Goal: Task Accomplishment & Management: Manage account settings

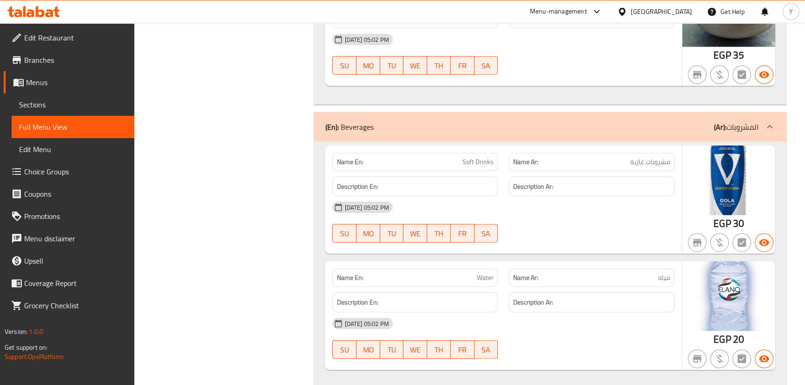
drag, startPoint x: 651, startPoint y: 158, endPoint x: 654, endPoint y: 404, distance: 246.8
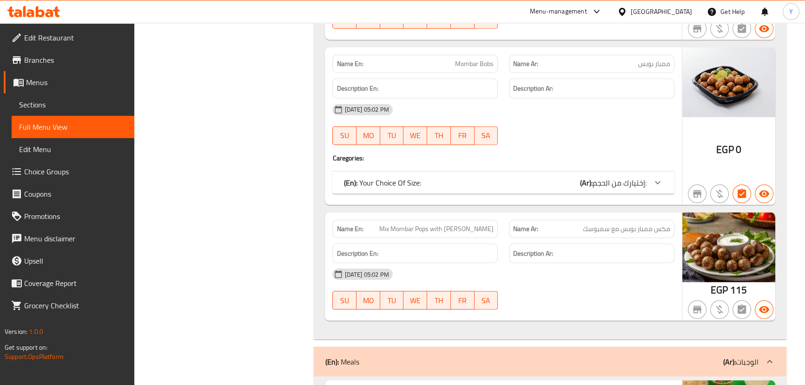
scroll to position [3495, 0]
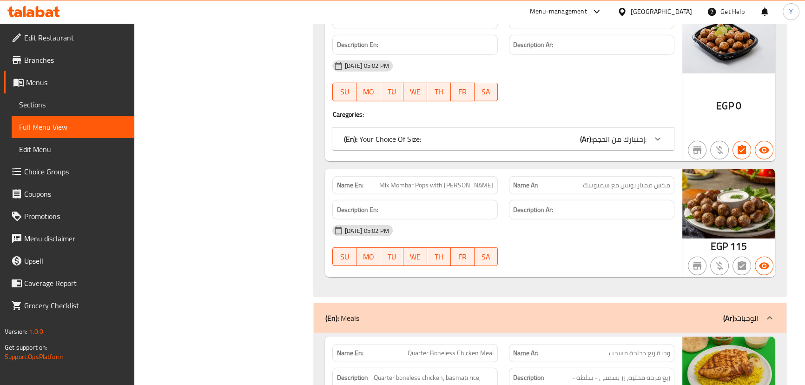
click at [581, 204] on h6 "Description Ar:" at bounding box center [591, 210] width 157 height 12
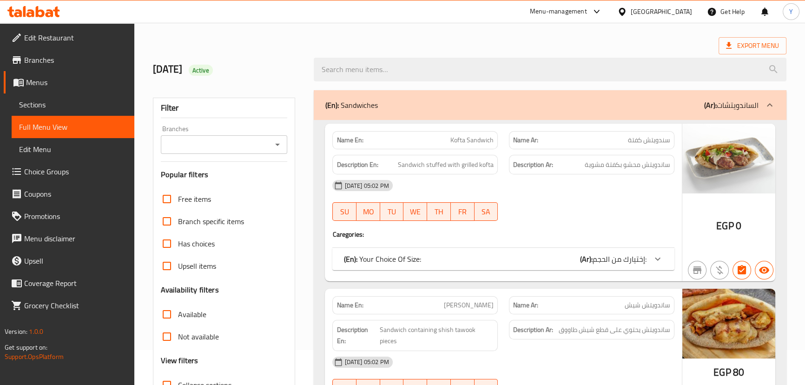
scroll to position [0, 0]
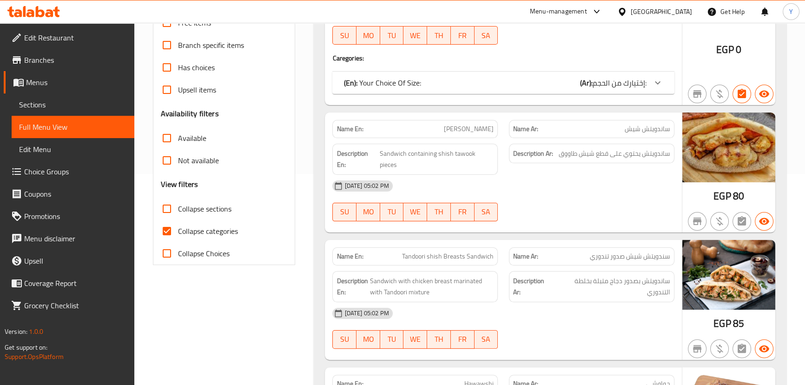
click at [521, 149] on strong "Description Ar:" at bounding box center [533, 154] width 40 height 12
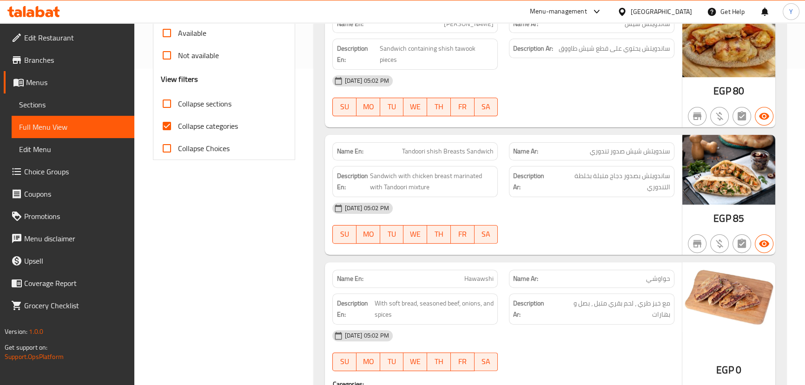
scroll to position [380, 0]
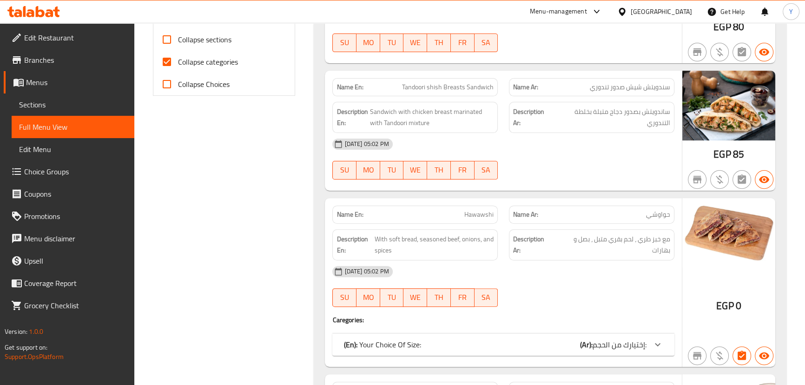
click at [216, 62] on span "Collapse categories" at bounding box center [208, 61] width 60 height 11
click at [178, 62] on input "Collapse categories" at bounding box center [167, 62] width 22 height 22
checkbox input "false"
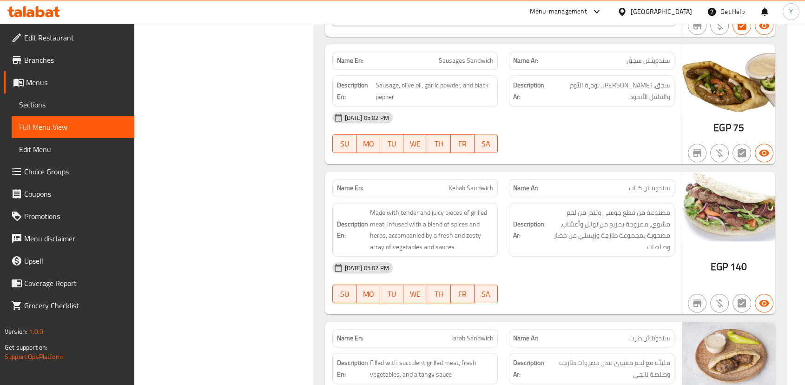
scroll to position [1140, 0]
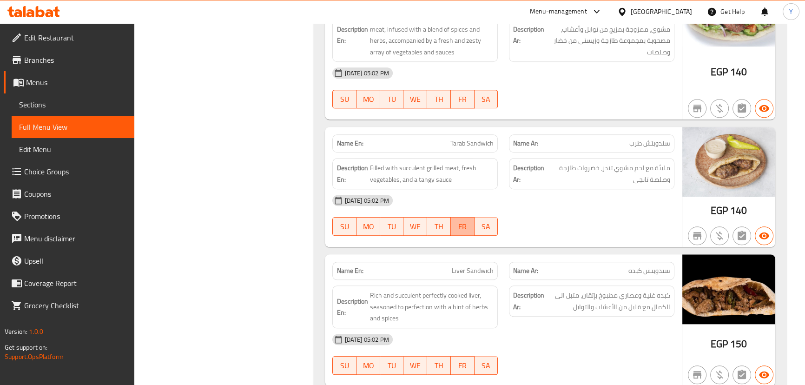
click at [456, 222] on button "FR" at bounding box center [463, 226] width 24 height 19
click at [526, 201] on div "27-09-2025 05:02 PM SU MO TU WE TH FR SA" at bounding box center [503, 215] width 353 height 52
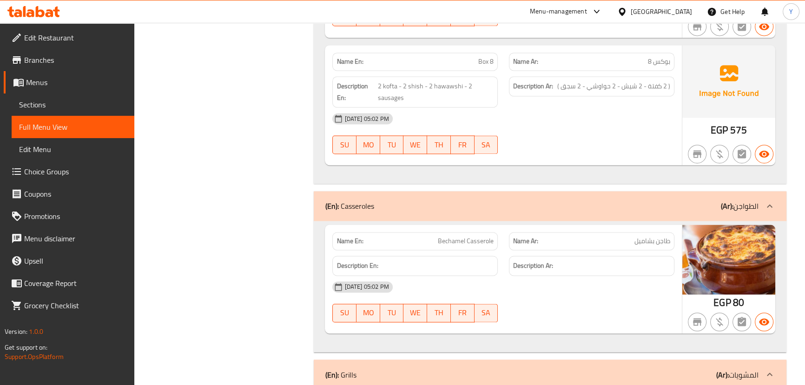
click at [618, 284] on div "27-09-2025 05:02 PM SU MO TU WE TH FR SA" at bounding box center [503, 302] width 353 height 52
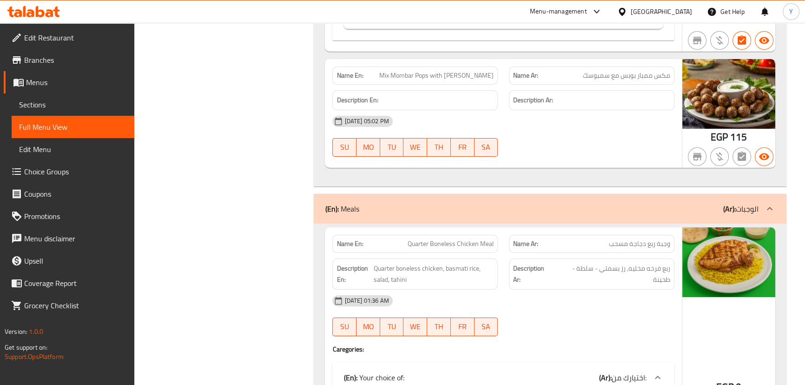
click at [565, 203] on div "(En): Meals (Ar): الوجبات" at bounding box center [541, 208] width 433 height 11
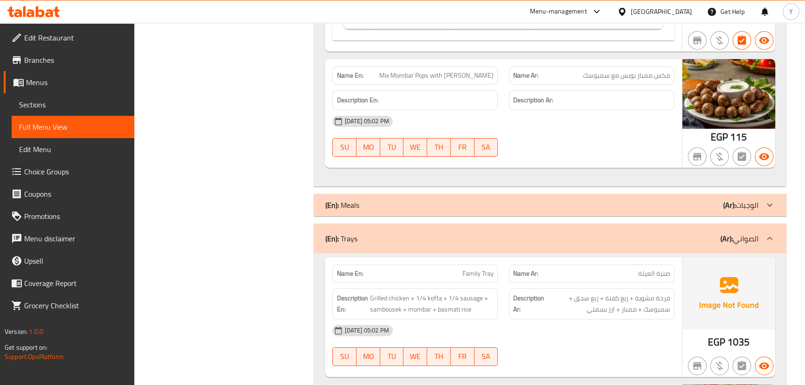
click at [355, 71] on strong "Name En:" at bounding box center [349, 76] width 26 height 10
copy strong "Name En:"
click at [355, 71] on strong "Name En:" at bounding box center [349, 76] width 26 height 10
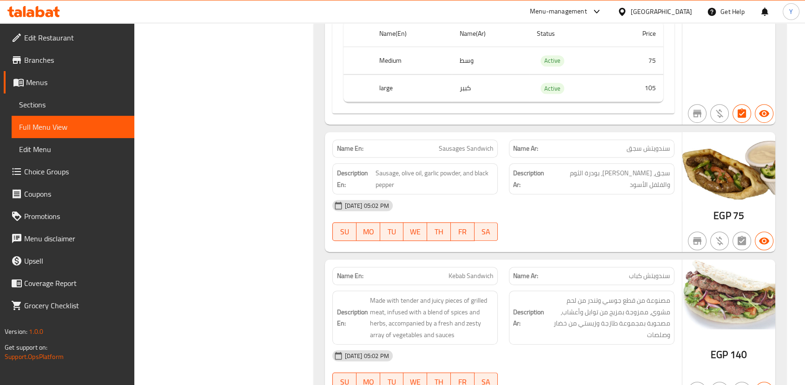
scroll to position [0, 0]
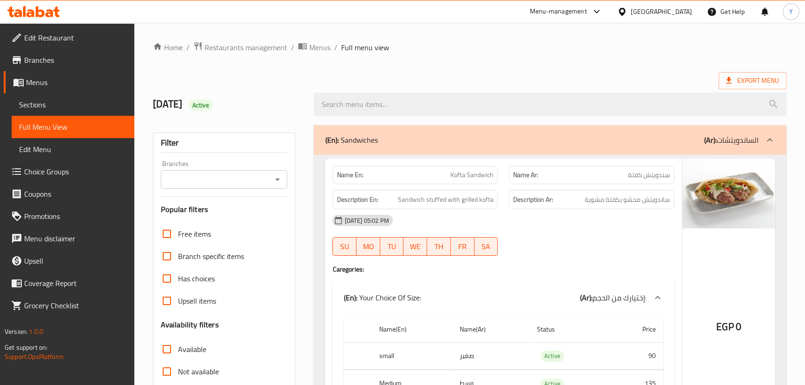
drag, startPoint x: 447, startPoint y: 134, endPoint x: 530, endPoint y: -51, distance: 203.2
click at [737, 72] on span "Export Menu" at bounding box center [752, 80] width 68 height 17
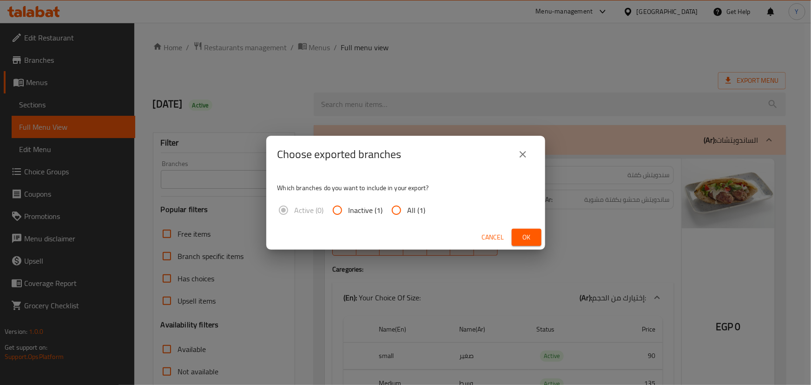
click at [525, 226] on div "Cancel Ok" at bounding box center [405, 237] width 279 height 25
click at [527, 233] on span "Ok" at bounding box center [526, 237] width 15 height 12
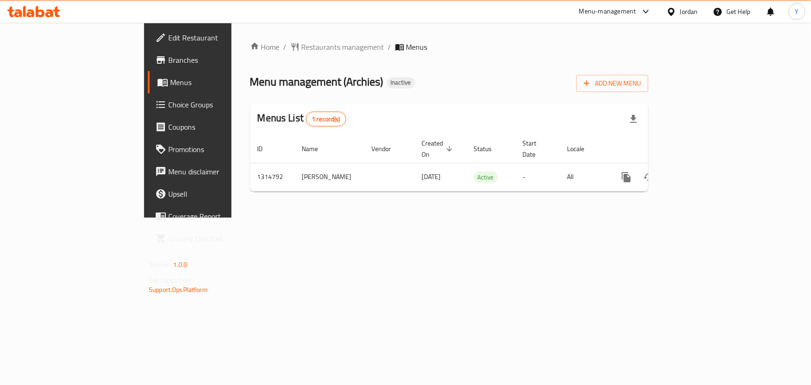
click at [467, 218] on div "Home / Restaurants management / Menus Menu management ( Archies ) Inactive Add …" at bounding box center [448, 120] width 435 height 195
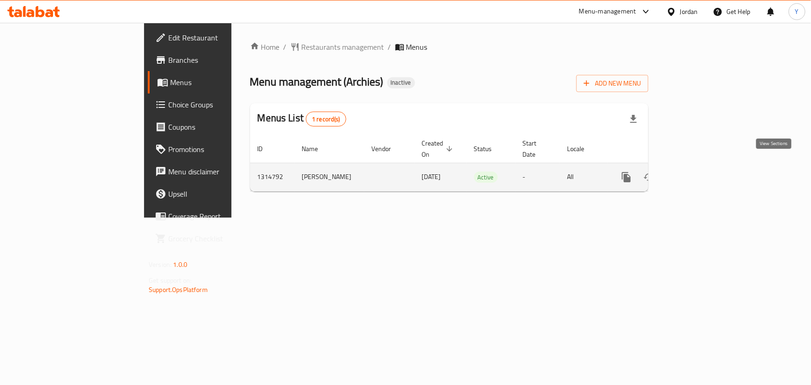
click at [705, 172] on link "enhanced table" at bounding box center [693, 177] width 22 height 22
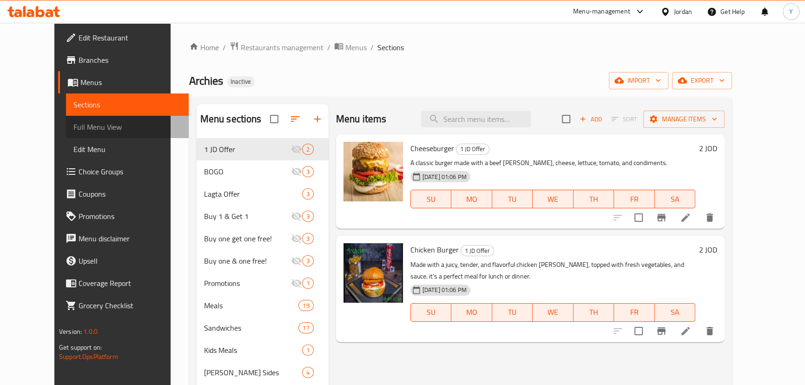
click at [73, 129] on span "Full Menu View" at bounding box center [127, 126] width 108 height 11
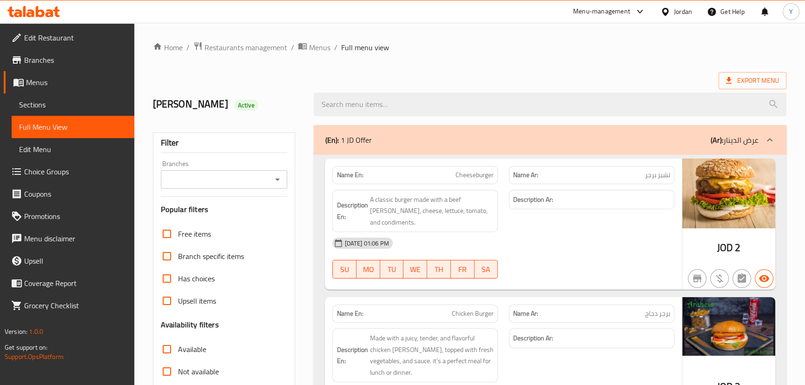
click at [279, 183] on icon "Open" at bounding box center [277, 179] width 11 height 11
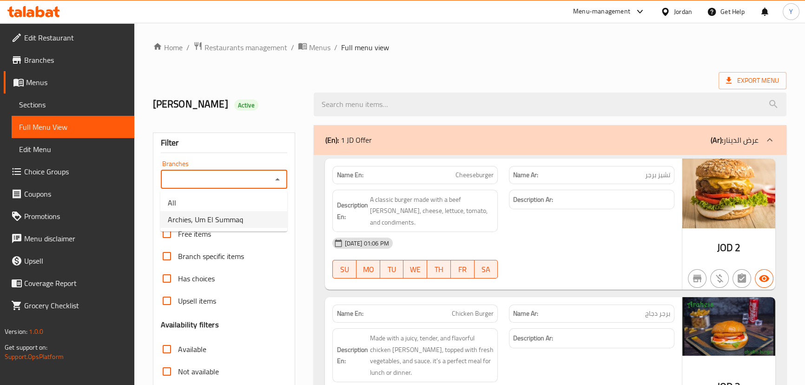
click at [249, 220] on li "Archies, Um El Summaq" at bounding box center [223, 219] width 127 height 17
type input "Archies, Um El Summaq"
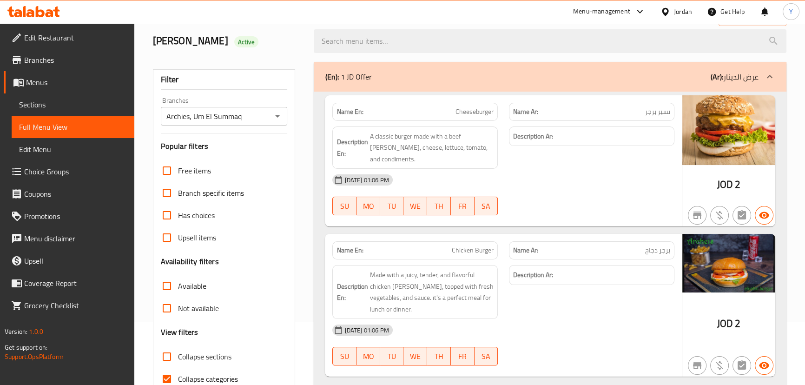
scroll to position [169, 0]
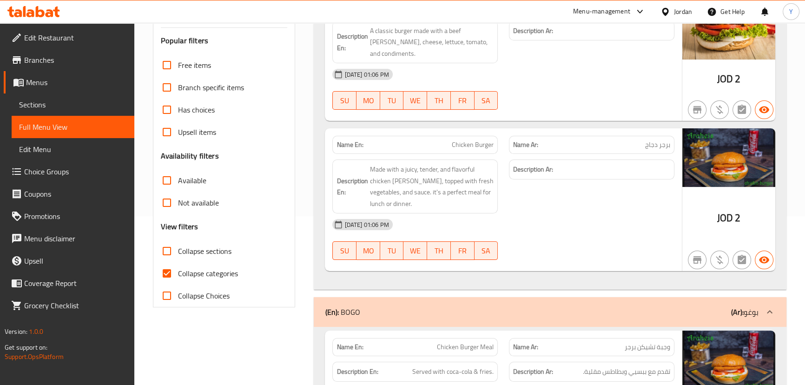
drag, startPoint x: 191, startPoint y: 184, endPoint x: 283, endPoint y: 197, distance: 92.1
click at [191, 184] on span "Available" at bounding box center [192, 180] width 28 height 11
click at [178, 184] on input "Available" at bounding box center [167, 180] width 22 height 22
checkbox input "true"
click at [199, 271] on span "Collapse categories" at bounding box center [208, 273] width 60 height 11
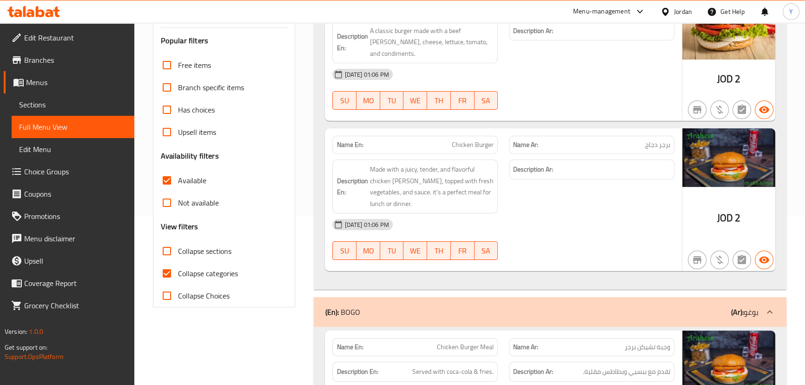
click at [178, 271] on input "Collapse categories" at bounding box center [167, 273] width 22 height 22
checkbox input "false"
click at [196, 200] on span "Not available" at bounding box center [198, 203] width 41 height 11
click at [178, 200] on input "Not available" at bounding box center [167, 203] width 22 height 22
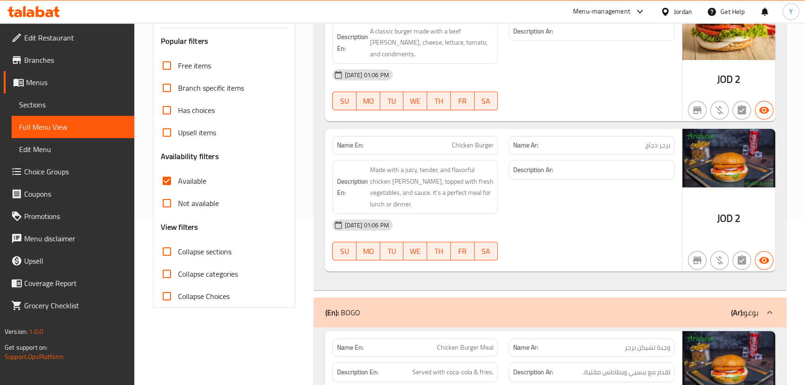
checkbox input "true"
click at [208, 173] on div "Available" at bounding box center [224, 181] width 127 height 22
click at [188, 181] on span "Available" at bounding box center [192, 180] width 28 height 11
click at [178, 181] on input "Available" at bounding box center [167, 181] width 22 height 22
checkbox input "false"
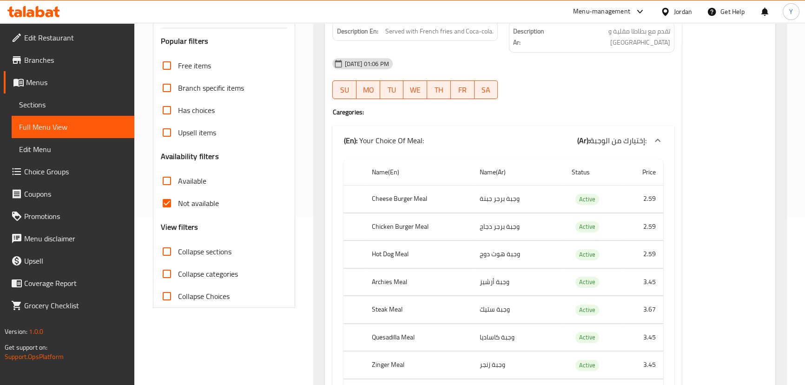
click at [192, 199] on span "Not available" at bounding box center [198, 203] width 41 height 11
click at [178, 199] on input "Not available" at bounding box center [167, 203] width 22 height 22
checkbox input "false"
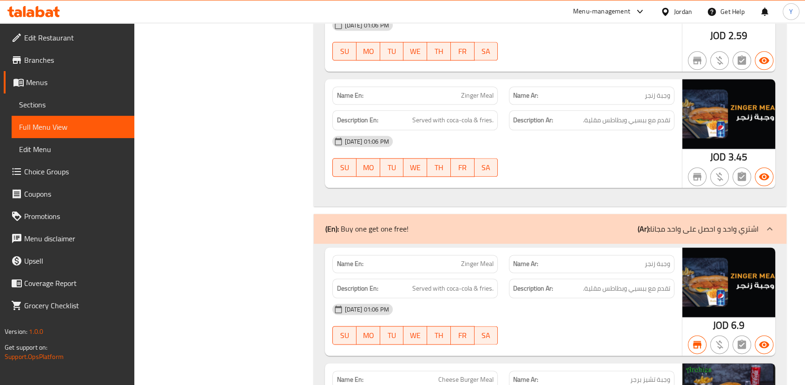
scroll to position [0, 0]
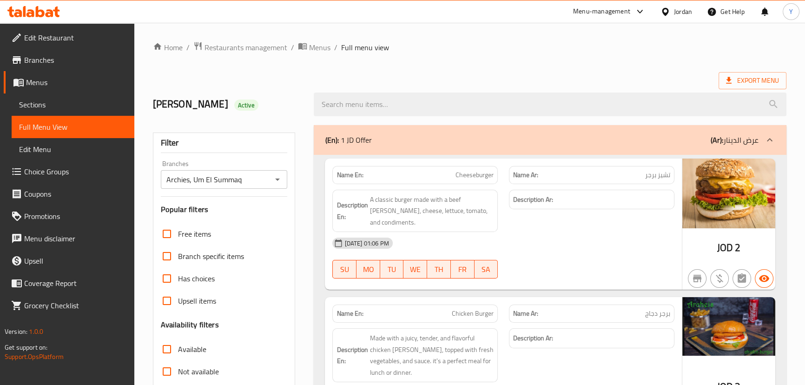
drag, startPoint x: 207, startPoint y: 284, endPoint x: 321, endPoint y: -33, distance: 336.6
click at [234, 107] on span "Active" at bounding box center [246, 105] width 24 height 9
copy span "Active"
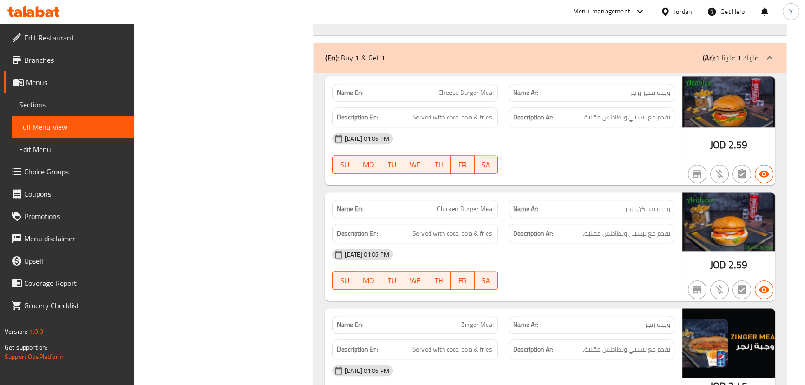
scroll to position [193, 0]
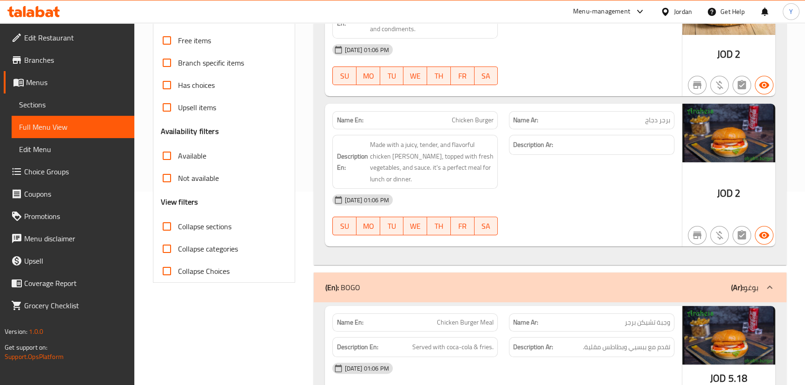
drag, startPoint x: 325, startPoint y: 240, endPoint x: 375, endPoint y: 55, distance: 191.1
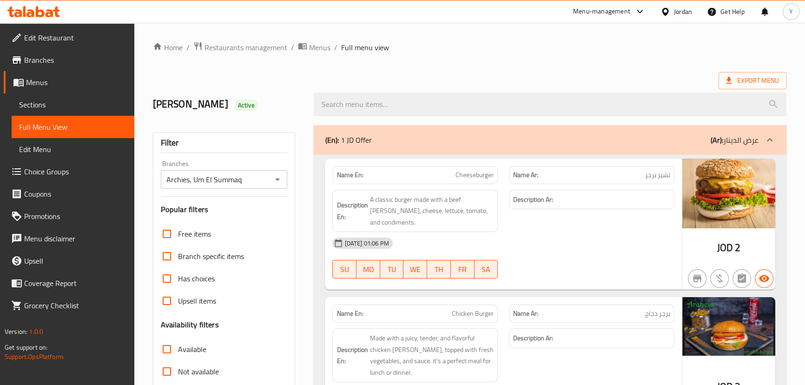
click at [707, 74] on div "Export Menu" at bounding box center [469, 80] width 633 height 17
click at [769, 84] on span "Export Menu" at bounding box center [752, 81] width 53 height 12
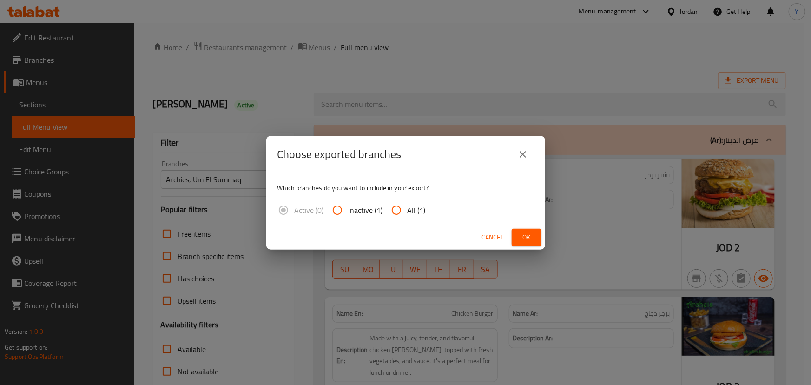
click at [409, 214] on span "All (1)" at bounding box center [417, 209] width 18 height 11
click at [408, 214] on input "All (1)" at bounding box center [396, 210] width 22 height 22
radio input "true"
click at [525, 239] on span "Ok" at bounding box center [526, 237] width 15 height 12
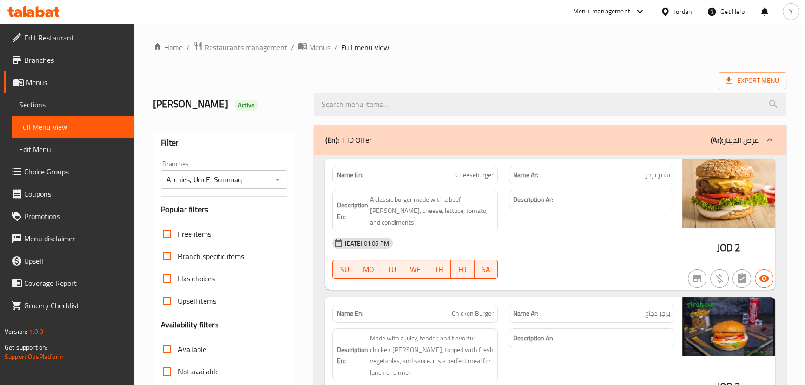
drag, startPoint x: 575, startPoint y: 53, endPoint x: 530, endPoint y: 51, distance: 45.1
click at [575, 53] on ol "Home / Restaurants management / Menus / Full menu view" at bounding box center [469, 47] width 633 height 12
click at [93, 38] on span "Edit Restaurant" at bounding box center [75, 37] width 103 height 11
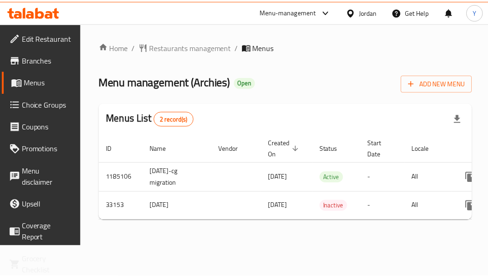
scroll to position [0, 86]
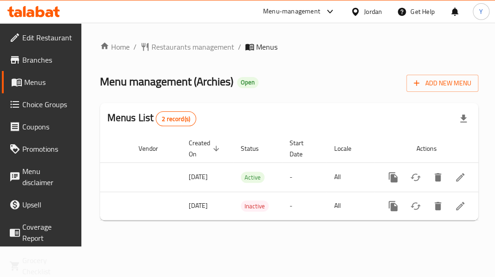
drag, startPoint x: 331, startPoint y: 187, endPoint x: 527, endPoint y: 189, distance: 195.7
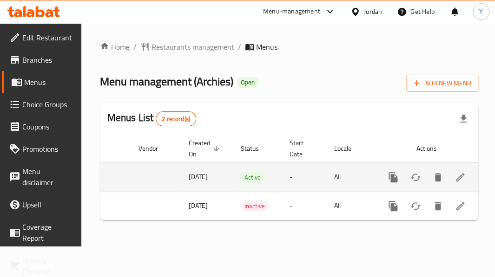
click at [458, 176] on icon "enhanced table" at bounding box center [460, 177] width 8 height 8
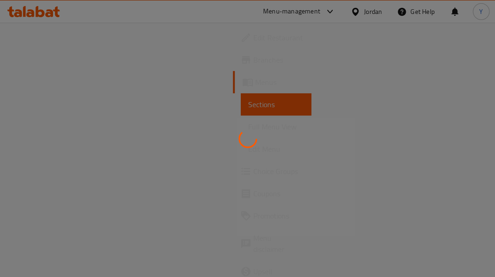
click at [37, 139] on div at bounding box center [247, 138] width 495 height 277
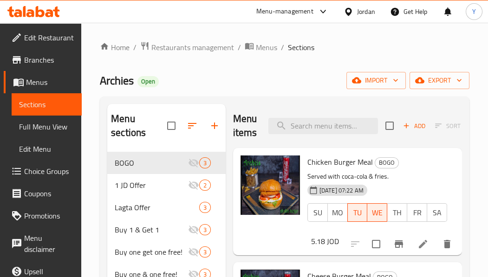
click at [43, 132] on span "Full Menu View" at bounding box center [46, 126] width 55 height 11
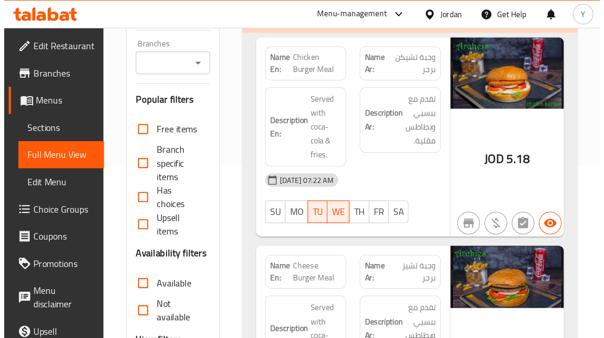
scroll to position [126, 0]
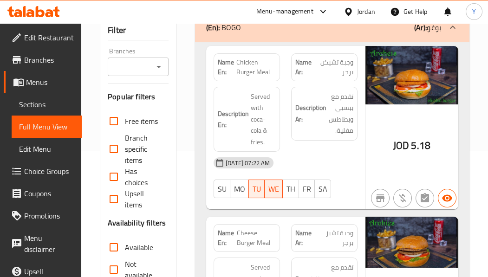
click at [142, 73] on div "Branches" at bounding box center [138, 67] width 61 height 19
click at [162, 68] on icon "Open" at bounding box center [158, 66] width 11 height 11
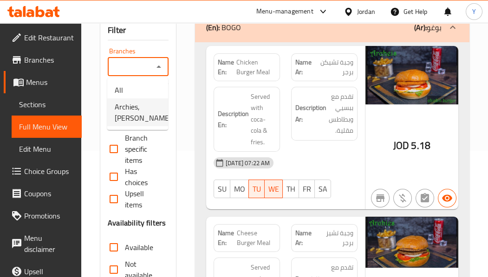
click at [147, 109] on span "Archies, Al Salhien" at bounding box center [143, 112] width 57 height 22
type input "Archies, Al Salhien"
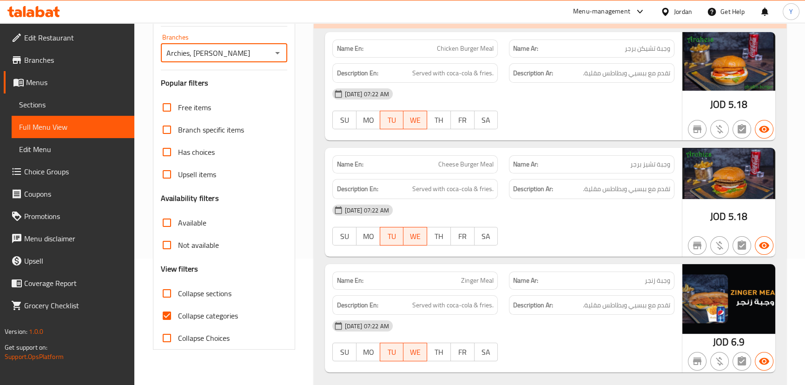
click at [141, 10] on div "Menu-management Jordan Get Help Y" at bounding box center [402, 11] width 805 height 22
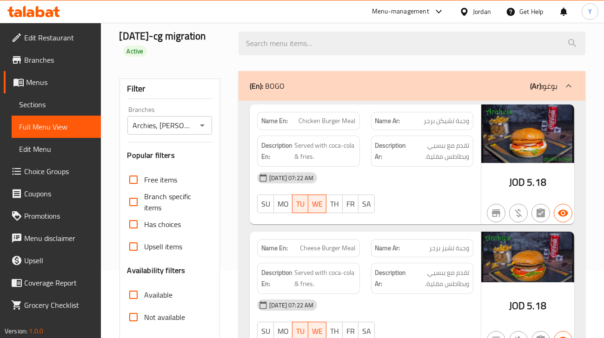
scroll to position [0, 0]
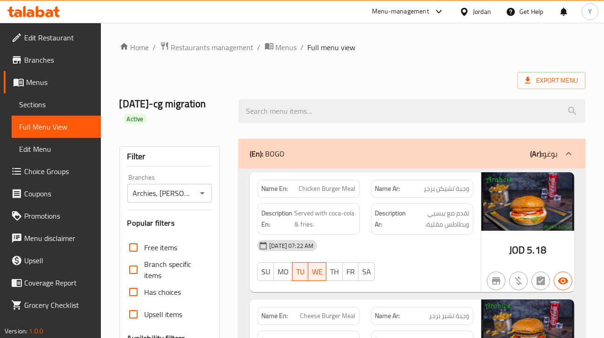
click at [282, 185] on strong "Name En:" at bounding box center [274, 189] width 26 height 10
copy strong "Name En:"
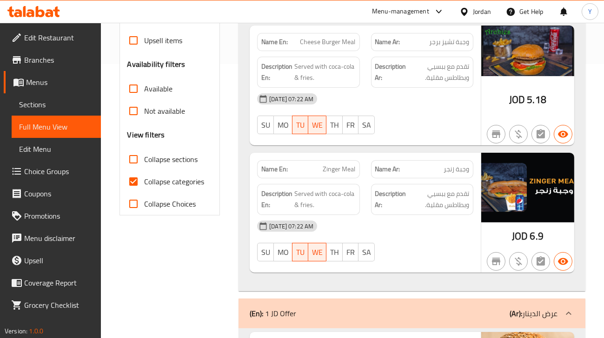
click at [152, 88] on span "Available" at bounding box center [159, 88] width 28 height 11
click at [145, 88] on input "Available" at bounding box center [133, 89] width 22 height 22
checkbox input "true"
click at [158, 180] on span "Collapse categories" at bounding box center [175, 181] width 60 height 11
click at [145, 180] on input "Collapse categories" at bounding box center [133, 182] width 22 height 22
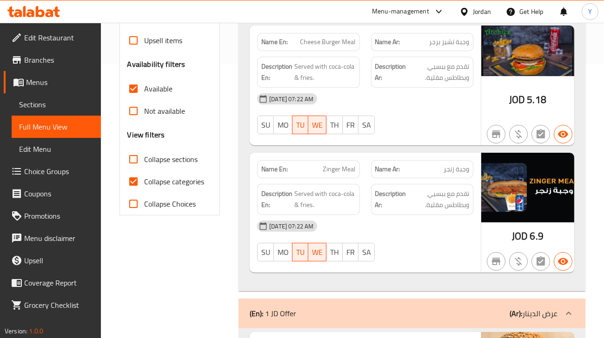
checkbox input "false"
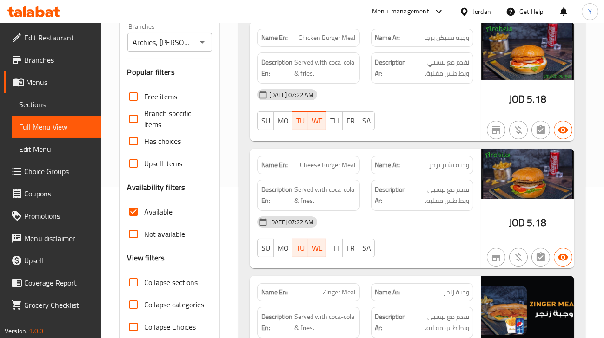
scroll to position [231, 0]
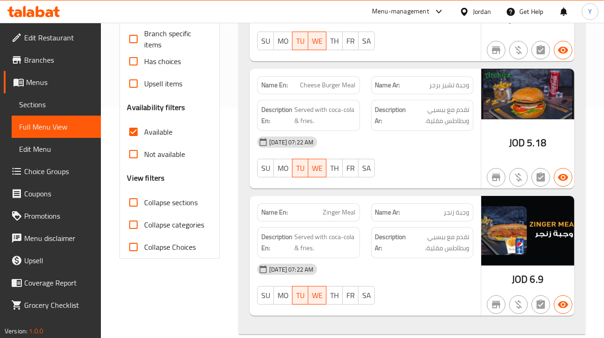
click at [150, 150] on span "Not available" at bounding box center [165, 154] width 41 height 11
click at [145, 150] on input "Not available" at bounding box center [133, 154] width 22 height 22
checkbox input "true"
click at [148, 133] on span "Available" at bounding box center [159, 131] width 28 height 11
click at [145, 133] on input "Available" at bounding box center [133, 132] width 22 height 22
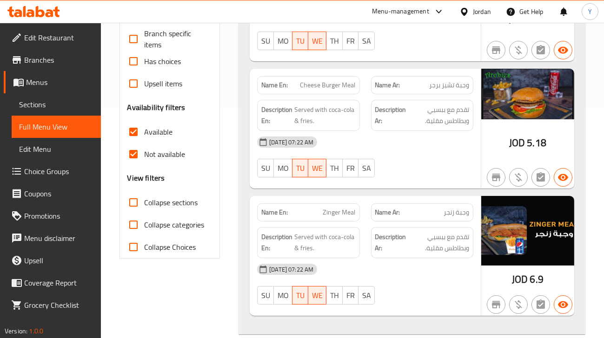
checkbox input "false"
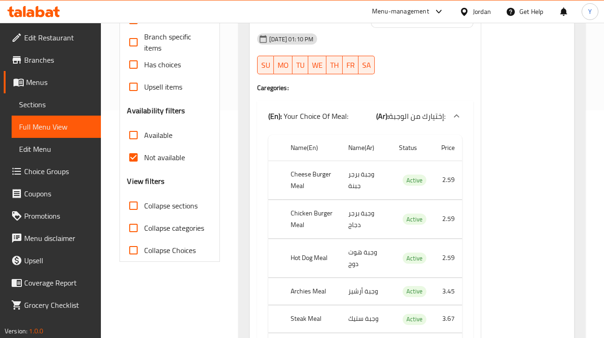
scroll to position [0, 0]
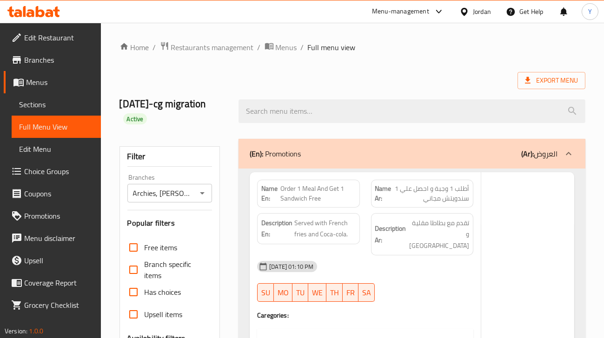
drag, startPoint x: 311, startPoint y: 191, endPoint x: 377, endPoint y: -40, distance: 239.2
click at [494, 87] on span "Export Menu" at bounding box center [551, 80] width 68 height 17
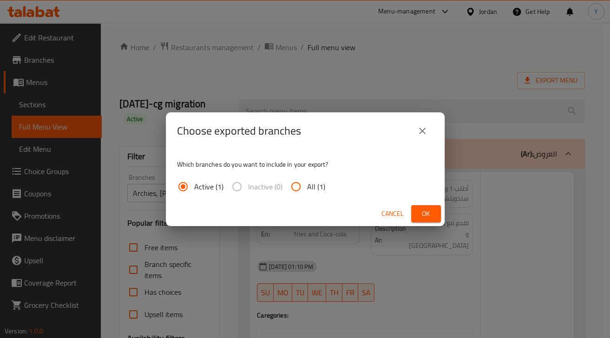
click at [315, 189] on span "All (1)" at bounding box center [316, 186] width 18 height 11
click at [307, 189] on input "All (1)" at bounding box center [296, 187] width 22 height 22
radio input "true"
click at [433, 217] on span "Ok" at bounding box center [426, 214] width 15 height 12
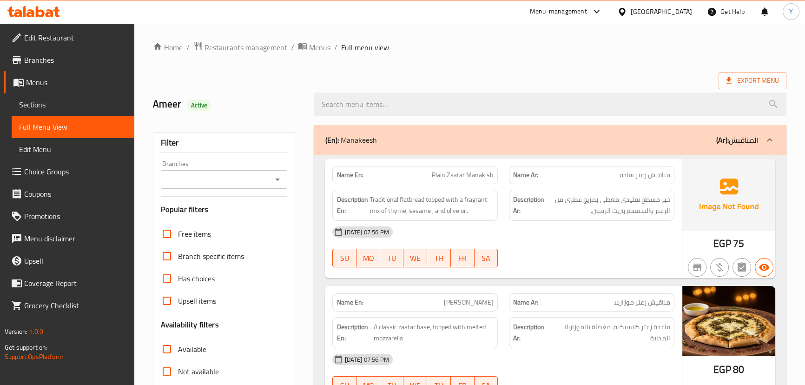
drag, startPoint x: 0, startPoint y: 0, endPoint x: 265, endPoint y: 28, distance: 266.4
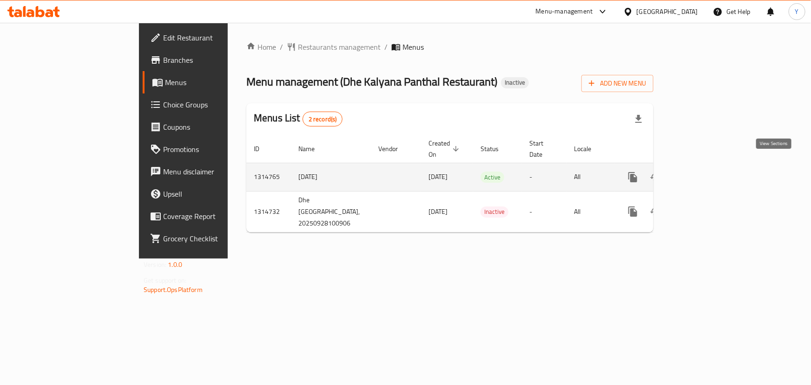
click at [705, 171] on icon "enhanced table" at bounding box center [699, 176] width 11 height 11
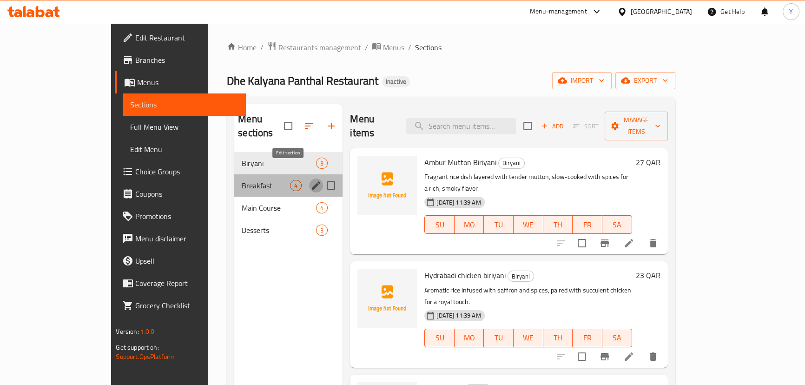
click at [312, 181] on icon "edit" at bounding box center [316, 185] width 8 height 8
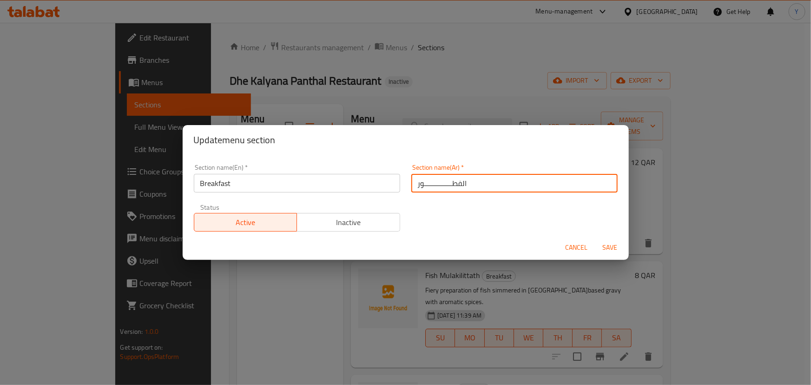
drag, startPoint x: 428, startPoint y: 183, endPoint x: 461, endPoint y: 191, distance: 34.0
click at [455, 189] on input "الفطـــــــــــــــور" at bounding box center [514, 183] width 206 height 19
type input "الفطـور"
click at [595, 239] on button "Save" at bounding box center [610, 247] width 30 height 17
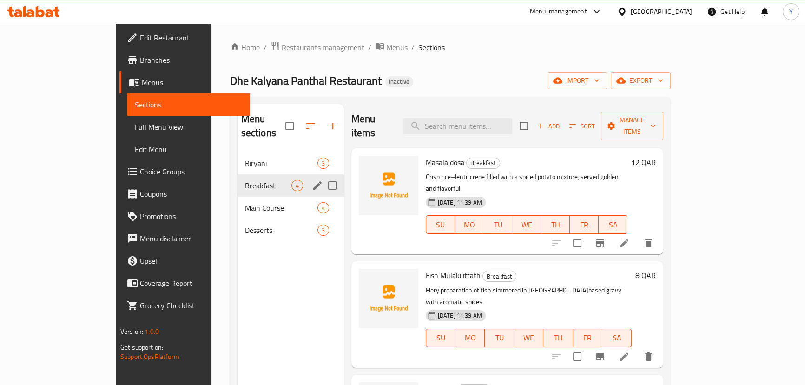
click at [597, 69] on div "Home / Restaurants management / Menus / Sections Dhe Kalyana Panthal Restaurant…" at bounding box center [450, 268] width 441 height 455
click at [593, 63] on div "Home / Restaurants management / Menus / Sections Dhe Kalyana Panthal Restaurant…" at bounding box center [450, 268] width 441 height 455
click at [237, 158] on div "Biryani 3" at bounding box center [290, 163] width 106 height 22
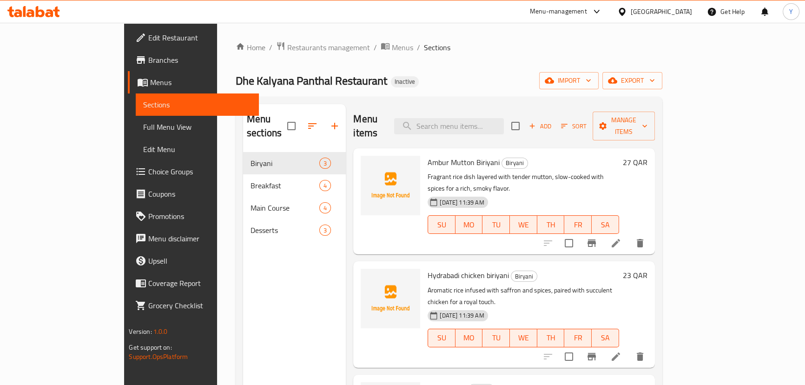
click at [621, 237] on icon at bounding box center [615, 242] width 11 height 11
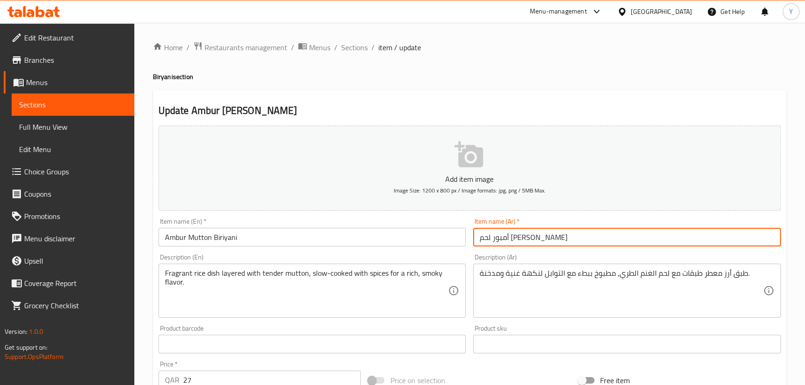
click at [556, 228] on input "أمبور لحم [PERSON_NAME]" at bounding box center [627, 237] width 308 height 19
click at [716, 240] on input "أمبور لحم [PERSON_NAME]" at bounding box center [627, 237] width 308 height 19
paste input "برياني"
type input "برياني ضأن أمبر"
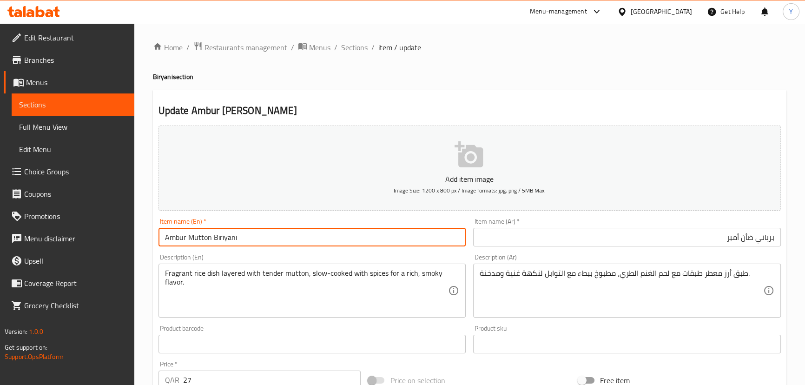
click at [183, 235] on input "Ambur Mutton Biriyani" at bounding box center [312, 237] width 308 height 19
click at [679, 77] on h4 "Biryani section" at bounding box center [469, 76] width 633 height 9
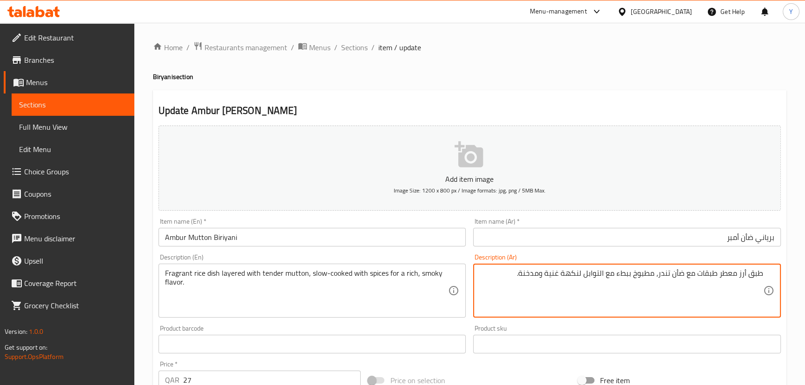
type textarea "طبق أرز معطر طبقات مع ضأن تندر، مطبوخ ببطء مع التوابل لنكهة غنية ومدخنة."
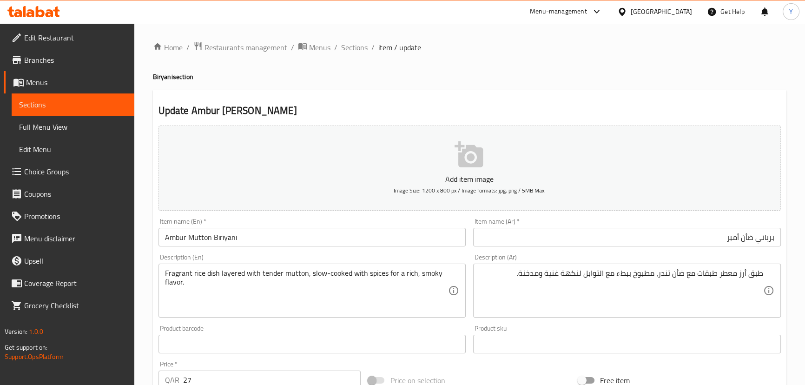
click at [668, 58] on div "Home / Restaurants management / Menus / Sections / item / update Biryani sectio…" at bounding box center [469, 339] width 633 height 597
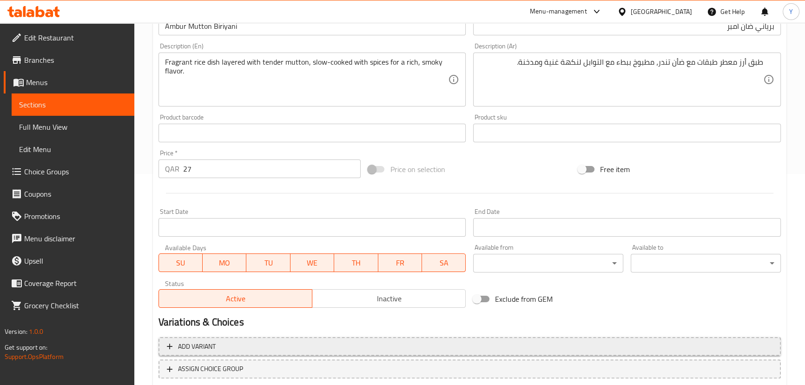
scroll to position [271, 0]
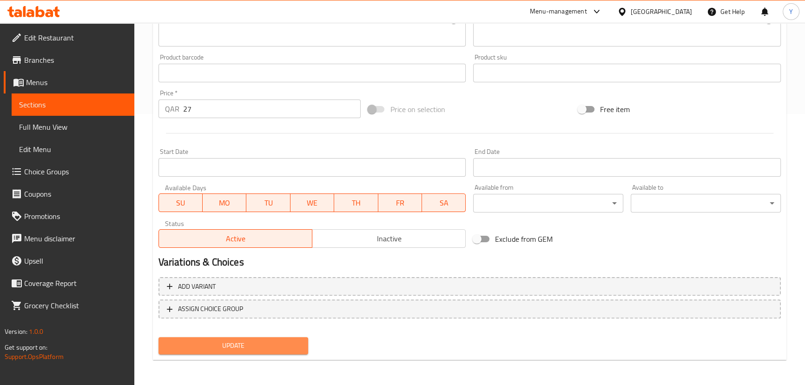
click at [223, 338] on button "Update" at bounding box center [233, 345] width 150 height 17
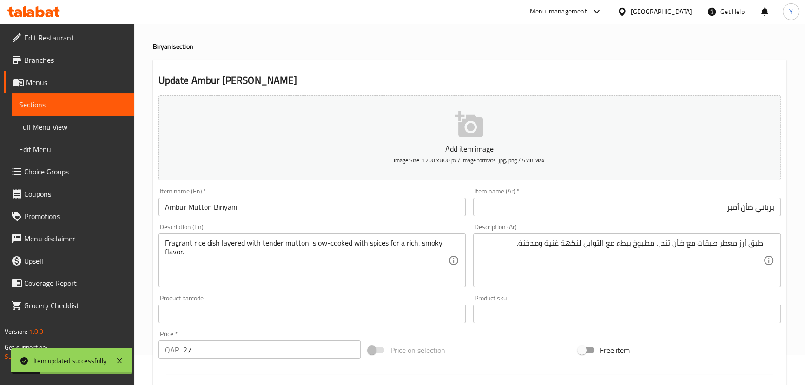
scroll to position [0, 0]
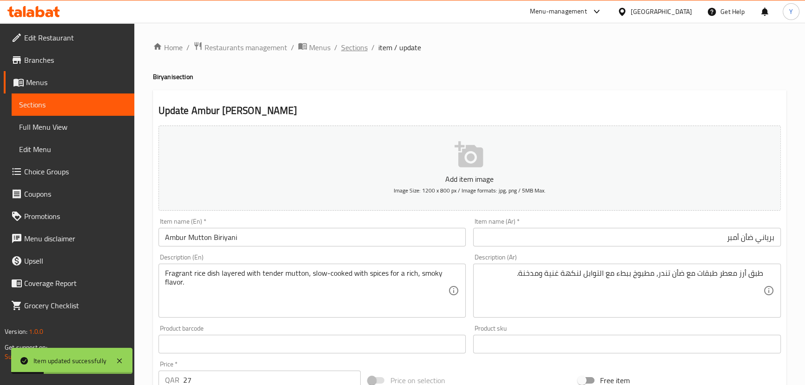
click at [350, 42] on span "Sections" at bounding box center [354, 47] width 26 height 11
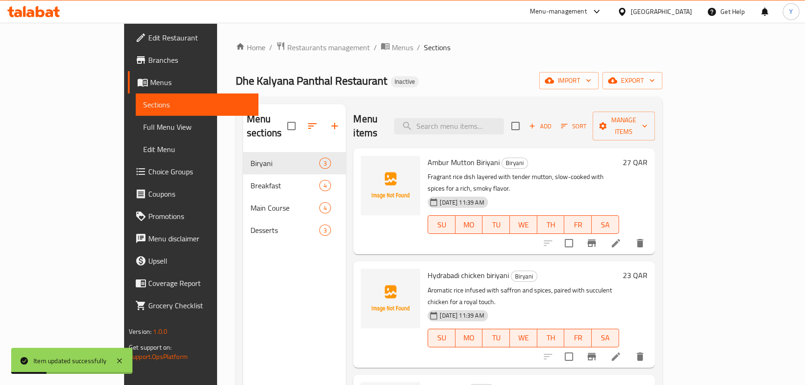
click at [424, 42] on span "Sections" at bounding box center [437, 47] width 26 height 11
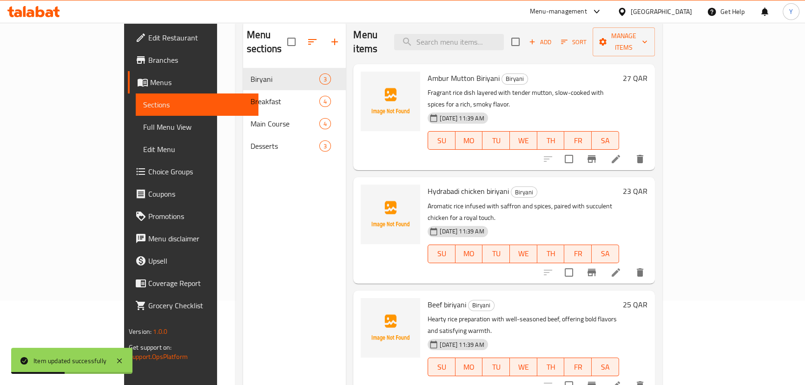
click at [621, 267] on icon at bounding box center [615, 272] width 11 height 11
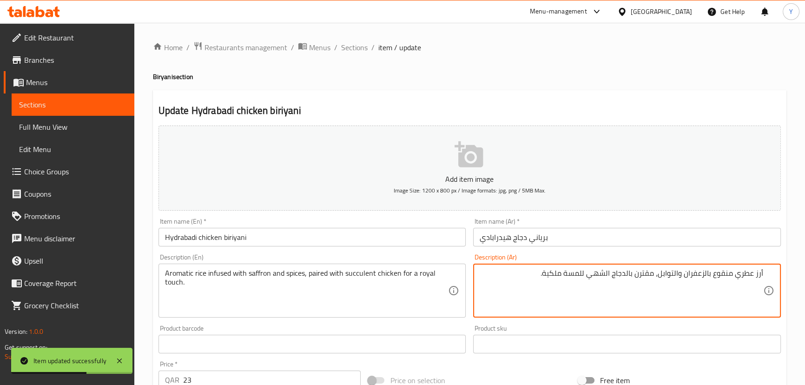
click at [607, 277] on textarea "أرز عطري منقوع بالزعفران والتوابل، مقترن بالدجاج الشهي للمسة ملكية." at bounding box center [621, 291] width 283 height 44
click at [558, 274] on textarea "أرز عطري منقوع بالزعفران والتوابل، مقترن مع دجاج عصاري للمسة ملكية." at bounding box center [621, 291] width 283 height 44
type textarea "أرز عطري منقوع بالزعفران والتوابل، مقترن مع دجاج عصاري للمسة رويال."
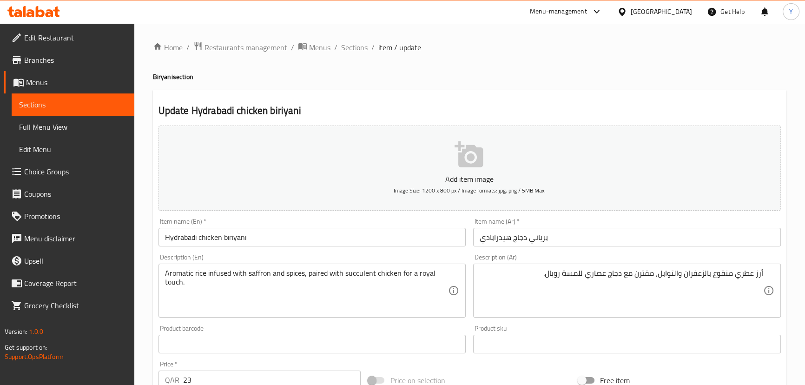
click at [595, 88] on div "Home / Restaurants management / Menus / Sections / item / update Biryani sectio…" at bounding box center [469, 339] width 633 height 597
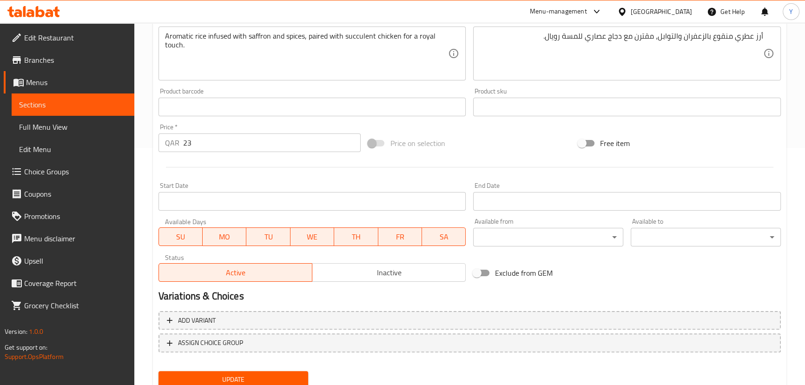
scroll to position [271, 0]
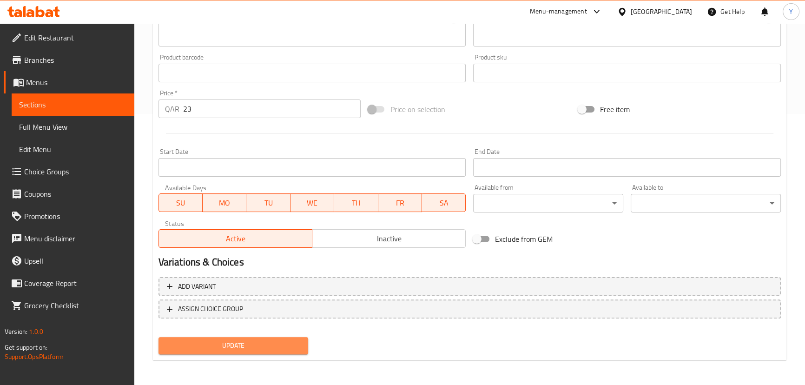
click at [276, 350] on span "Update" at bounding box center [233, 346] width 135 height 12
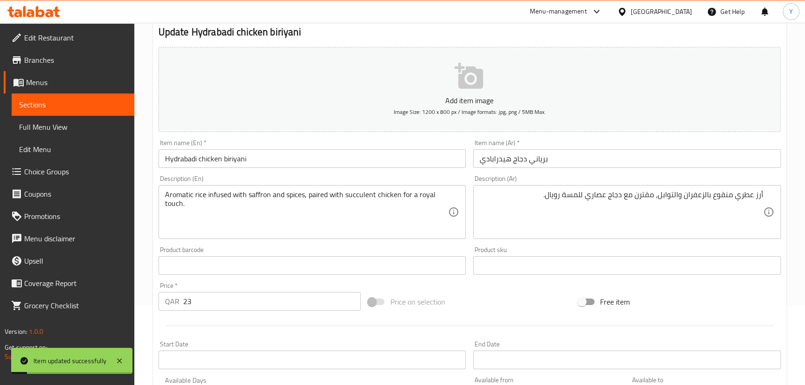
scroll to position [0, 0]
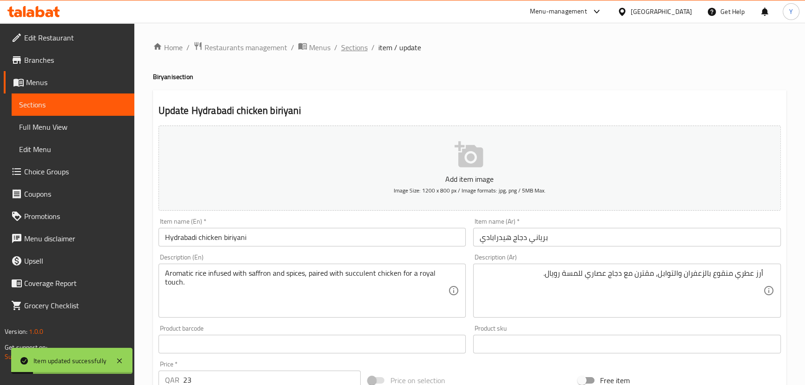
click at [351, 50] on span "Sections" at bounding box center [354, 47] width 26 height 11
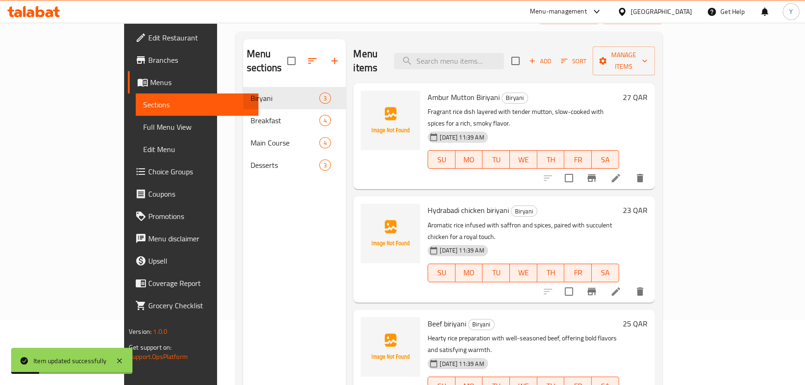
scroll to position [130, 0]
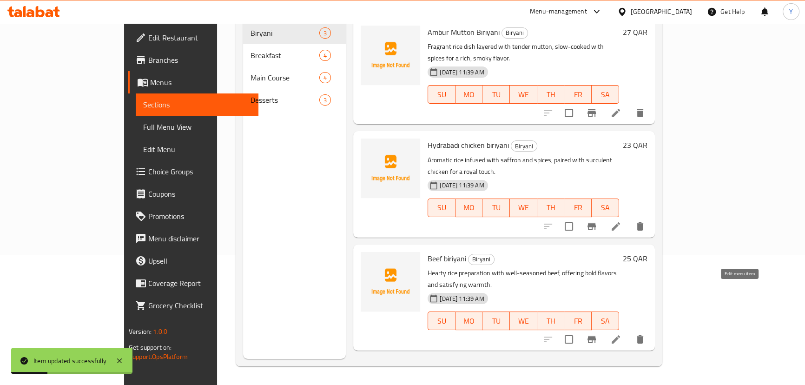
click at [621, 334] on icon at bounding box center [615, 339] width 11 height 11
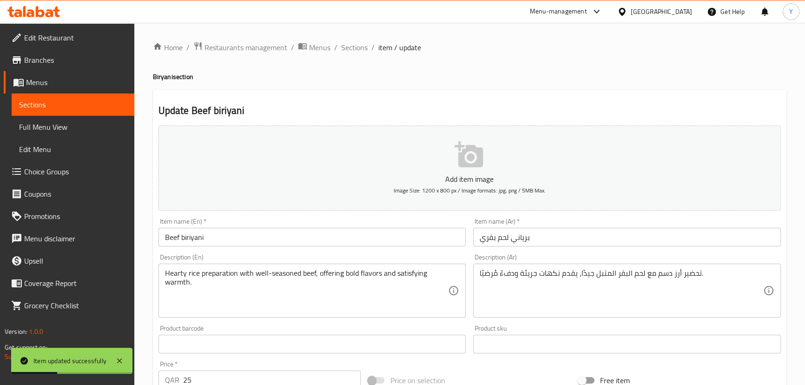
click at [553, 264] on div "تحضير أرز دسم مع لحم البقر المتبل جيدًا، يقدم نكهات جريئة ودفءً مُرضيًا. Descri…" at bounding box center [627, 291] width 308 height 54
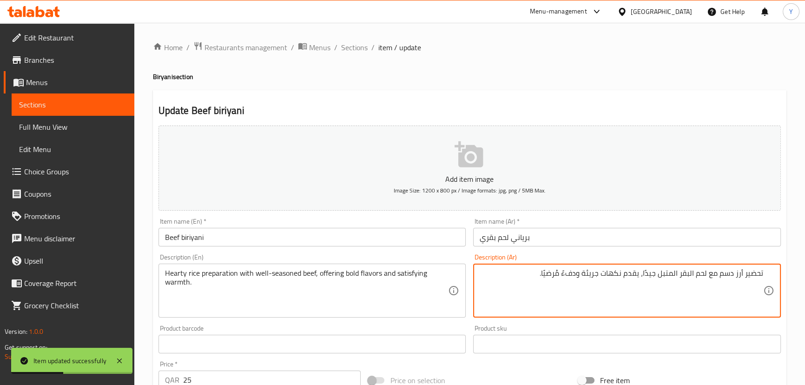
drag, startPoint x: 540, startPoint y: 247, endPoint x: 567, endPoint y: 242, distance: 27.5
click at [540, 246] on div "Item name (Ar)   * برياني لحم بقري Item name (Ar) *" at bounding box center [626, 232] width 315 height 36
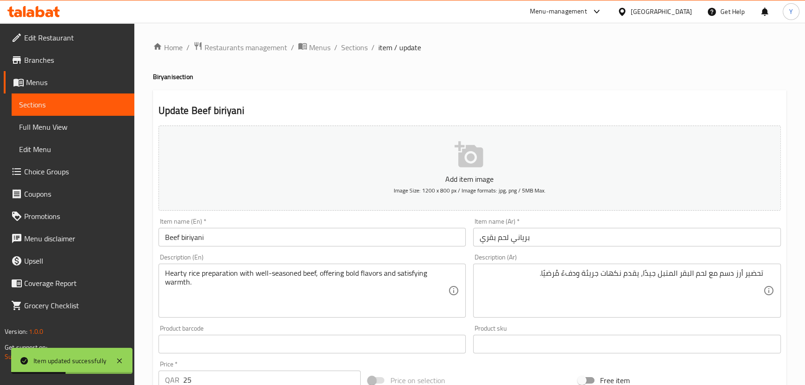
click at [577, 237] on input "برياني لحم بقري" at bounding box center [627, 237] width 308 height 19
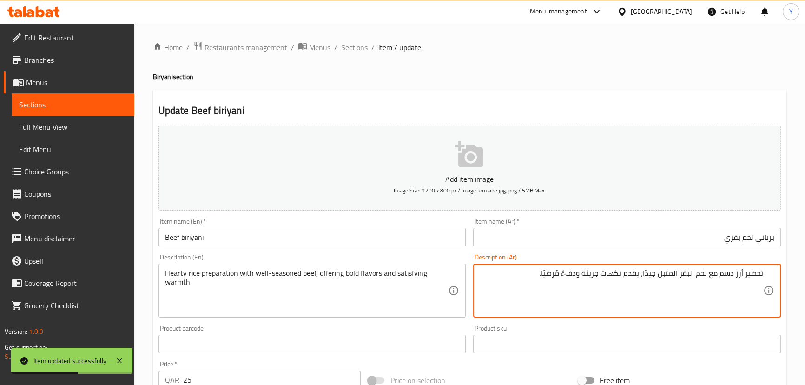
click at [728, 275] on textarea "تحضير أرز دسم مع لحم البقر المتبل جيدًا، يقدم نكهات جريئة ودفءً مُرضيًا." at bounding box center [621, 291] width 283 height 44
type textarea "تحضير أرز هارتي مع لحم بقري متبل جيدًا، يقدم نكهات جريئة ودفءً مُرضيًا."
click at [631, 81] on h4 "Biryani section" at bounding box center [469, 76] width 633 height 9
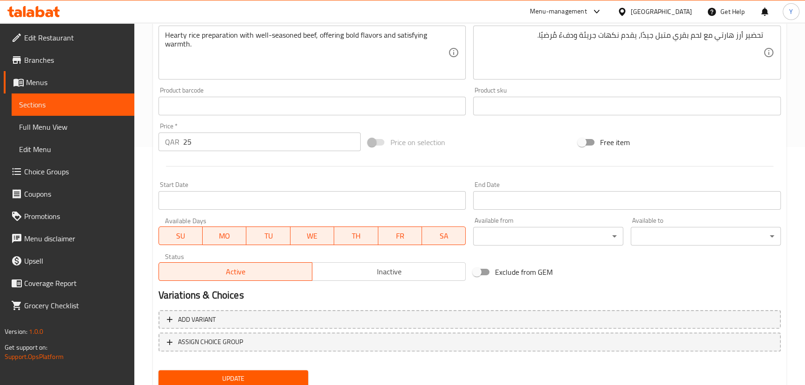
scroll to position [271, 0]
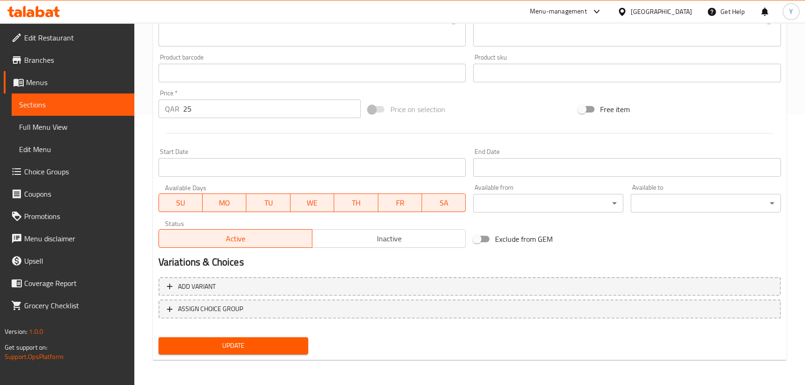
click at [283, 346] on span "Update" at bounding box center [233, 346] width 135 height 12
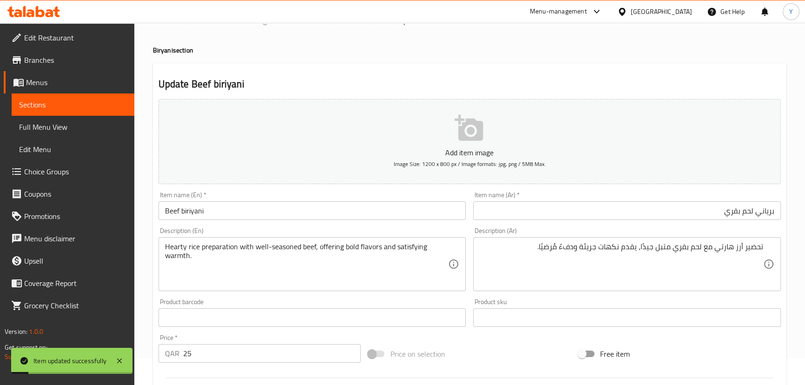
scroll to position [0, 0]
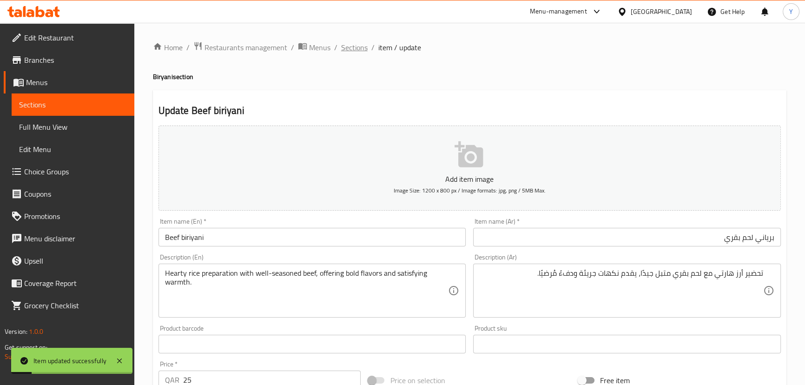
click at [347, 50] on span "Sections" at bounding box center [354, 47] width 26 height 11
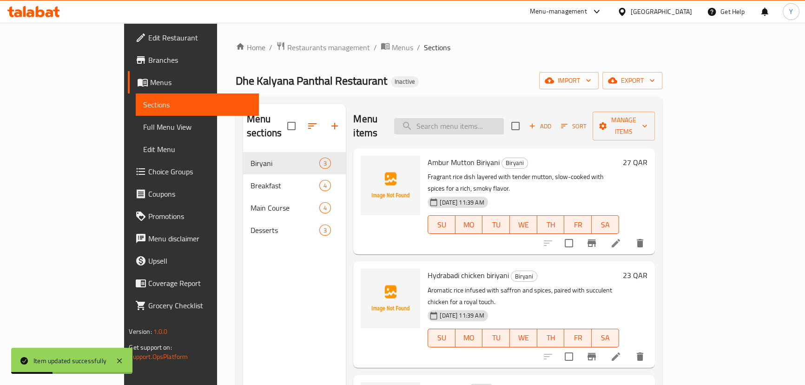
click at [453, 118] on input "search" at bounding box center [449, 126] width 110 height 16
paste input "Masala dosa"
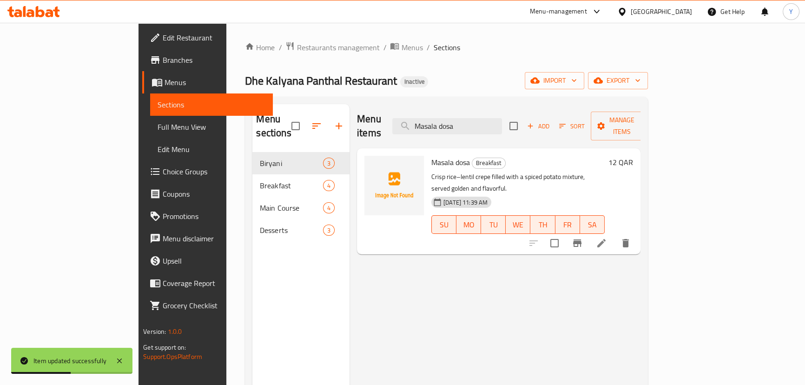
type input "Masala dosa"
click at [614, 235] on li at bounding box center [601, 243] width 26 height 17
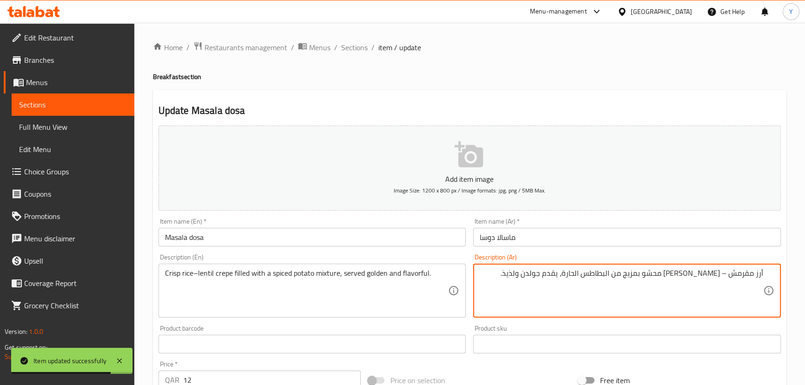
click at [743, 274] on textarea "أرز مقرمش – كريب عدس محشو بمزيج من البطاطس الحارة، يقدم جولدن ولذيذ." at bounding box center [621, 291] width 283 height 44
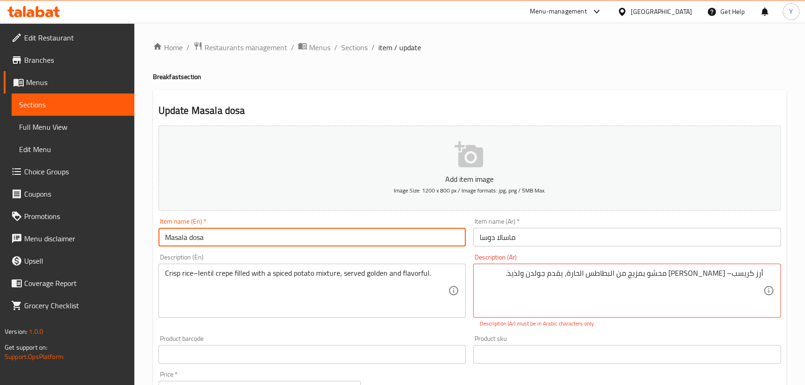
click at [328, 233] on input "Masala dosa" at bounding box center [312, 237] width 308 height 19
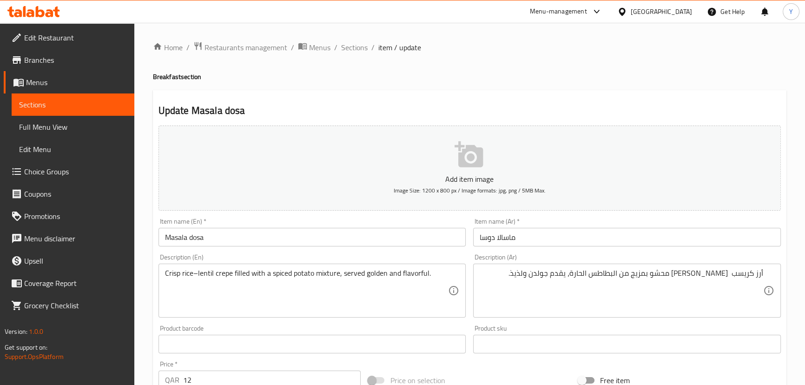
click at [678, 103] on div "Update Masala dosa Add item image Image Size: 1200 x 800 px / Image formats: jp…" at bounding box center [469, 360] width 633 height 541
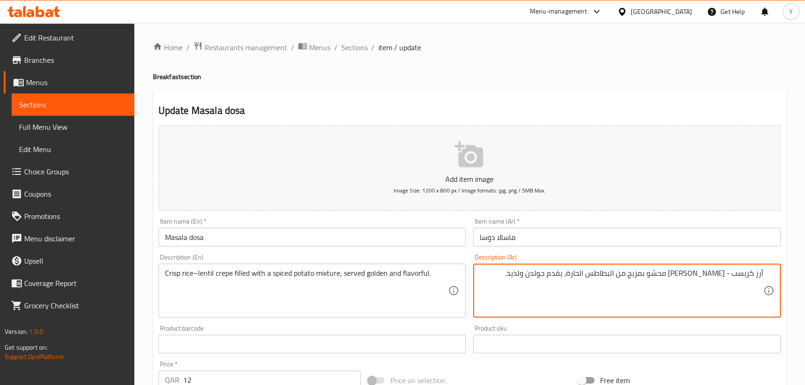
click at [674, 101] on div "Update Masala dosa Add item image Image Size: 1200 x 800 px / Image formats: jp…" at bounding box center [469, 360] width 633 height 541
type textarea "أرز كريسب - [PERSON_NAME] محشو مع خليط من بطاطس متبلة، يقدم [PERSON_NAME] ولذيذ."
drag, startPoint x: 550, startPoint y: 85, endPoint x: 541, endPoint y: 106, distance: 23.3
click at [550, 85] on div "Home / Restaurants management / Menus / Sections / item / update Breakfast sect…" at bounding box center [469, 339] width 633 height 597
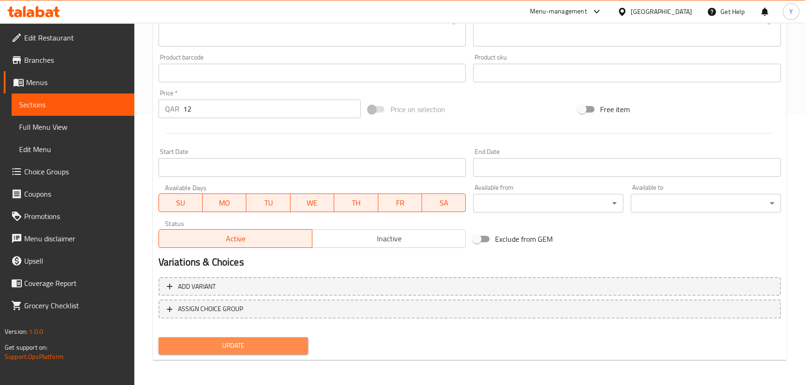
click at [256, 341] on span "Update" at bounding box center [233, 346] width 135 height 12
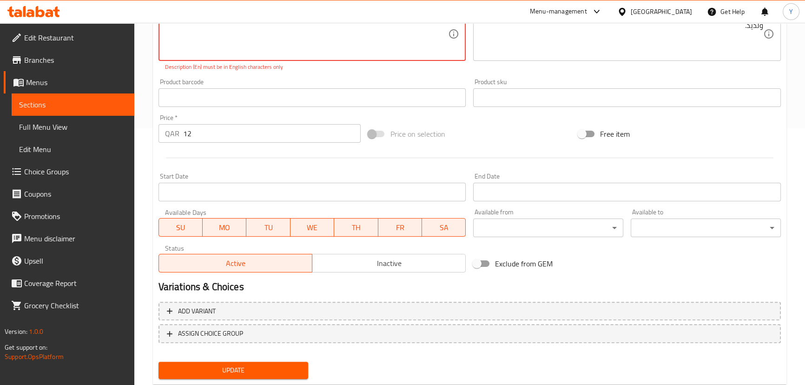
scroll to position [99, 0]
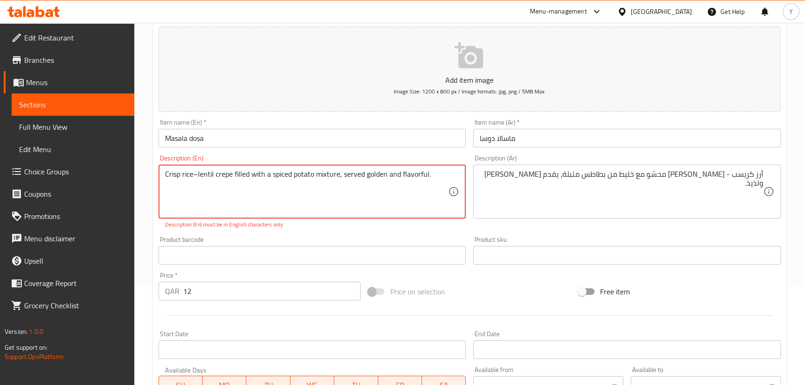
click at [198, 170] on textarea "Crisp rice–lentil crepe filled with a spiced potato mixture, served golden and …" at bounding box center [306, 192] width 283 height 44
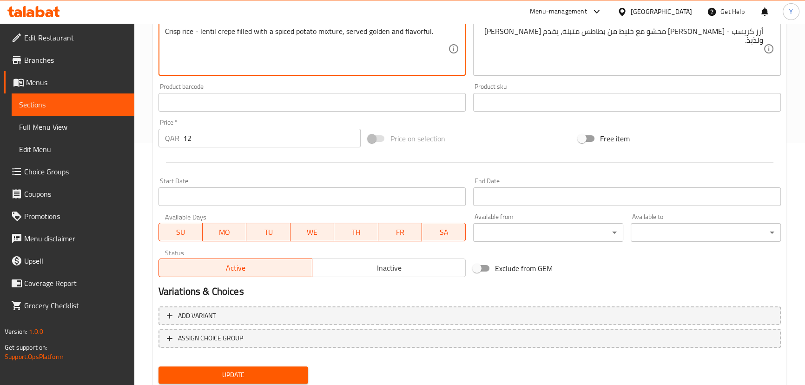
scroll to position [271, 0]
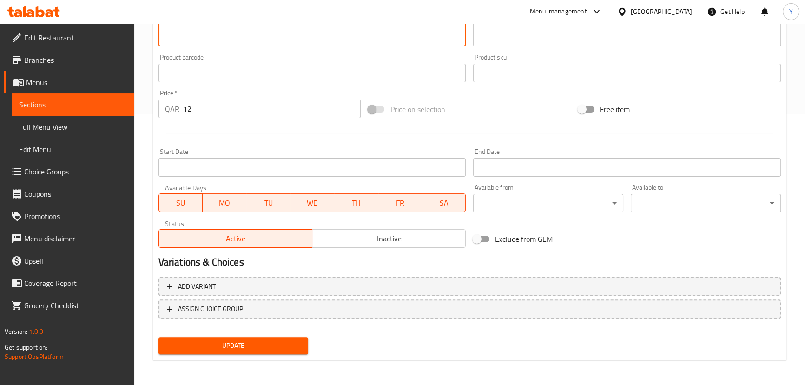
type textarea "Crisp rice - lentil crepe filled with a spiced potato mixture, served golden an…"
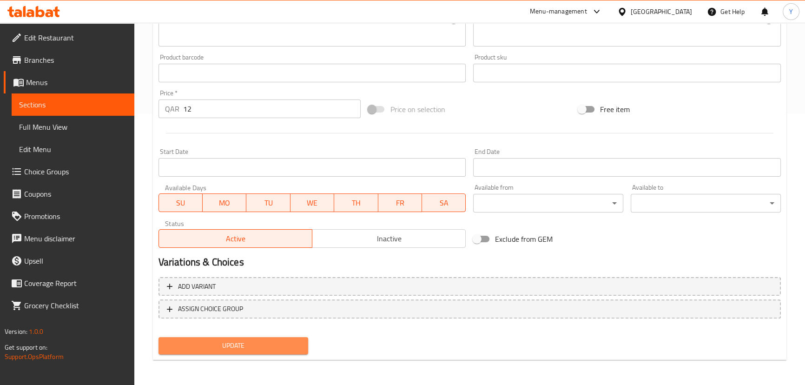
click at [247, 344] on span "Update" at bounding box center [233, 346] width 135 height 12
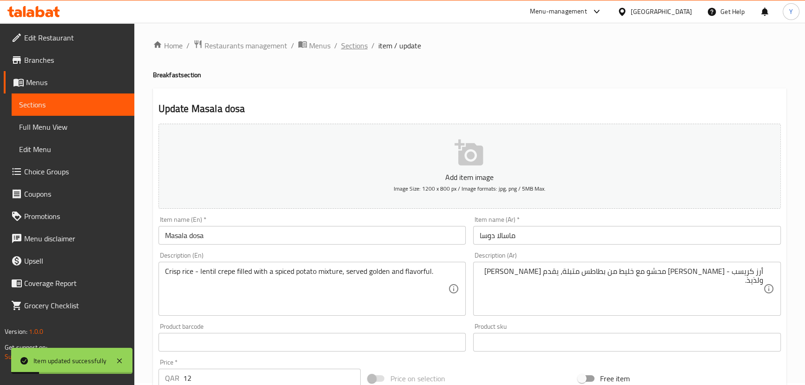
scroll to position [0, 0]
click at [361, 46] on span "Sections" at bounding box center [354, 47] width 26 height 11
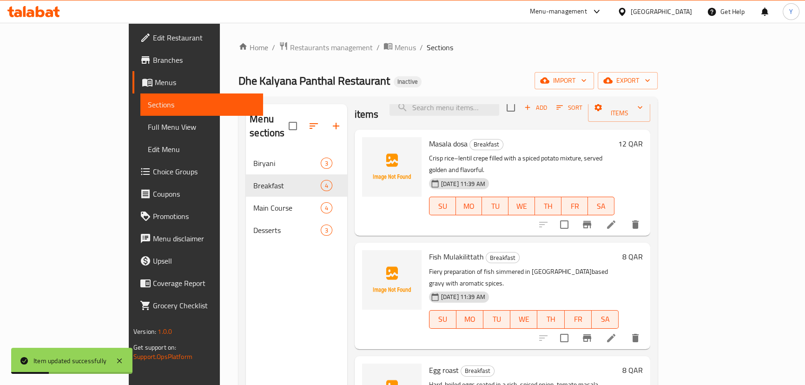
scroll to position [44, 0]
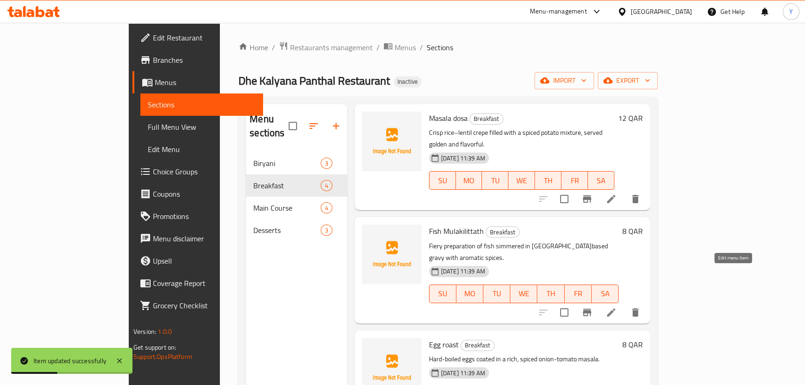
click at [617, 307] on icon at bounding box center [611, 312] width 11 height 11
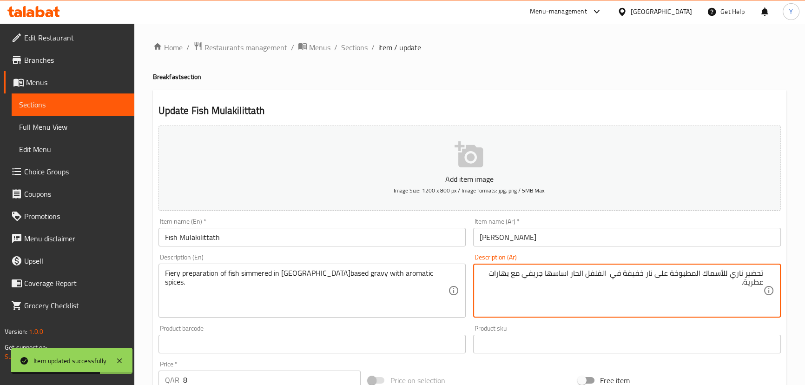
click at [636, 273] on textarea "تحضير ناري للأسماك المطبوخة على نار خفيفة في الفلفل الحار اساسها جريفي مع بهارا…" at bounding box center [621, 291] width 283 height 44
click at [740, 274] on textarea "تحضير ناري للأسماك المطبوخة على نار هادئة في الفلفل الحار اساسها جريفي مع بهارا…" at bounding box center [621, 291] width 283 height 44
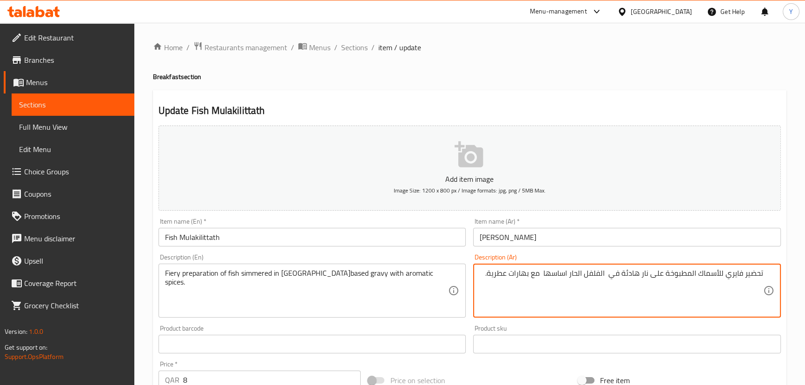
paste textarea "ريفي"
paste textarea "ساسهاا"
type textarea "تحضير فايري للأسماك المطبوخة على نار هادئة في جريفي اساسها الفلفل الحار مع بهار…"
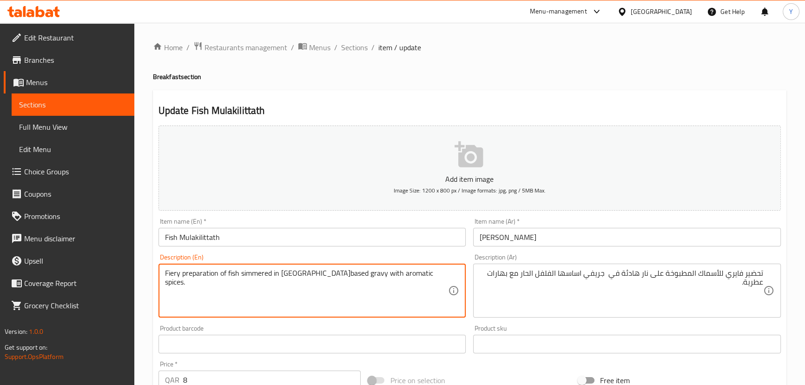
drag, startPoint x: 283, startPoint y: 271, endPoint x: 328, endPoint y: 274, distance: 45.1
click at [328, 274] on textarea "Fiery preparation of fish simmered in chili-based gravy with aromatic spices." at bounding box center [306, 291] width 283 height 44
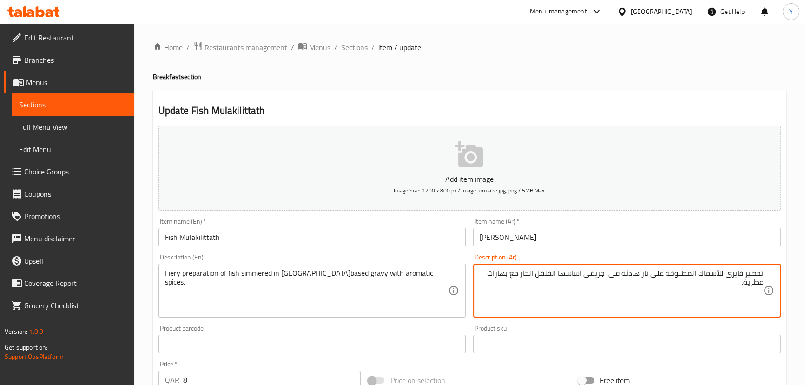
click at [600, 274] on textarea "تحضير فايري للأسماك المطبوخة على نار هادئة في جريفي اساسها الفلفل الحار مع بهار…" at bounding box center [621, 291] width 283 height 44
drag, startPoint x: 600, startPoint y: 274, endPoint x: 535, endPoint y: 276, distance: 64.6
click at [535, 276] on textarea "تحضير فايري للأسماك المطبوخة على نار هادئة في جريفي اساسها الفلفل الحار مع بهار…" at bounding box center [621, 291] width 283 height 44
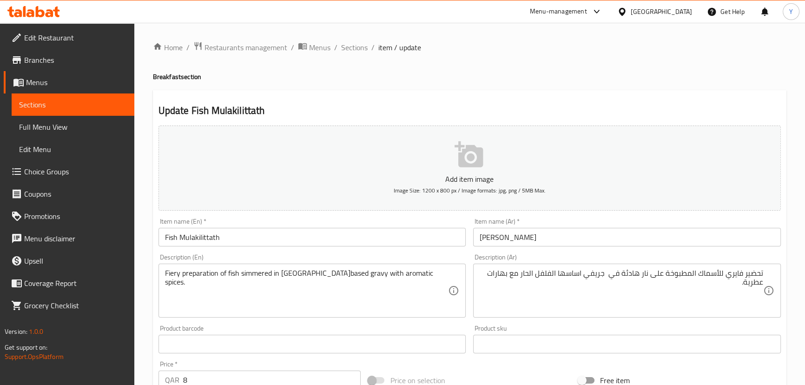
click at [535, 102] on div "Update Fish Mulakilittath Add item image Image Size: 1200 x 800 px / Image form…" at bounding box center [469, 360] width 633 height 541
click at [599, 78] on h4 "Breakfast section" at bounding box center [469, 76] width 633 height 9
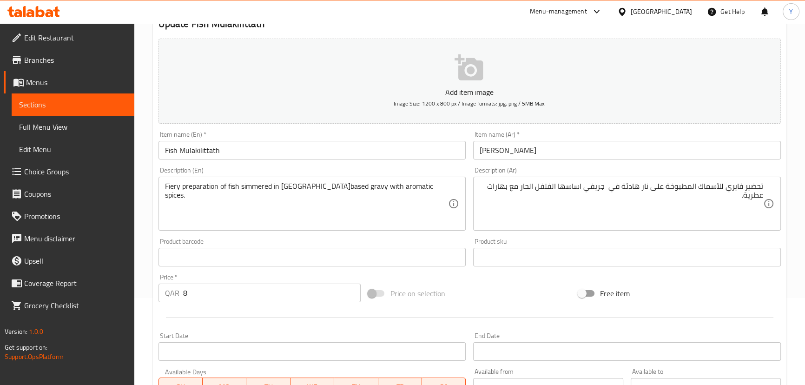
scroll to position [271, 0]
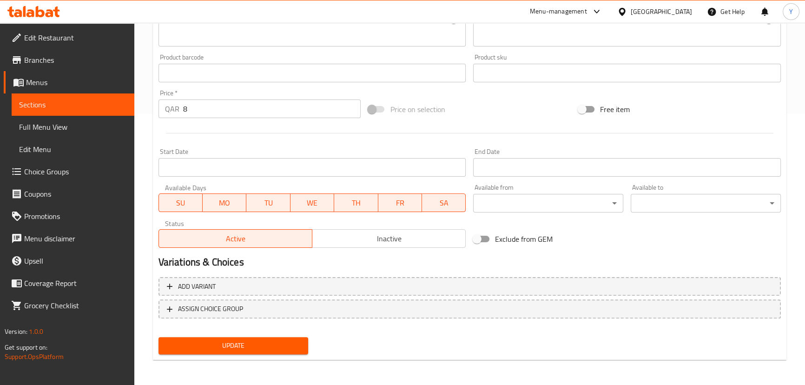
click at [283, 355] on div "Update" at bounding box center [234, 345] width 158 height 25
click at [285, 349] on span "Update" at bounding box center [233, 346] width 135 height 12
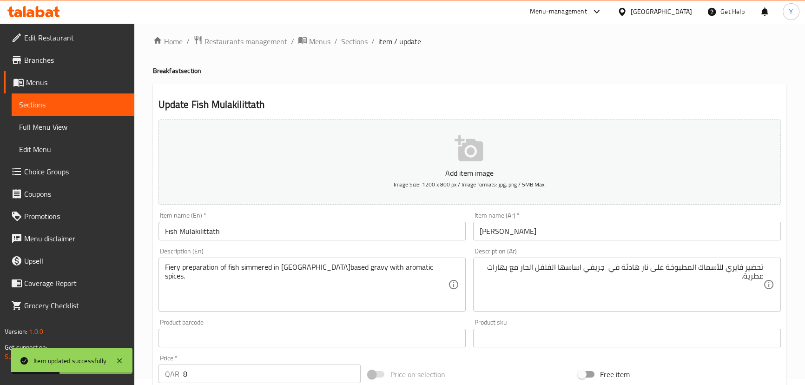
scroll to position [0, 0]
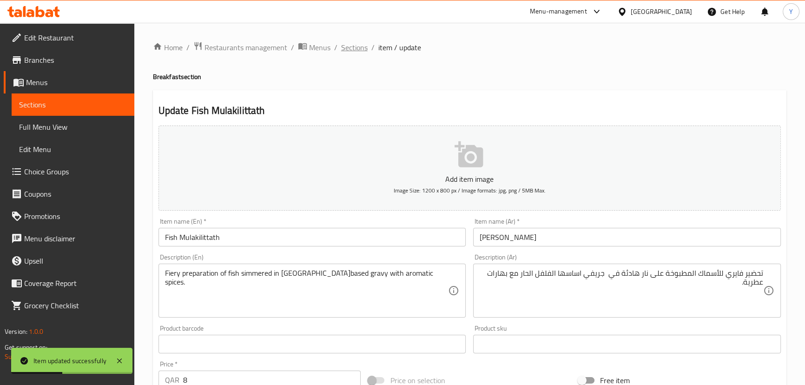
click at [357, 53] on span "Sections" at bounding box center [354, 47] width 26 height 11
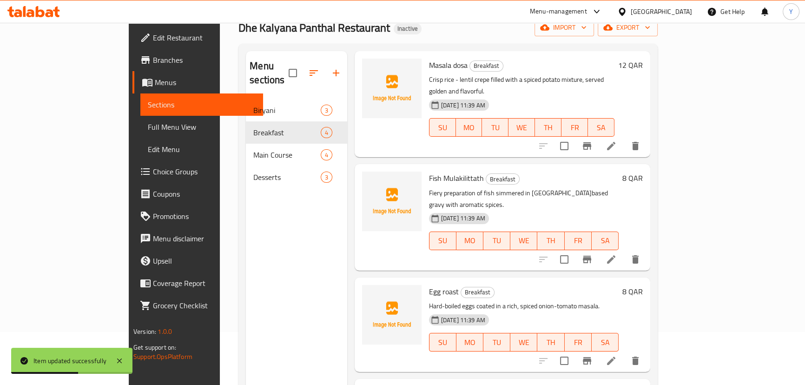
scroll to position [84, 0]
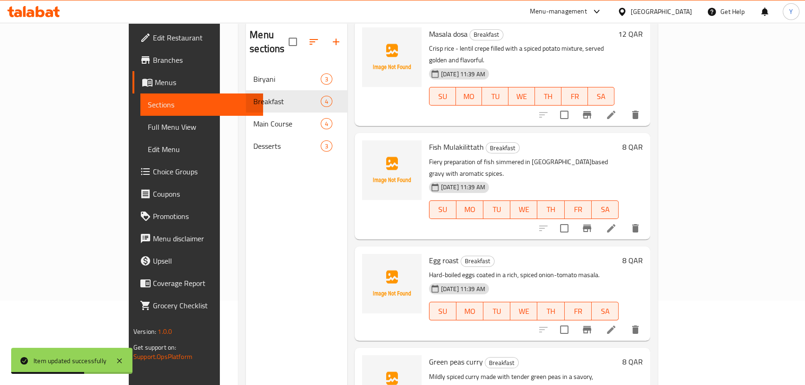
click at [617, 324] on icon at bounding box center [611, 329] width 11 height 11
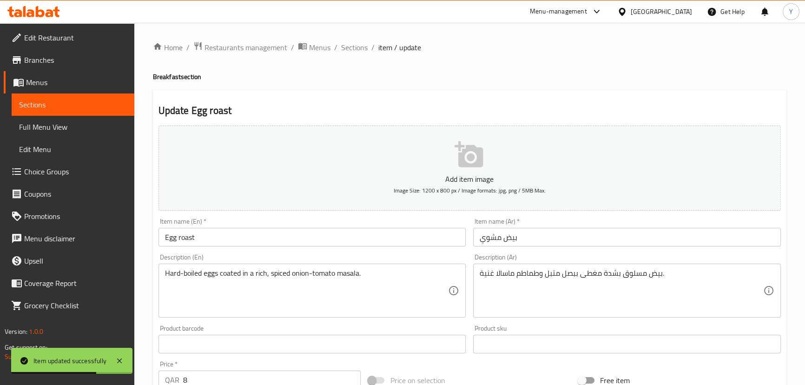
drag, startPoint x: 591, startPoint y: 276, endPoint x: 610, endPoint y: 280, distance: 19.6
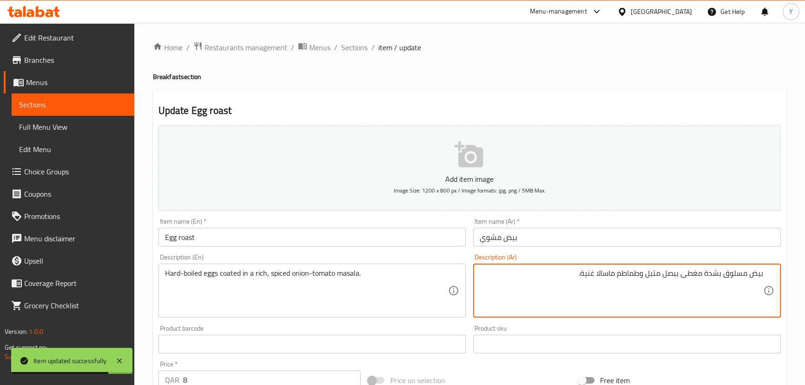
click at [732, 275] on textarea "بيض مسلوق بشدة مغطى ببصل متبل وطماطم ماسالا غنية." at bounding box center [621, 291] width 283 height 44
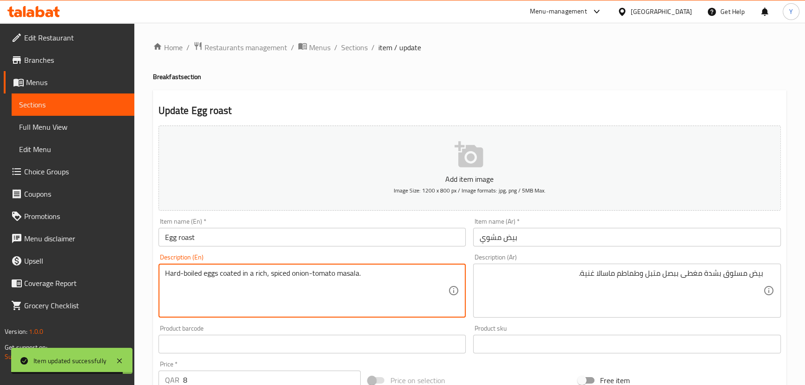
drag, startPoint x: 194, startPoint y: 271, endPoint x: 155, endPoint y: 271, distance: 39.0
click at [157, 271] on div "Description (En) Hard-boiled eggs coated in a rich, spiced onion-tomato masala.…" at bounding box center [312, 285] width 315 height 71
drag, startPoint x: 191, startPoint y: 277, endPoint x: 137, endPoint y: 270, distance: 54.9
click at [137, 270] on div "Home / Restaurants management / Menus / Sections / item / update Breakfast sect…" at bounding box center [469, 340] width 671 height 634
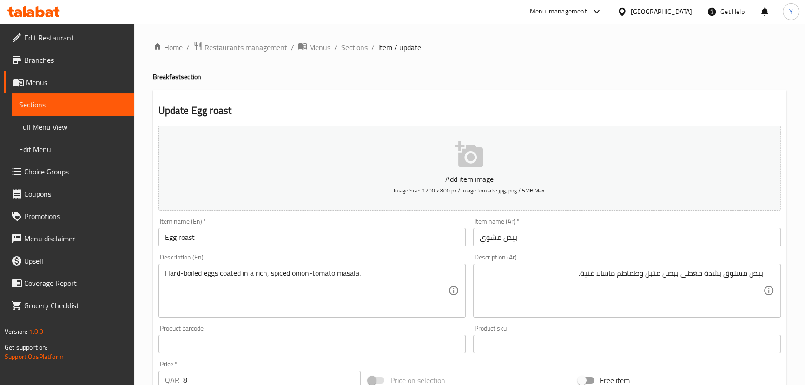
click at [651, 98] on div "Update Egg roast Add item image Image Size: 1200 x 800 px / Image formats: jpg,…" at bounding box center [469, 360] width 633 height 541
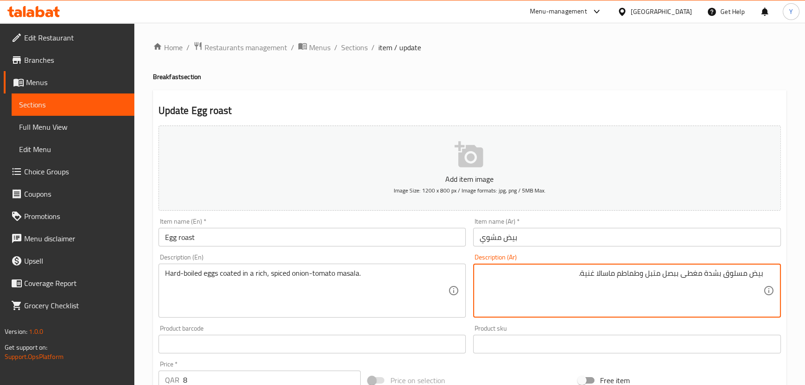
click at [670, 275] on textarea "بيض مسلوق بشدة مغطى ببصل متبل وطماطم ماسالا غنية." at bounding box center [621, 291] width 283 height 44
click at [608, 274] on textarea "بيض مسلوق بشدة مغطى ببصل متبل وطماطم ماسالا غنية." at bounding box center [621, 291] width 283 height 44
paste textarea "ماسالا"
paste textarea "متبل"
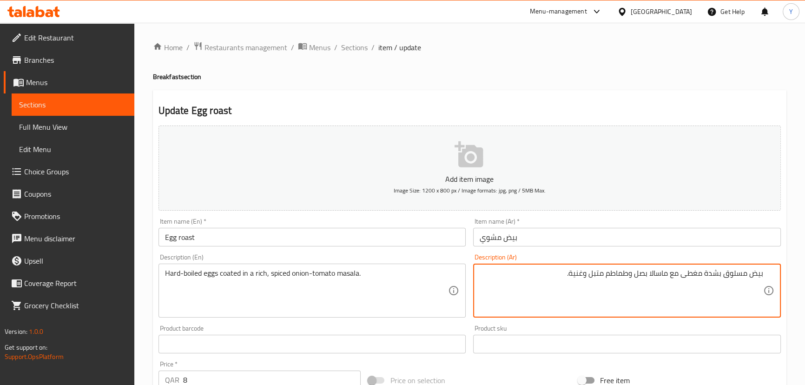
type textarea "بيض مسلوق بشدة مغطى مع ماسالا بصل وطماطم متبل وغنية."
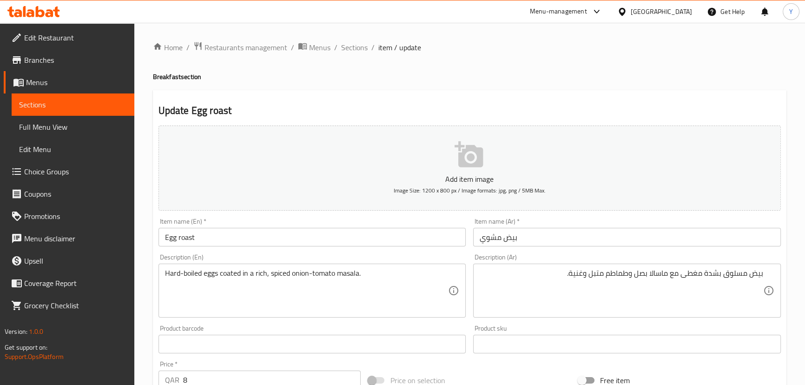
click at [689, 66] on div "Home / Restaurants management / Menus / Sections / item / update Breakfast sect…" at bounding box center [469, 339] width 633 height 597
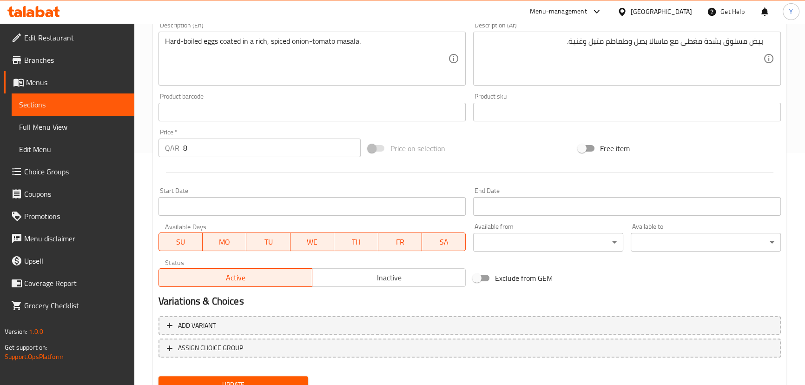
scroll to position [271, 0]
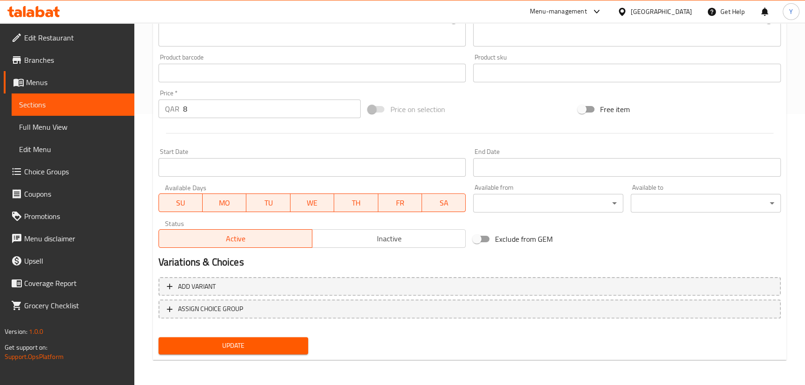
click at [265, 349] on span "Update" at bounding box center [233, 346] width 135 height 12
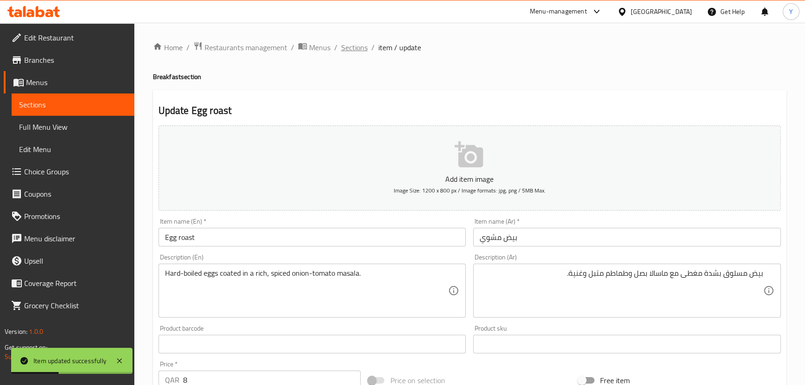
click at [353, 51] on span "Sections" at bounding box center [354, 47] width 26 height 11
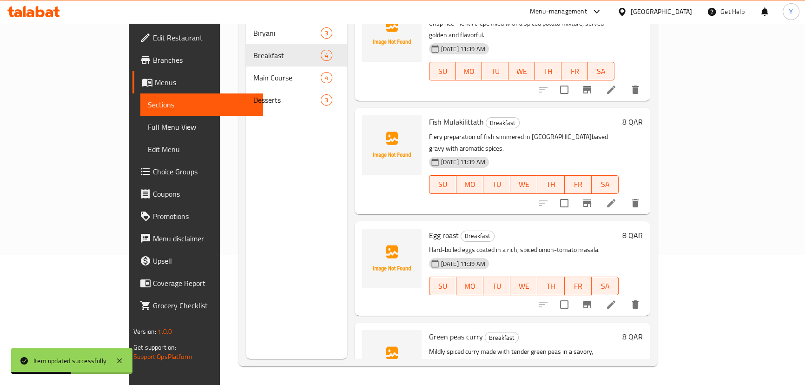
scroll to position [44, 0]
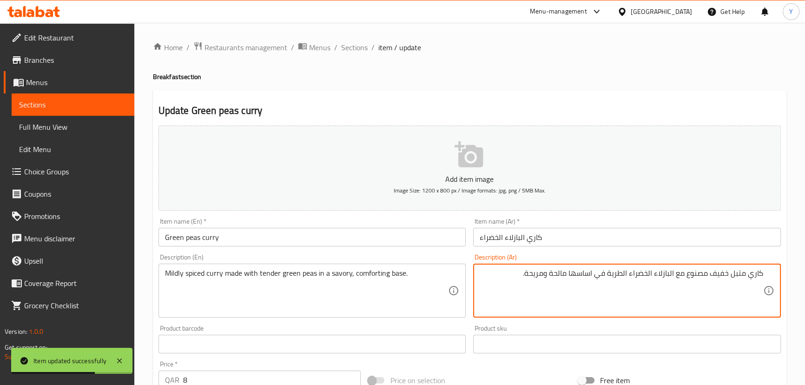
click at [533, 237] on input "كاري البازلاء الخضراء" at bounding box center [627, 237] width 308 height 19
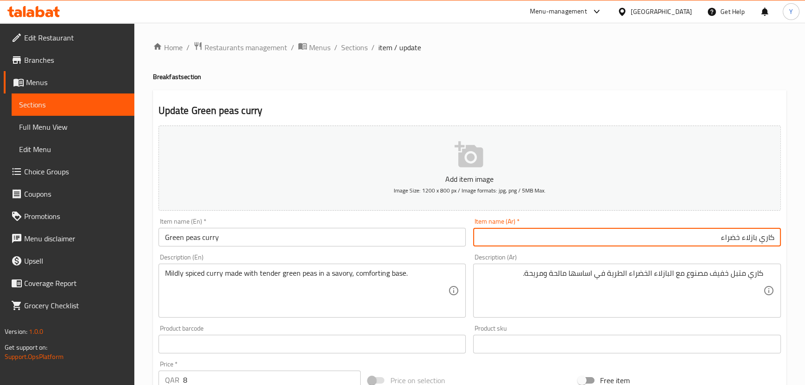
type input "كاري بازلاء خضراء"
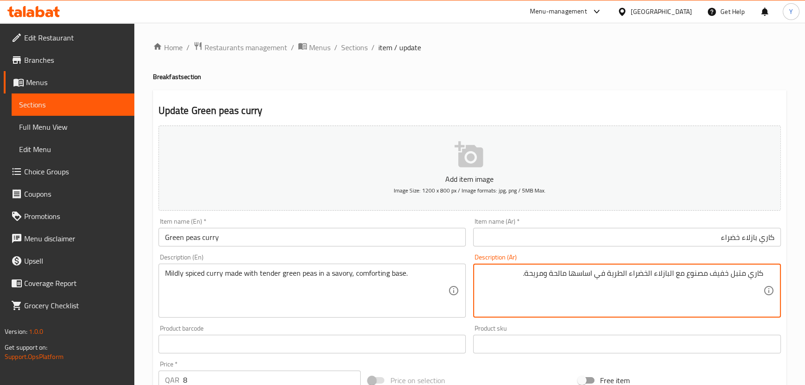
click at [724, 277] on textarea "كاري متبل خفيف مصنوع مع البازلاء الخضراء الطرية في اساسها مالحة ومريحة." at bounding box center [621, 291] width 283 height 44
click at [685, 277] on textarea "كاري متبل خفيف مصنوع مع البازلاء الخضراء الطرية في اساسها مالحة ومريحة." at bounding box center [621, 291] width 283 height 44
type textarea "كاري متبل خفيف مصنوع مع بازلاء خضراء تندر في اساس مالح ومريح."
click at [641, 83] on div "Home / Restaurants management / Menus / Sections / item / update Breakfast sect…" at bounding box center [469, 339] width 633 height 597
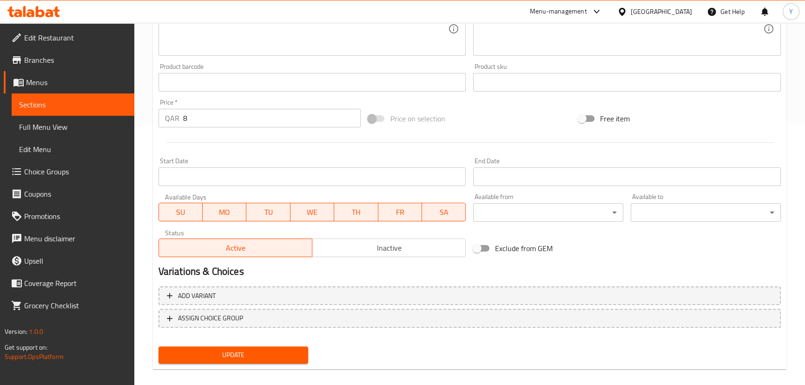
scroll to position [271, 0]
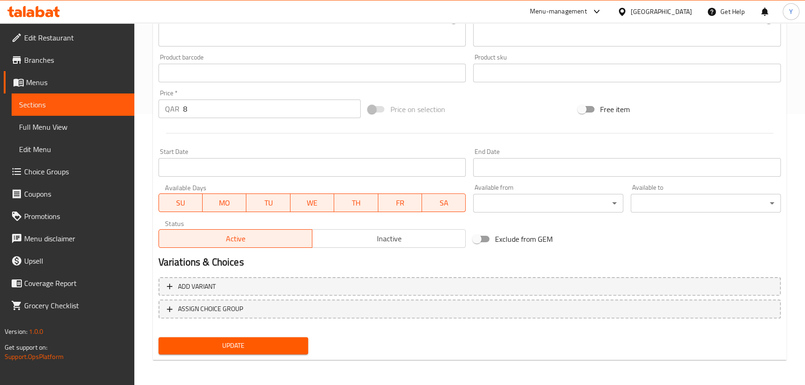
click at [244, 328] on nav at bounding box center [469, 325] width 622 height 7
click at [245, 354] on div "Update" at bounding box center [234, 345] width 158 height 25
click at [250, 344] on span "Update" at bounding box center [233, 346] width 135 height 12
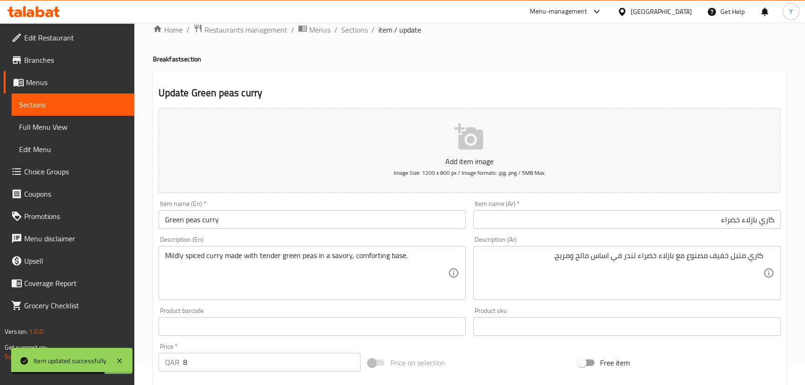
click at [345, 40] on div "Home / Restaurants management / Menus / Sections / item / update Breakfast sect…" at bounding box center [469, 322] width 633 height 597
click at [364, 17] on div "Menu-management Qatar Get Help Y" at bounding box center [402, 11] width 805 height 22
click at [358, 26] on span "Sections" at bounding box center [354, 29] width 26 height 11
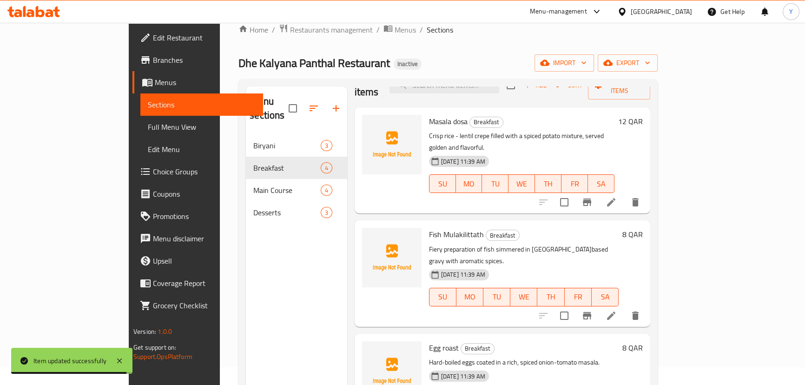
scroll to position [44, 0]
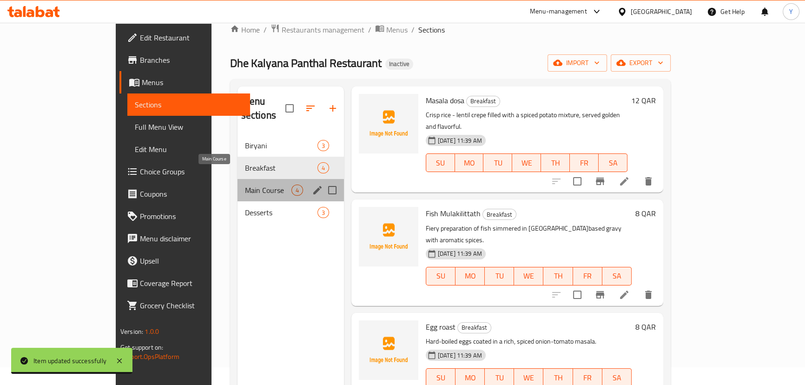
click at [245, 185] on span "Main Course" at bounding box center [268, 190] width 46 height 11
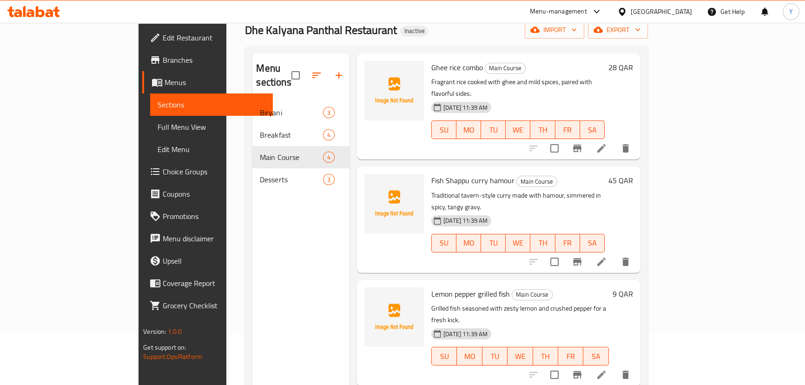
scroll to position [130, 0]
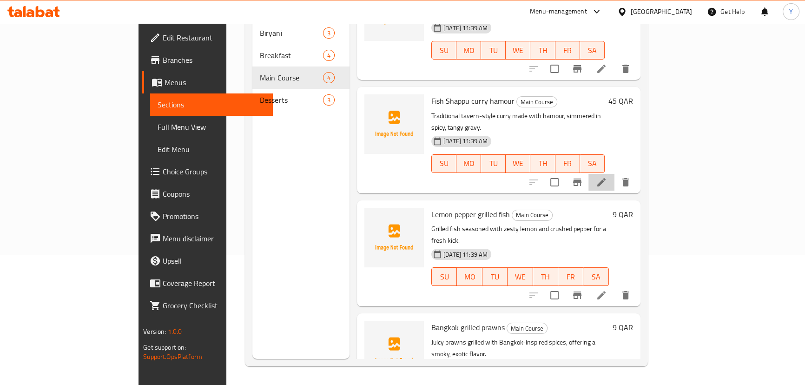
click at [614, 174] on li at bounding box center [601, 182] width 26 height 17
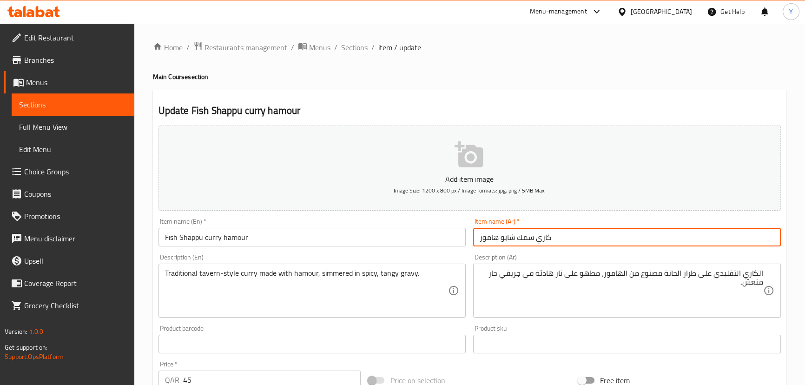
click at [488, 240] on input "كاري سمك شابو هامور" at bounding box center [627, 237] width 308 height 19
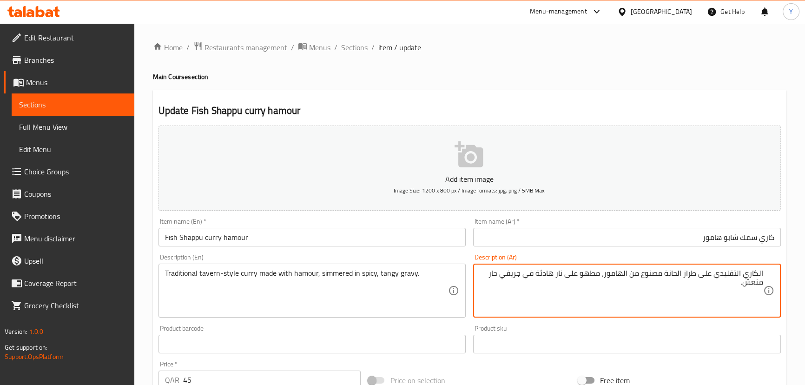
click at [686, 275] on textarea "الكاري التقليدي على طراز الحانة مصنوع من الهامور، مطهو على نار هادئة في جريفي ح…" at bounding box center [621, 291] width 283 height 44
click at [675, 274] on textarea "الكاري التقليدي على طراز الحانة مصنوع من الهامور، مطهو على نار هادئة في جريفي ح…" at bounding box center [621, 291] width 283 height 44
click at [677, 274] on textarea "الكاري التقليدي على طراز الحانة مصنوع من الهامور، مطهو على نار هادئة في جريفي ح…" at bounding box center [621, 291] width 283 height 44
type textarea "الكاري التقليدي على طراز تافرن مصنوع من هامور، مطهو على نار هادئة في جريفي حار …"
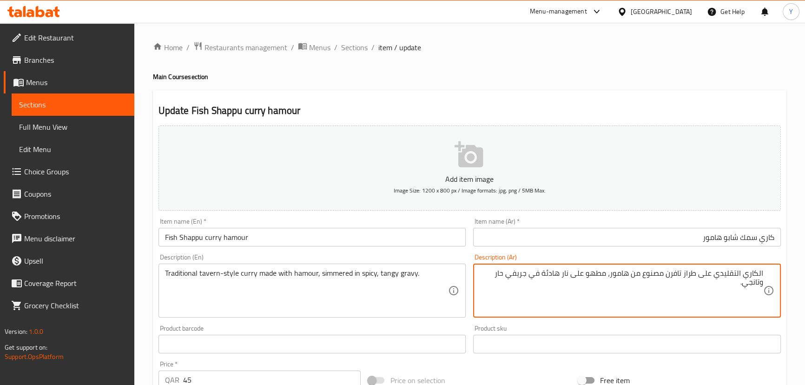
click at [697, 77] on h4 "Main Course section" at bounding box center [469, 76] width 633 height 9
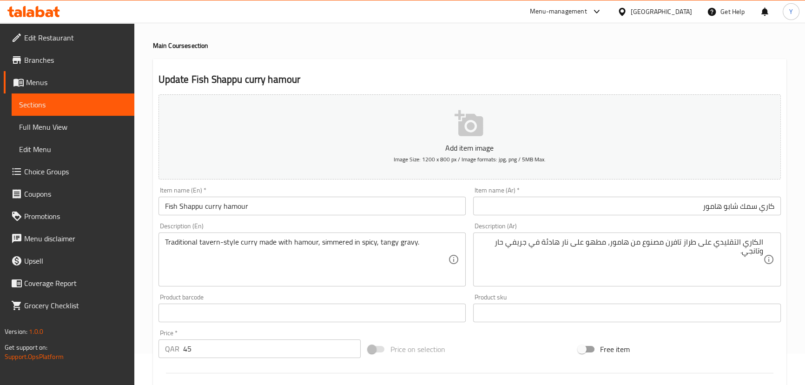
scroll to position [271, 0]
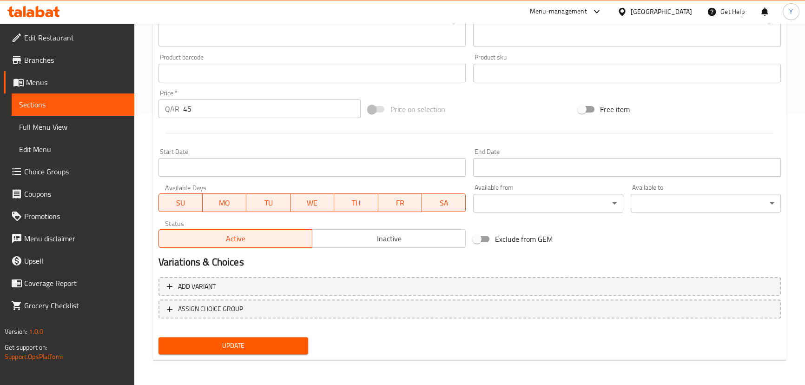
drag, startPoint x: 295, startPoint y: 331, endPoint x: 290, endPoint y: 334, distance: 5.6
click at [291, 333] on div "Add item image Image Size: 1200 x 800 px / Image formats: jpg, png / 5MB Max. I…" at bounding box center [470, 104] width 630 height 507
click at [290, 334] on div "Update" at bounding box center [234, 345] width 158 height 25
click at [297, 363] on div "Home / Restaurants management / Menus / Sections / item / update Main Course se…" at bounding box center [469, 68] width 633 height 597
click at [279, 340] on span "Update" at bounding box center [233, 346] width 135 height 12
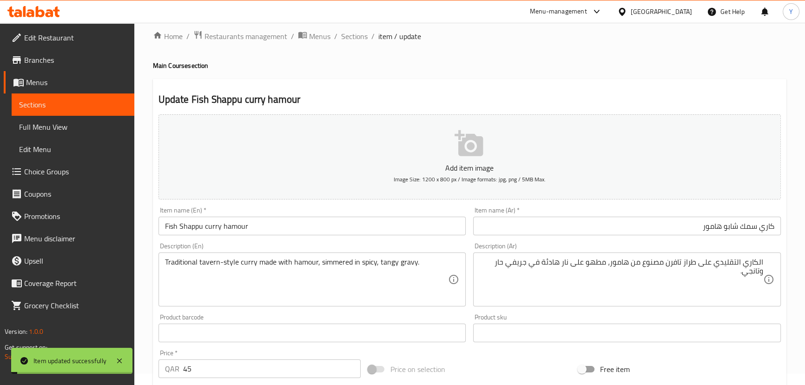
scroll to position [0, 0]
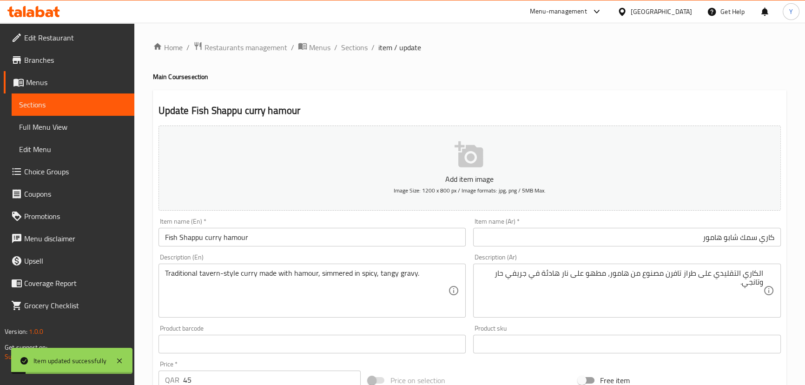
click at [350, 58] on div "Home / Restaurants management / Menus / Sections / item / update Main Course se…" at bounding box center [469, 339] width 633 height 597
click at [361, 50] on span "Sections" at bounding box center [354, 47] width 26 height 11
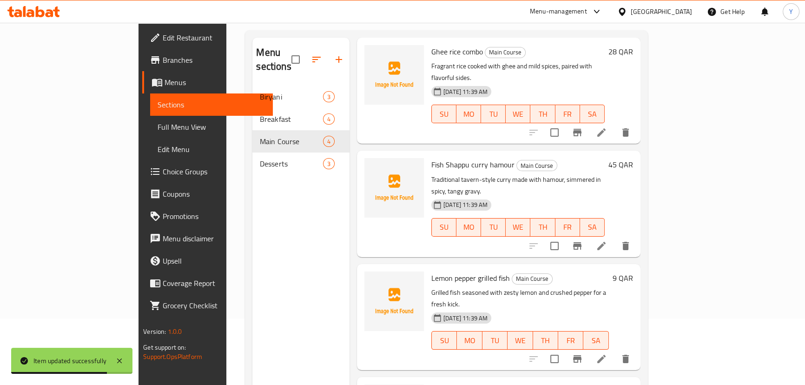
scroll to position [130, 0]
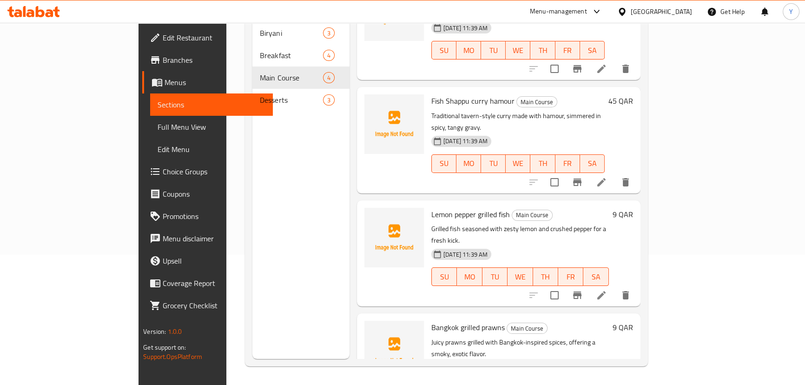
click at [614, 287] on li at bounding box center [601, 295] width 26 height 17
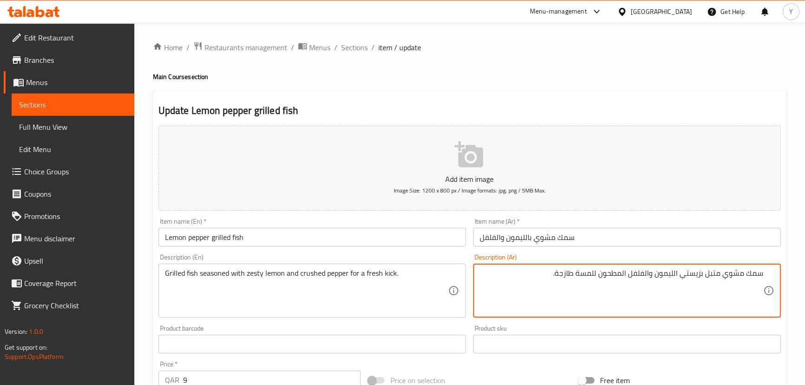
click at [587, 274] on textarea "سمك مشوي متبل بزيستي الليمون والفلفل المطحون للمسة طازجة." at bounding box center [621, 291] width 283 height 44
drag, startPoint x: 587, startPoint y: 274, endPoint x: 425, endPoint y: 260, distance: 162.8
click at [428, 270] on div "Add item image Image Size: 1200 x 800 px / Image formats: jpg, png / 5MB Max. I…" at bounding box center [470, 322] width 630 height 401
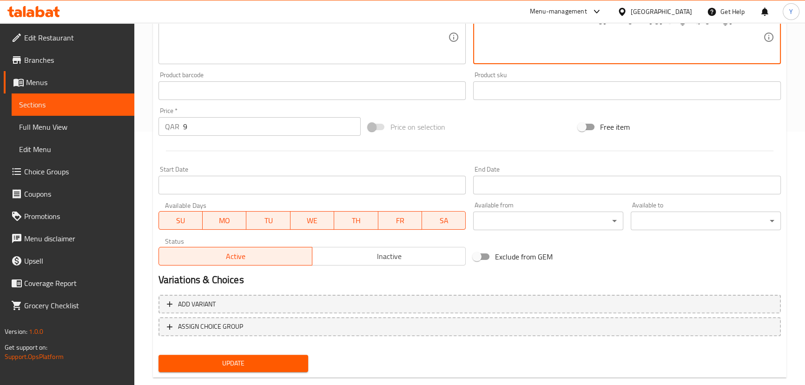
type textarea "سمك مشوي متبل بزيستي الليمون والفلفل المطحون لدفعة منعشة"
drag, startPoint x: 283, startPoint y: 363, endPoint x: 302, endPoint y: 316, distance: 50.5
click at [283, 363] on span "Update" at bounding box center [233, 363] width 135 height 12
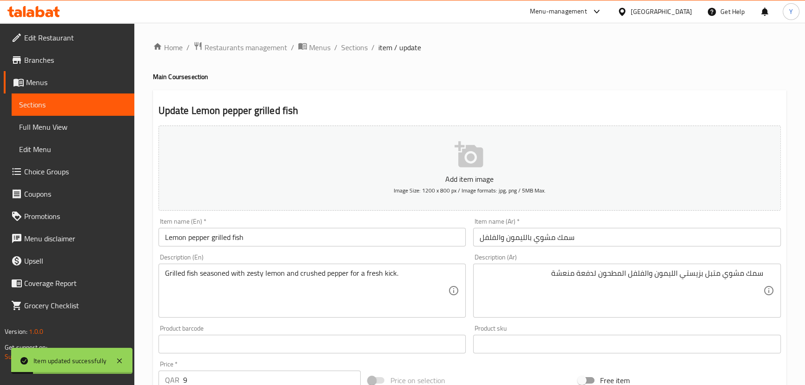
click at [523, 241] on input "سمك مشوي بالليمون والفلفل" at bounding box center [627, 237] width 308 height 19
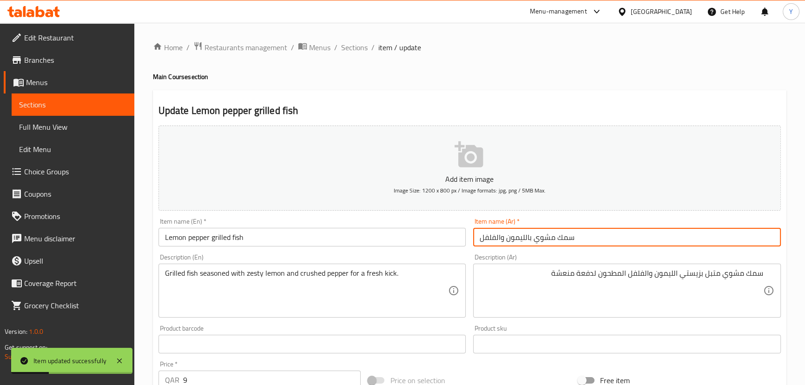
click at [527, 233] on input "سمك مشوي بالليمون والفلفل" at bounding box center [627, 237] width 308 height 19
drag, startPoint x: 527, startPoint y: 233, endPoint x: 425, endPoint y: 238, distance: 102.4
click at [425, 238] on div "Add item image Image Size: 1200 x 800 px / Image formats: jpg, png / 5MB Max. I…" at bounding box center [470, 322] width 630 height 401
type input "سمك مشوي فلفل وليمون"
click at [536, 88] on div "Home / Restaurants management / Menus / Sections / item / update Main Course se…" at bounding box center [469, 339] width 633 height 597
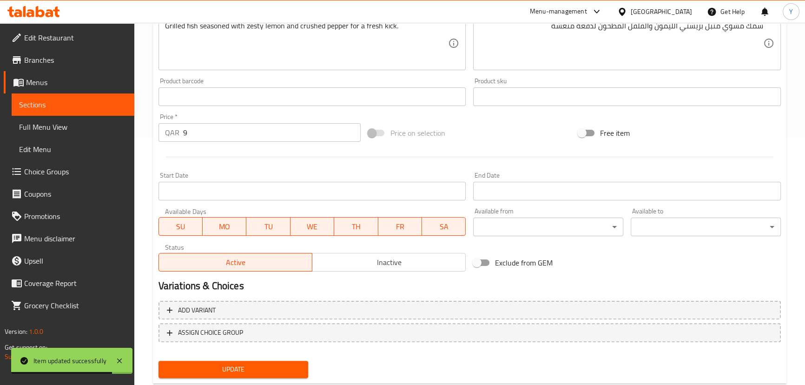
scroll to position [271, 0]
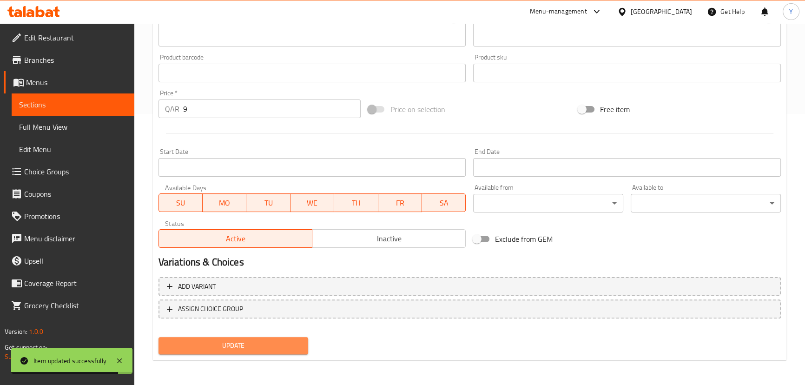
click at [286, 337] on button "Update" at bounding box center [233, 345] width 150 height 17
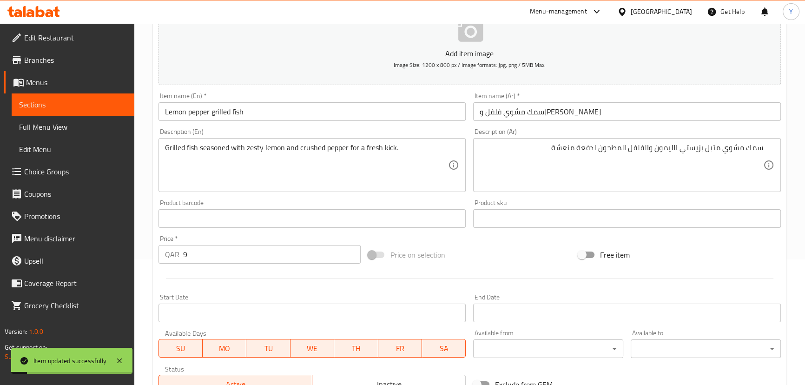
scroll to position [0, 0]
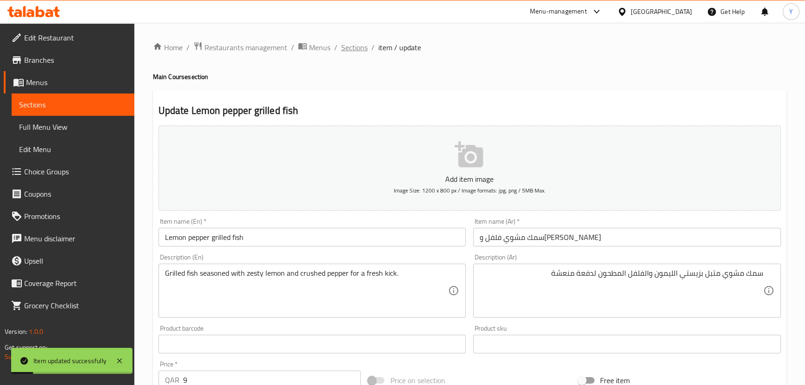
click at [343, 42] on span "Sections" at bounding box center [354, 47] width 26 height 11
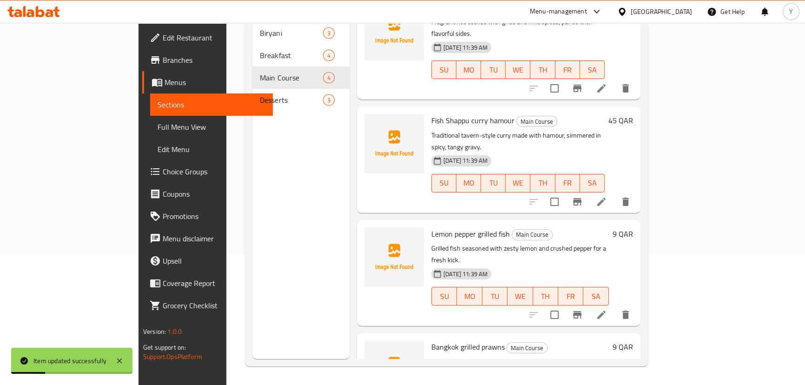
scroll to position [44, 0]
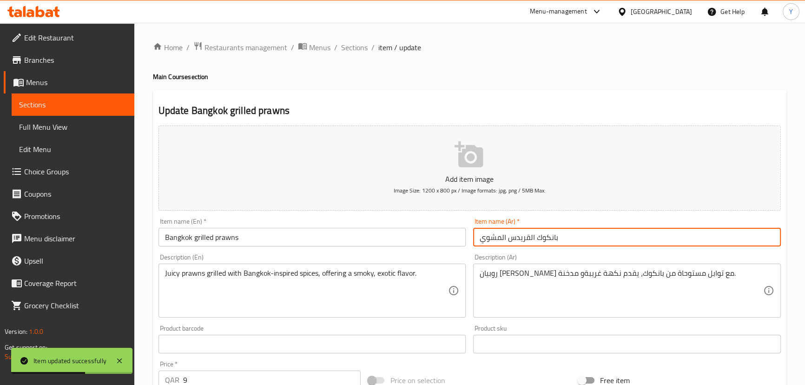
click at [540, 233] on input "بانكوك القريدس المشوي" at bounding box center [627, 237] width 308 height 19
click at [562, 261] on div "Description (Ar) روبيان مشوي جوسي مع توابل مستوحاة من بانكوك، يقدم نكهة غريبةو …" at bounding box center [627, 286] width 308 height 64
click at [739, 233] on input "بانكوك القريدس المشوي" at bounding box center [627, 237] width 308 height 19
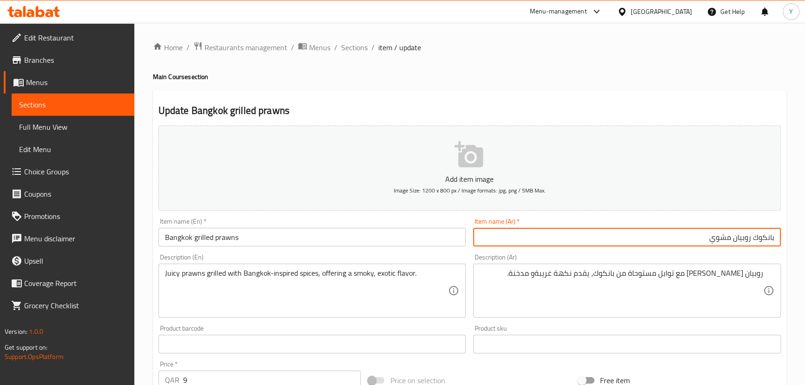
type input "بانكوك روبيان مشوي"
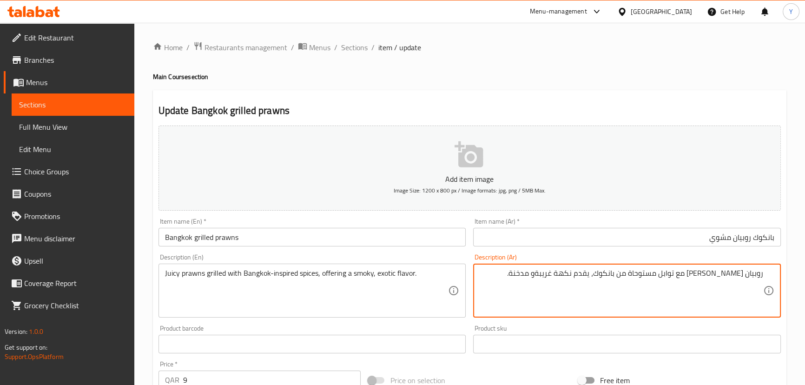
click at [767, 237] on input "بانكوك روبيان مشوي" at bounding box center [627, 237] width 308 height 19
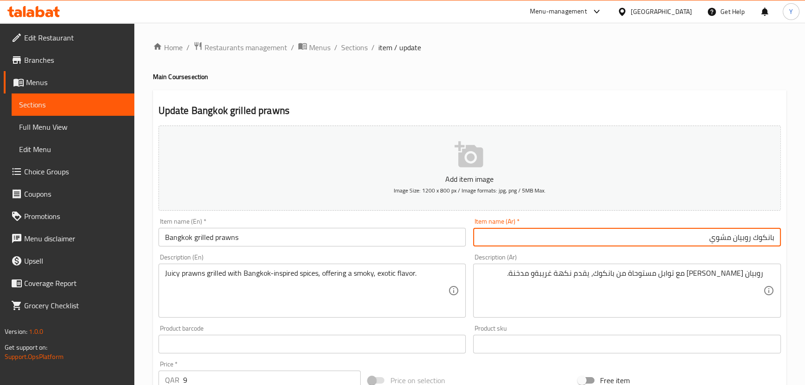
click at [767, 237] on input "بانكوك روبيان مشوي" at bounding box center [627, 237] width 308 height 19
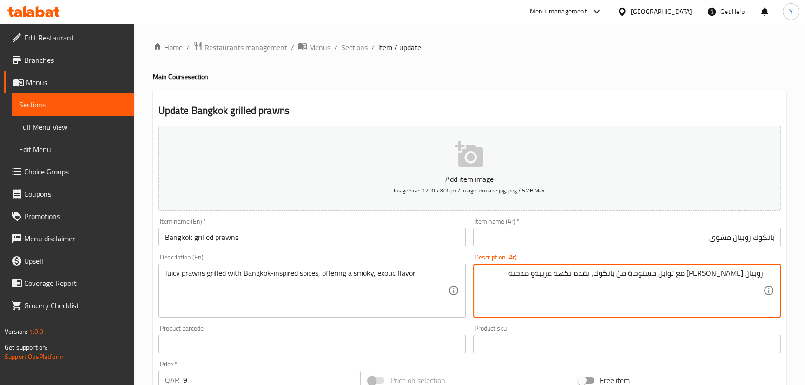
click at [734, 272] on textarea "روبيان مشوي جوسي مع توابل مستوحاة من بانكوك، يقدم نكهة غريبةو مدخنة." at bounding box center [621, 291] width 283 height 44
paste textarea "وي م"
click at [562, 267] on div "روبيان جوسي مشوي مع توابل مستوحاة من بانكوك، يقدم نكهة غريبةو مدخنة. Descriptio…" at bounding box center [627, 291] width 308 height 54
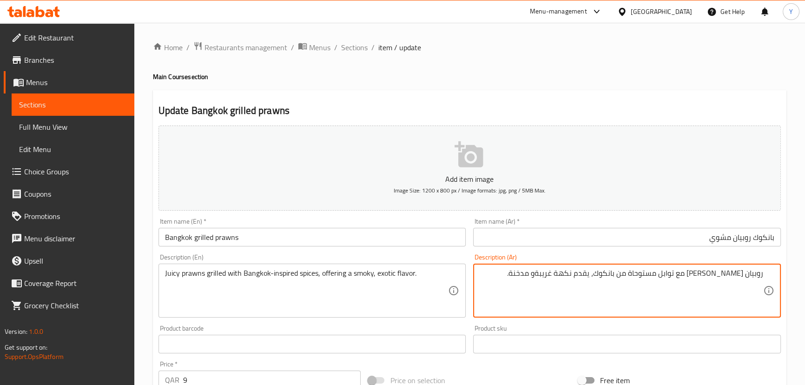
click at [559, 271] on textarea "روبيان جوسي مشوي مع توابل مستوحاة من بانكوك، يقدم نكهة غريبةو مدخنة." at bounding box center [621, 291] width 283 height 44
click at [549, 270] on textarea "روبيان جوسي مشوي مع توابل مستوحاة من بانكوك، يقدم نكهة غريبةو مدخنة." at bounding box center [621, 291] width 283 height 44
type textarea "روبيان جوسي مشوي مع توابل مستوحاة من بانكوك، يقدم نكهة إكذوتيك ومدخنة."
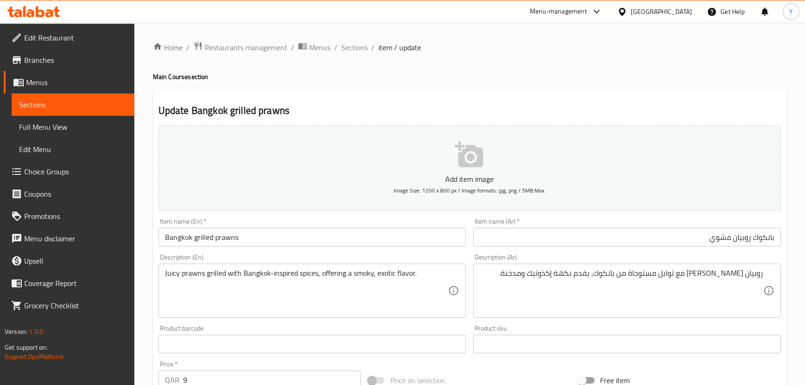
click at [585, 67] on div "Home / Restaurants management / Menus / Sections / item / update Main Course se…" at bounding box center [469, 339] width 633 height 597
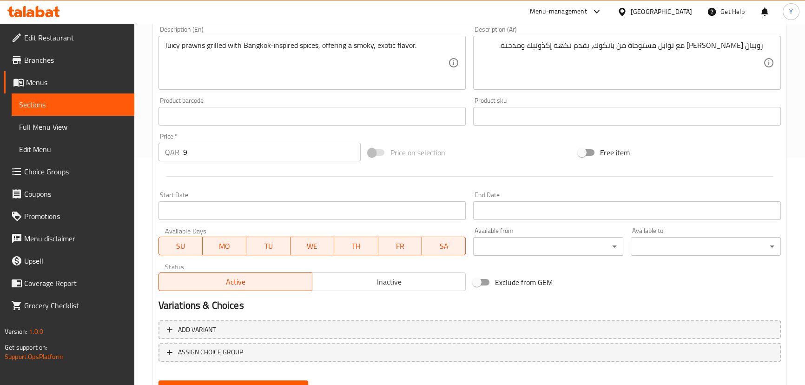
scroll to position [271, 0]
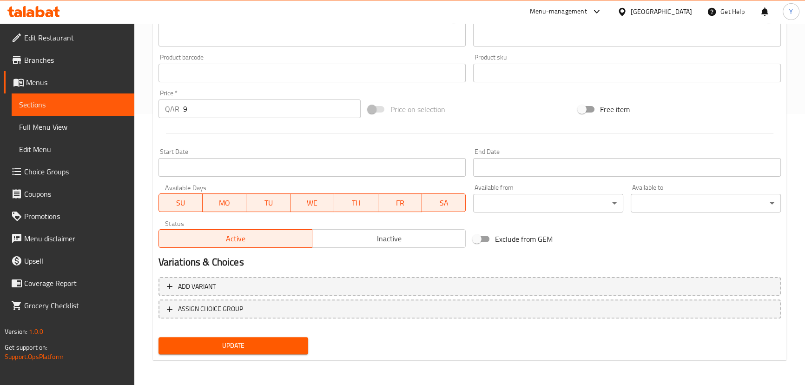
click at [301, 349] on button "Update" at bounding box center [233, 345] width 150 height 17
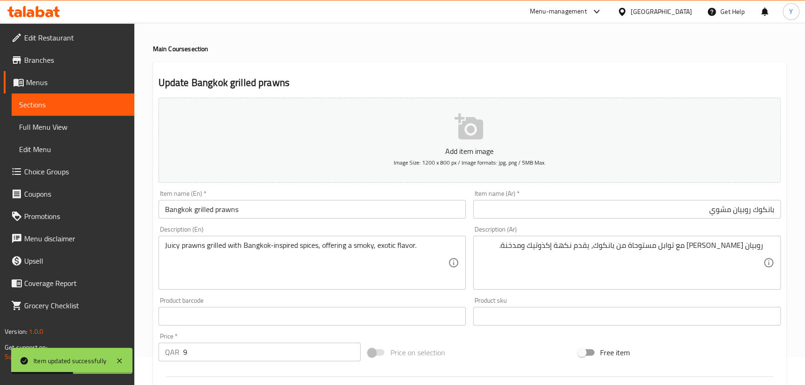
scroll to position [0, 0]
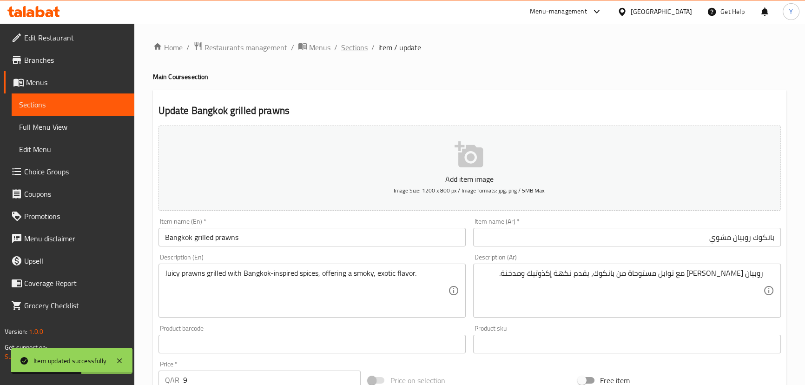
click at [350, 46] on span "Sections" at bounding box center [354, 47] width 26 height 11
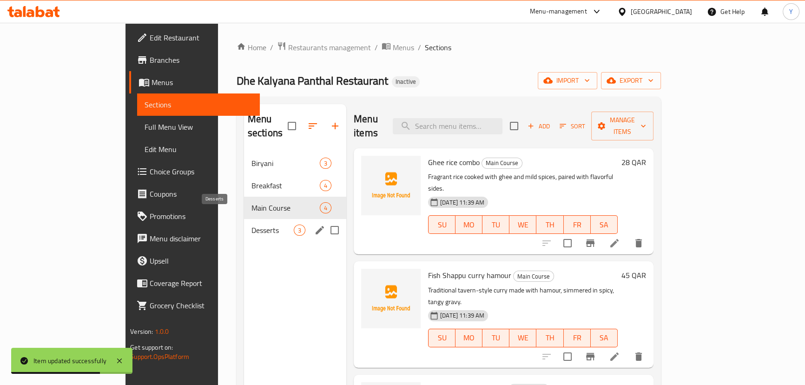
click at [249, 219] on div "Desserts 3" at bounding box center [295, 230] width 102 height 22
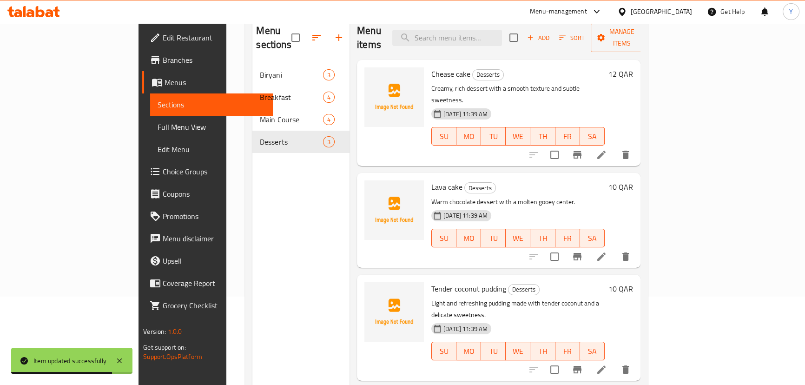
scroll to position [130, 0]
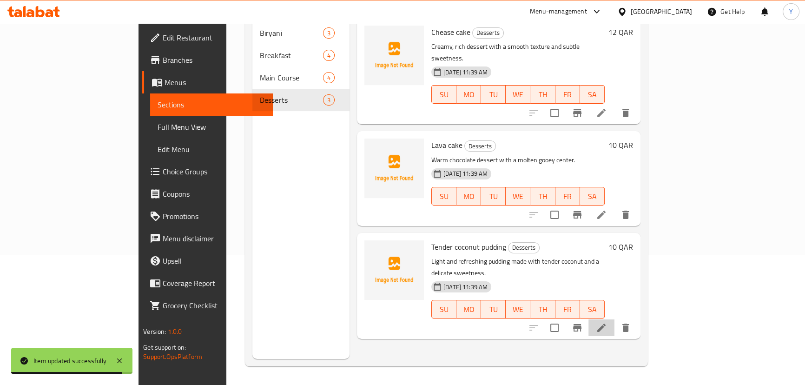
click at [614, 319] on li at bounding box center [601, 327] width 26 height 17
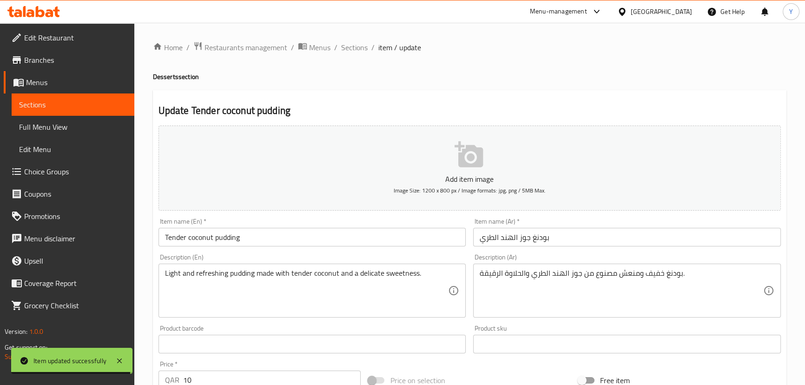
click at [559, 244] on input "بودنغ جوز الهند الطري" at bounding box center [627, 237] width 308 height 19
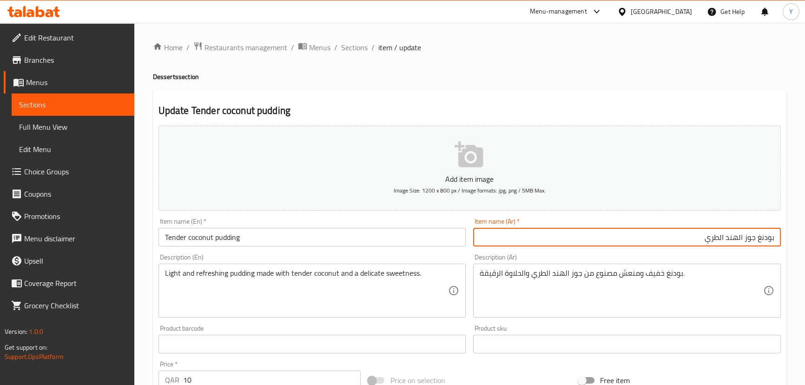
click at [751, 239] on input "بودنغ جوز الهند الطري" at bounding box center [627, 237] width 308 height 19
drag, startPoint x: 751, startPoint y: 239, endPoint x: 706, endPoint y: 244, distance: 44.4
click at [706, 244] on input "بودنغ جوز الهند الطري" at bounding box center [627, 237] width 308 height 19
type input "بودنغ كوكونت تندر"
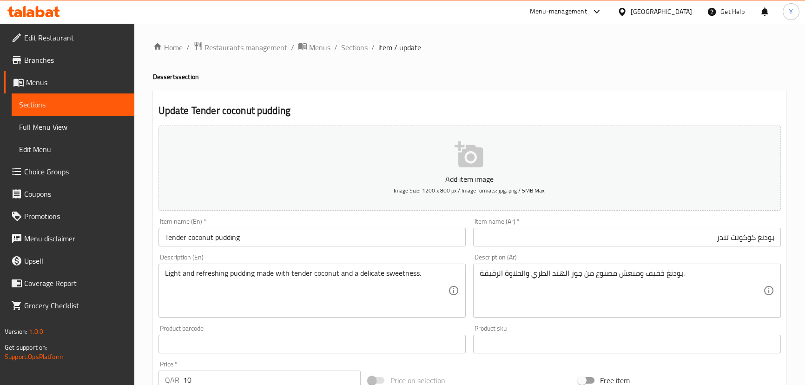
click at [729, 266] on div "بودنغ خفيف ومنعش مصنوع من جوز الهند الطري والحلاوة الرقيقة. Description (Ar)" at bounding box center [627, 291] width 308 height 54
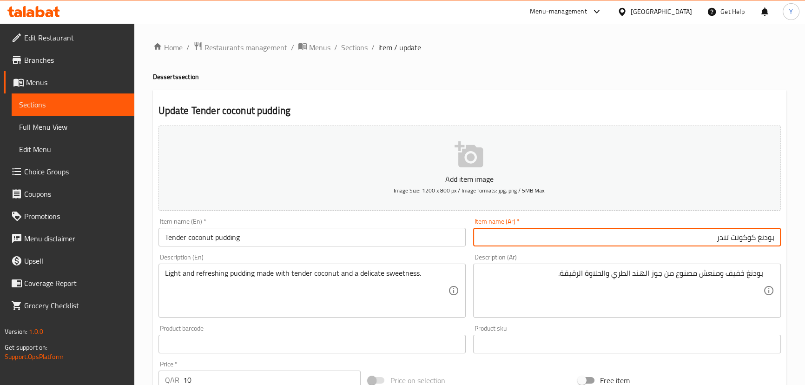
click at [747, 236] on input "بودنغ كوكونت تندر" at bounding box center [627, 237] width 308 height 19
drag, startPoint x: 747, startPoint y: 236, endPoint x: 710, endPoint y: 229, distance: 37.7
click at [710, 229] on input "بودنغ كوكونت تندر" at bounding box center [627, 237] width 308 height 19
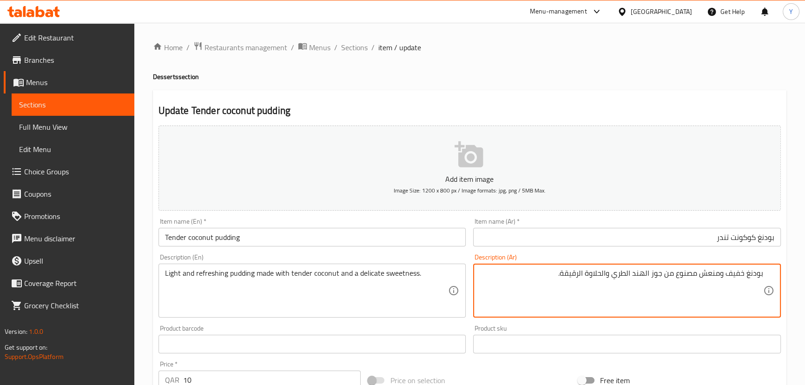
click at [661, 275] on textarea "بودنغ خفيف ومنعش مصنوع من جوز الهند الطري والحلاوة الرقيقة." at bounding box center [621, 291] width 283 height 44
drag, startPoint x: 661, startPoint y: 275, endPoint x: 622, endPoint y: 269, distance: 39.1
click at [622, 269] on textarea "بودنغ خفيف ومنعش مصنوع من جوز الهند الطري والحلاوة الرقيقة." at bounding box center [621, 291] width 283 height 44
paste textarea "كوكونت تندر"
type textarea "بودنغ خفيف ومنعش مصنوع من كوكونت تندر وحلاوة رقيقة."
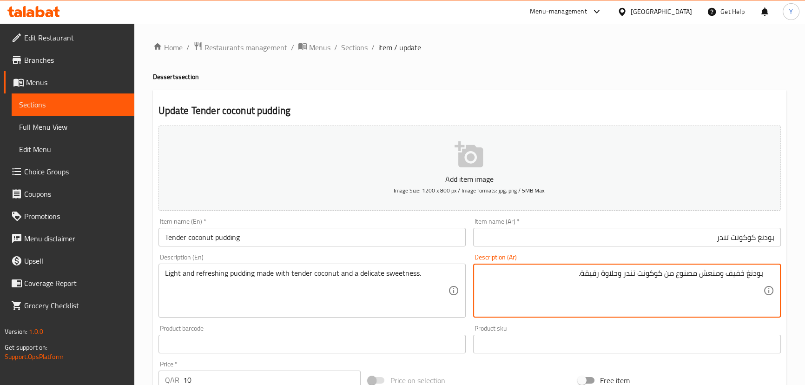
click at [712, 278] on textarea "بودنغ خفيف ومنعش مصنوع من كوكونت تندر وحلاوة رقيقة." at bounding box center [621, 291] width 283 height 44
click at [660, 93] on div "Update Tender coconut pudding Add item image Image Size: 1200 x 800 px / Image …" at bounding box center [469, 360] width 633 height 541
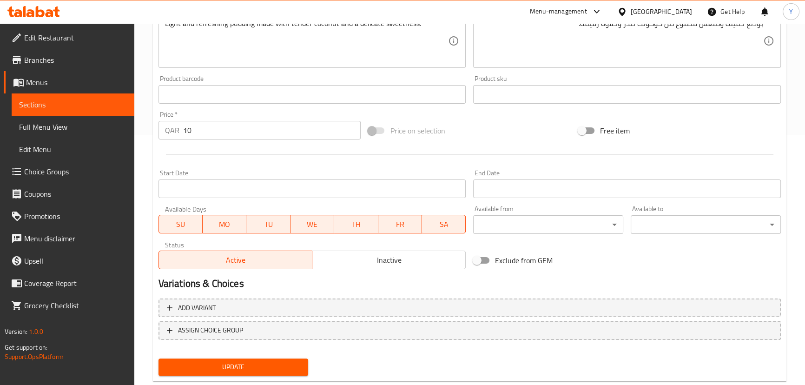
scroll to position [271, 0]
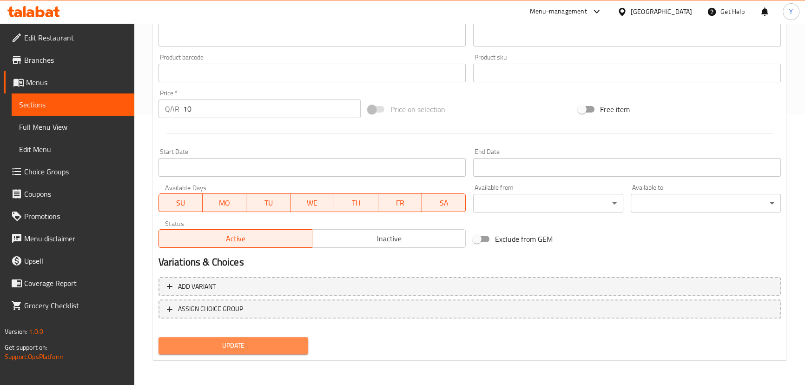
click at [286, 344] on span "Update" at bounding box center [233, 346] width 135 height 12
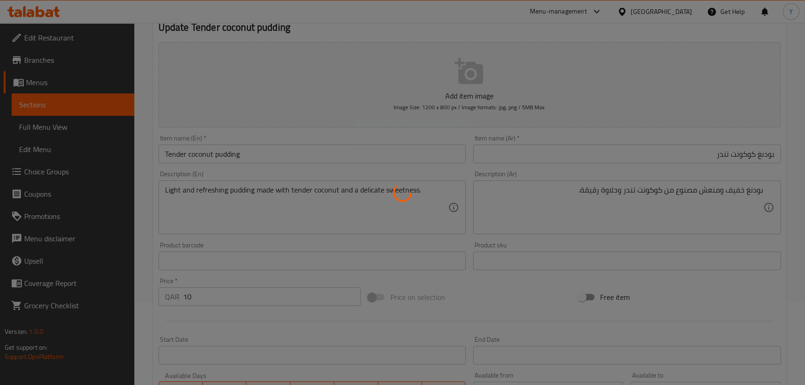
scroll to position [0, 0]
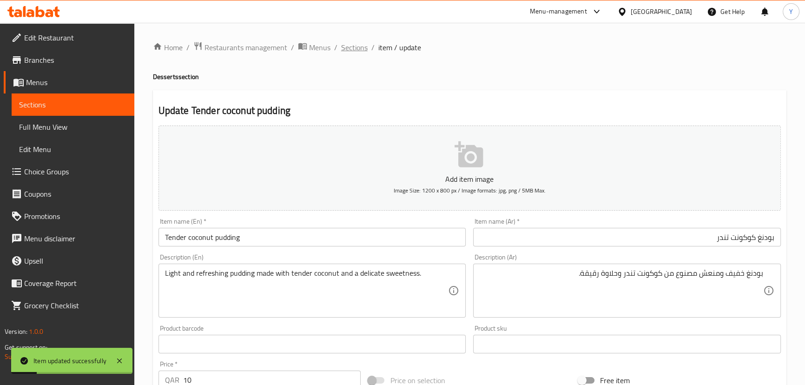
click at [357, 51] on span "Sections" at bounding box center [354, 47] width 26 height 11
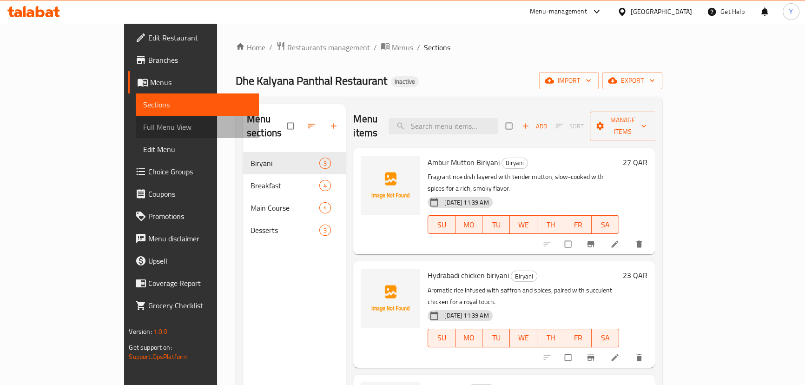
click at [143, 125] on span "Full Menu View" at bounding box center [197, 126] width 108 height 11
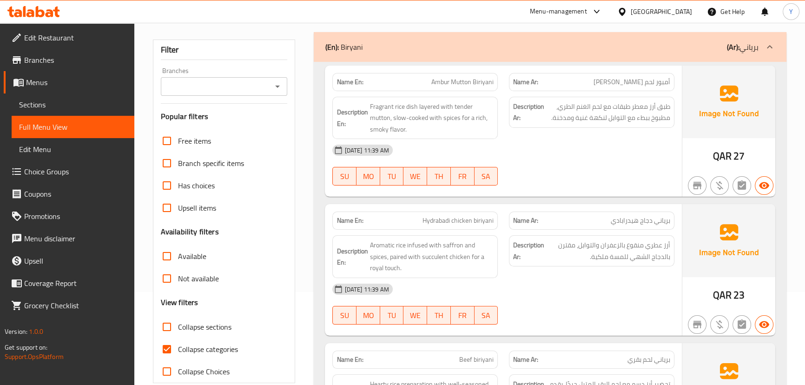
scroll to position [211, 0]
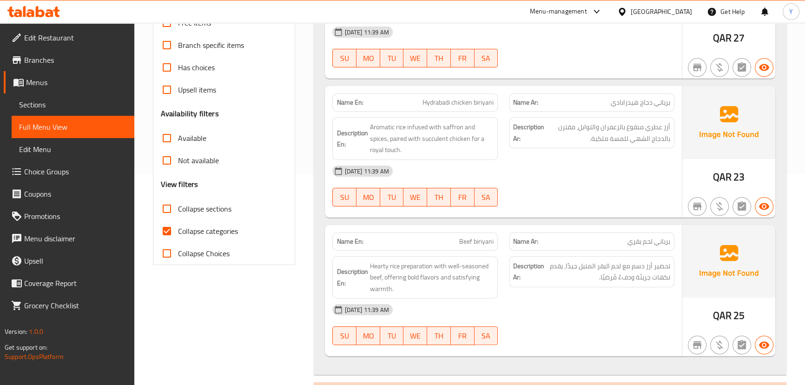
click at [199, 231] on span "Collapse categories" at bounding box center [208, 230] width 60 height 11
click at [178, 231] on input "Collapse categories" at bounding box center [167, 231] width 22 height 22
checkbox input "false"
click at [628, 199] on div "28-09-2025 11:39 AM SU MO TU WE TH FR SA" at bounding box center [503, 186] width 353 height 52
click at [593, 84] on div "Name En: Ambur Mutton Biriyani Name Ar: أمبور لحم غنم برياني Description En: Fr…" at bounding box center [550, 159] width 472 height 431
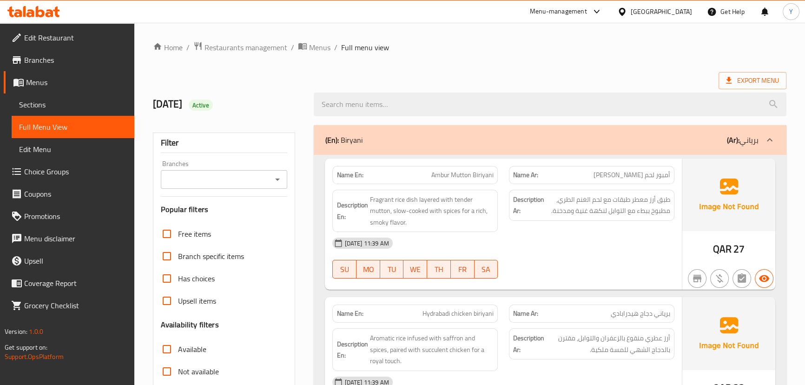
drag, startPoint x: 646, startPoint y: 246, endPoint x: 641, endPoint y: 118, distance: 128.4
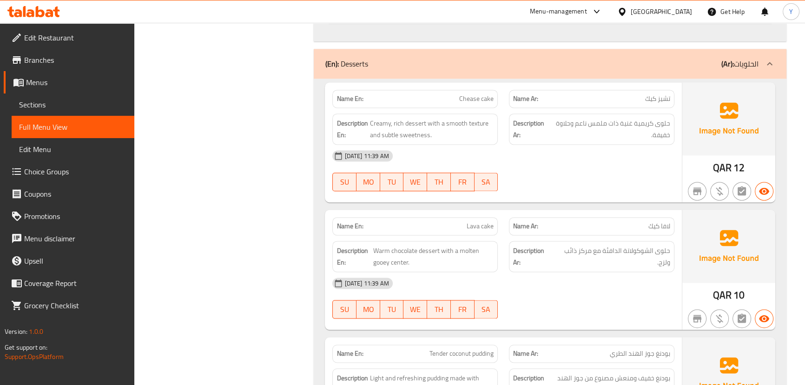
scroll to position [533, 0]
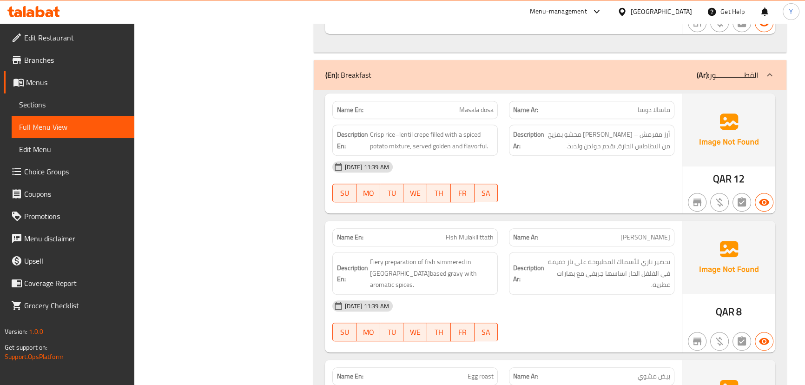
type button "0"
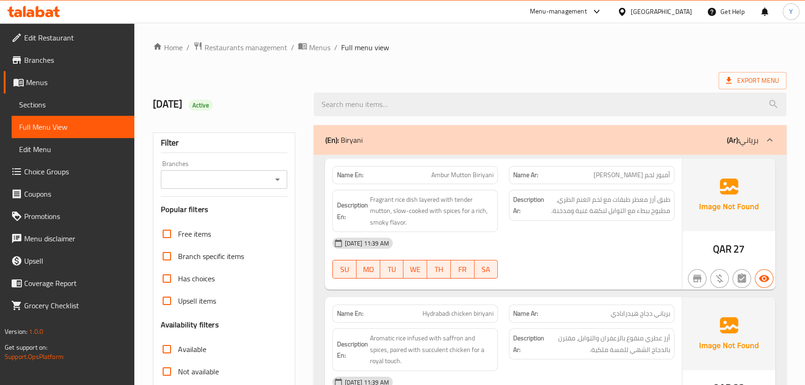
click at [462, 172] on span "Ambur Mutton Biriyani" at bounding box center [462, 175] width 62 height 10
copy span "Ambur Mutton Biriyani"
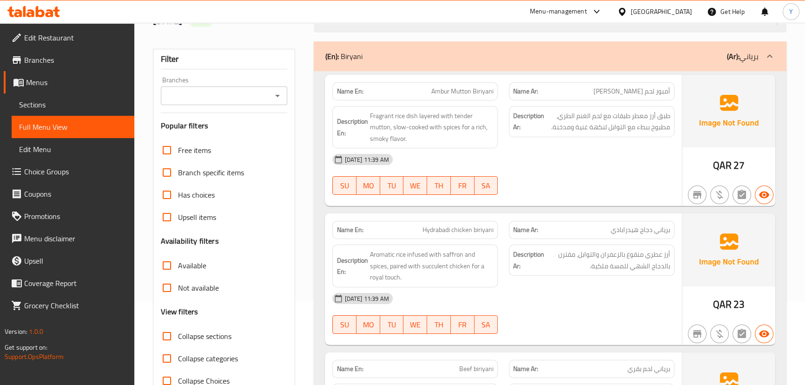
scroll to position [84, 0]
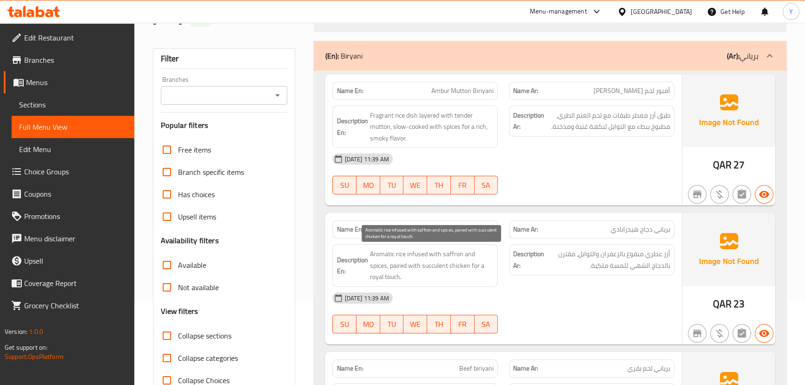
click at [415, 252] on span "Aromatic rice infused with saffron and spices, paired with succulent chicken fo…" at bounding box center [431, 265] width 124 height 34
drag, startPoint x: 415, startPoint y: 252, endPoint x: 383, endPoint y: 246, distance: 32.6
click at [396, 246] on div "Description En: Aromatic rice infused with saffron and spices, paired with succ…" at bounding box center [414, 265] width 165 height 43
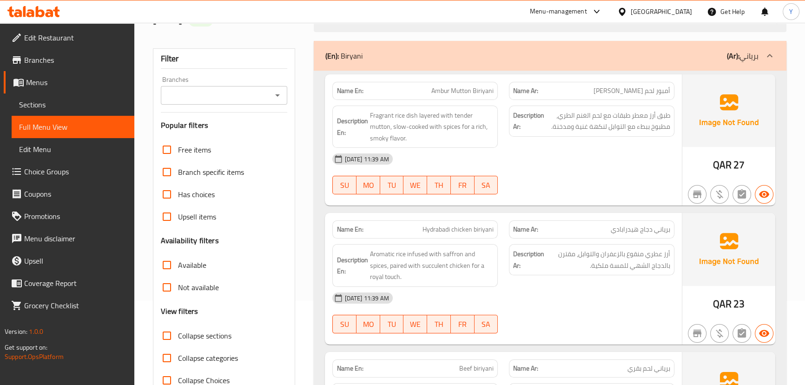
click at [369, 246] on div "Description En: Aromatic rice infused with saffron and spices, paired with succ…" at bounding box center [414, 265] width 165 height 43
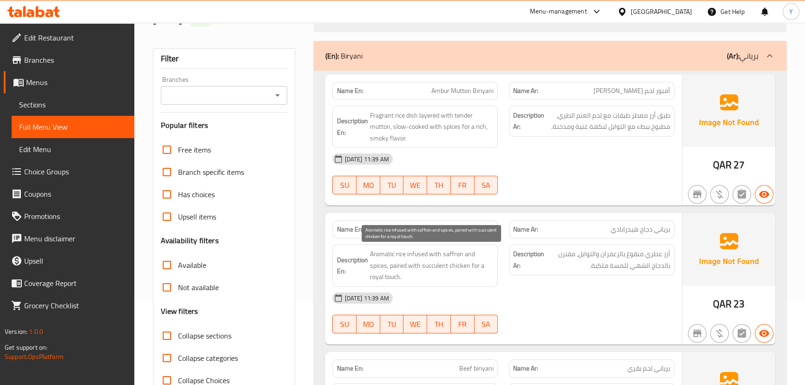
click at [409, 257] on span "Aromatic rice infused with saffron and spices, paired with succulent chicken fo…" at bounding box center [431, 265] width 124 height 34
click at [407, 256] on span "Aromatic rice infused with saffron and spices, paired with succulent chicken fo…" at bounding box center [431, 265] width 124 height 34
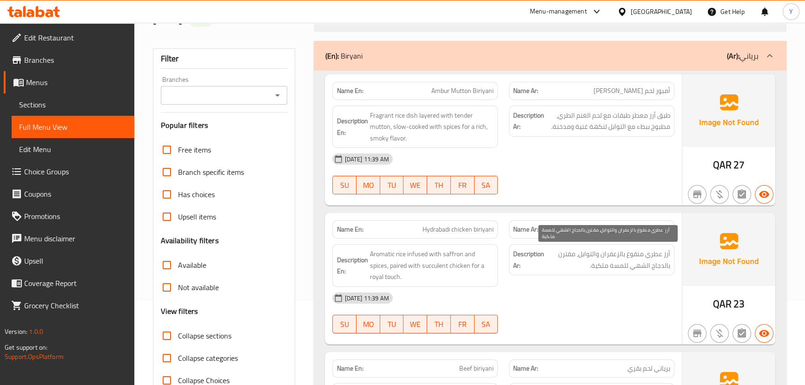
click at [629, 253] on span "أرز عطري منقوع بالزعفران والتوابل، مقترن بالدجاج الشهي للمسة ملكية." at bounding box center [608, 259] width 124 height 23
click at [597, 252] on span "أرز عطري منقوع بالزعفران والتوابل، مقترن بالدجاج الشهي للمسة ملكية." at bounding box center [608, 259] width 124 height 23
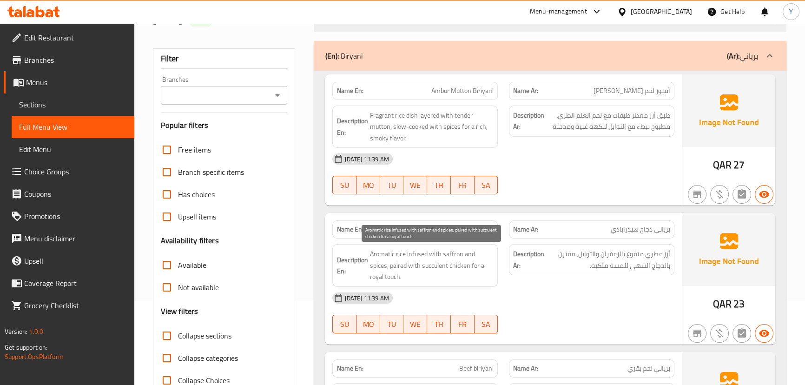
click at [460, 255] on span "Aromatic rice infused with saffron and spices, paired with succulent chicken fo…" at bounding box center [431, 265] width 124 height 34
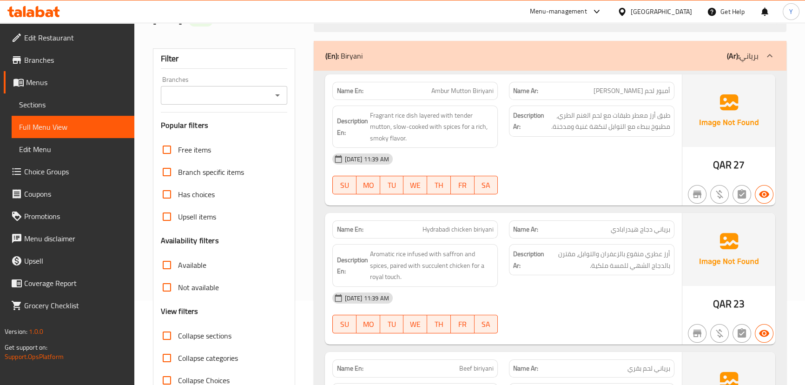
click at [448, 222] on div "Name En: Hydrabadi chicken biriyani" at bounding box center [414, 229] width 165 height 18
copy span "Hydrabadi chicken biriyani"
click at [448, 222] on div "Name En: Hydrabadi chicken biriyani" at bounding box center [414, 229] width 165 height 18
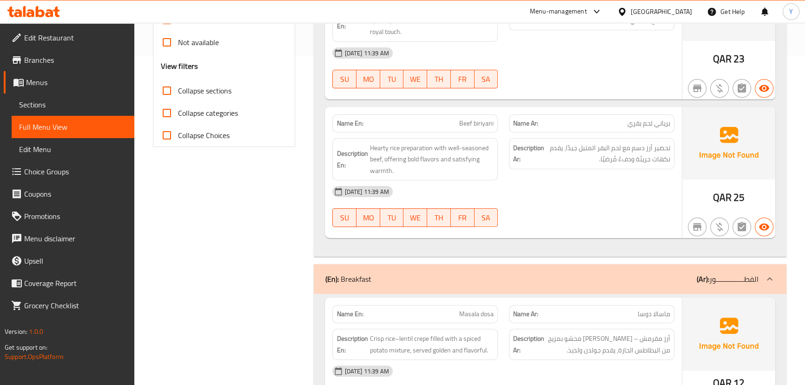
scroll to position [346, 0]
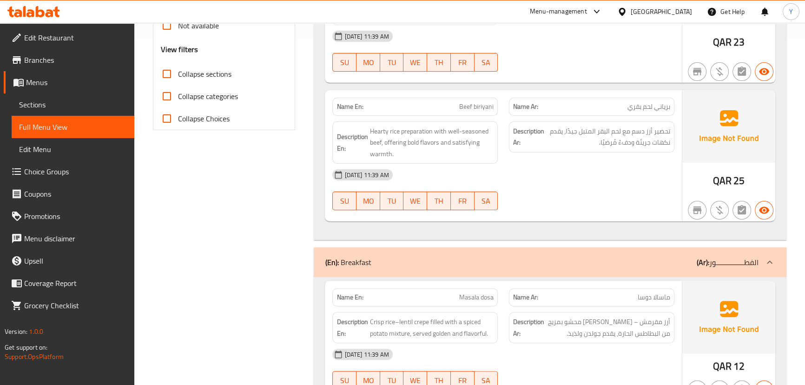
click at [489, 102] on span "Beef biriyani" at bounding box center [476, 107] width 34 height 10
copy span "Beef biriyani"
click at [489, 102] on span "Beef biriyani" at bounding box center [476, 107] width 34 height 10
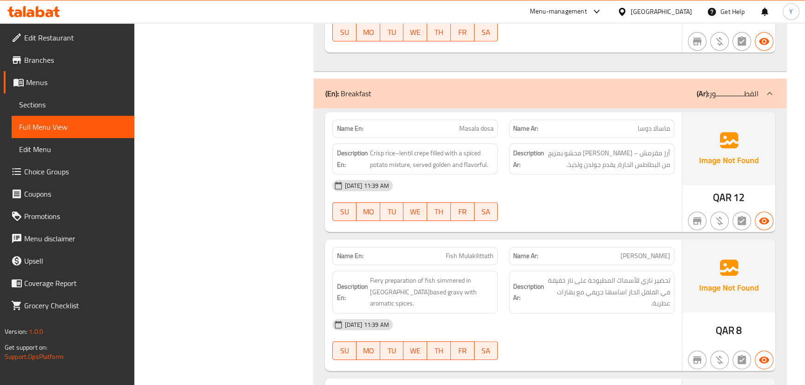
scroll to position [515, 0]
click at [454, 130] on p "Name En: Masala dosa" at bounding box center [414, 128] width 157 height 10
copy span "Masala dosa"
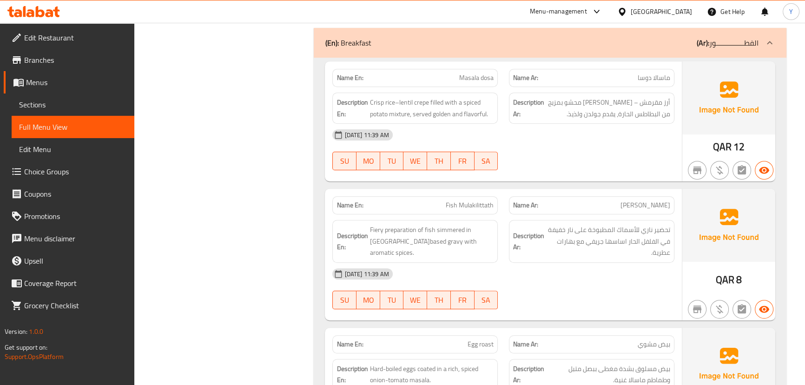
scroll to position [566, 0]
click at [475, 188] on div "Name En: Fish Mulakilittath Name Ar: سمك مولاكيليتاث Description En: Fiery prep…" at bounding box center [503, 254] width 356 height 132
copy span "Fish Mulakilittath"
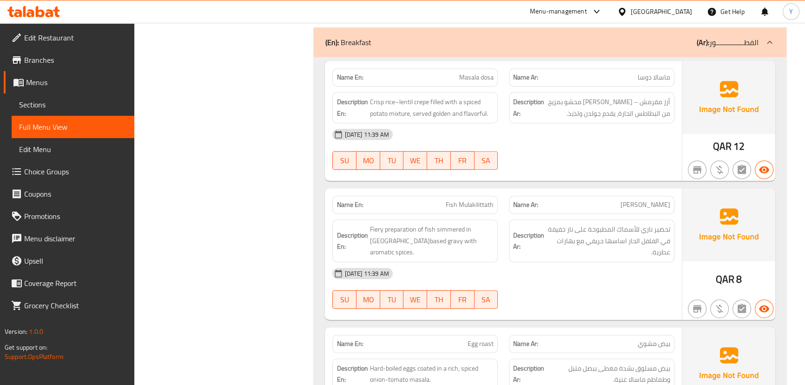
click at [613, 273] on div "28-09-2025 11:39 AM" at bounding box center [503, 273] width 353 height 22
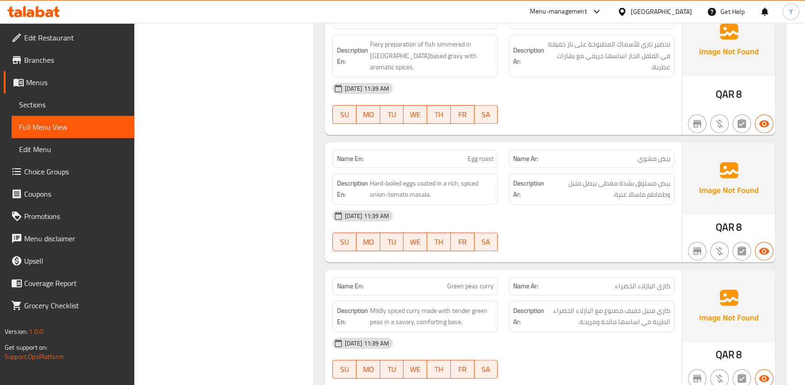
scroll to position [751, 0]
click at [488, 149] on div "Name En: Egg roast" at bounding box center [414, 158] width 165 height 18
copy span "Egg roast"
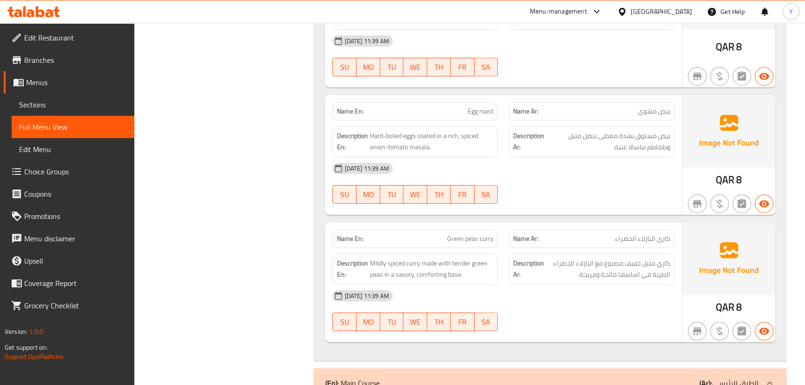
scroll to position [819, 0]
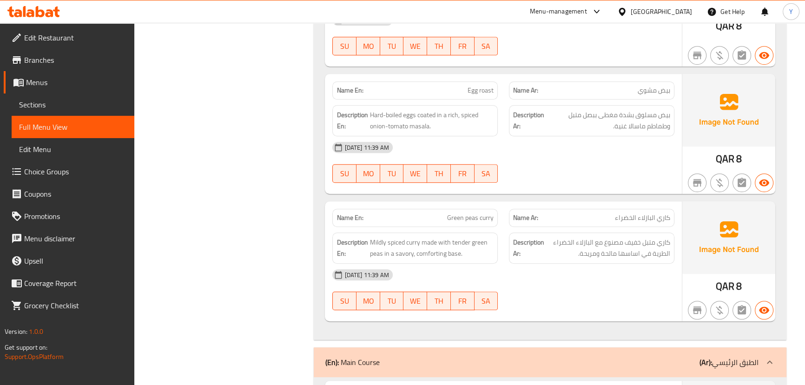
click at [440, 228] on div "Description En: Mildly spiced curry made with tender green peas in a savory, co…" at bounding box center [415, 248] width 177 height 42
click at [490, 196] on div "Name En: Masala dosa Name Ar: ماسالا دوسا Description En: Crisp rice–lentil cre…" at bounding box center [550, 72] width 472 height 536
click at [474, 232] on div "Description En: Mildly spiced curry made with tender green peas in a savory, co…" at bounding box center [414, 247] width 165 height 31
click at [475, 221] on span "Green peas curry" at bounding box center [470, 218] width 46 height 10
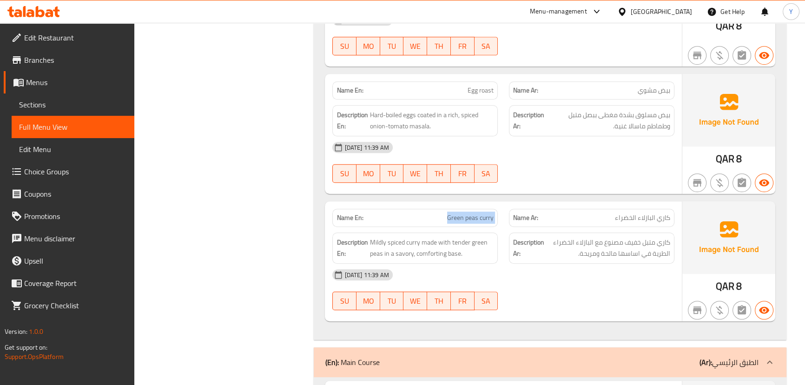
copy span "Green peas curry"
click at [475, 221] on span "Green peas curry" at bounding box center [470, 218] width 46 height 10
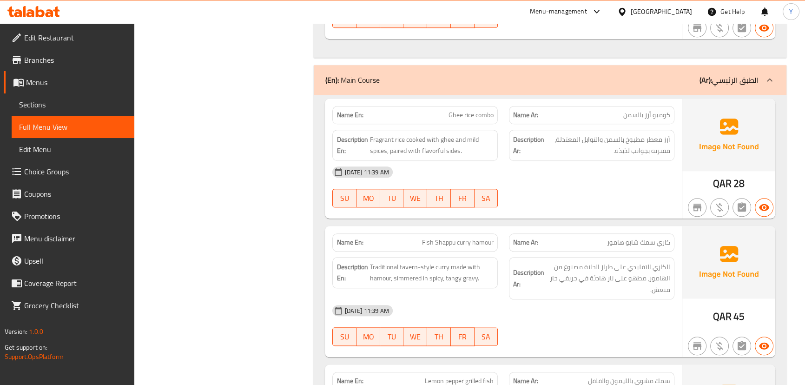
scroll to position [1120, 0]
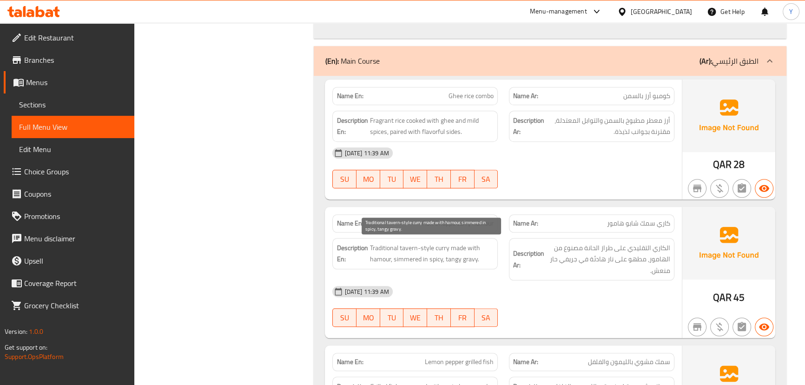
click at [404, 242] on span "Traditional tavern-style curry made with hamour, simmered in spicy, tangy gravy." at bounding box center [431, 253] width 124 height 23
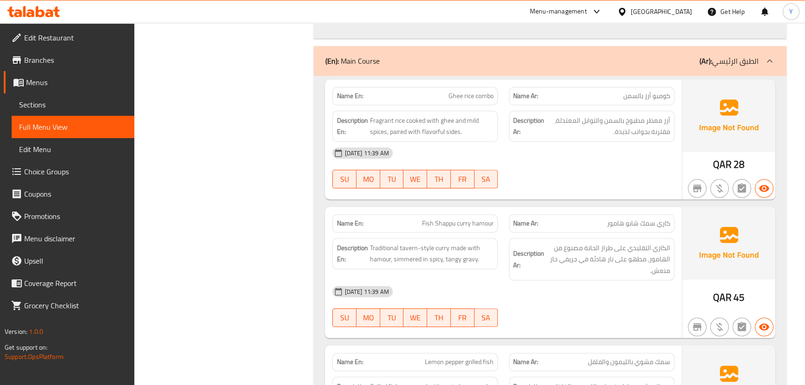
click at [463, 218] on span "Fish Shappu curry hamour" at bounding box center [458, 223] width 72 height 10
copy span "Fish Shappu curry hamour"
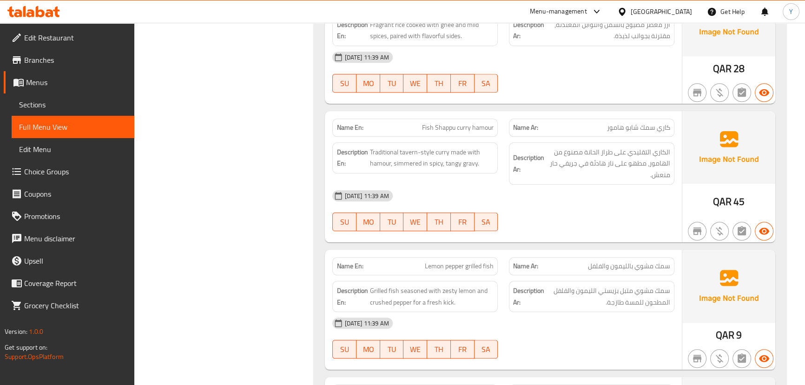
scroll to position [1264, 0]
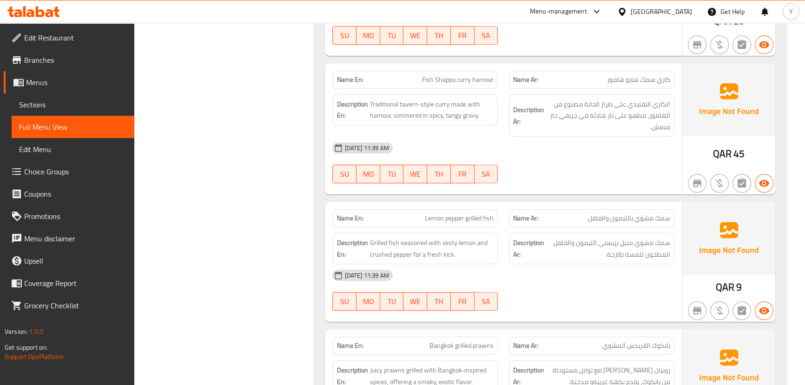
click at [461, 214] on span "Lemon pepper grilled fish" at bounding box center [459, 218] width 69 height 10
copy span "Lemon pepper grilled fish"
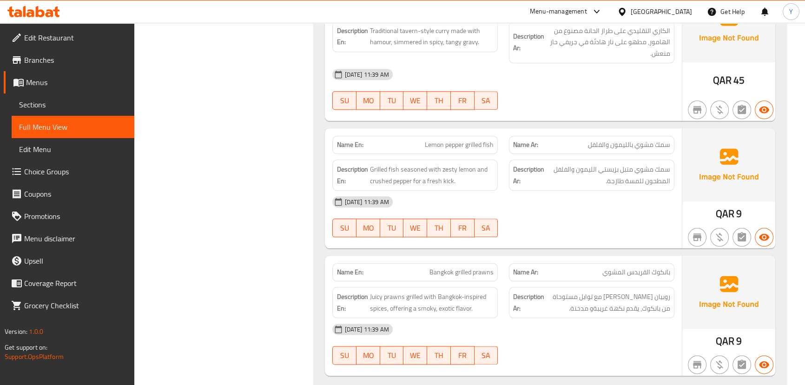
scroll to position [1348, 0]
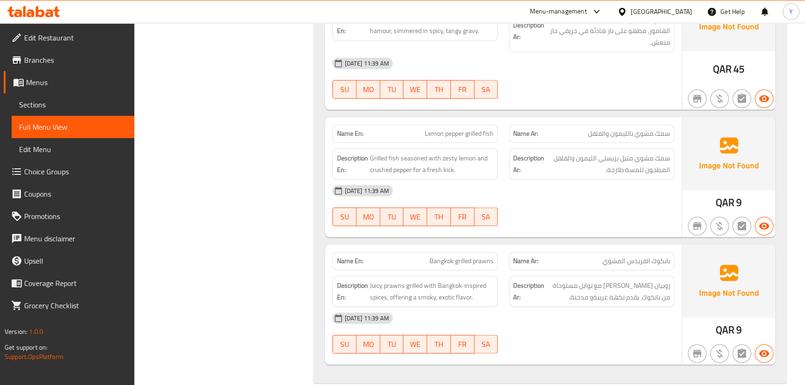
click at [475, 244] on div "Name En: Bangkok grilled prawns Name Ar: بانكوك القريدس المشوي Description En: …" at bounding box center [503, 304] width 356 height 120
copy span "Bangkok grilled prawns"
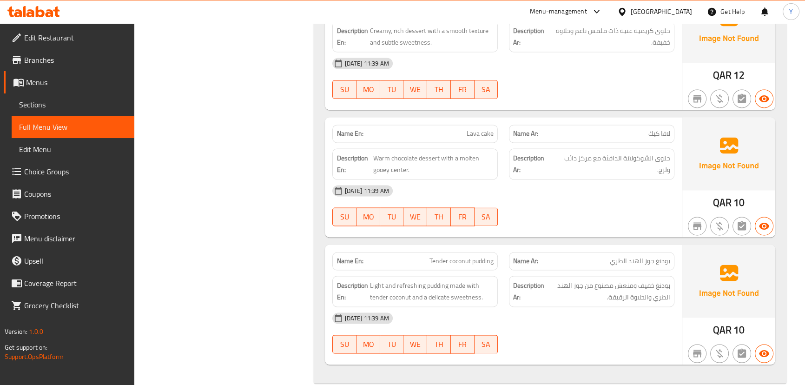
scroll to position [1796, 0]
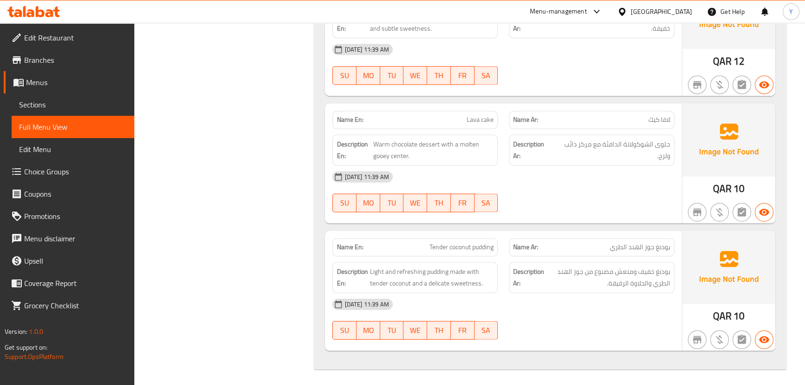
click at [451, 245] on span "Tender coconut pudding" at bounding box center [461, 247] width 64 height 10
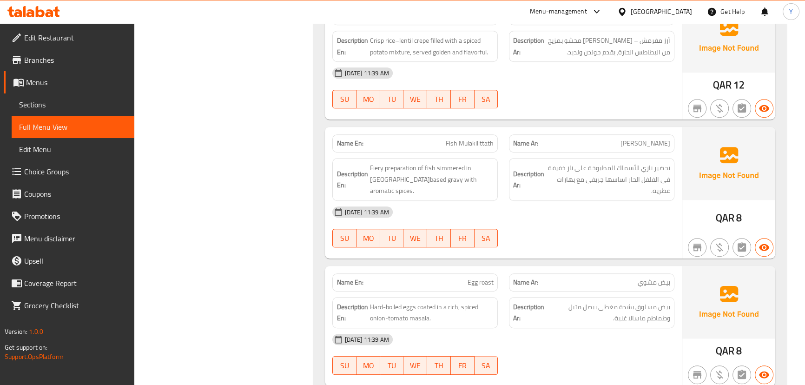
scroll to position [0, 0]
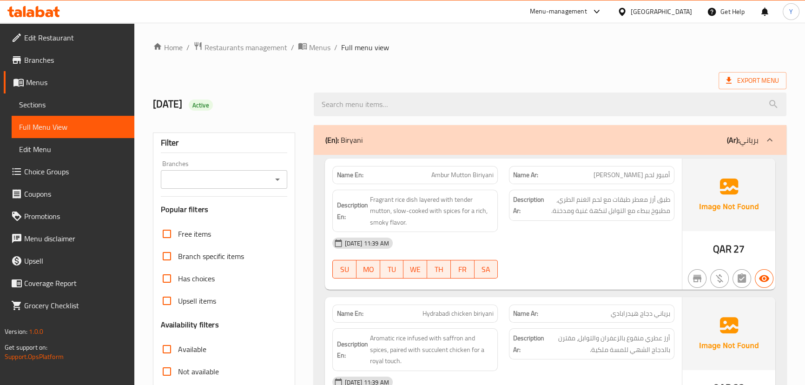
drag, startPoint x: 372, startPoint y: 201, endPoint x: 356, endPoint y: -51, distance: 252.4
click at [354, 172] on strong "Name En:" at bounding box center [349, 175] width 26 height 10
drag, startPoint x: 592, startPoint y: 58, endPoint x: 591, endPoint y: 17, distance: 40.9
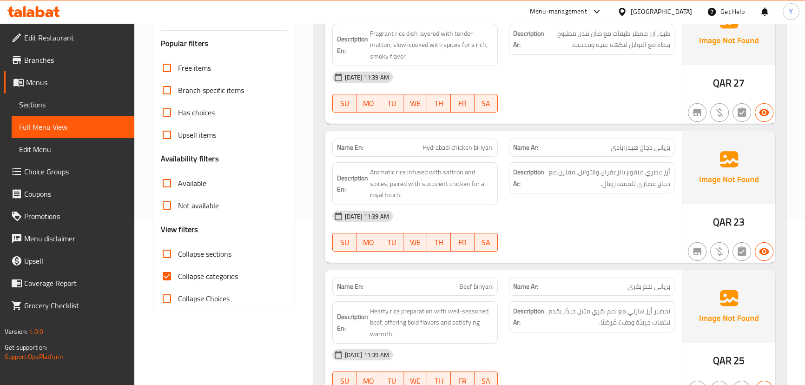
scroll to position [211, 0]
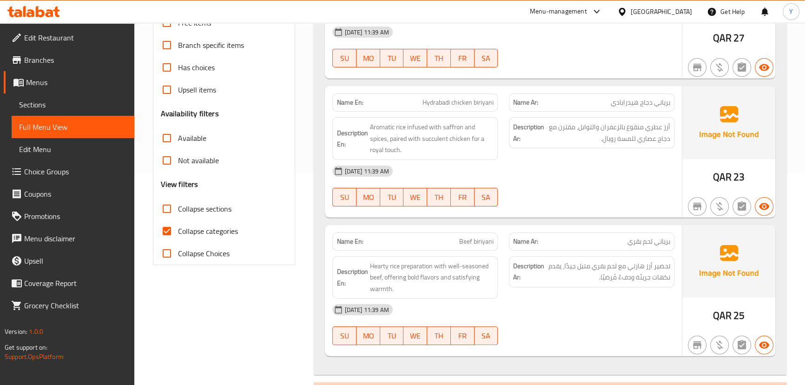
click at [211, 226] on span "Collapse categories" at bounding box center [208, 230] width 60 height 11
click at [178, 226] on input "Collapse categories" at bounding box center [167, 231] width 22 height 22
checkbox input "false"
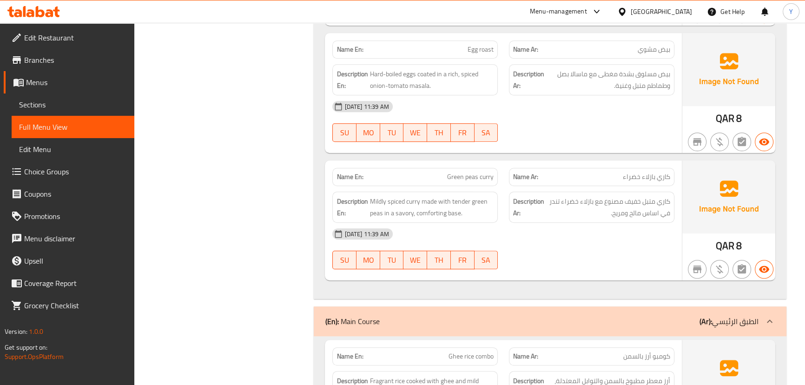
scroll to position [0, 0]
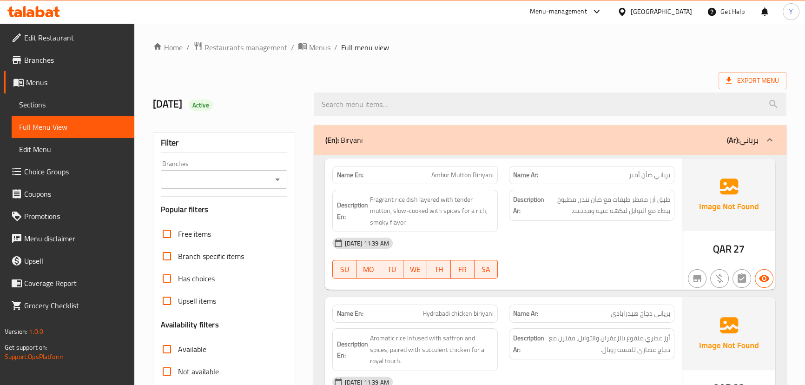
drag, startPoint x: 391, startPoint y: 22, endPoint x: 434, endPoint y: -51, distance: 84.6
click at [725, 74] on span "Export Menu" at bounding box center [752, 80] width 68 height 17
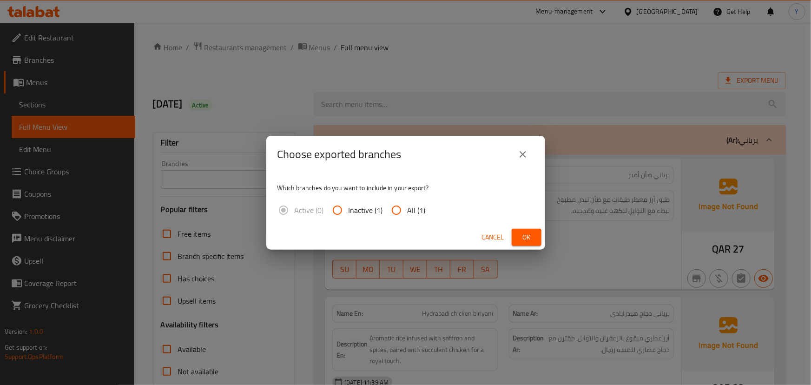
click at [522, 237] on span "Ok" at bounding box center [526, 237] width 15 height 12
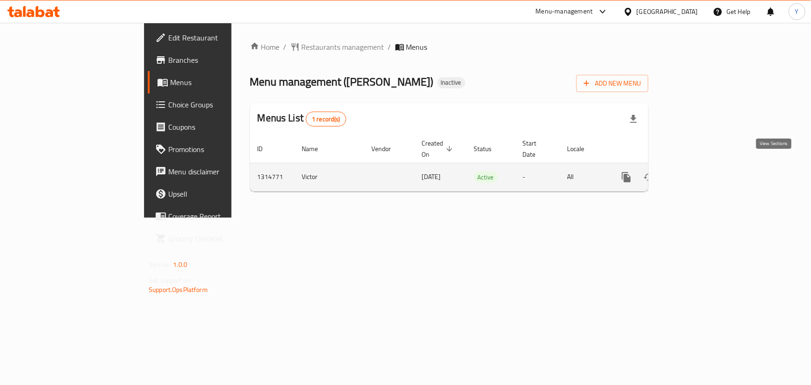
click at [699, 171] on icon "enhanced table" at bounding box center [693, 176] width 11 height 11
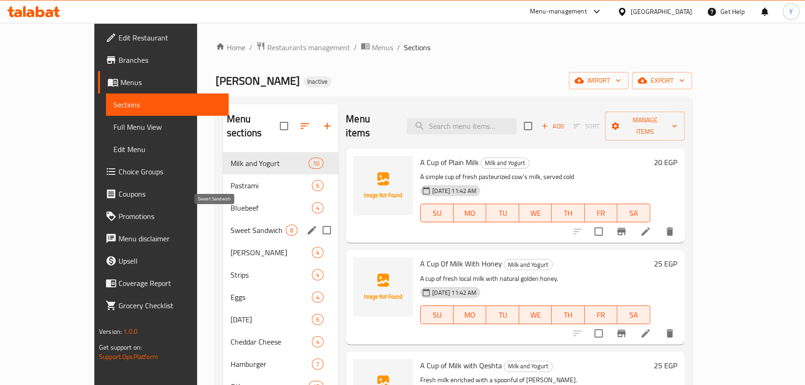
click at [231, 224] on span "Sweet Sandwich" at bounding box center [258, 229] width 55 height 11
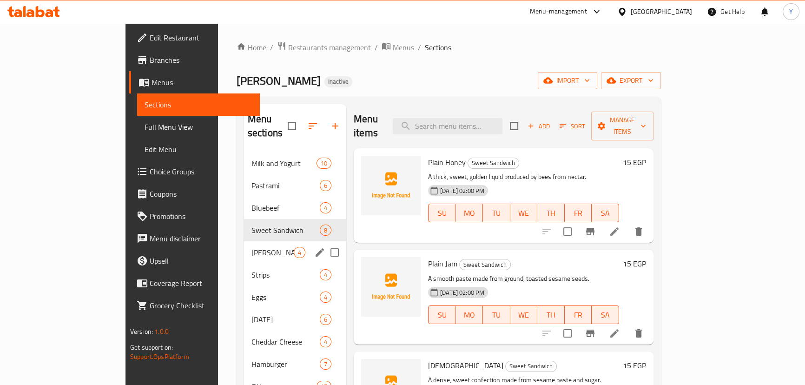
click at [244, 264] on div "Strips 4" at bounding box center [295, 275] width 102 height 22
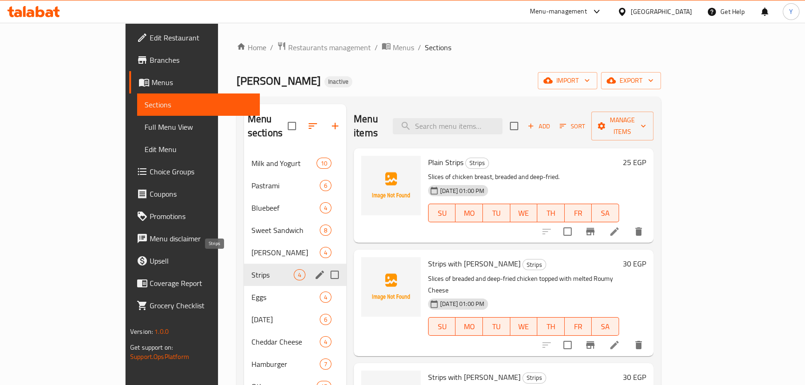
click at [251, 291] on span "Eggs" at bounding box center [285, 296] width 68 height 11
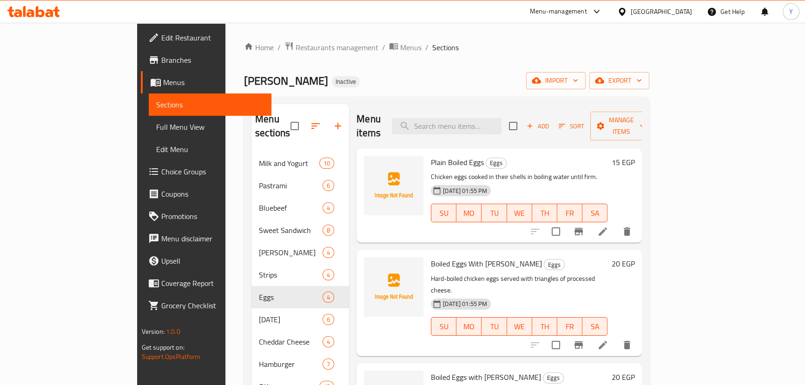
drag, startPoint x: 78, startPoint y: 128, endPoint x: 340, endPoint y: 1, distance: 291.2
click at [156, 128] on span "Full Menu View" at bounding box center [210, 126] width 108 height 11
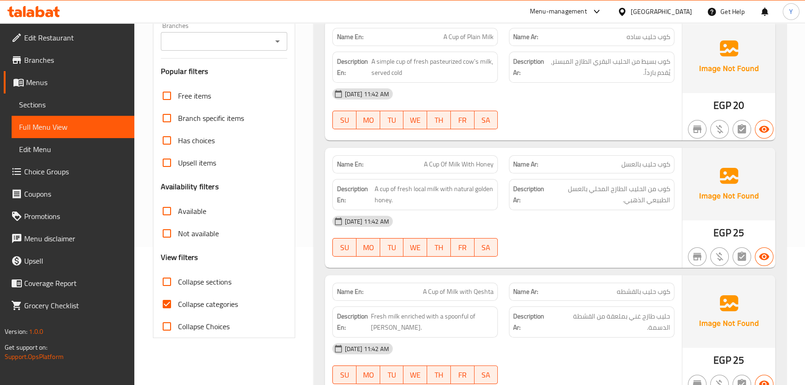
scroll to position [169, 0]
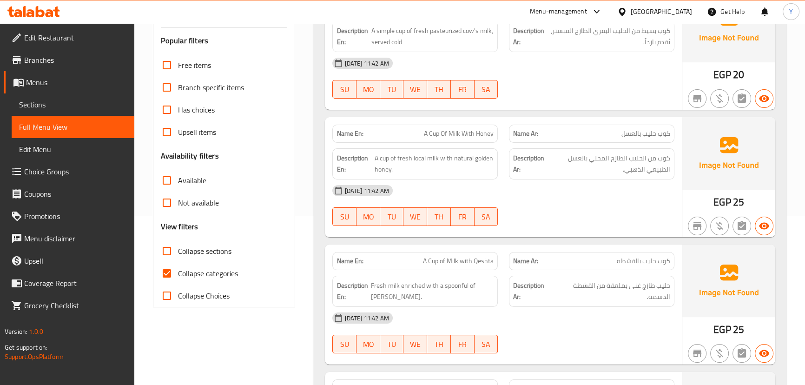
click at [198, 253] on span "Collapse sections" at bounding box center [204, 250] width 53 height 11
click at [178, 253] on input "Collapse sections" at bounding box center [167, 251] width 22 height 22
checkbox input "true"
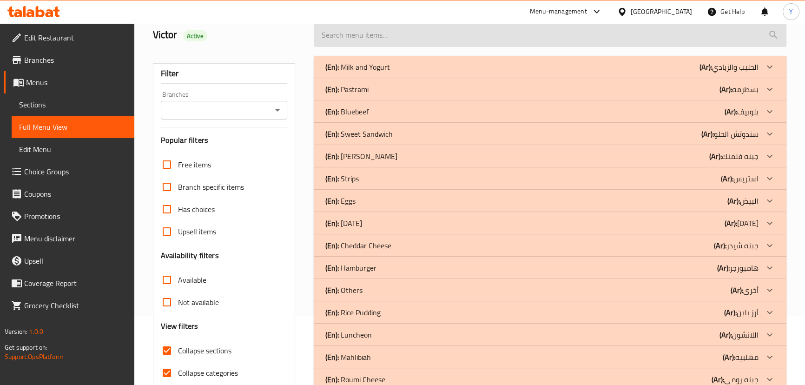
scroll to position [0, 0]
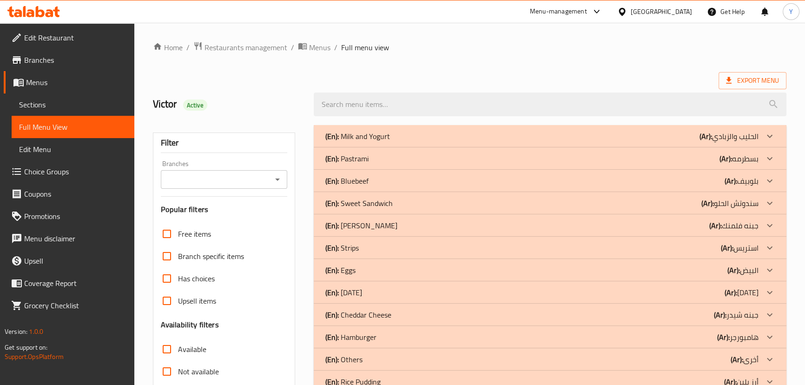
click at [376, 140] on p "(En): Milk and Yogurt" at bounding box center [357, 136] width 65 height 11
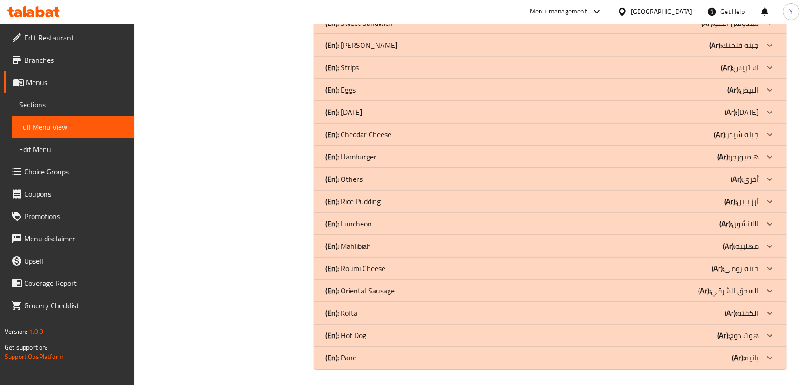
drag, startPoint x: 481, startPoint y: 191, endPoint x: 479, endPoint y: 381, distance: 190.1
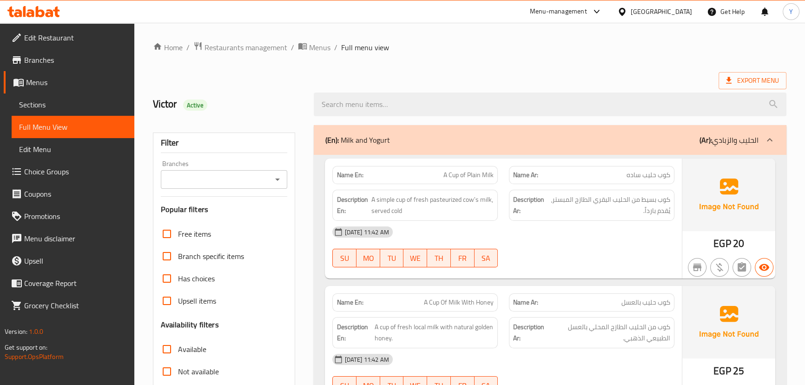
click at [641, 300] on span "كوب حليب بالعسل" at bounding box center [645, 302] width 49 height 10
click at [536, 190] on div "Description Ar: كوب بسيط من الحليب البقري الطازج المبستر، يُقدم بارداً." at bounding box center [591, 205] width 165 height 31
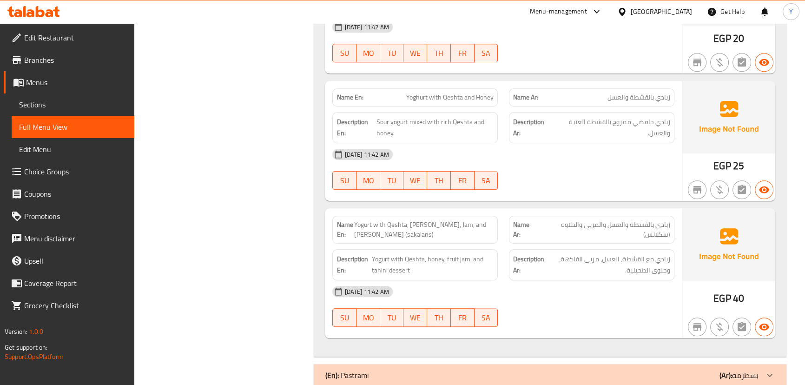
scroll to position [1098, 0]
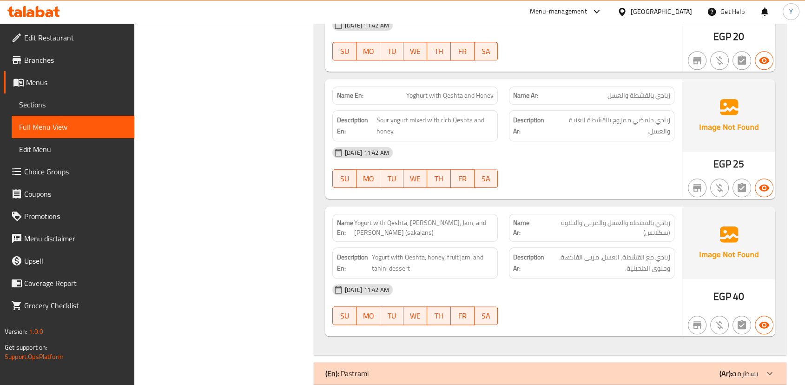
click at [344, 228] on strong "Name En:" at bounding box center [344, 228] width 17 height 20
copy strong "Name En:"
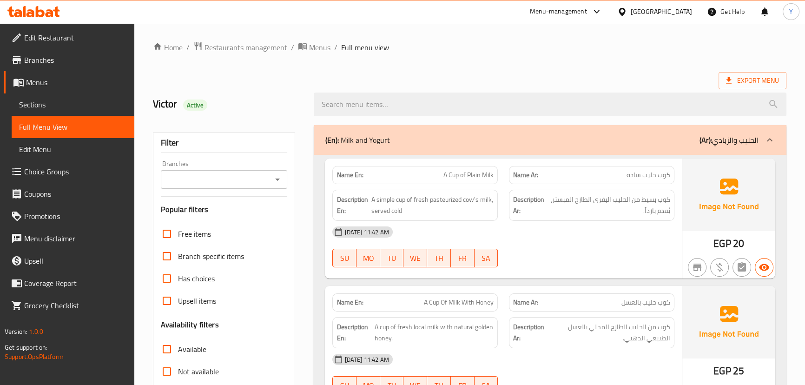
scroll to position [17, 0]
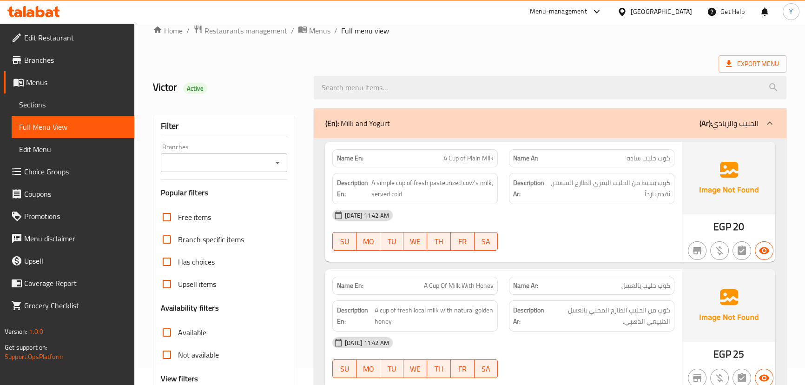
click at [576, 205] on div "[DATE] 11:42 AM" at bounding box center [503, 215] width 353 height 22
click at [468, 135] on div "(En): Milk and Yogurt (Ar): الحليب والزبادي" at bounding box center [550, 123] width 472 height 30
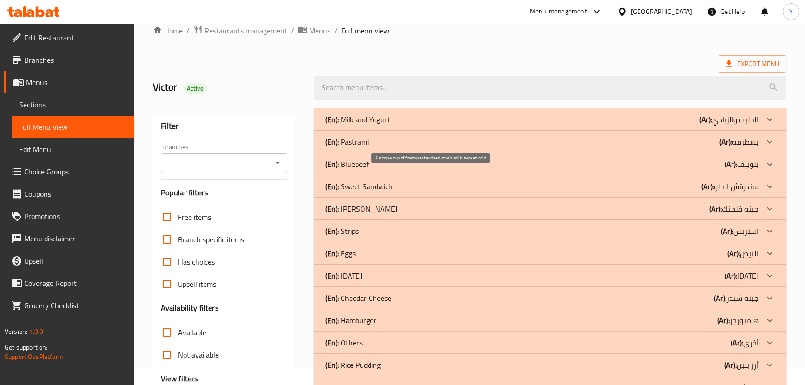
click at [470, 162] on div "Description En: A simple cup of fresh pasteurized cow's milk, served cold" at bounding box center [415, 181] width 177 height 42
click at [512, 111] on div "(En): Milk and Yogurt (Ar): الحليب والزبادي" at bounding box center [550, 119] width 472 height 22
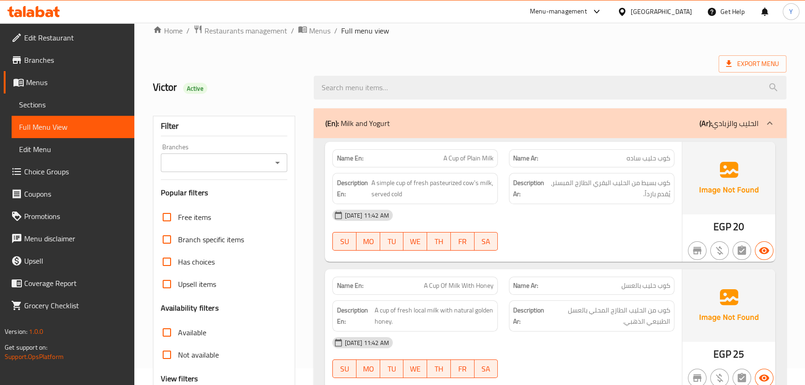
click at [480, 147] on div "Name En: A Cup of Plain Milk" at bounding box center [415, 158] width 177 height 29
copy span "A Cup of Plain Milk"
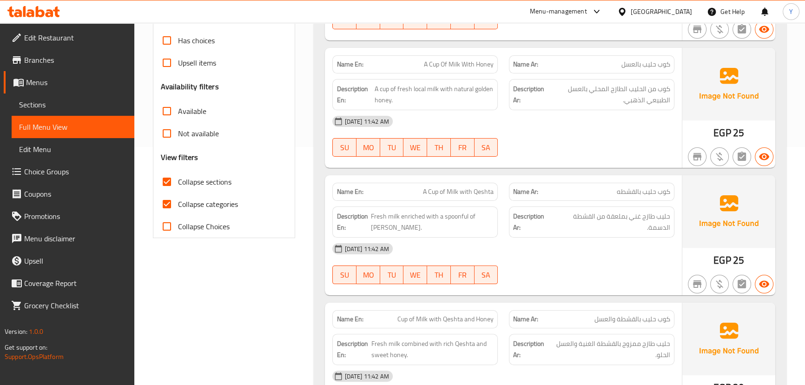
scroll to position [245, 0]
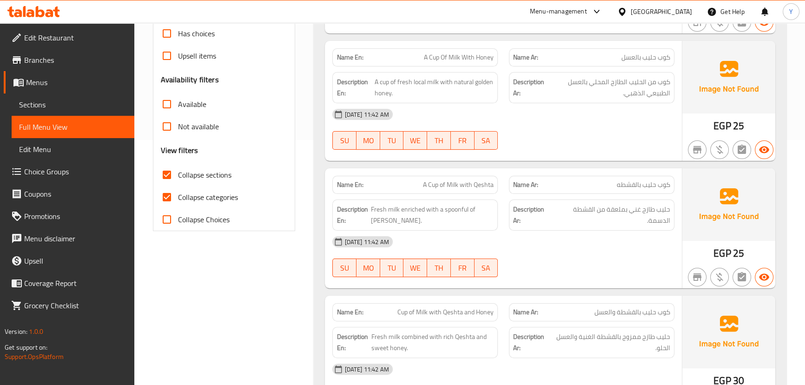
drag, startPoint x: 649, startPoint y: 231, endPoint x: 604, endPoint y: 231, distance: 45.1
click at [648, 232] on div "[DATE] 11:42 AM" at bounding box center [503, 242] width 353 height 22
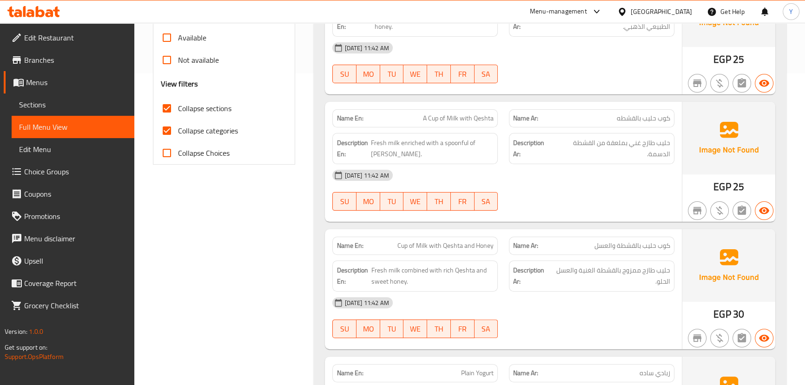
scroll to position [312, 0]
click at [456, 127] on div "Description En: Fresh milk enriched with a spoonful of fatty Qeshta." at bounding box center [415, 147] width 177 height 42
click at [634, 180] on div "[DATE] 11:42 AM" at bounding box center [503, 174] width 353 height 22
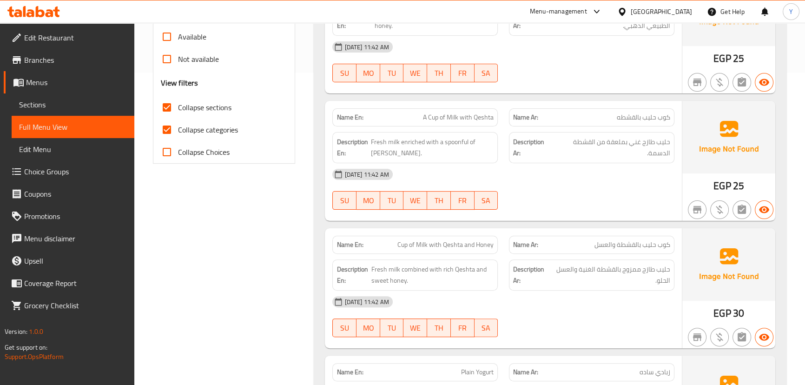
click at [548, 329] on div "28-09-2025 11:42 AM SU MO TU WE TH FR SA" at bounding box center [503, 316] width 353 height 52
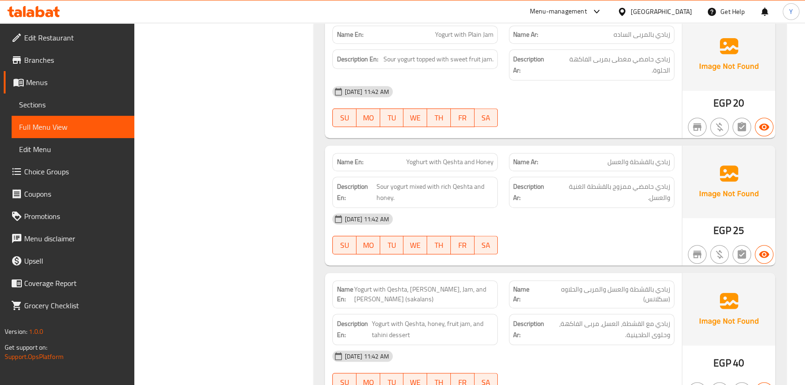
scroll to position [1157, 0]
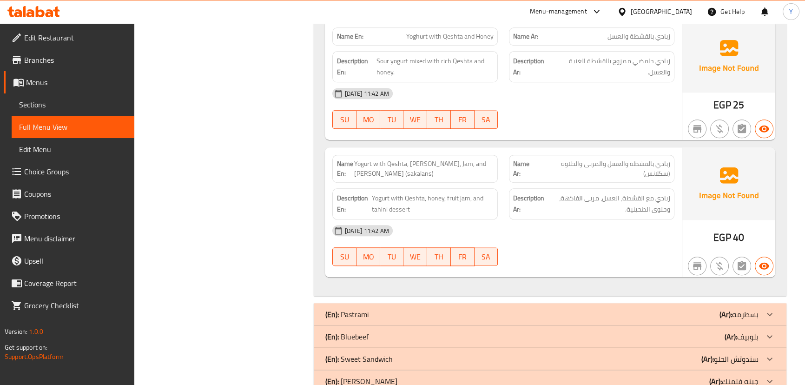
click at [637, 224] on div "[DATE] 11:42 AM" at bounding box center [503, 230] width 353 height 22
click at [416, 167] on span "Yogurt with Qeshta, [PERSON_NAME], Jam, and [PERSON_NAME] (sakalans)" at bounding box center [423, 169] width 139 height 20
copy span "Yogurt with Qeshta, [PERSON_NAME], Jam, and [PERSON_NAME] (sakalans)"
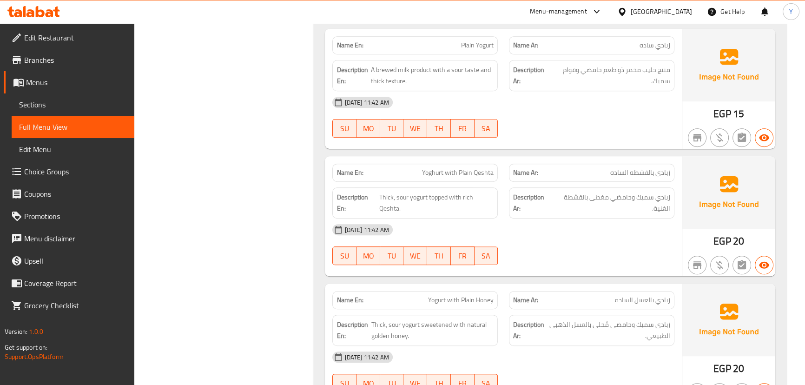
scroll to position [116, 0]
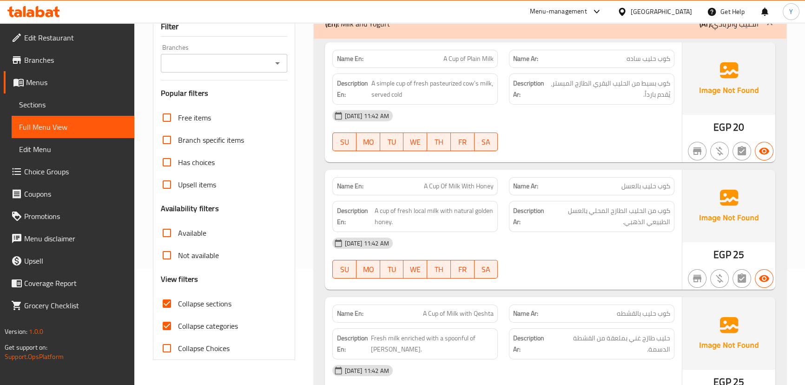
drag, startPoint x: 562, startPoint y: 214, endPoint x: 544, endPoint y: 83, distance: 132.7
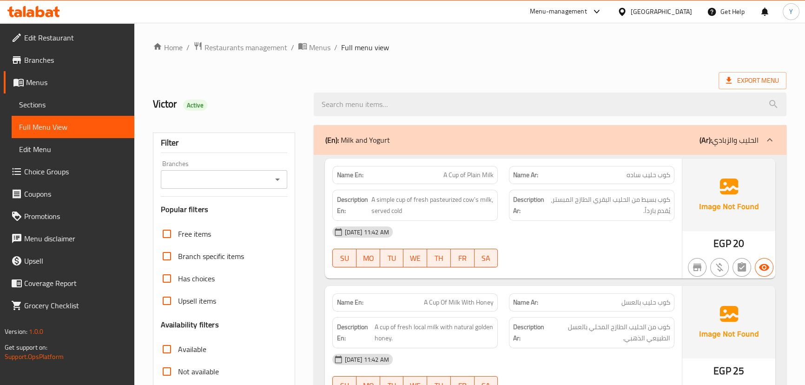
click at [488, 148] on div "(En): Milk and Yogurt (Ar): الحليب والزبادي" at bounding box center [550, 140] width 472 height 30
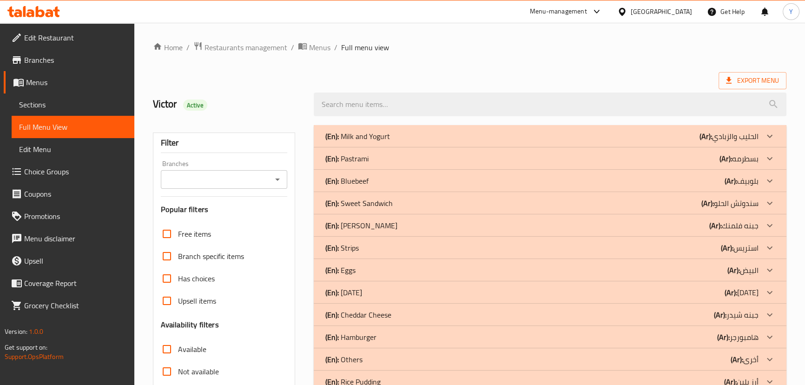
click at [636, 154] on div "(En): Pastrami (Ar): بسطرمه" at bounding box center [541, 158] width 433 height 11
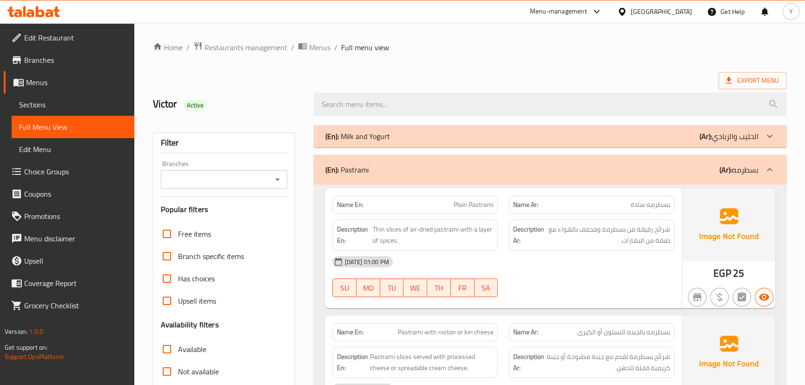
click at [392, 171] on div "(En): Pastrami (Ar): بسطرمه" at bounding box center [541, 169] width 433 height 11
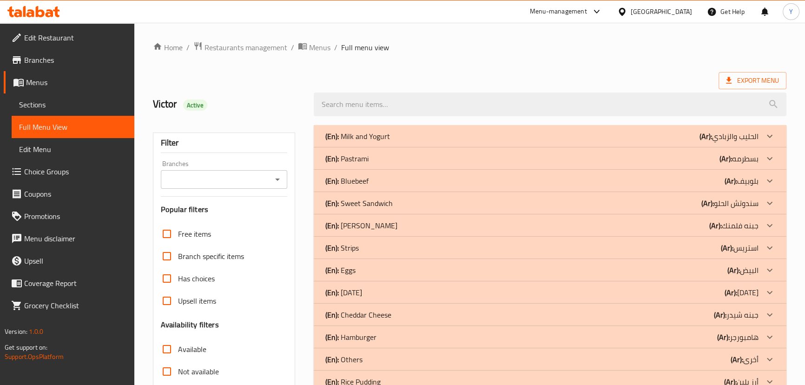
click at [431, 56] on div "Home / Restaurants management / Menus / Full menu view Export Menu Victor Activ…" at bounding box center [469, 295] width 633 height 508
click at [393, 224] on div "(En): Edam Cheese (Ar): جبنه فلمنك" at bounding box center [541, 225] width 433 height 11
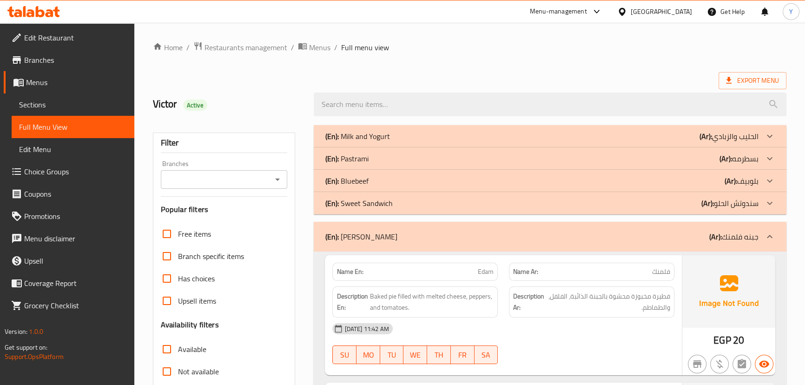
click at [665, 274] on span "فلمنك" at bounding box center [661, 272] width 18 height 10
copy span "فلمنك"
click at [665, 274] on span "فلمنك" at bounding box center [661, 272] width 18 height 10
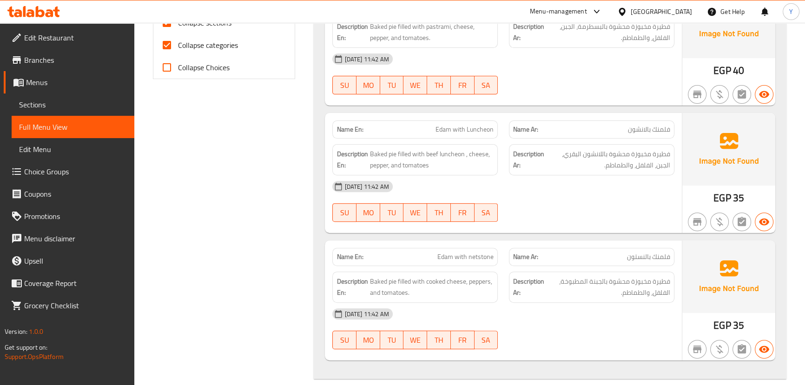
scroll to position [481, 0]
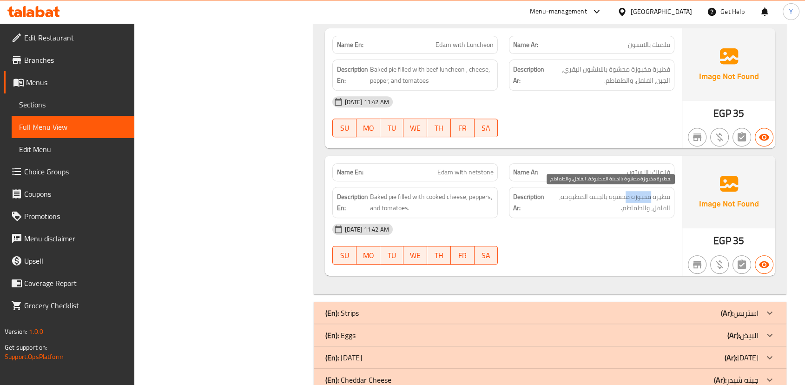
drag, startPoint x: 651, startPoint y: 194, endPoint x: 627, endPoint y: 194, distance: 23.7
click at [627, 194] on span "فطيرة مخبوزة محشوة بالجبنة المطبوخة، الفلفل، والطماطم." at bounding box center [608, 202] width 124 height 23
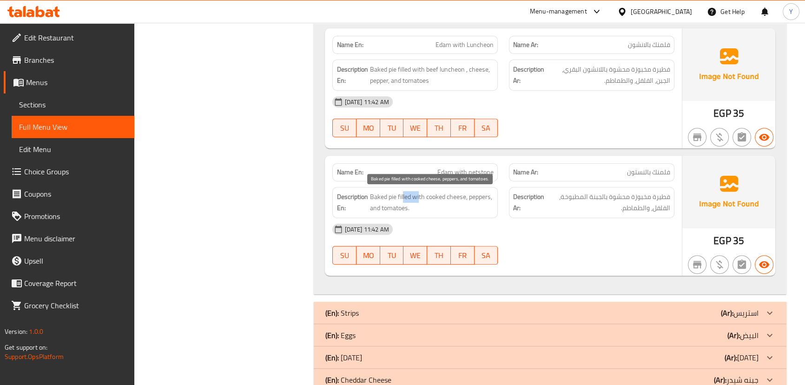
drag, startPoint x: 402, startPoint y: 197, endPoint x: 418, endPoint y: 197, distance: 15.3
click at [418, 197] on span "Baked pie filled with cooked cheese, peppers, and tomatoes." at bounding box center [432, 202] width 124 height 23
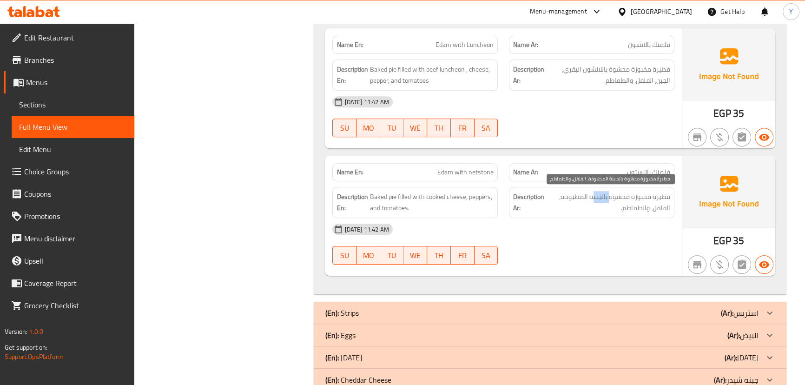
drag, startPoint x: 609, startPoint y: 194, endPoint x: 593, endPoint y: 194, distance: 15.8
click at [593, 194] on span "فطيرة مخبوزة محشوة بالجبنة المطبوخة، الفلفل، والطماطم." at bounding box center [608, 202] width 124 height 23
drag, startPoint x: 560, startPoint y: 197, endPoint x: 535, endPoint y: 198, distance: 24.7
click at [543, 198] on h6 "Description Ar: فطيرة مخبوزة محشوة بالجبنة المطبوخة، الفلفل، والطماطم." at bounding box center [591, 202] width 157 height 23
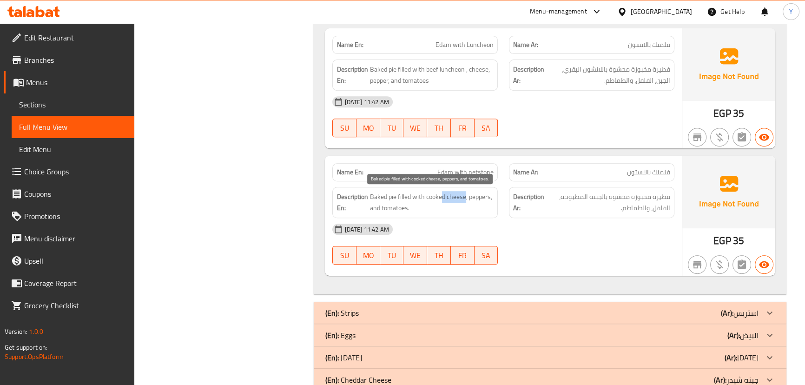
drag, startPoint x: 465, startPoint y: 198, endPoint x: 441, endPoint y: 198, distance: 24.2
click at [441, 198] on span "Baked pie filled with cooked cheese, peppers, and tomatoes." at bounding box center [432, 202] width 124 height 23
drag, startPoint x: 474, startPoint y: 199, endPoint x: 478, endPoint y: 202, distance: 5.2
click at [478, 202] on span "Baked pie filled with cooked cheese, peppers, and tomatoes." at bounding box center [432, 202] width 124 height 23
click at [618, 216] on div "Description Ar: فطيرة مخبوزة محشوة بالجبنة المطبوخة، الفلفل، والطماطم." at bounding box center [591, 202] width 165 height 31
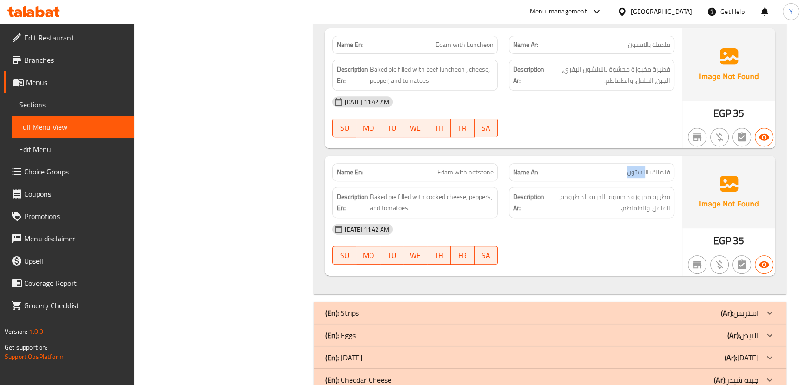
copy span "نستون"
drag, startPoint x: 645, startPoint y: 170, endPoint x: 625, endPoint y: 166, distance: 20.8
click at [625, 167] on p "Name Ar: فلمنك بالنستون" at bounding box center [591, 172] width 157 height 10
drag, startPoint x: 389, startPoint y: 198, endPoint x: 454, endPoint y: 201, distance: 65.1
click at [454, 201] on span "Baked pie filled with cooked cheese, peppers, and tomatoes." at bounding box center [432, 202] width 124 height 23
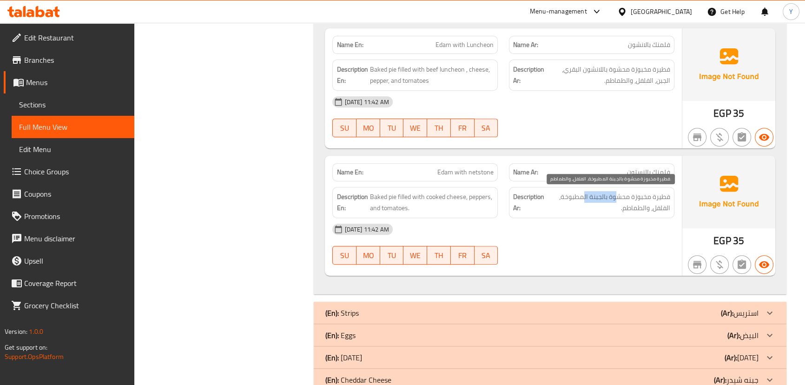
drag, startPoint x: 618, startPoint y: 199, endPoint x: 583, endPoint y: 200, distance: 35.3
click at [583, 200] on span "فطيرة مخبوزة محشوة بالجبنة المطبوخة، الفلفل، والطماطم." at bounding box center [608, 202] width 124 height 23
click at [562, 196] on span "فطيرة مخبوزة محشوة بالجبنة المطبوخة، الفلفل، والطماطم." at bounding box center [608, 202] width 124 height 23
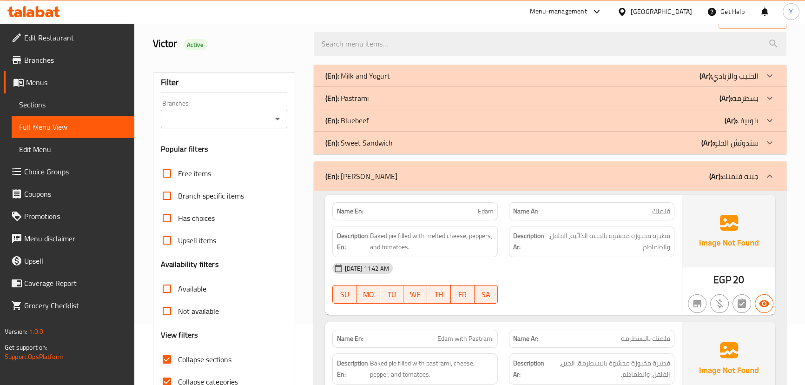
scroll to position [59, 0]
click at [532, 173] on div "(En): [PERSON_NAME] (Ar): جبنه فلمنك" at bounding box center [541, 177] width 433 height 11
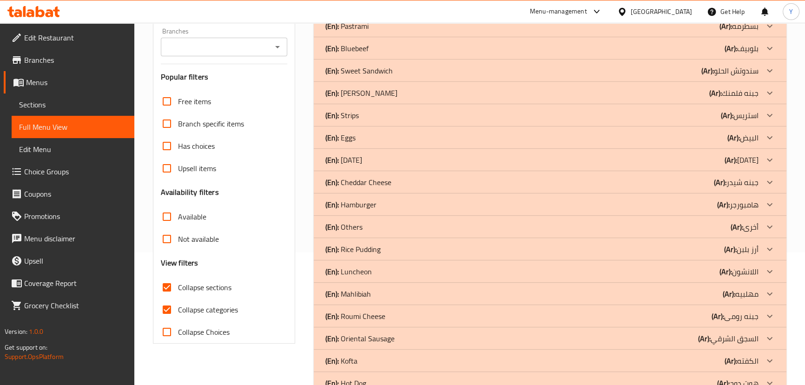
scroll to position [182, 0]
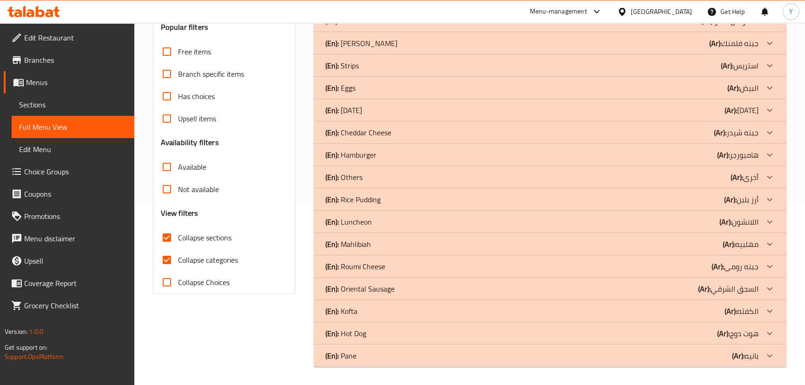
click at [398, 129] on div "(En): Cheddar Cheese (Ar): جبنه شيدر" at bounding box center [541, 132] width 433 height 11
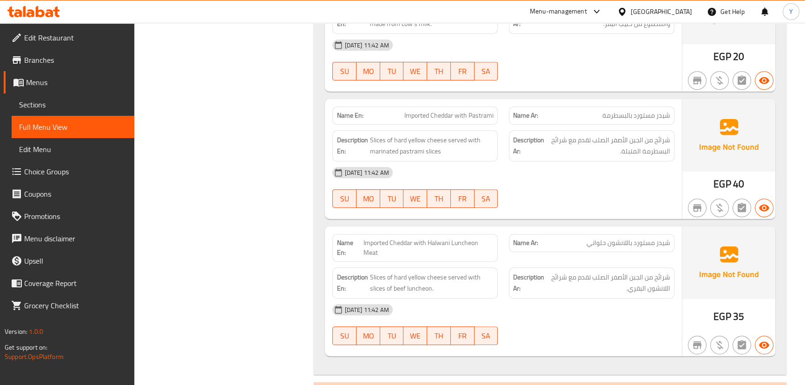
scroll to position [521, 0]
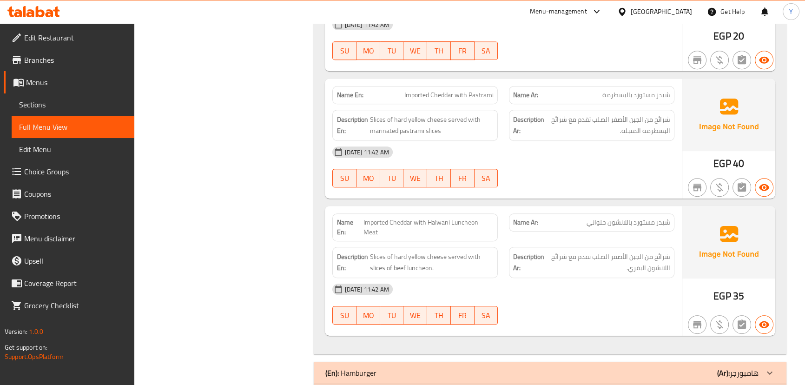
click at [463, 223] on span "Imported Cheddar with Halwani Luncheon Meat" at bounding box center [428, 228] width 131 height 20
copy span "Imported Cheddar with Halwani Luncheon Meat"
copy span "لانشون حلواني"
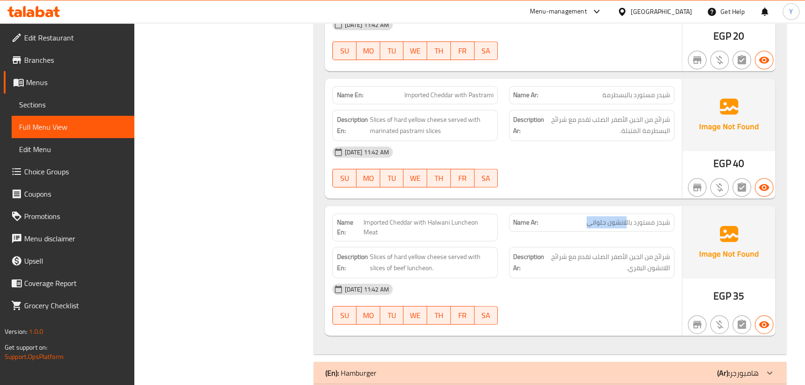
drag, startPoint x: 626, startPoint y: 223, endPoint x: 589, endPoint y: 222, distance: 36.7
click at [589, 222] on span "شيدر مستورد باللانشون حلواني" at bounding box center [629, 223] width 84 height 10
click at [561, 278] on div "[DATE] 11:42 AM" at bounding box center [503, 289] width 353 height 22
click at [463, 223] on span "Imported Cheddar with Halwani Luncheon Meat" at bounding box center [428, 228] width 131 height 20
drag, startPoint x: 463, startPoint y: 223, endPoint x: 430, endPoint y: 217, distance: 33.5
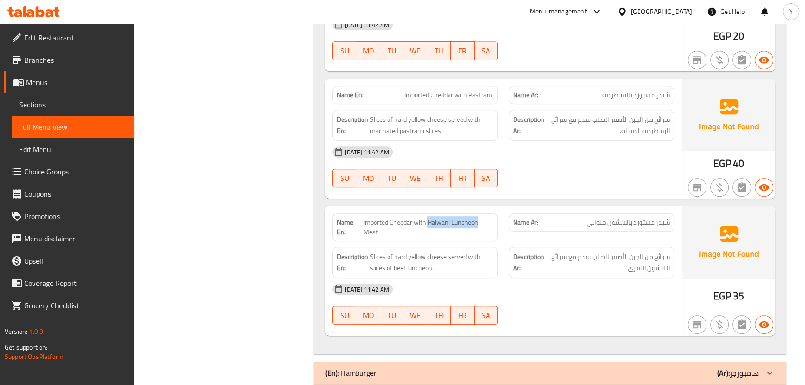
click at [430, 218] on span "Imported Cheddar with Halwani Luncheon Meat" at bounding box center [428, 228] width 131 height 20
copy span "Halwani Luncheon"
click at [600, 162] on div "[DATE] 11:42 AM" at bounding box center [503, 152] width 353 height 22
click at [434, 213] on div "Name En: Imported Cheddar with Halwani Luncheon Meat" at bounding box center [414, 227] width 165 height 28
click at [440, 213] on div "Name En: Imported Cheddar with Halwani Luncheon Meat" at bounding box center [414, 227] width 165 height 28
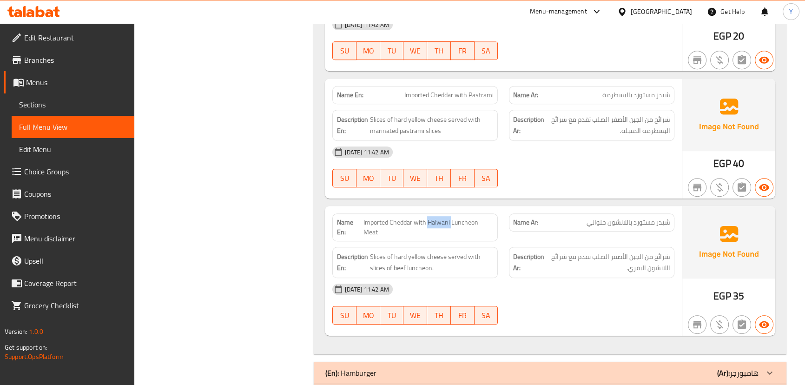
click at [440, 213] on div "Name En: Imported Cheddar with Halwani Luncheon Meat" at bounding box center [414, 227] width 165 height 28
copy span "Imported Cheddar with Halwani Luncheon Meat"
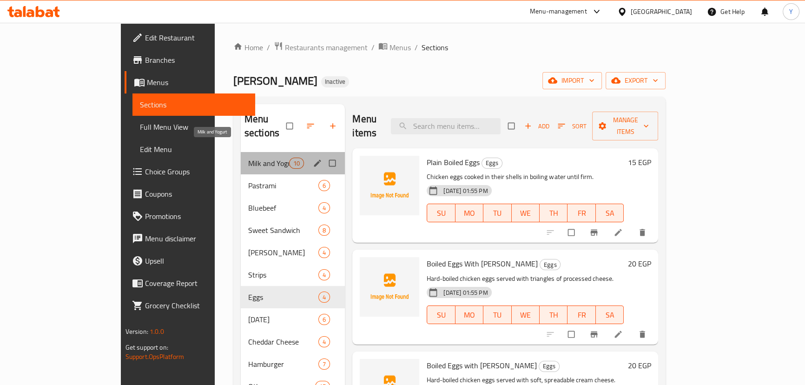
click at [248, 158] on span "Milk and Yogurt" at bounding box center [268, 163] width 41 height 11
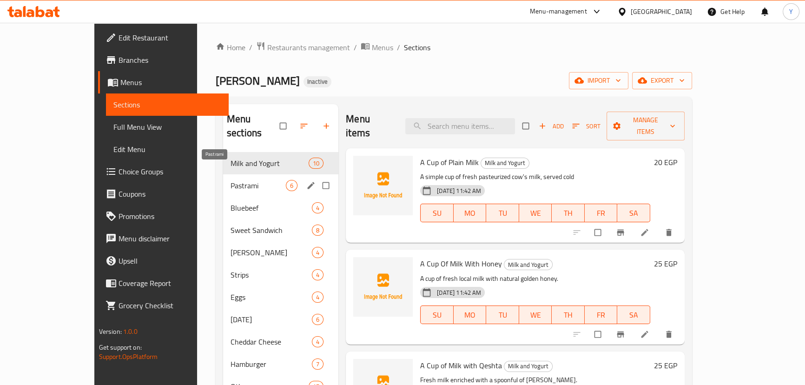
click at [239, 177] on div "Pastrami 6" at bounding box center [280, 185] width 115 height 22
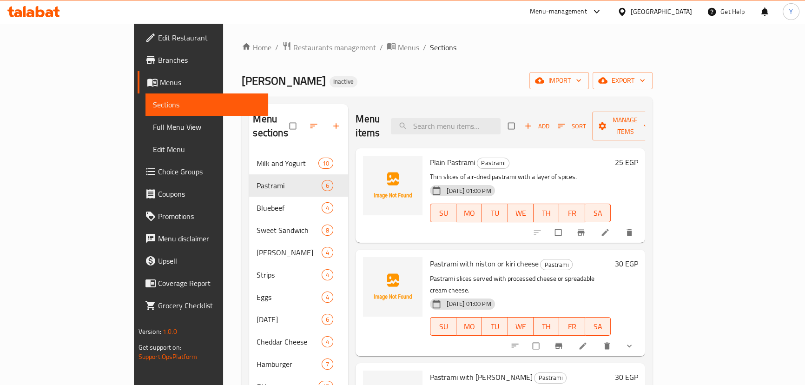
drag, startPoint x: 469, startPoint y: 143, endPoint x: 479, endPoint y: 133, distance: 13.5
click at [469, 156] on h6 "Plain Pastrami Pastrami" at bounding box center [520, 162] width 181 height 13
click at [487, 122] on input "search" at bounding box center [446, 126] width 110 height 16
paste input "A Cup of Plain Milk"
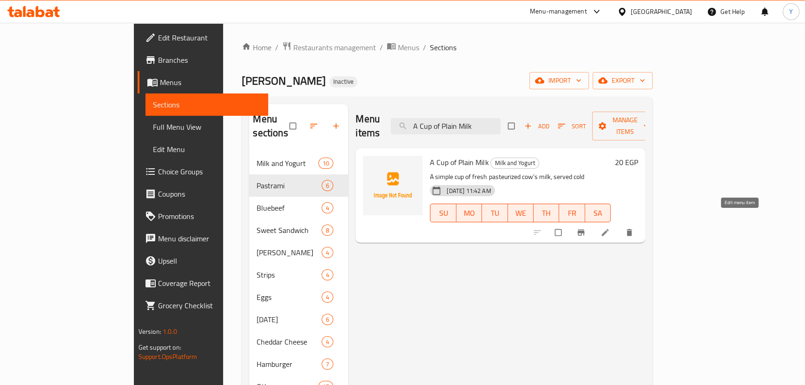
type input "A Cup of Plain Milk"
click at [610, 228] on icon at bounding box center [604, 232] width 9 height 9
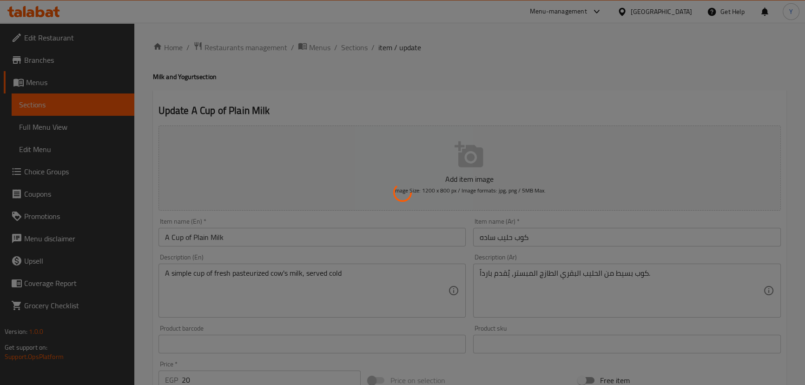
click at [527, 238] on div at bounding box center [402, 192] width 805 height 385
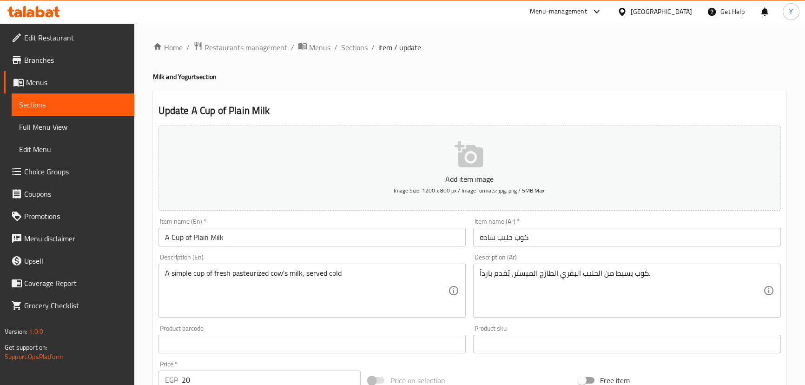
click at [528, 237] on input "كوب حليب ساده" at bounding box center [627, 237] width 308 height 19
click at [511, 109] on h2 "Update A Cup of Plain Milk" at bounding box center [469, 111] width 622 height 14
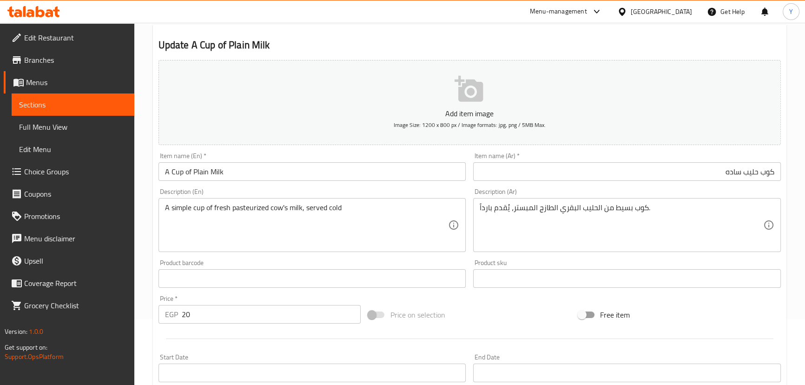
scroll to position [126, 0]
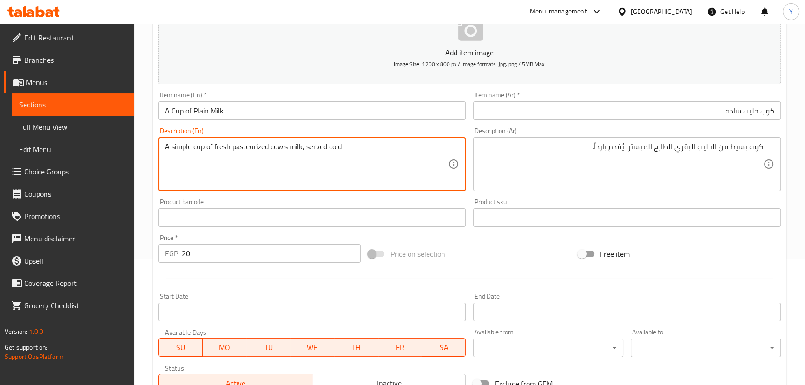
click at [197, 148] on textarea "A simple cup of fresh pasteurized cow's milk, served cold" at bounding box center [306, 164] width 283 height 44
paste textarea "serving"
type textarea "A simple serving of fresh pasteurized cow's milk, served cold"
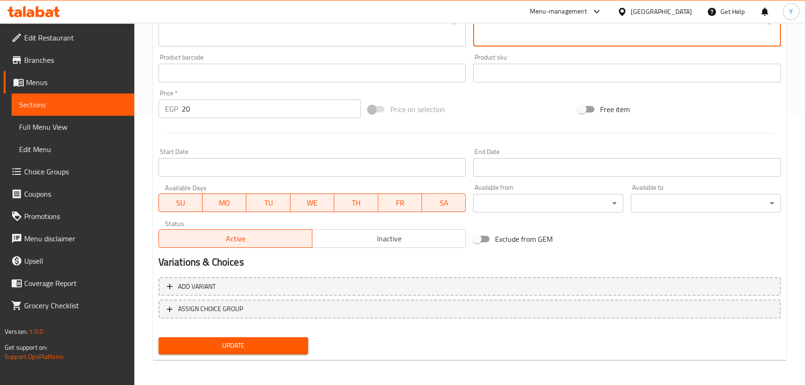
click at [244, 344] on span "Update" at bounding box center [233, 346] width 135 height 12
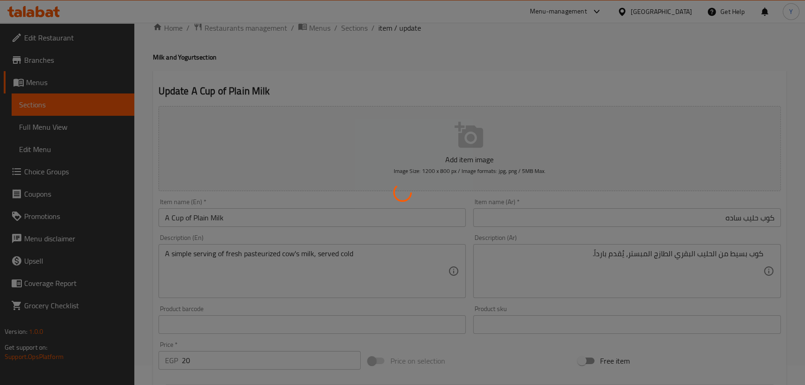
scroll to position [0, 0]
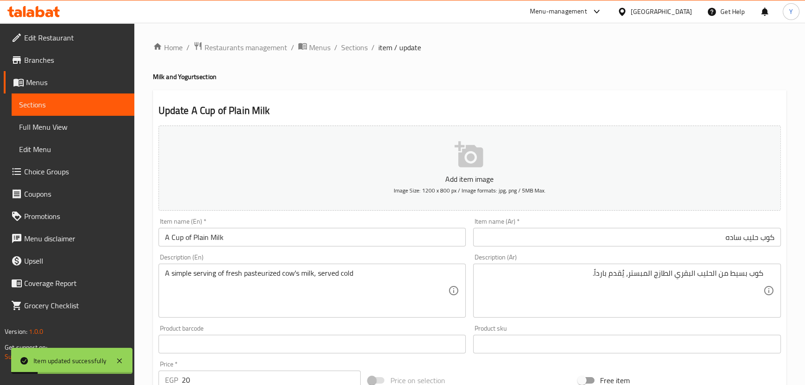
click at [176, 236] on input "A Cup of Plain Milk" at bounding box center [312, 237] width 308 height 19
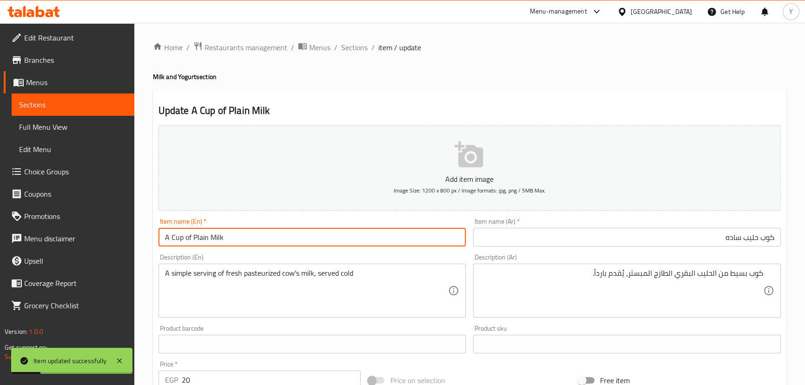
click at [176, 236] on input "A Cup of Plain Milk" at bounding box center [312, 237] width 308 height 19
click at [341, 51] on span "Sections" at bounding box center [354, 47] width 26 height 11
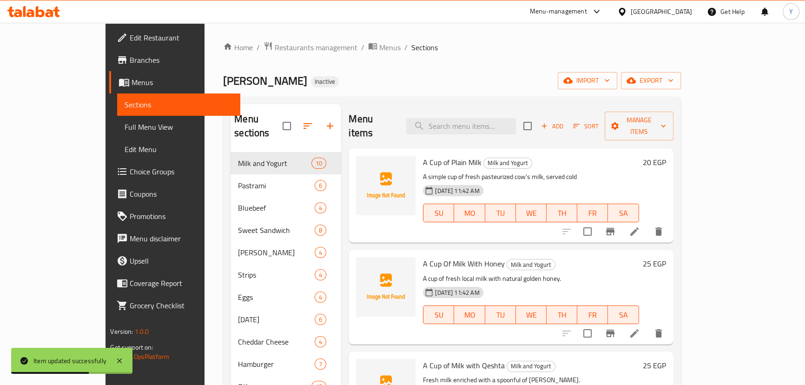
click at [647, 325] on li at bounding box center [634, 333] width 26 height 17
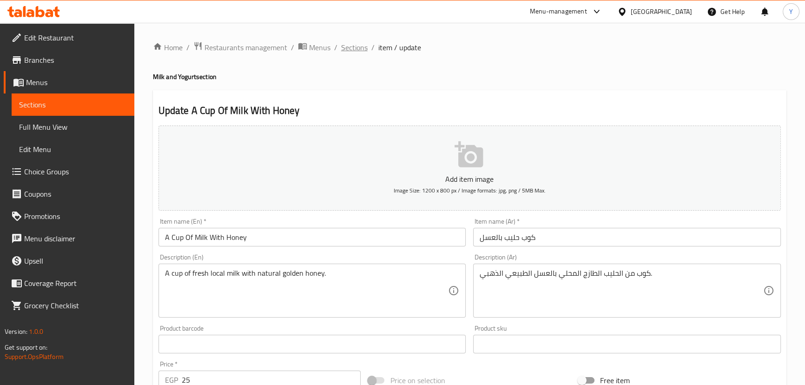
click at [344, 50] on span "Sections" at bounding box center [354, 47] width 26 height 11
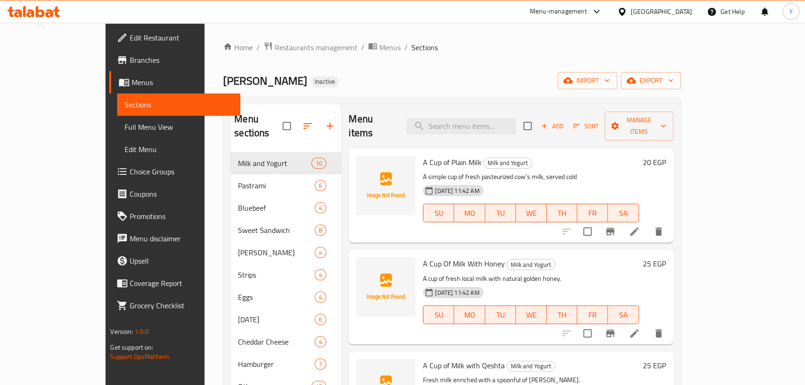
click at [647, 225] on li at bounding box center [634, 231] width 26 height 17
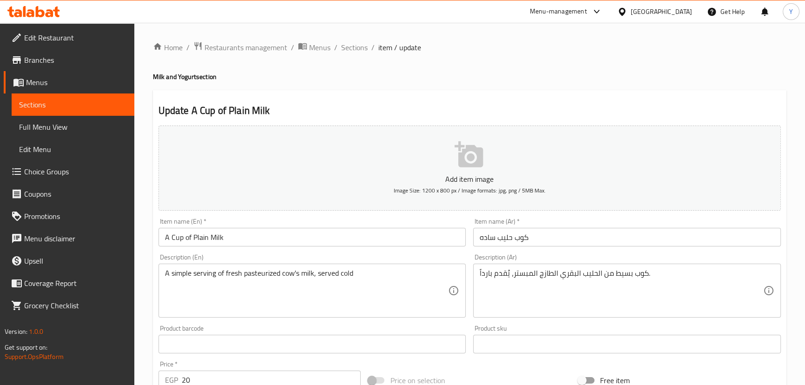
click at [626, 264] on div "كوب بسيط من الحليب البقري الطازج المبستر، يُقدم بارداً. Description (Ar)" at bounding box center [627, 291] width 308 height 54
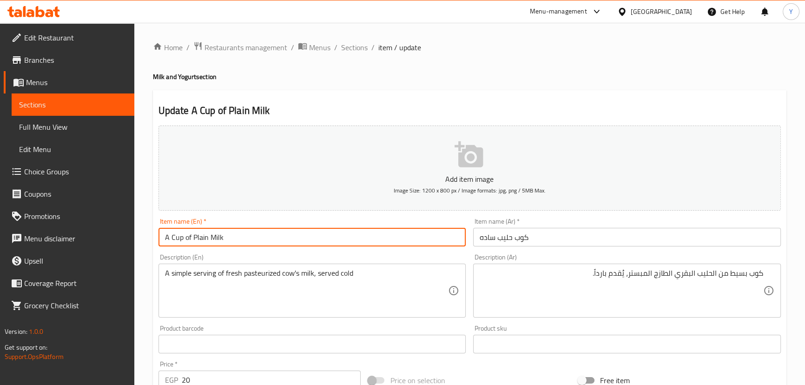
click at [178, 238] on input "A Cup of Plain Milk" at bounding box center [312, 237] width 308 height 19
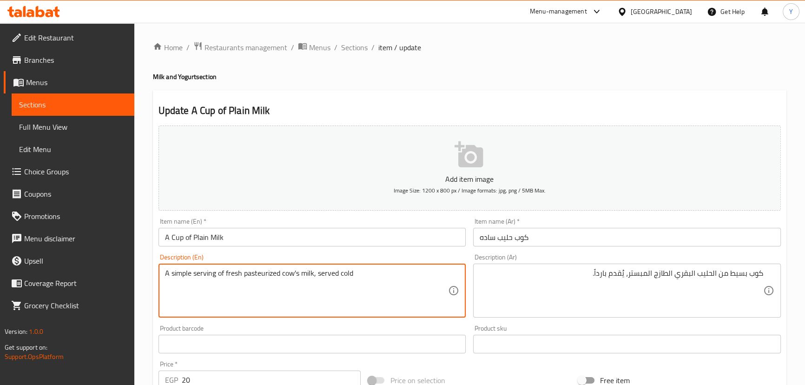
click at [202, 274] on textarea "A simple serving of fresh pasteurized cow's milk, served cold" at bounding box center [306, 291] width 283 height 44
paste textarea "Cup"
type textarea "A simple Cup of fresh pasteurized cow's milk, served cold"
click at [589, 85] on div "Home / Restaurants management / Menus / Sections / item / update Milk and Yogur…" at bounding box center [469, 339] width 633 height 597
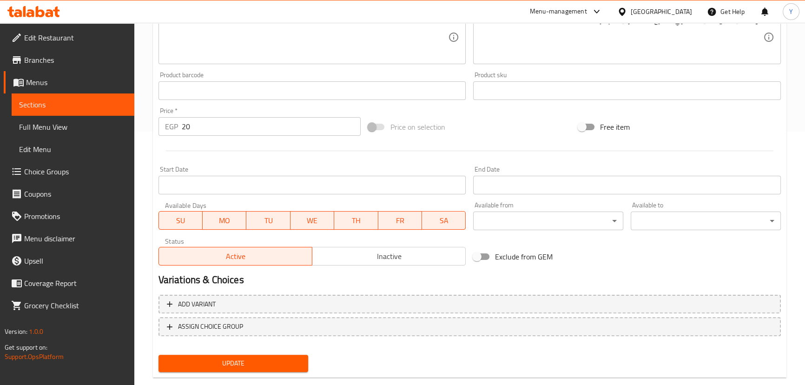
click at [203, 355] on button "Update" at bounding box center [233, 363] width 150 height 17
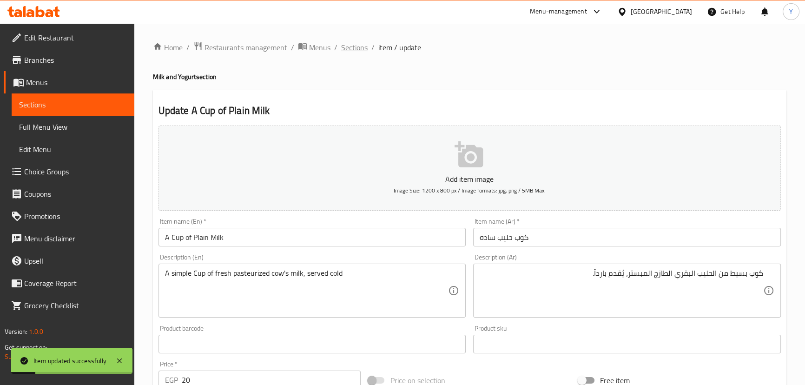
click at [354, 45] on span "Sections" at bounding box center [354, 47] width 26 height 11
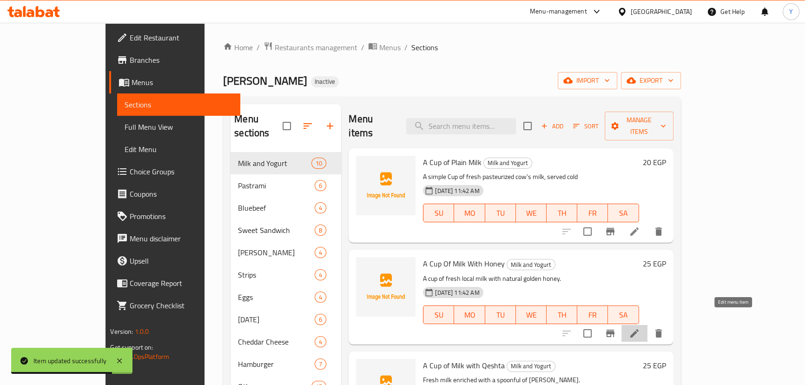
click at [640, 328] on icon at bounding box center [634, 333] width 11 height 11
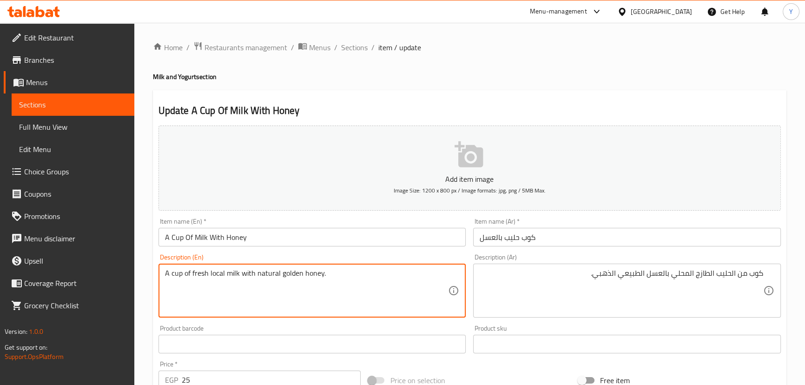
click at [221, 270] on textarea "A cup of fresh local milk with natural golden honey." at bounding box center [306, 291] width 283 height 44
paste textarea "sweetened"
type textarea "A cup of fresh sweetened milk with natural golden honey."
click at [543, 105] on h2 "Update A Cup Of Milk With Honey" at bounding box center [469, 111] width 622 height 14
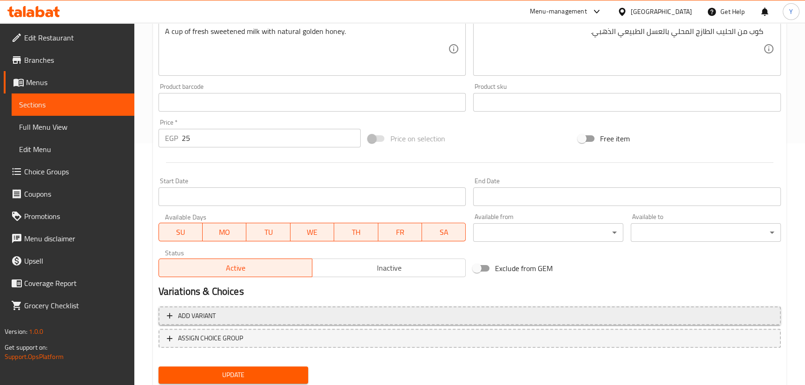
scroll to position [253, 0]
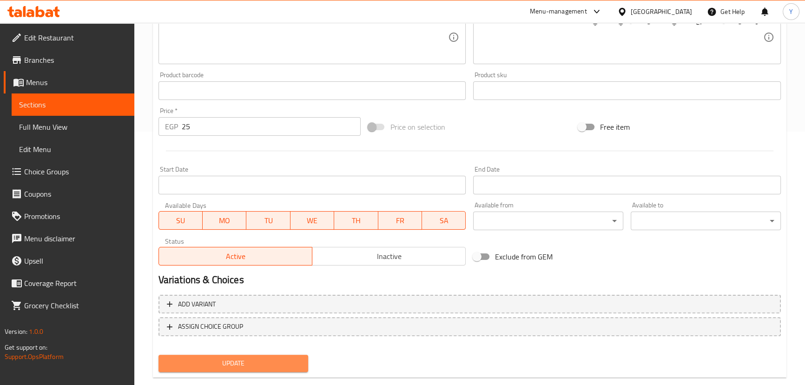
click at [246, 357] on span "Update" at bounding box center [233, 363] width 135 height 12
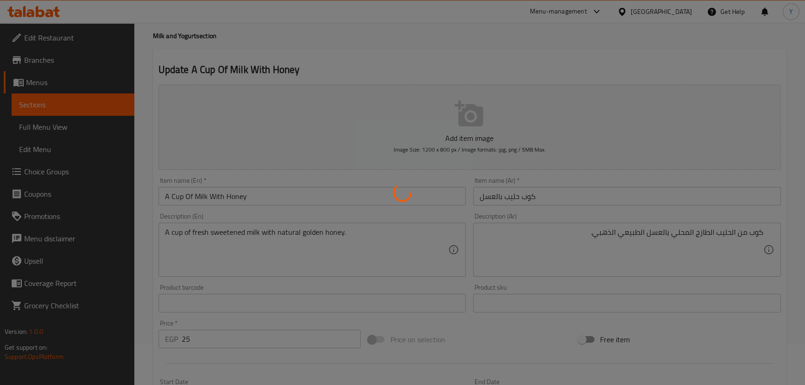
scroll to position [0, 0]
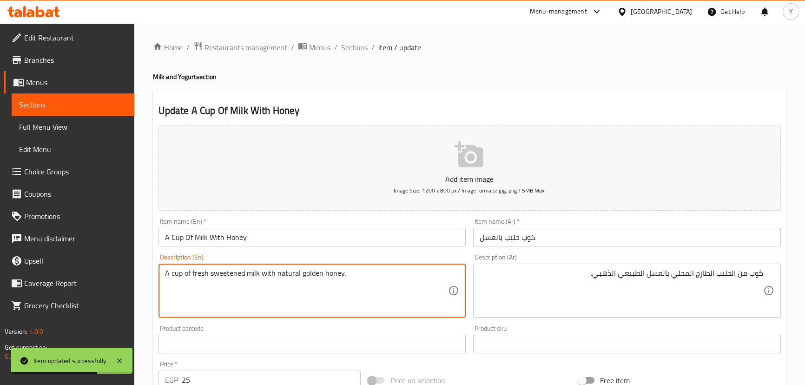
click at [178, 274] on textarea "A cup of fresh sweetened milk with natural golden honey." at bounding box center [306, 291] width 283 height 44
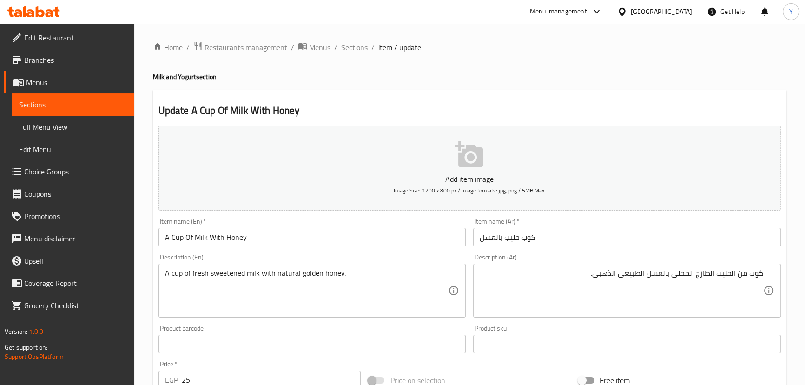
click at [232, 272] on textarea "A cup of fresh sweetened milk with natural golden honey." at bounding box center [306, 291] width 283 height 44
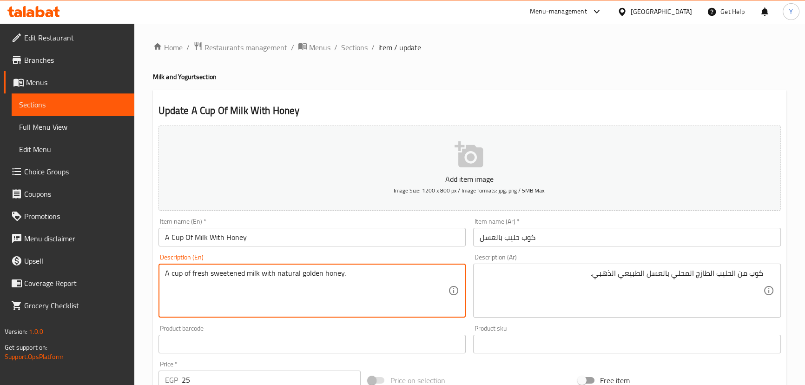
click at [232, 272] on textarea "A cup of fresh sweetened milk with natural golden honey." at bounding box center [306, 291] width 283 height 44
paste textarea "sweetened"
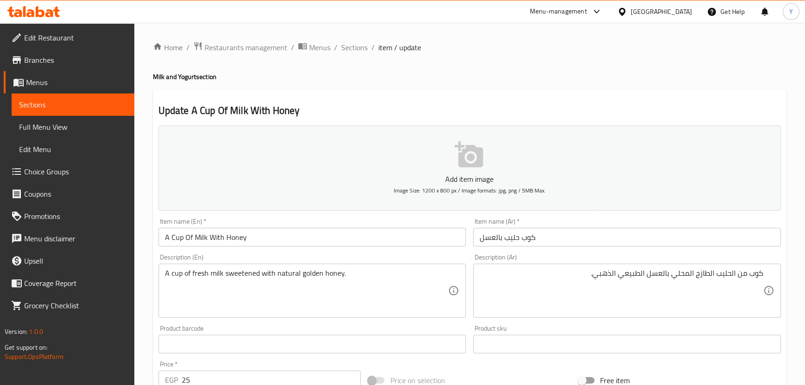
drag, startPoint x: 296, startPoint y: 273, endPoint x: 301, endPoint y: 277, distance: 6.1
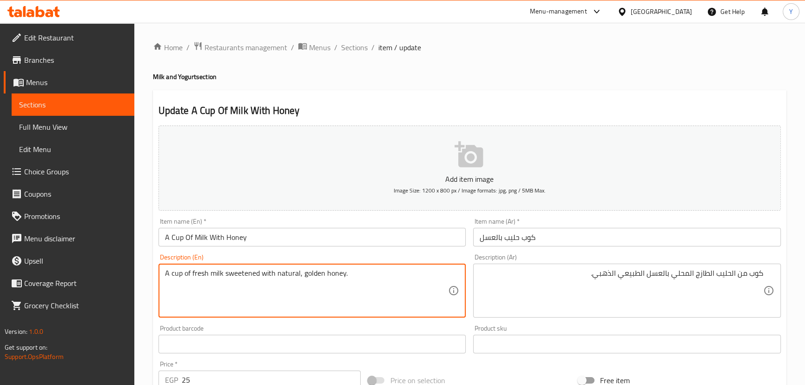
type textarea "A cup of fresh milk sweetened with natural, golden honey."
click at [590, 69] on div "Home / Restaurants management / Menus / Sections / item / update Milk and Yogur…" at bounding box center [469, 339] width 633 height 597
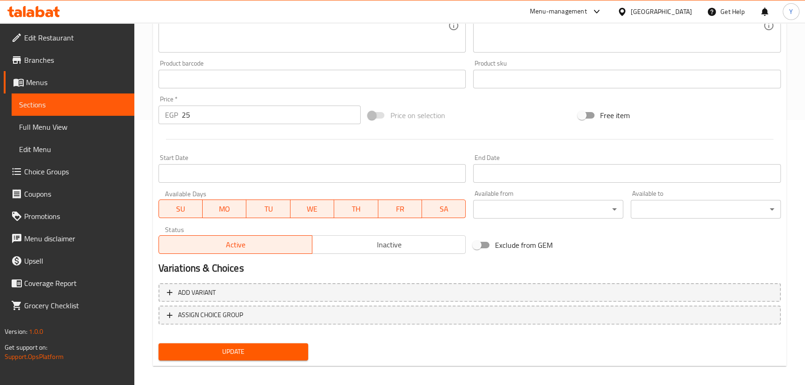
scroll to position [271, 0]
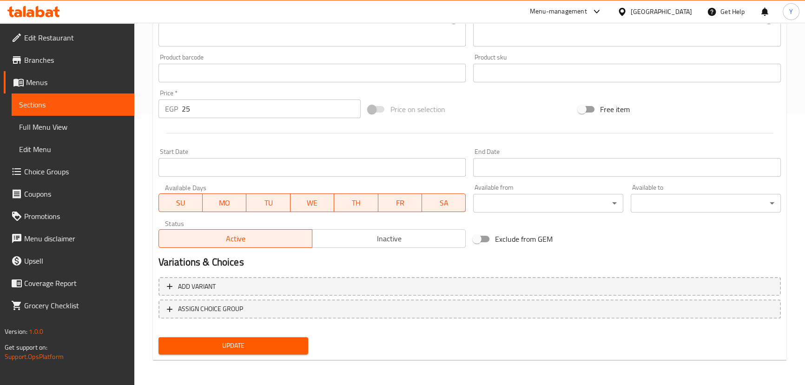
click at [246, 341] on span "Update" at bounding box center [233, 346] width 135 height 12
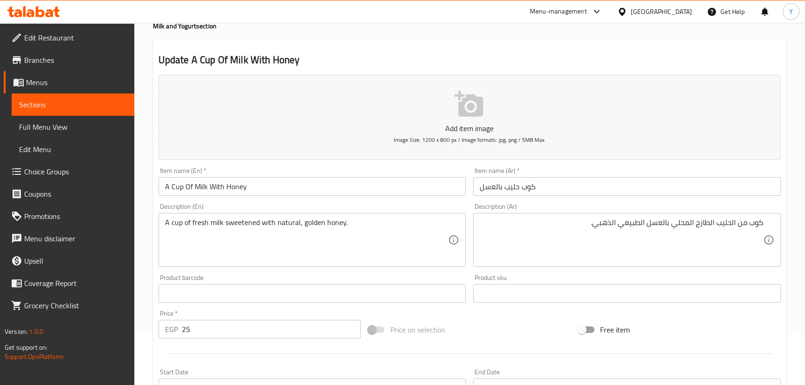
scroll to position [0, 0]
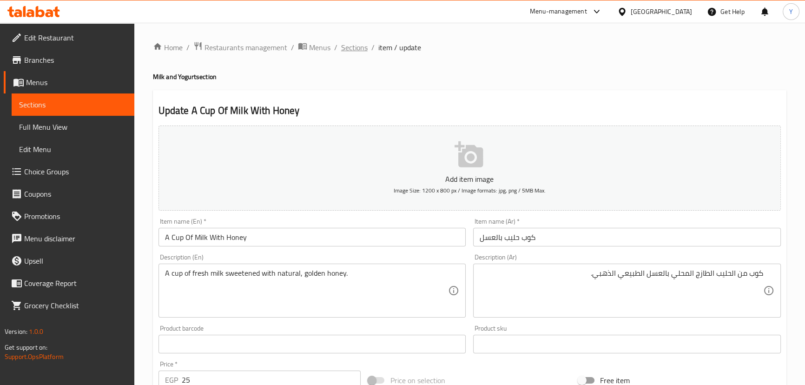
click at [363, 46] on span "Sections" at bounding box center [354, 47] width 26 height 11
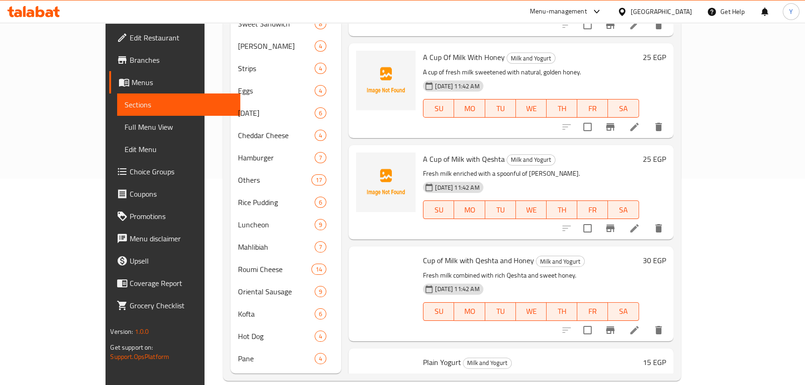
scroll to position [577, 0]
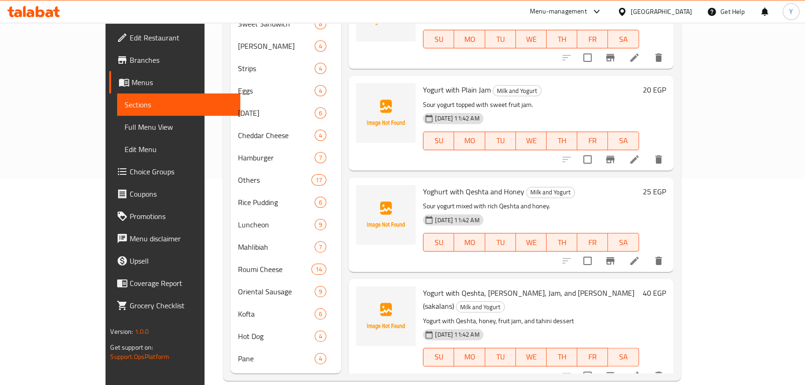
click at [647, 367] on li at bounding box center [634, 375] width 26 height 17
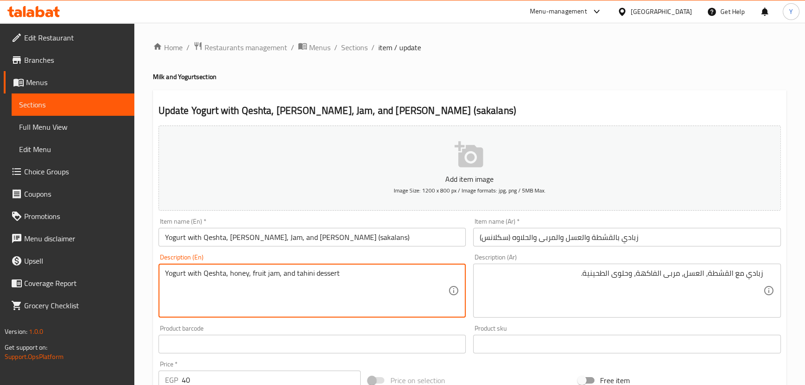
click at [320, 274] on textarea "Yogurt with Qeshta, honey, fruit jam, and tahini dessert" at bounding box center [306, 291] width 283 height 44
type textarea "Yogurt with Qeshta, honey, fruit jam, and tahini halwa"
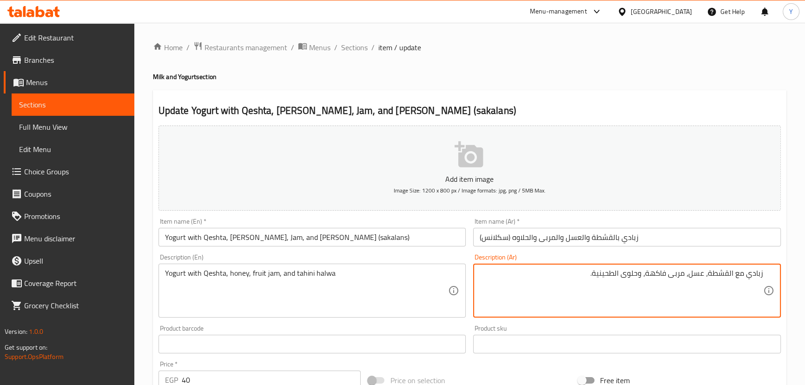
type textarea "زبادي مع القشطة، عسل، مربى فاكهة، وحلوى الطحينية."
click at [626, 29] on div "Home / Restaurants management / Menus / Sections / item / update Milk and Yogur…" at bounding box center [469, 340] width 671 height 634
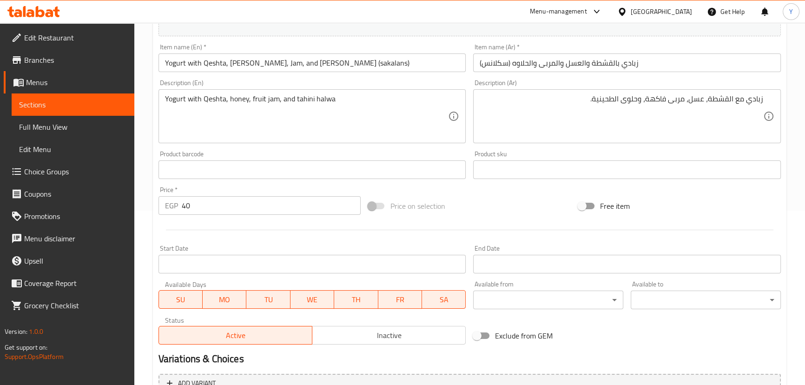
scroll to position [271, 0]
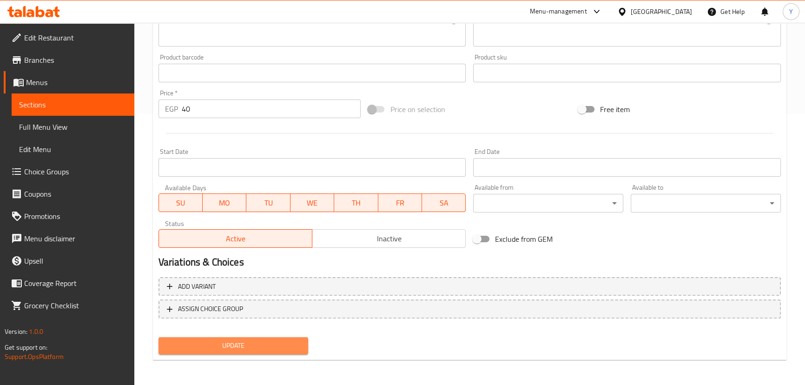
click at [267, 348] on span "Update" at bounding box center [233, 346] width 135 height 12
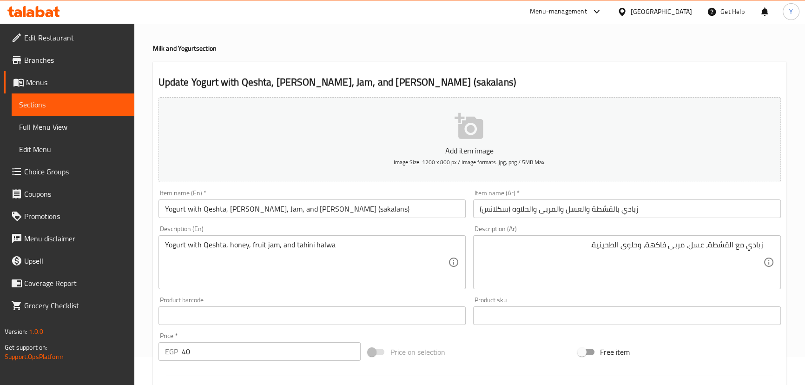
scroll to position [0, 0]
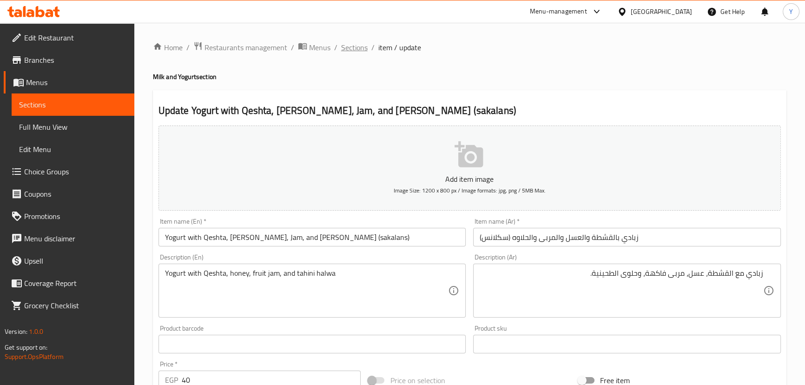
click at [351, 46] on span "Sections" at bounding box center [354, 47] width 26 height 11
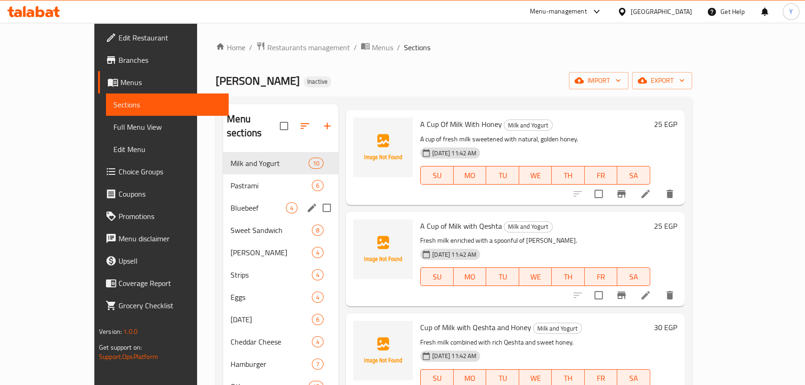
scroll to position [169, 0]
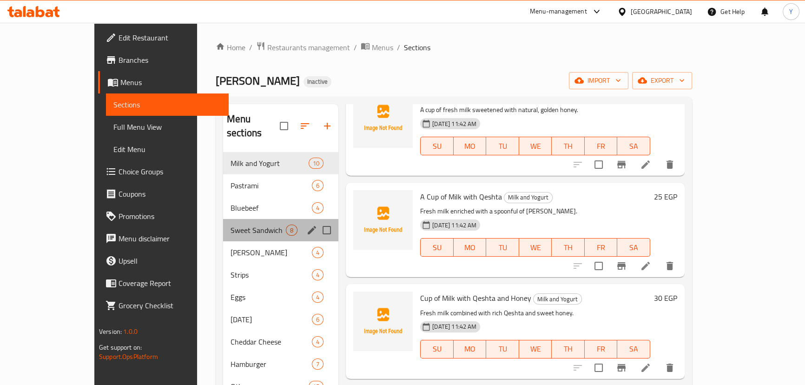
click at [223, 225] on div "Sweet Sandwich 8" at bounding box center [280, 230] width 115 height 22
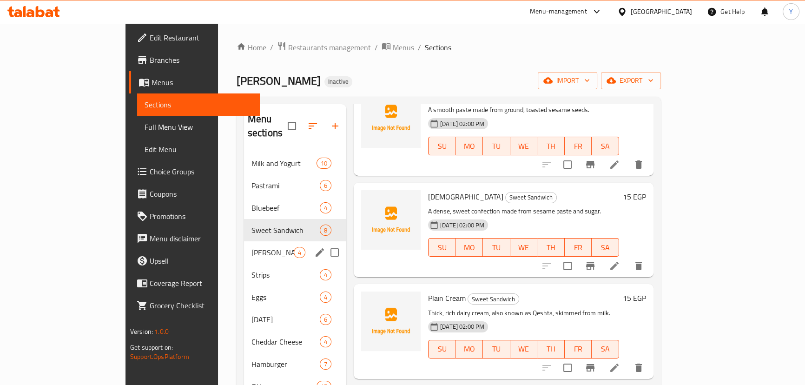
click at [244, 244] on div "Edam Cheese 4" at bounding box center [295, 252] width 102 height 22
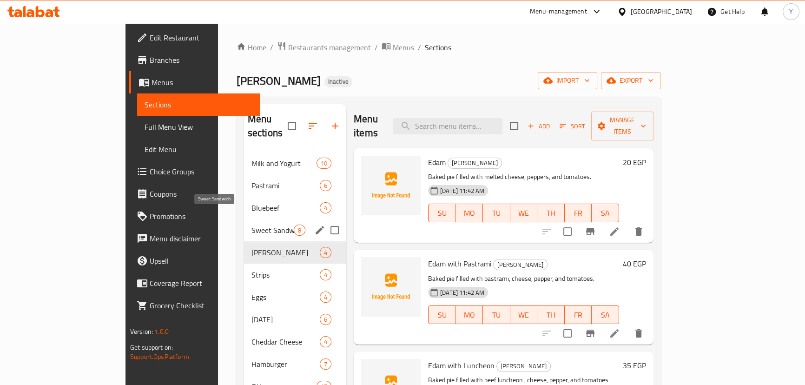
click at [251, 224] on span "Sweet Sandwich" at bounding box center [272, 229] width 42 height 11
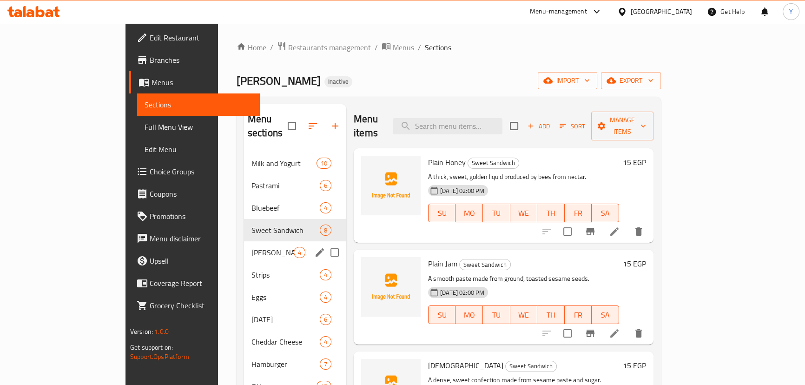
click at [244, 245] on div "Edam Cheese 4" at bounding box center [295, 252] width 102 height 22
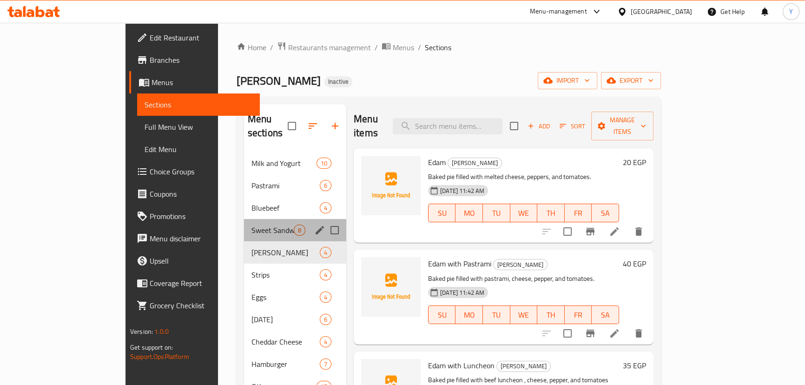
click at [244, 226] on div "Sweet Sandwich 8" at bounding box center [295, 230] width 102 height 22
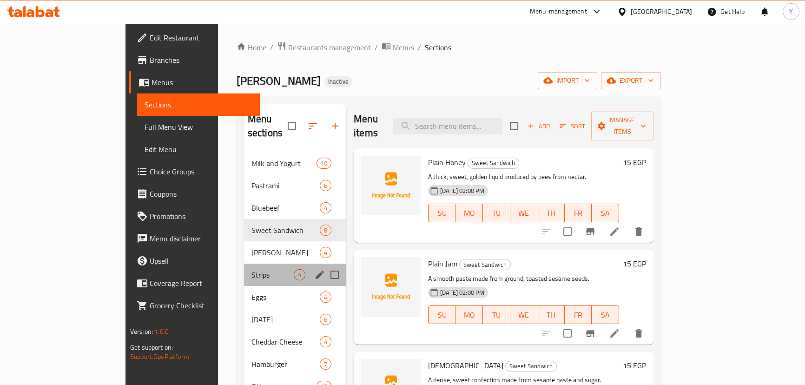
click at [244, 264] on div "Strips 4" at bounding box center [295, 275] width 102 height 22
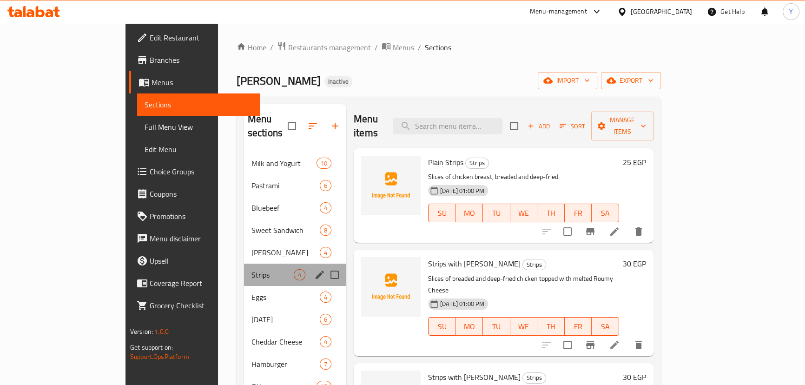
click at [244, 267] on div "Strips 4" at bounding box center [295, 275] width 102 height 22
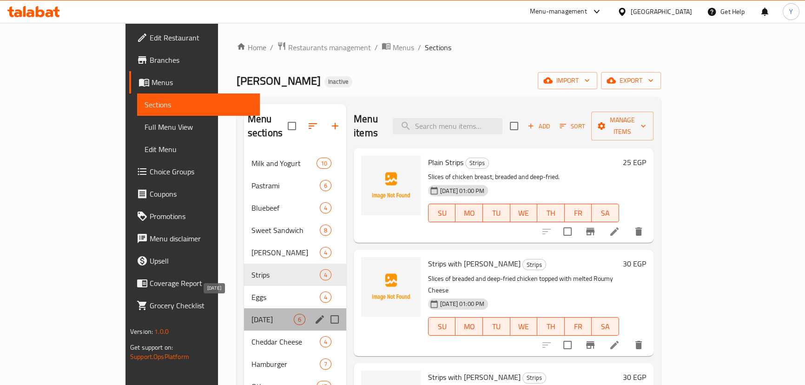
drag, startPoint x: 203, startPoint y: 307, endPoint x: 203, endPoint y: 320, distance: 13.0
click at [251, 314] on span "[DATE]" at bounding box center [272, 319] width 42 height 11
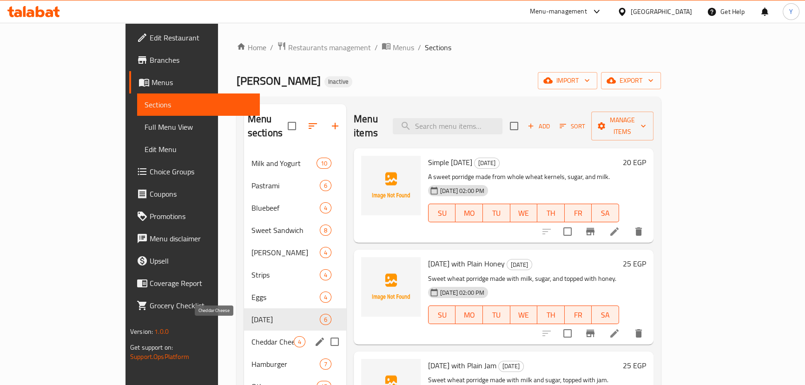
click at [251, 336] on span "Cheddar Cheese" at bounding box center [272, 341] width 42 height 11
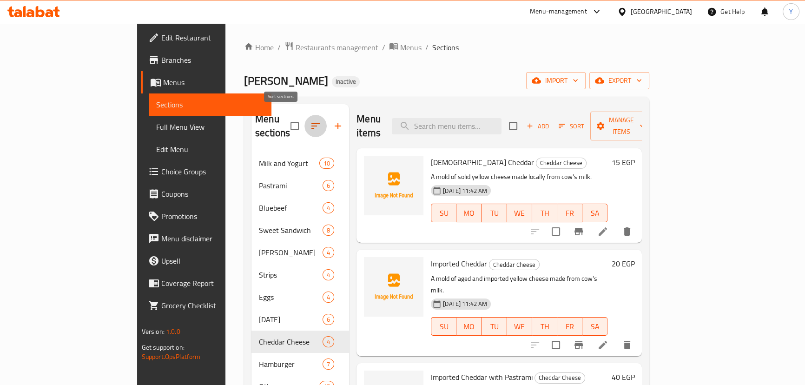
click at [311, 123] on icon "button" at bounding box center [315, 126] width 8 height 6
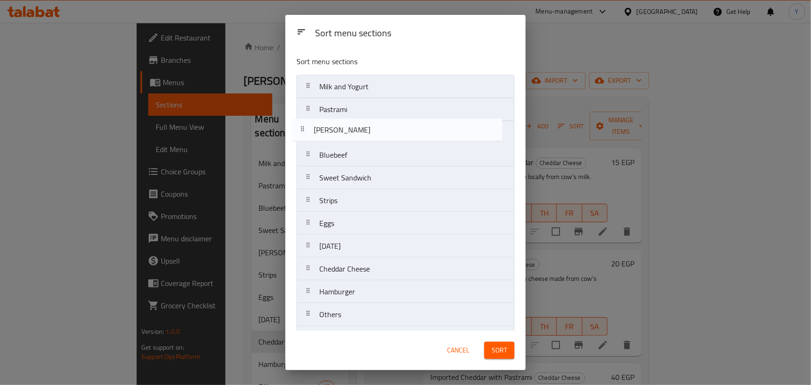
drag, startPoint x: 353, startPoint y: 184, endPoint x: 344, endPoint y: 118, distance: 66.6
click at [344, 118] on nav "Milk and Yogurt Pastrami Bluebeef Sweet Sandwich Edam Cheese Strips Eggs Ashura…" at bounding box center [406, 292] width 218 height 434
drag, startPoint x: 367, startPoint y: 278, endPoint x: 354, endPoint y: 136, distance: 142.4
click at [354, 136] on nav "Milk and Yogurt Edam Cheese Pastrami Bluebeef Sweet Sandwich Strips Eggs Ashura…" at bounding box center [406, 292] width 218 height 434
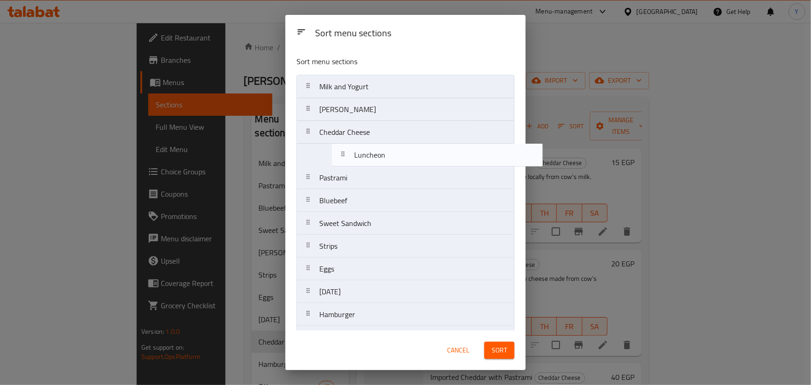
drag, startPoint x: 375, startPoint y: 177, endPoint x: 410, endPoint y: 148, distance: 45.6
click at [410, 148] on nav "Milk and Yogurt Edam Cheese Cheddar Cheese Pastrami Bluebeef Sweet Sandwich Str…" at bounding box center [406, 292] width 218 height 434
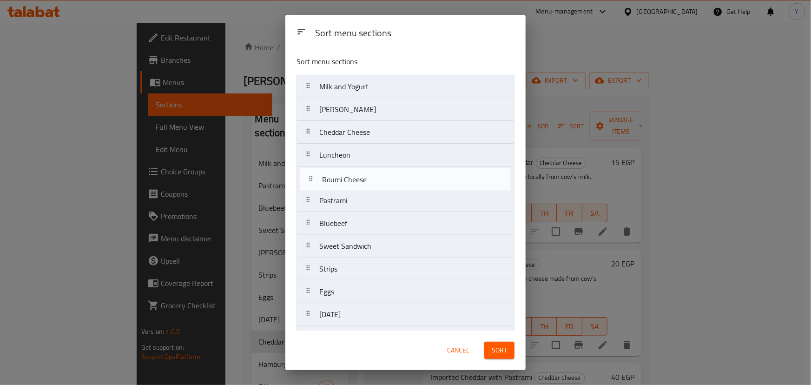
drag, startPoint x: 360, startPoint y: 231, endPoint x: 363, endPoint y: 183, distance: 48.9
click at [363, 183] on nav "Milk and Yogurt Edam Cheese Cheddar Cheese Luncheon Pastrami Bluebeef Sweet San…" at bounding box center [406, 292] width 218 height 434
drag, startPoint x: 361, startPoint y: 254, endPoint x: 275, endPoint y: 102, distance: 174.6
click at [382, 188] on nav "Milk and Yogurt Edam Cheese Cheddar Cheese Luncheon Roumi Cheese Pastrami Blueb…" at bounding box center [406, 292] width 218 height 434
drag, startPoint x: 338, startPoint y: 177, endPoint x: 342, endPoint y: 204, distance: 27.2
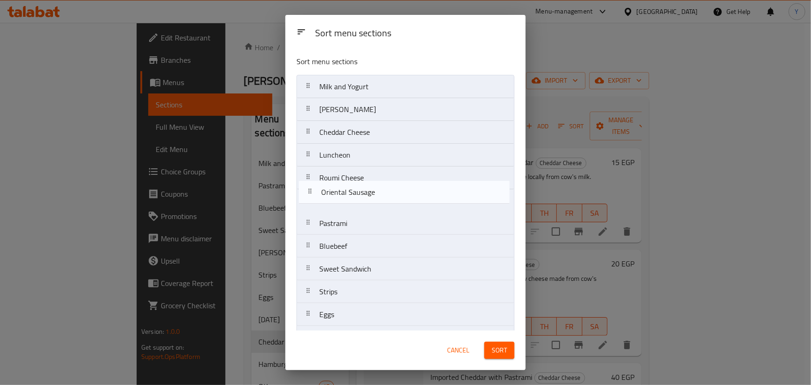
click at [342, 204] on nav "Milk and Yogurt Edam Cheese Cheddar Cheese Luncheon Oriental Sausage Roumi Chee…" at bounding box center [406, 292] width 218 height 434
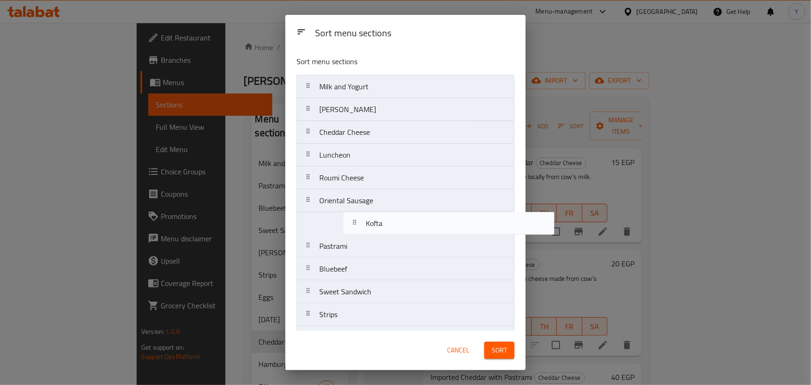
drag, startPoint x: 343, startPoint y: 273, endPoint x: 384, endPoint y: 217, distance: 69.5
click at [384, 217] on nav "Milk and Yogurt Edam Cheese Cheddar Cheese Luncheon Roumi Cheese Oriental Sausa…" at bounding box center [406, 292] width 218 height 434
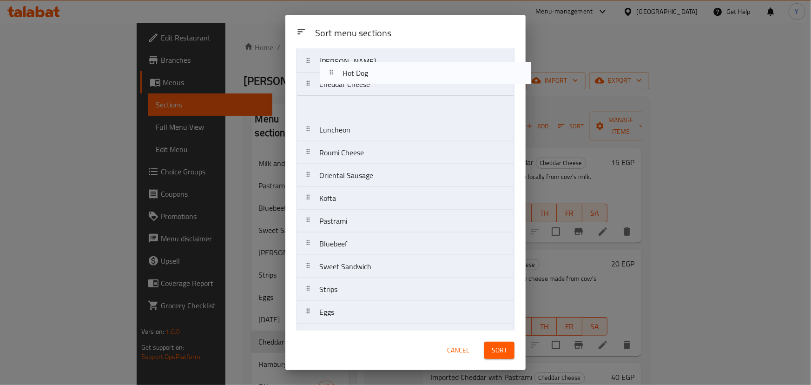
scroll to position [30, 0]
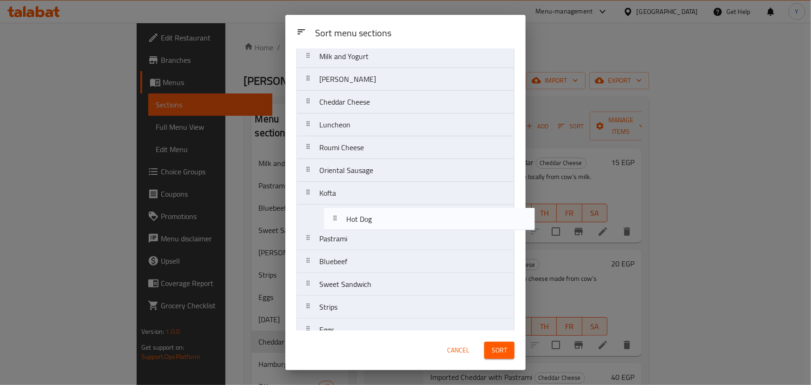
drag, startPoint x: 349, startPoint y: 290, endPoint x: 374, endPoint y: 206, distance: 87.0
click at [374, 206] on nav "Milk and Yogurt Edam Cheese Cheddar Cheese Luncheon Roumi Cheese Oriental Sausa…" at bounding box center [406, 262] width 218 height 434
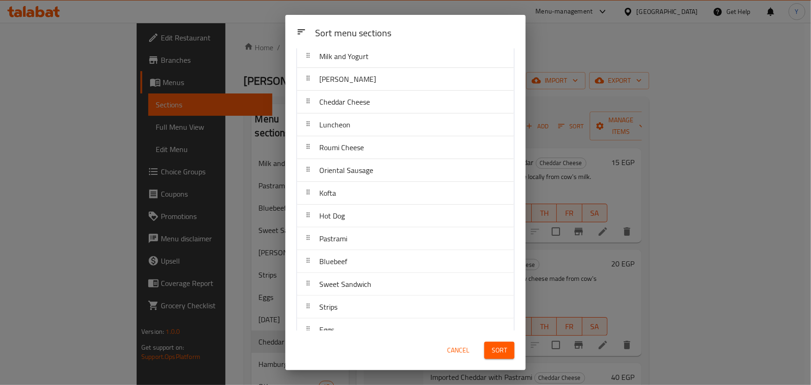
scroll to position [180, 0]
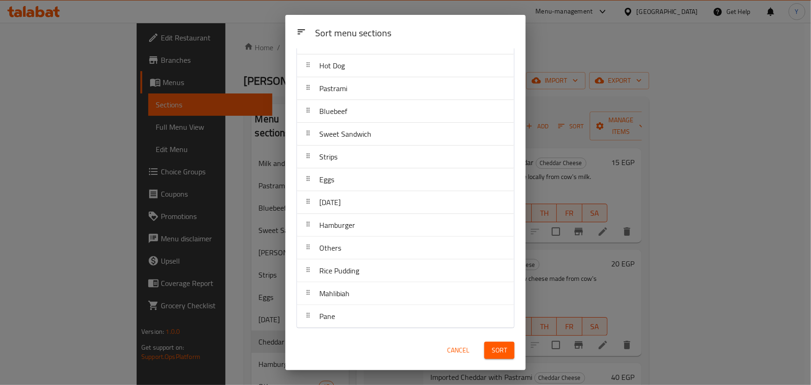
click at [356, 327] on div "Sort menu sections Milk and Yogurt Edam Cheese Cheddar Cheese Luncheon Roumi Ch…" at bounding box center [405, 189] width 240 height 282
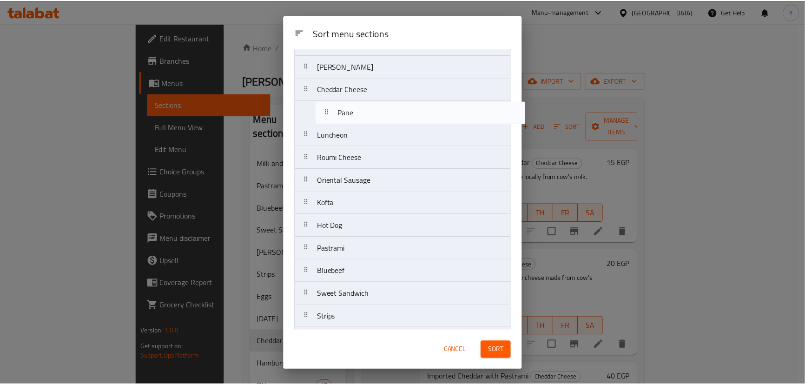
scroll to position [40, 0]
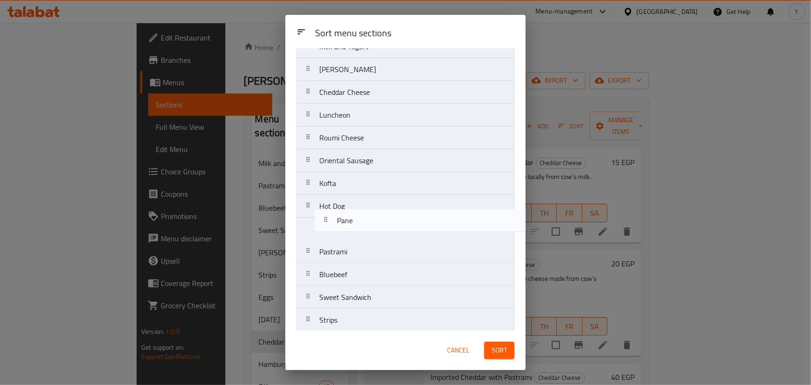
drag, startPoint x: 352, startPoint y: 320, endPoint x: 367, endPoint y: 217, distance: 104.8
click at [367, 217] on nav "Milk and Yogurt Edam Cheese Cheddar Cheese Luncheon Roumi Cheese Oriental Sausa…" at bounding box center [406, 252] width 218 height 434
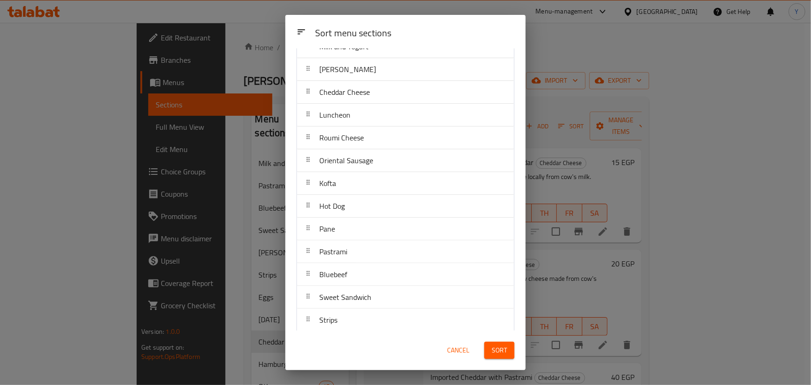
click at [510, 349] on button "Sort" at bounding box center [499, 350] width 30 height 17
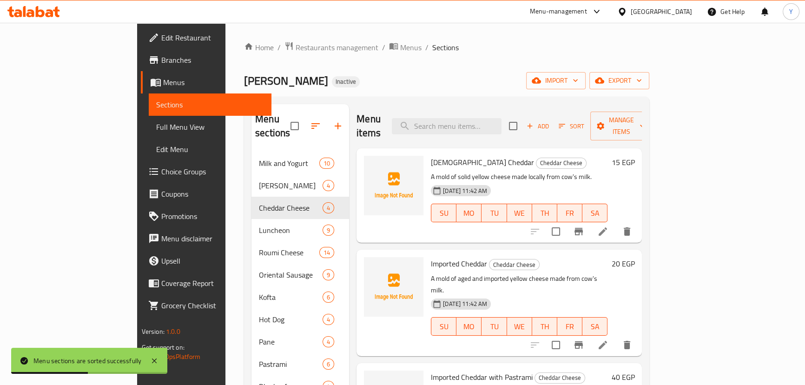
click at [479, 127] on div "Menu items Add Sort Manage items" at bounding box center [498, 126] width 285 height 44
click at [479, 125] on input "search" at bounding box center [447, 126] width 110 height 16
paste input "Imported Cheddar with Halwani Luncheon Meat"
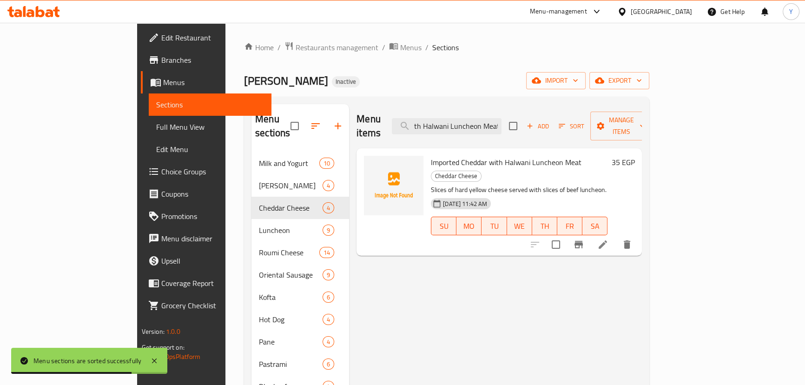
type input "Imported Cheddar with Halwani Luncheon Meat"
click at [608, 239] on icon at bounding box center [602, 244] width 11 height 11
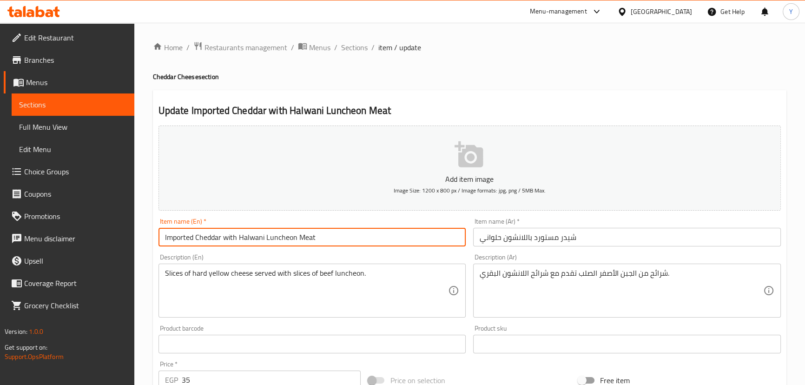
click at [305, 235] on input "Imported Cheddar with Halwani Luncheon Meat" at bounding box center [312, 237] width 308 height 19
type input "Imported Cheddar with [PERSON_NAME]"
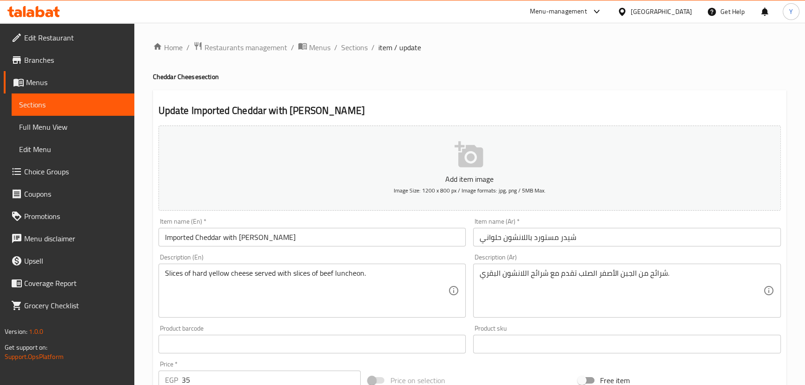
click at [567, 105] on h2 "Update Imported Cheddar with Halwani Luncheon" at bounding box center [469, 111] width 622 height 14
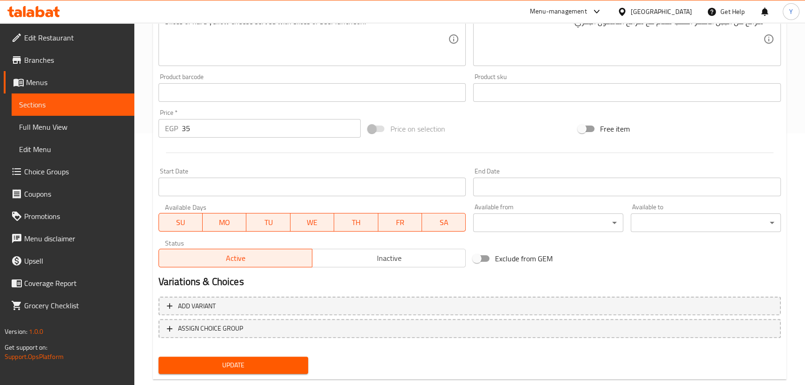
scroll to position [271, 0]
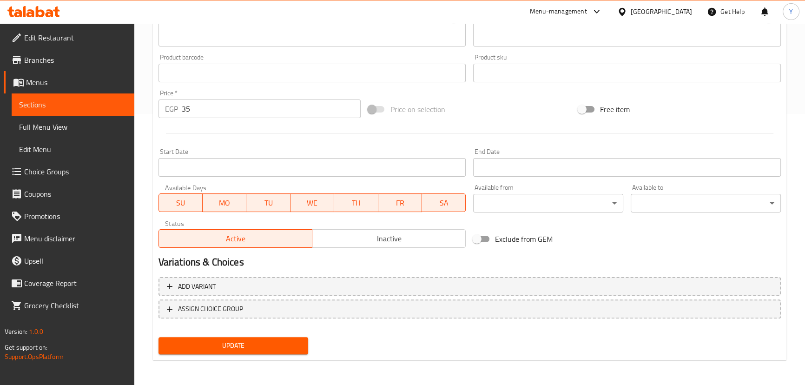
click at [241, 340] on span "Update" at bounding box center [233, 346] width 135 height 12
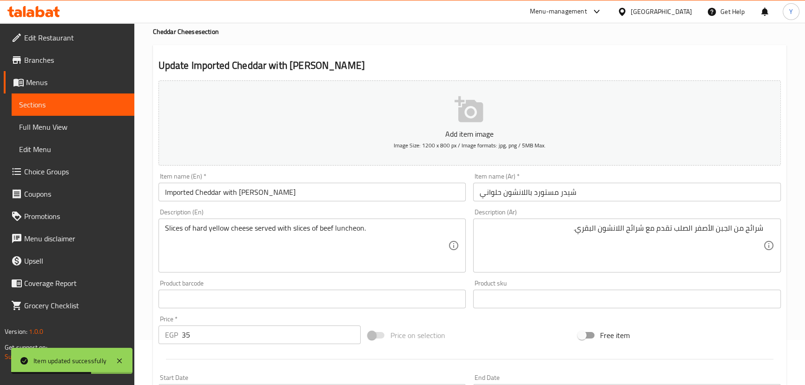
scroll to position [0, 0]
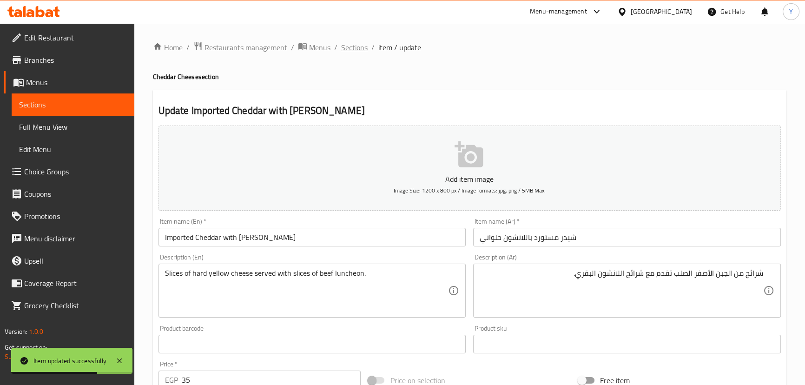
click at [342, 46] on span "Sections" at bounding box center [354, 47] width 26 height 11
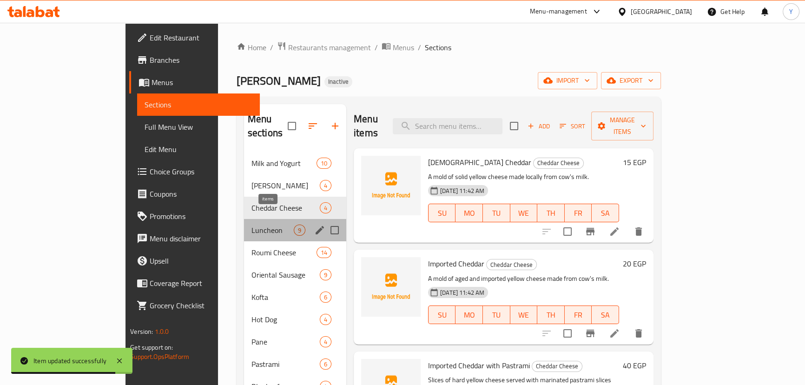
click at [294, 226] on span "9" at bounding box center [299, 230] width 11 height 9
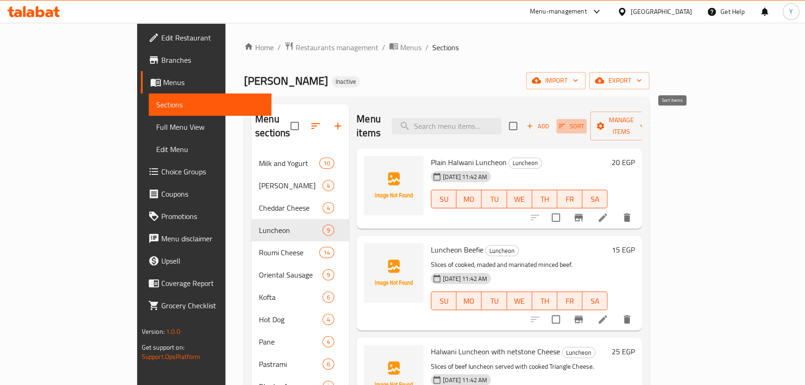
click at [584, 121] on span "Sort" at bounding box center [572, 126] width 26 height 11
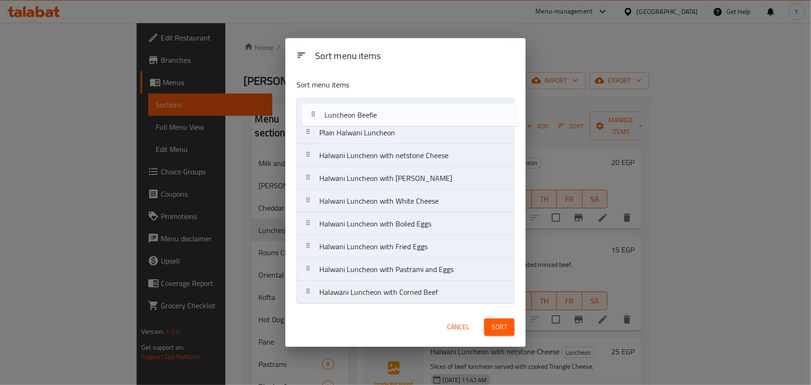
drag, startPoint x: 356, startPoint y: 132, endPoint x: 361, endPoint y: 114, distance: 18.4
click at [361, 114] on nav "Plain Halwani Luncheon Luncheon Beefie Halwani Luncheon with netstone Cheese Ha…" at bounding box center [406, 201] width 218 height 206
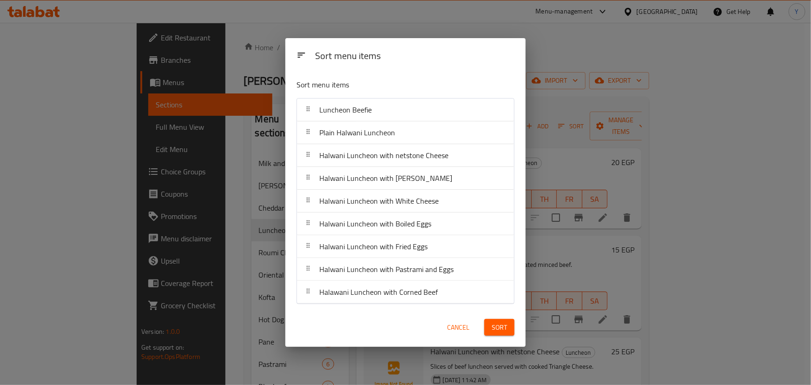
click at [495, 325] on span "Sort" at bounding box center [499, 328] width 15 height 12
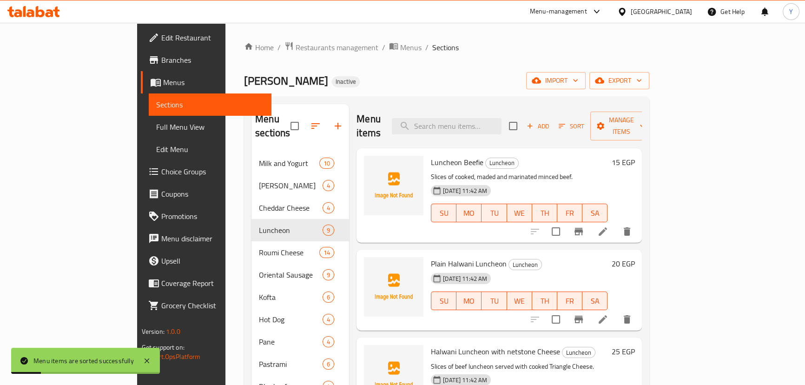
drag, startPoint x: 488, startPoint y: 327, endPoint x: 482, endPoint y: 339, distance: 13.3
click at [488, 341] on div "Halwani Luncheon with netstone Cheese Luncheon Slices of beef luncheon served w…" at bounding box center [519, 384] width 184 height 87
click at [481, 344] on span "Halwani Luncheon with netstone Cheese" at bounding box center [495, 351] width 129 height 14
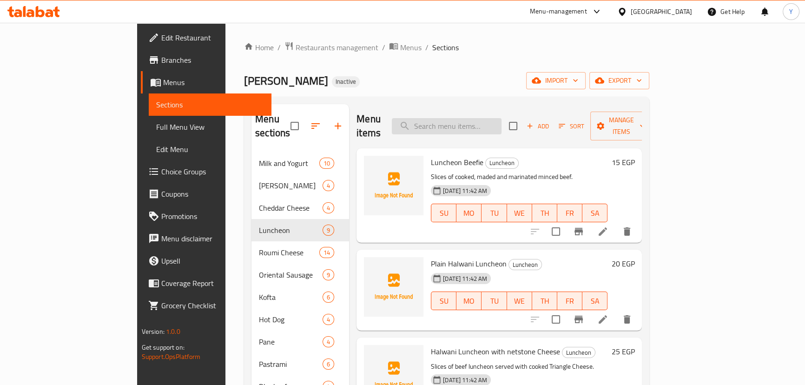
click at [494, 118] on input "search" at bounding box center [447, 126] width 110 height 16
paste input "Halwani Luncheon with netstone Cheese"
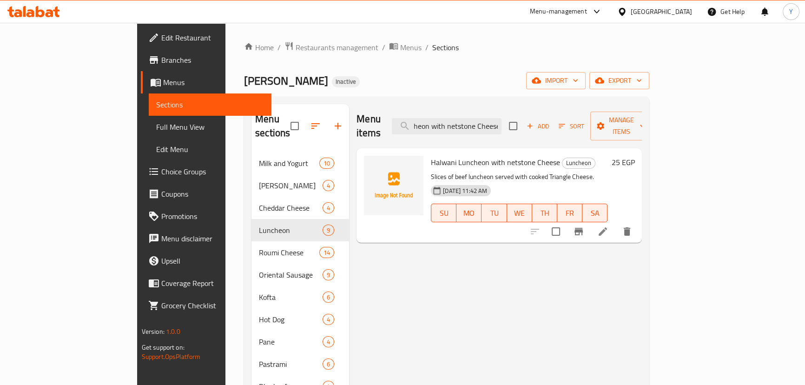
type input "Halwani Luncheon with netstone Cheese"
click at [608, 226] on icon at bounding box center [602, 231] width 11 height 11
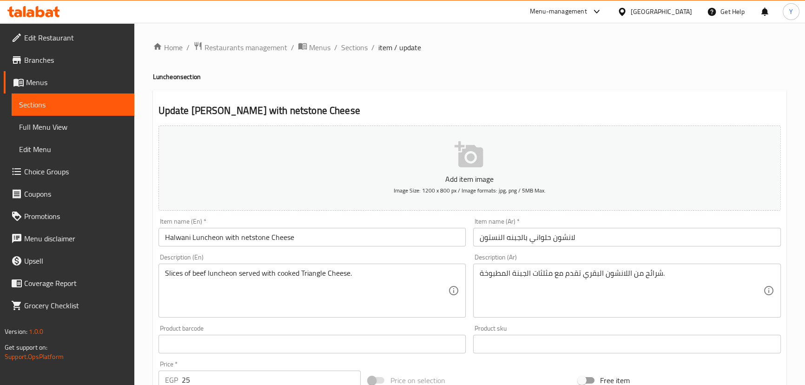
click at [250, 237] on input "Halwani Luncheon with netstone Cheese" at bounding box center [312, 237] width 308 height 19
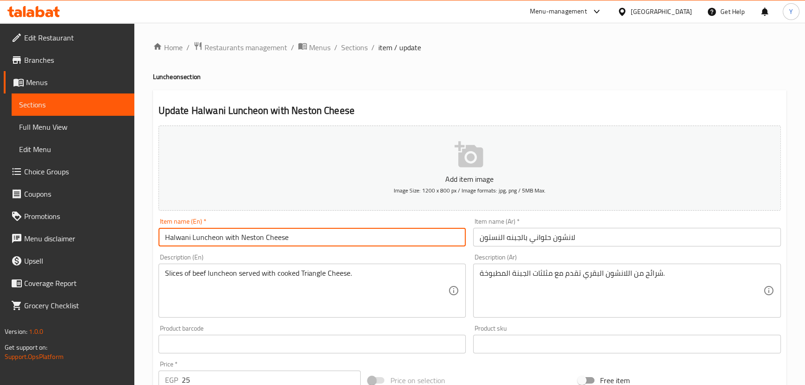
click at [249, 234] on input "Halwani Luncheon with Neston Cheese" at bounding box center [312, 237] width 308 height 19
type input "Halwani Luncheon with Neston Cheese"
click at [544, 87] on div "Home / Restaurants management / Menus / Sections / item / update Luncheon secti…" at bounding box center [469, 339] width 633 height 597
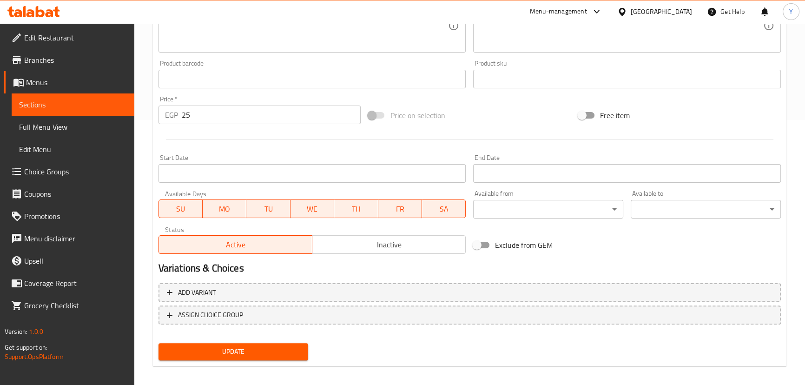
scroll to position [271, 0]
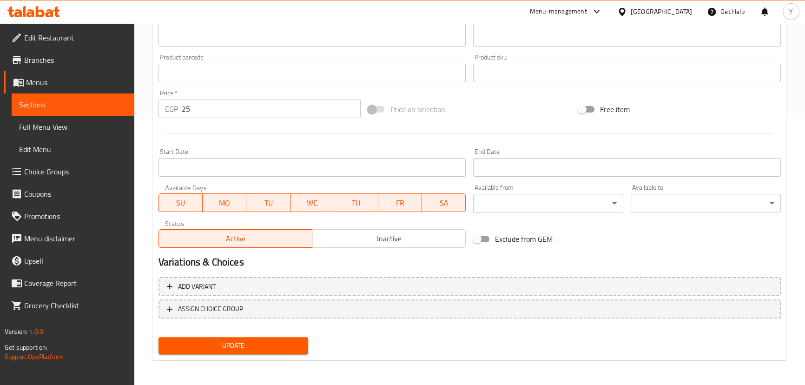
click at [302, 335] on div "Update" at bounding box center [234, 345] width 158 height 25
click at [303, 343] on button "Update" at bounding box center [233, 345] width 150 height 17
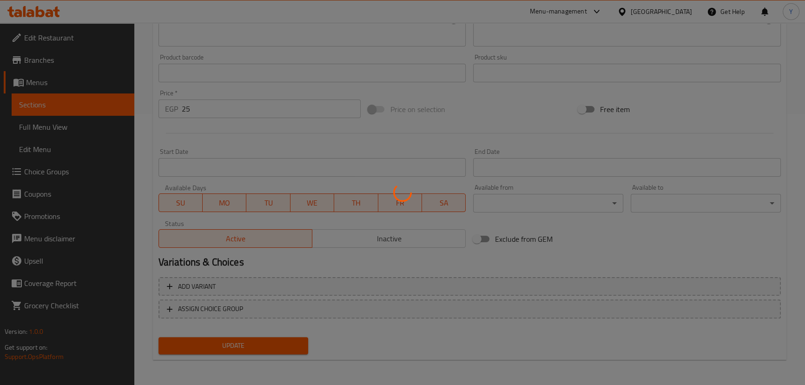
scroll to position [0, 0]
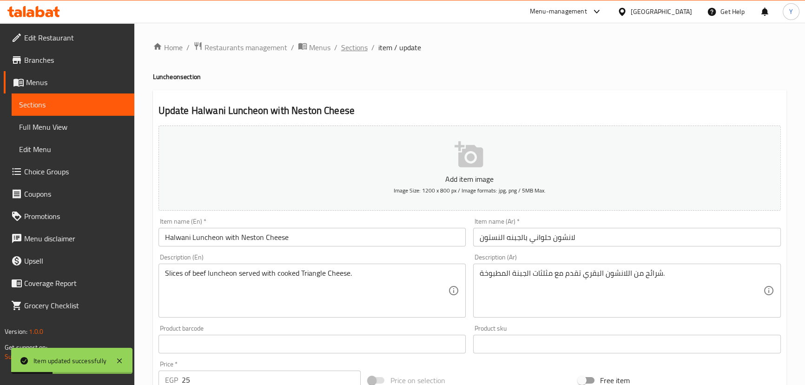
click at [356, 46] on span "Sections" at bounding box center [354, 47] width 26 height 11
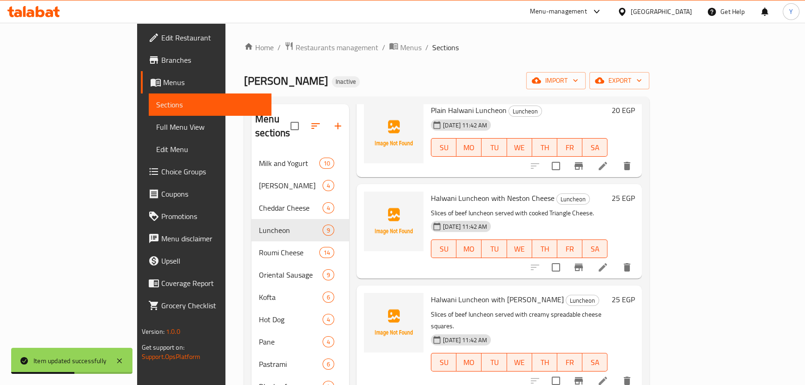
scroll to position [169, 0]
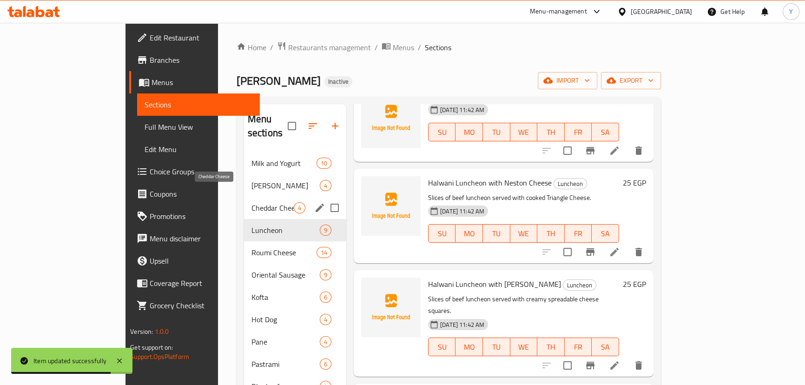
click at [251, 202] on span "Cheddar Cheese" at bounding box center [272, 207] width 42 height 11
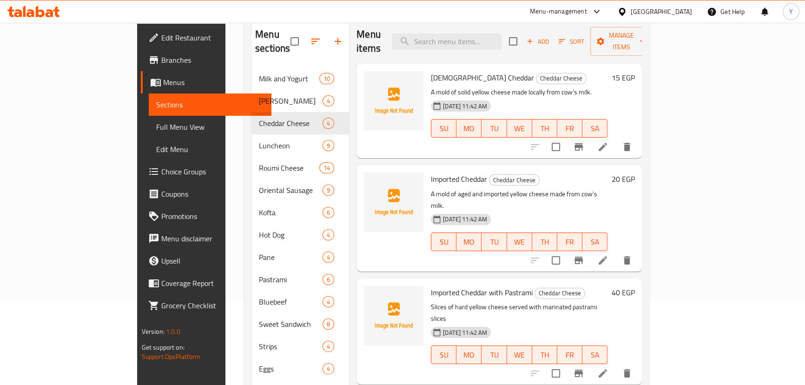
scroll to position [84, 0]
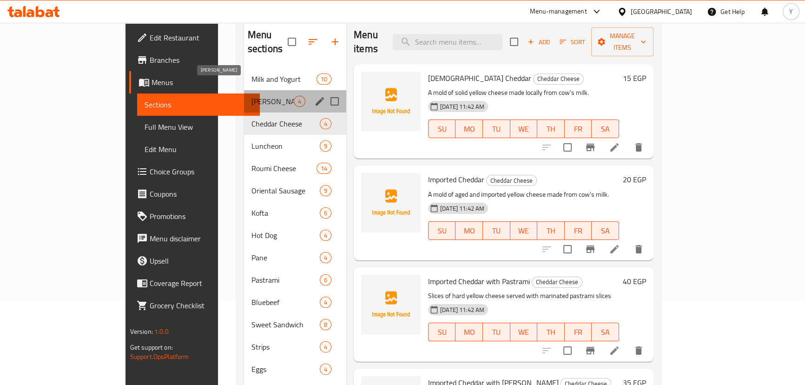
click at [251, 96] on span "[PERSON_NAME]" at bounding box center [272, 101] width 42 height 11
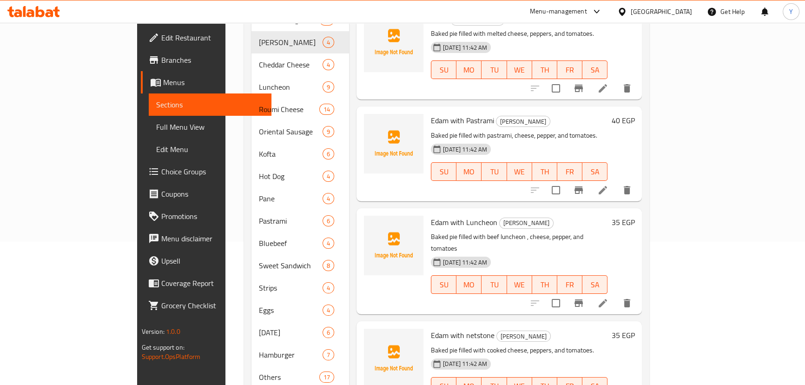
scroll to position [206, 0]
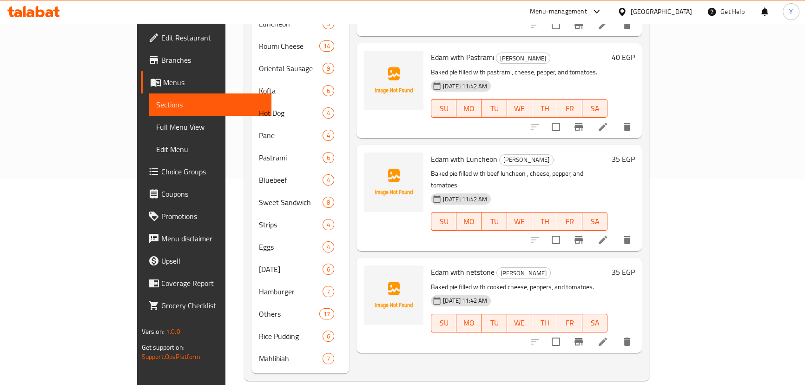
click at [608, 336] on icon at bounding box center [602, 341] width 11 height 11
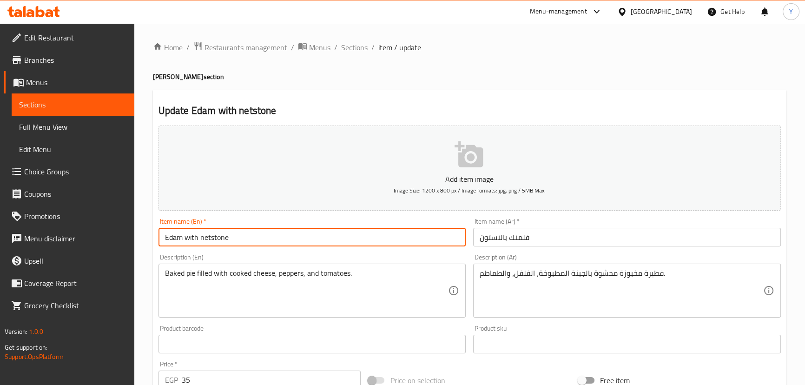
click at [206, 236] on input "Edam with netstone" at bounding box center [312, 237] width 308 height 19
type input "Edam with Neston"
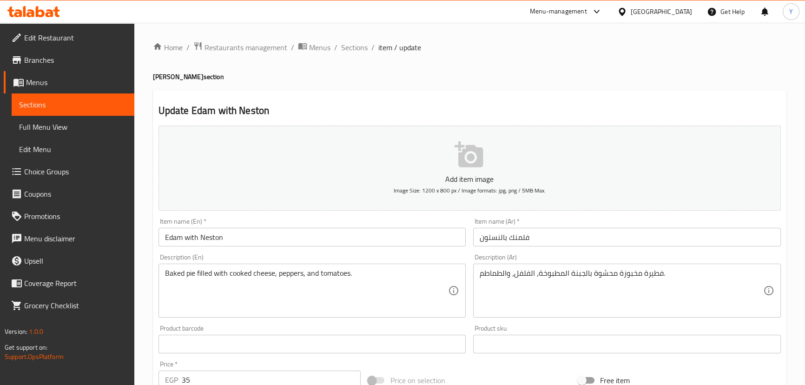
click at [565, 96] on div "Update Edam with Neston Add item image Image Size: 1200 x 800 px / Image format…" at bounding box center [469, 360] width 633 height 541
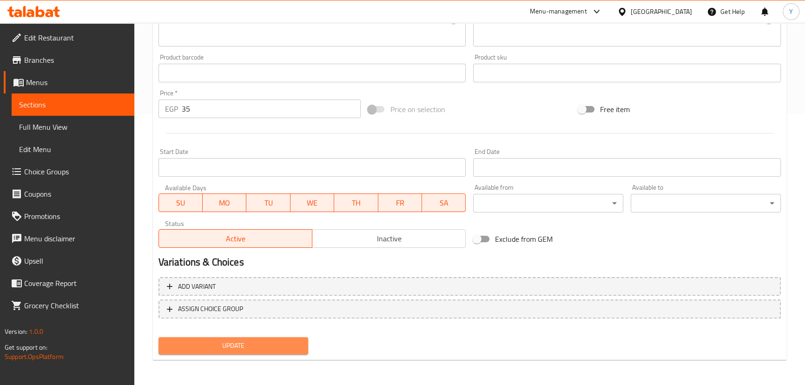
drag, startPoint x: 205, startPoint y: 340, endPoint x: 340, endPoint y: 201, distance: 193.9
click at [206, 340] on span "Update" at bounding box center [233, 346] width 135 height 12
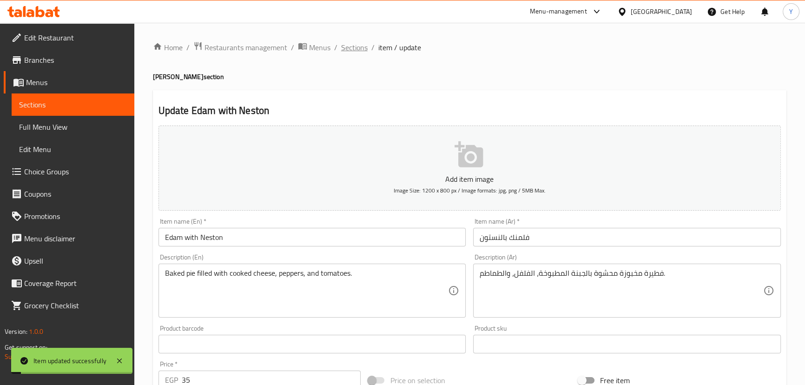
click at [358, 46] on span "Sections" at bounding box center [354, 47] width 26 height 11
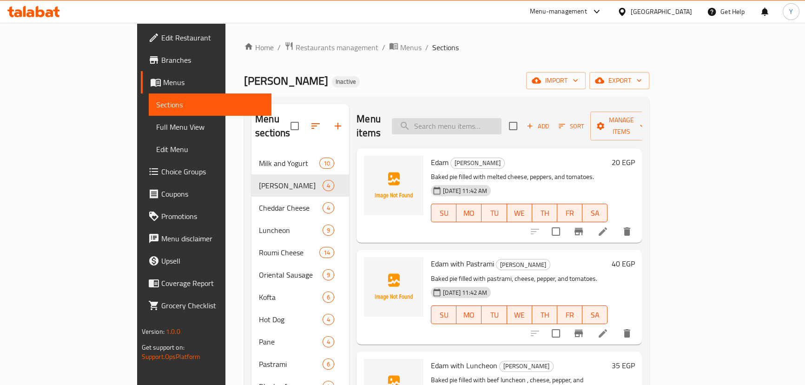
click at [499, 124] on input "search" at bounding box center [447, 126] width 110 height 16
paste input "Luncheon Beefie"
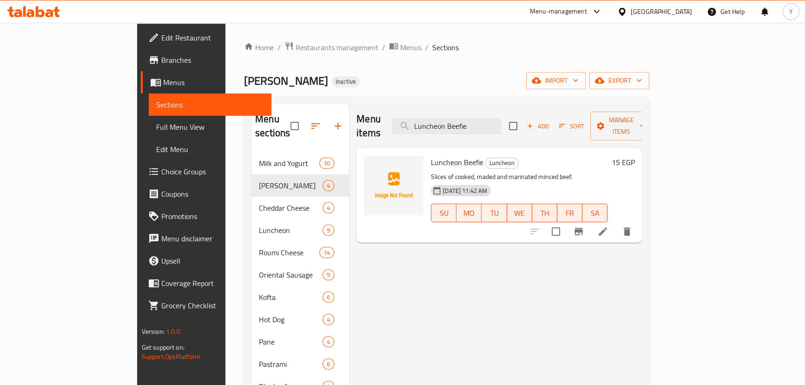
type input "Luncheon Beefie"
click at [616, 223] on li at bounding box center [603, 231] width 26 height 17
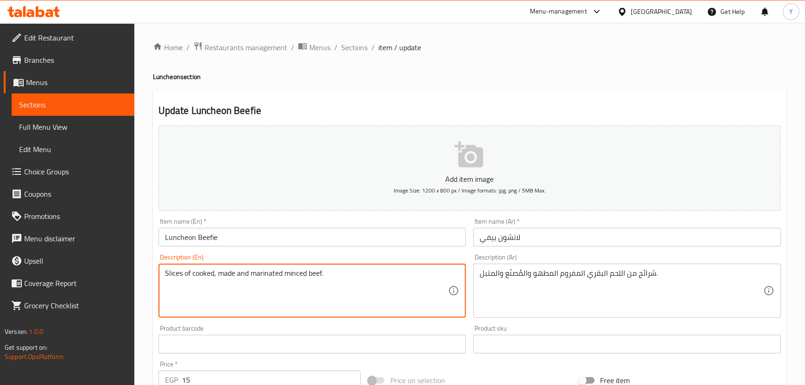
type textarea "Slices of cooked, made and marinated minced beef."
click at [432, 124] on div "Add item image Image Size: 1200 x 800 px / Image formats: jpg, png / 5MB Max." at bounding box center [470, 168] width 630 height 92
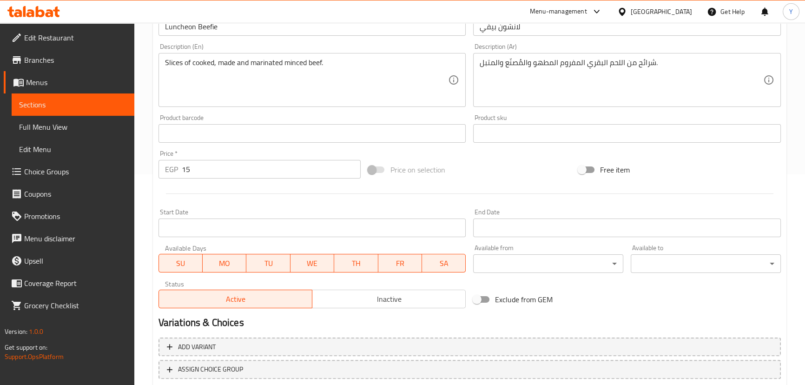
scroll to position [271, 0]
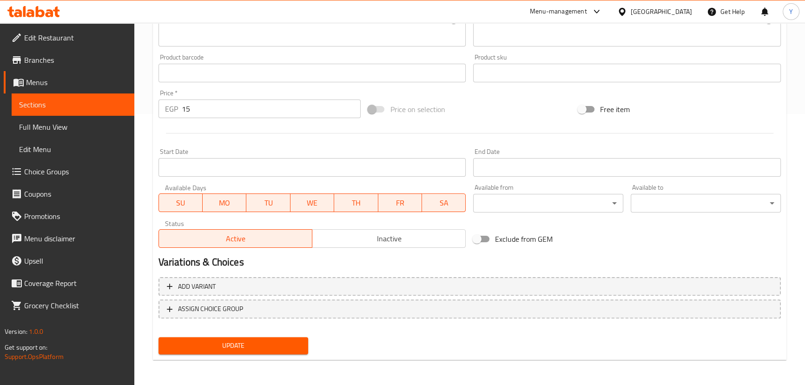
click at [228, 350] on span "Update" at bounding box center [233, 346] width 135 height 12
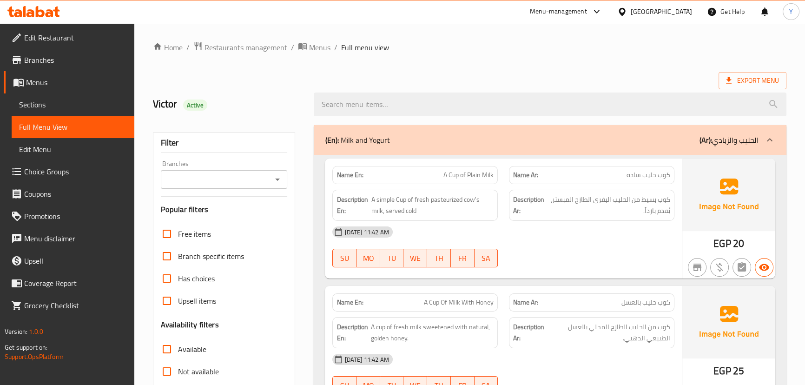
click at [499, 205] on div "Description En: A simple Cup of fresh pasteurized cow's milk, served cold" at bounding box center [415, 205] width 177 height 42
click at [459, 148] on div "(En): Milk and Yogurt (Ar): الحليب والزبادي" at bounding box center [550, 140] width 472 height 30
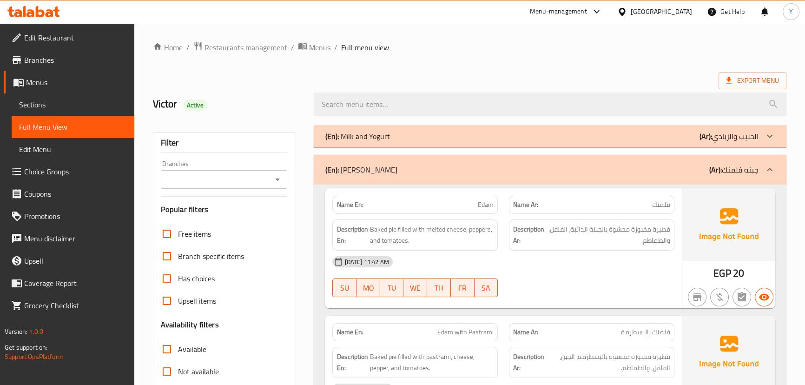
click at [676, 166] on div "(En): [PERSON_NAME] (Ar): جبنه فلمنك" at bounding box center [541, 169] width 433 height 11
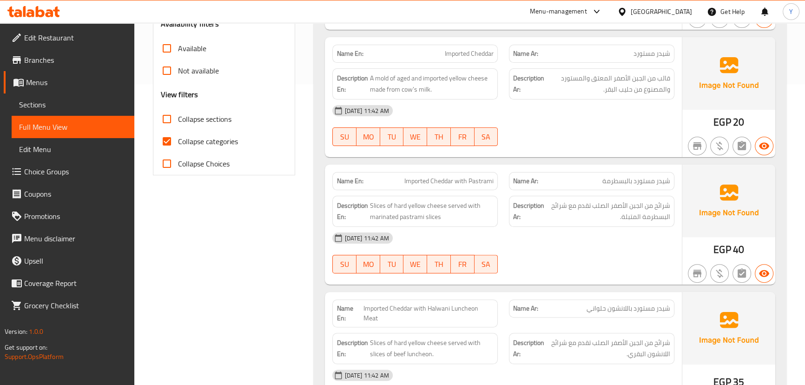
scroll to position [380, 0]
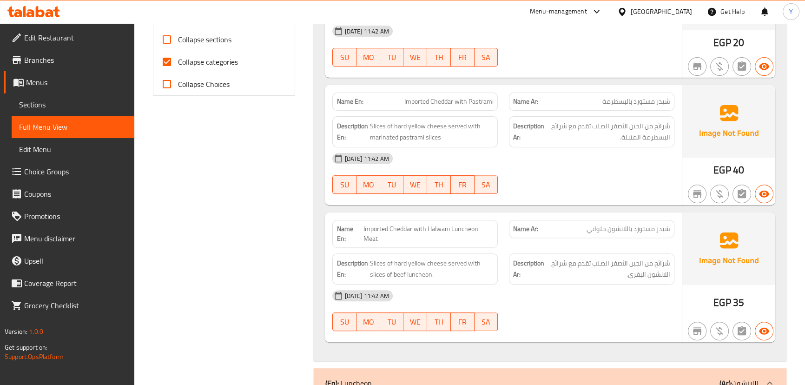
click at [432, 233] on span "Imported Cheddar with Halwani Luncheon Meat" at bounding box center [428, 234] width 131 height 20
copy span "Imported Cheddar with Halwani Luncheon Meat"
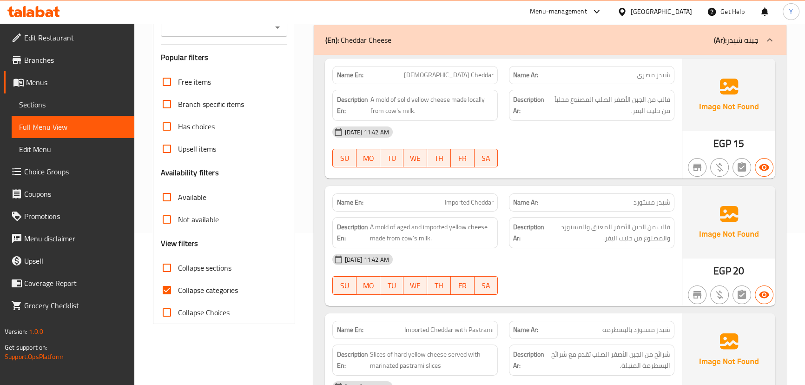
scroll to position [126, 0]
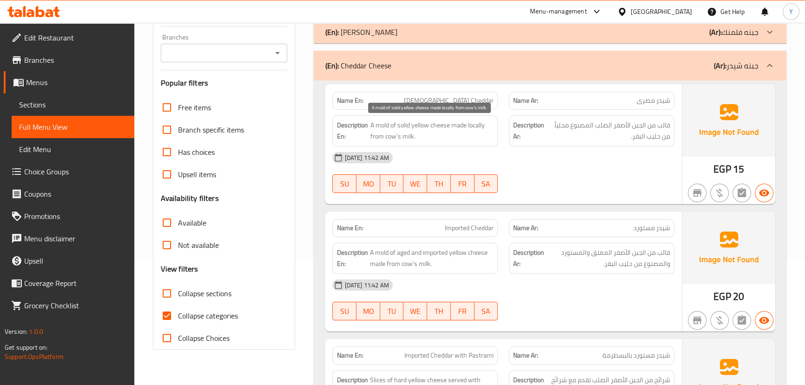
click at [384, 125] on span "A mold of solid yellow cheese made locally from cow's milk." at bounding box center [431, 130] width 123 height 23
click at [601, 63] on div "(En): Cheddar Cheese (Ar): جبنه شيدر" at bounding box center [541, 65] width 433 height 11
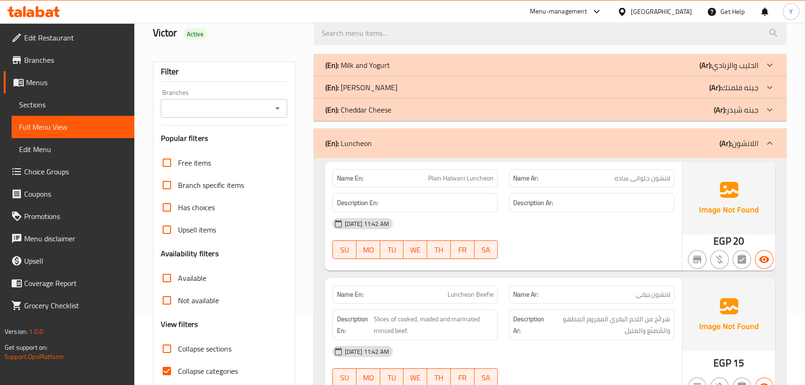
scroll to position [84, 0]
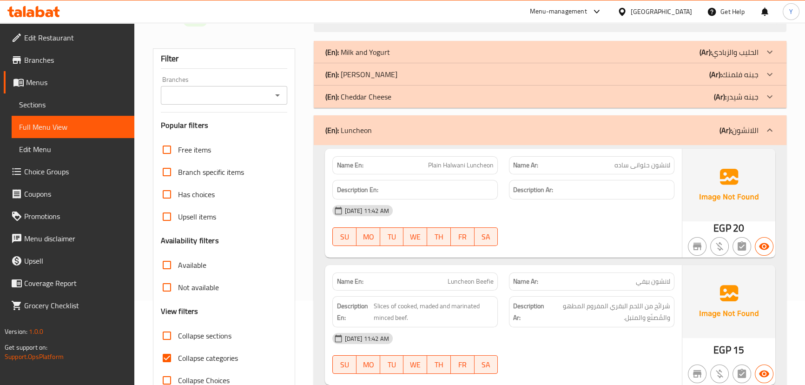
click at [506, 209] on div "[DATE] 11:42 AM" at bounding box center [503, 210] width 353 height 22
click at [489, 194] on h6 "Description En:" at bounding box center [414, 190] width 157 height 12
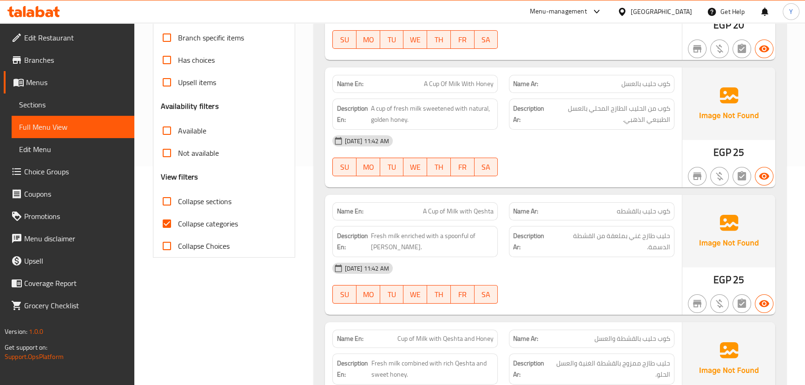
scroll to position [253, 0]
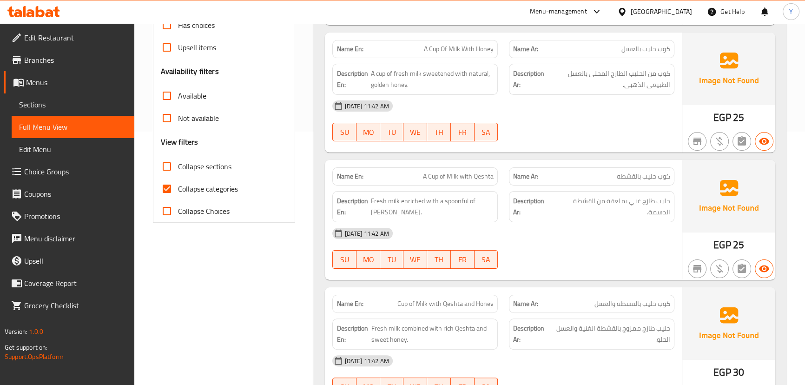
click at [204, 161] on span "Collapse sections" at bounding box center [204, 166] width 53 height 11
click at [178, 158] on input "Collapse sections" at bounding box center [167, 166] width 22 height 22
checkbox input "true"
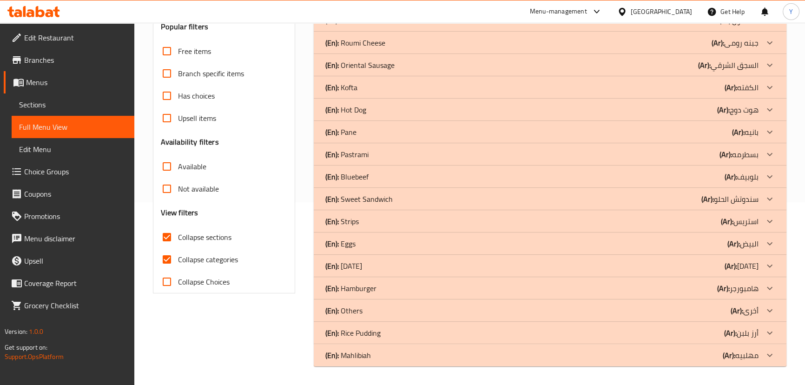
scroll to position [182, 0]
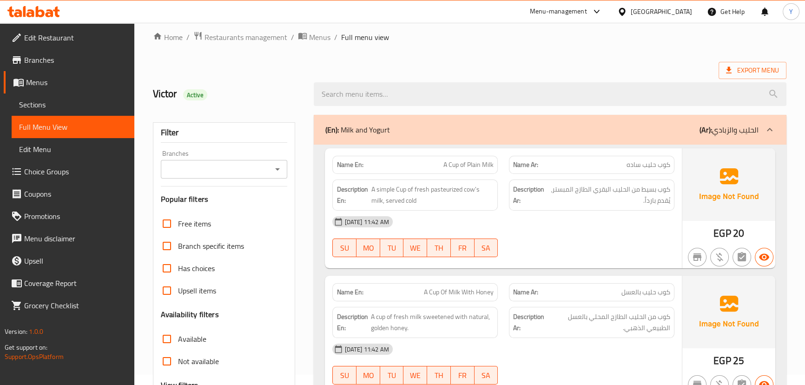
scroll to position [253, 0]
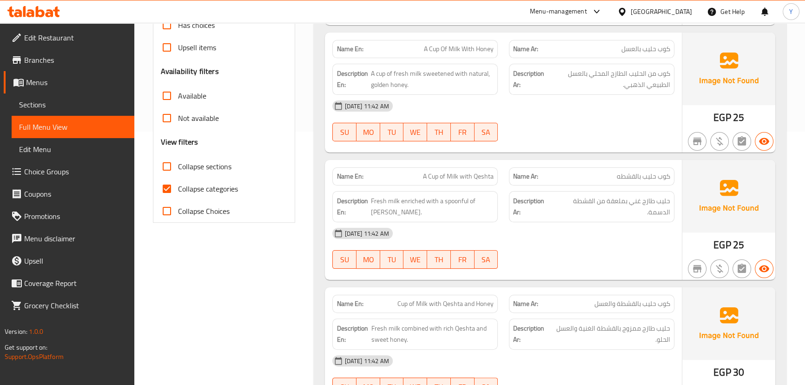
click at [195, 166] on span "Collapse sections" at bounding box center [204, 166] width 53 height 11
click at [178, 166] on input "Collapse sections" at bounding box center [167, 166] width 22 height 22
checkbox input "true"
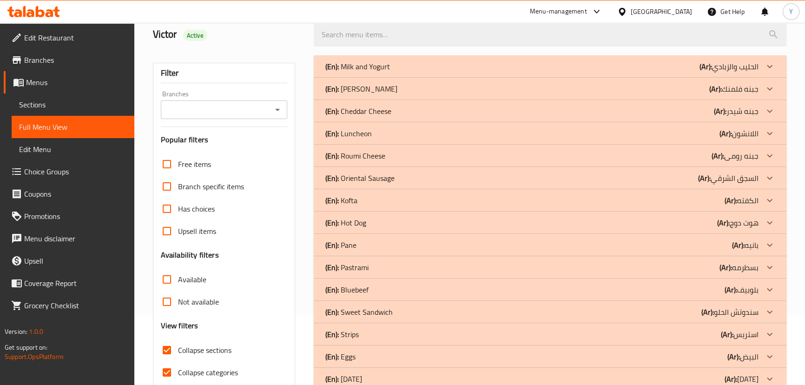
scroll to position [56, 0]
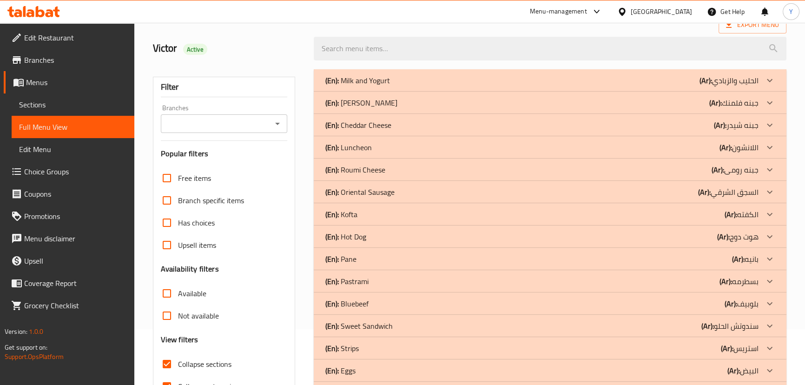
click at [381, 139] on div "(En): Luncheon (Ar): اللانشون" at bounding box center [550, 147] width 472 height 22
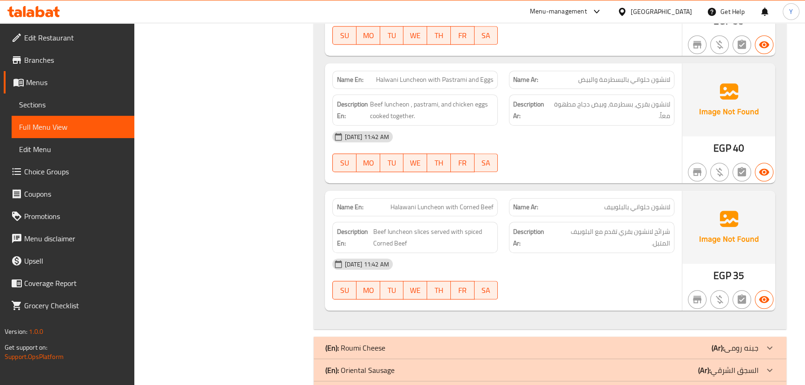
scroll to position [1112, 0]
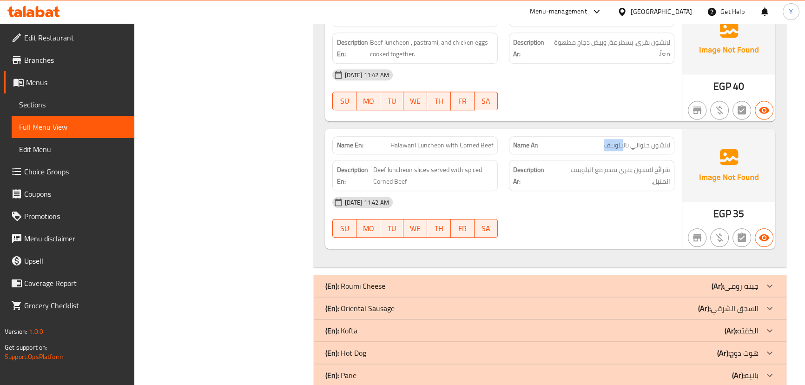
drag, startPoint x: 623, startPoint y: 144, endPoint x: 587, endPoint y: 139, distance: 36.5
click at [587, 140] on p "Name Ar: لانشون حلواني بالبلوبيف" at bounding box center [591, 145] width 157 height 10
copy span "بلوبيف"
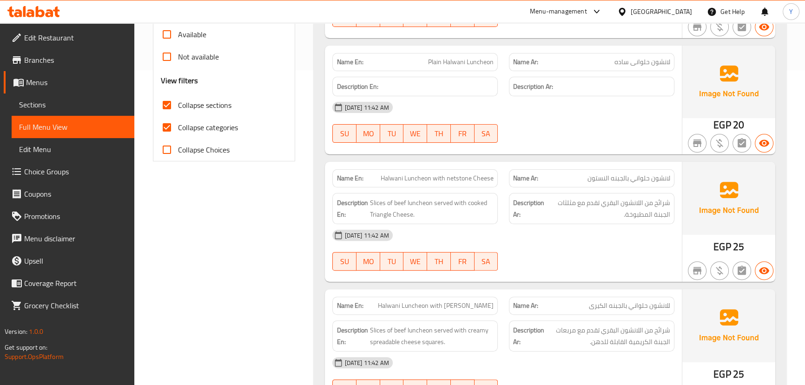
scroll to position [314, 0]
click at [474, 180] on span "Halwani Luncheon with netstone Cheese" at bounding box center [437, 179] width 113 height 10
copy span "Halwani Luncheon with netstone Cheese"
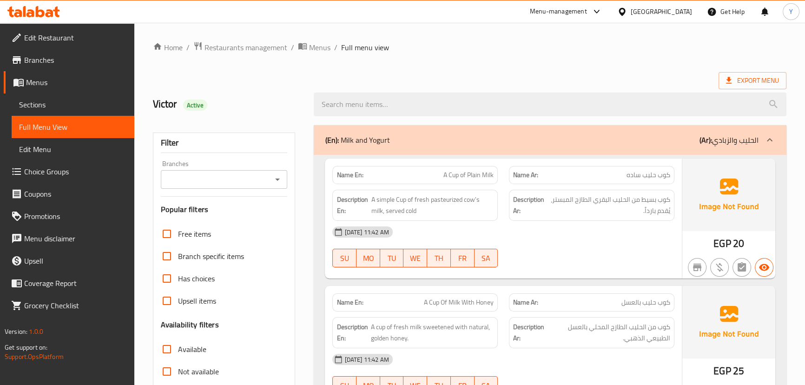
scroll to position [296, 0]
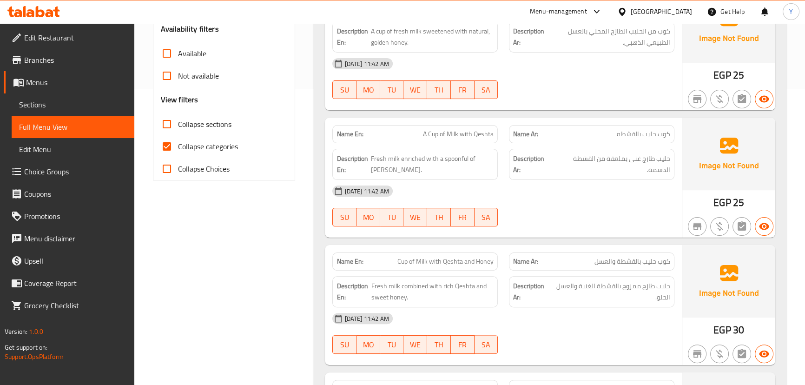
click at [214, 114] on label "Collapse sections" at bounding box center [194, 124] width 76 height 22
click at [178, 114] on input "Collapse sections" at bounding box center [167, 124] width 22 height 22
checkbox input "true"
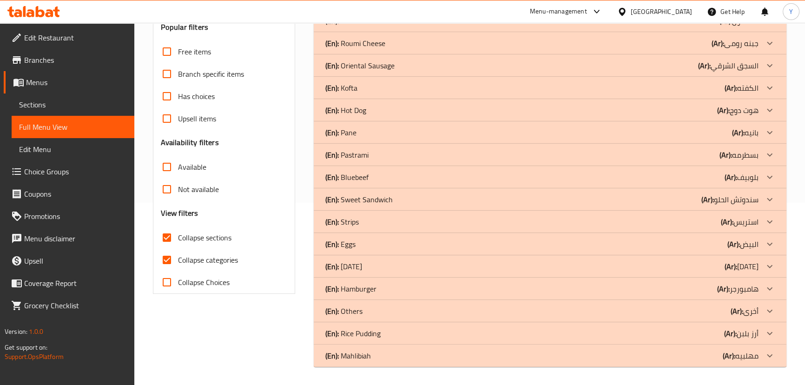
scroll to position [0, 0]
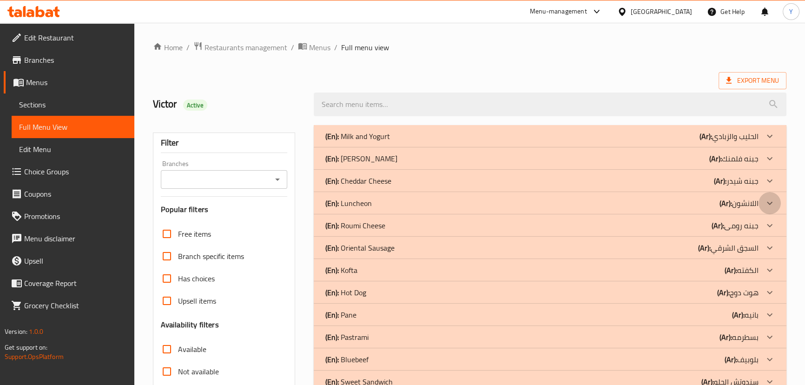
click at [766, 205] on icon at bounding box center [769, 203] width 11 height 11
click at [762, 179] on div at bounding box center [769, 181] width 22 height 22
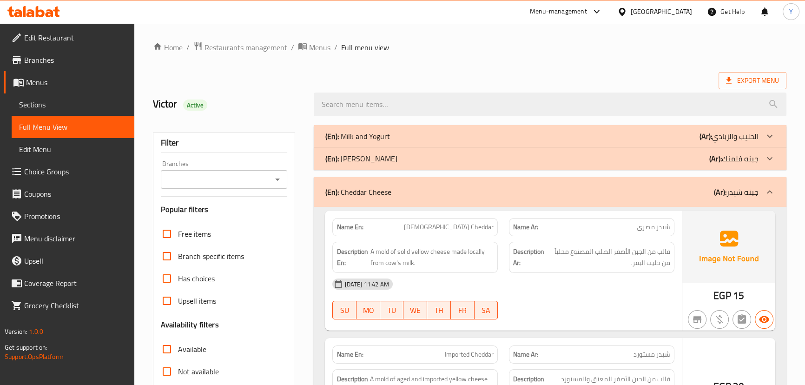
click at [755, 153] on p "(Ar): جبنه فلمنك" at bounding box center [733, 158] width 49 height 11
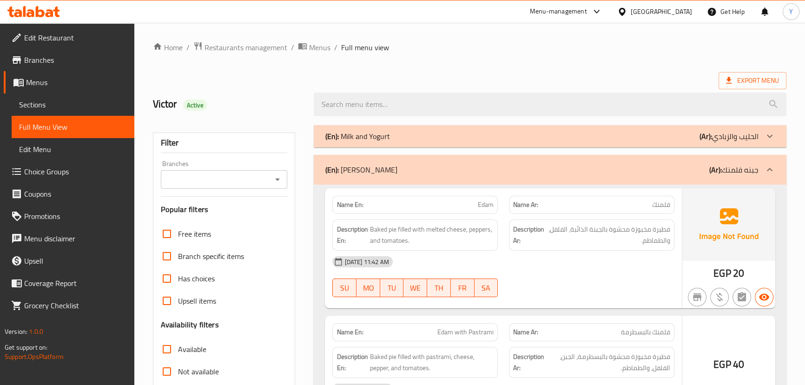
click at [741, 141] on p "(Ar): الحليب والزبادي" at bounding box center [728, 136] width 59 height 11
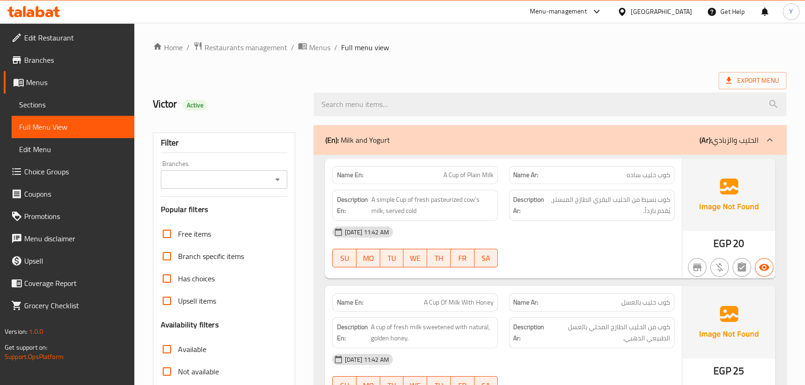
click at [365, 167] on div "Name En: A Cup of Plain Milk" at bounding box center [414, 175] width 165 height 18
copy strong "Name En:"
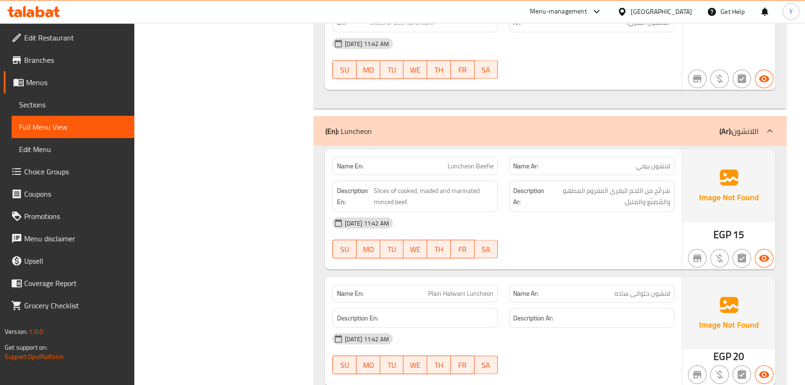
click at [469, 167] on span "Luncheon Beefie" at bounding box center [471, 166] width 46 height 10
copy span "Luncheon Beefie"
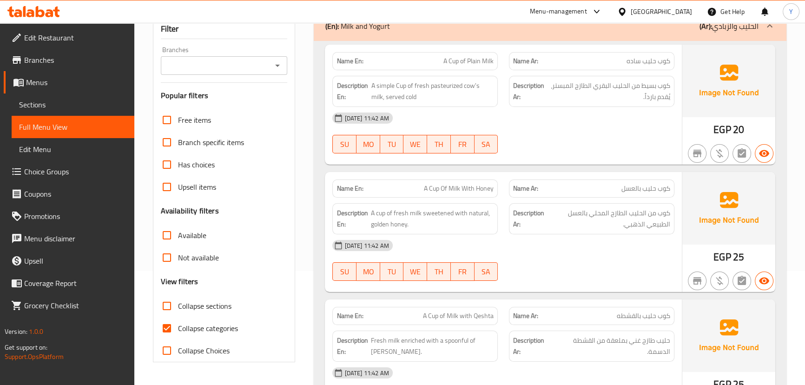
scroll to position [126, 0]
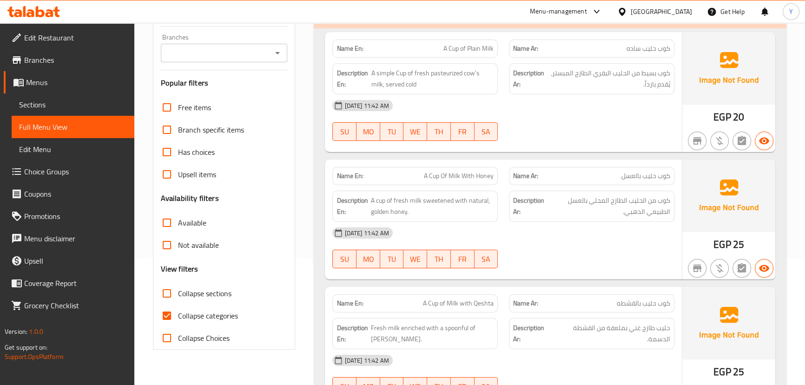
click at [202, 296] on span "Collapse sections" at bounding box center [204, 293] width 53 height 11
click at [178, 296] on input "Collapse sections" at bounding box center [167, 293] width 22 height 22
checkbox input "true"
click at [195, 313] on span "Collapse categories" at bounding box center [208, 315] width 60 height 11
click at [178, 313] on input "Collapse categories" at bounding box center [167, 315] width 22 height 22
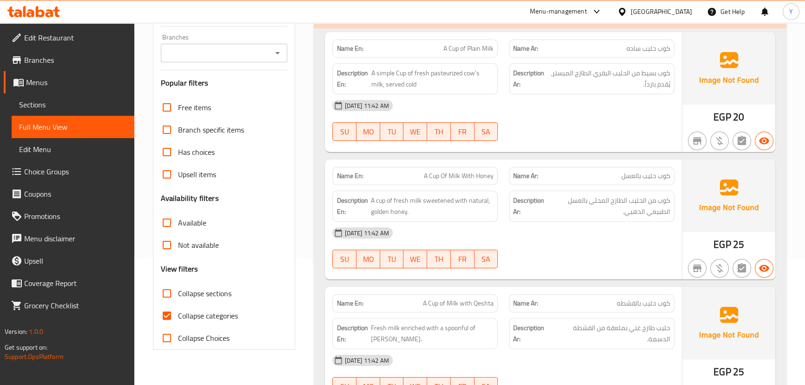
checkbox input "false"
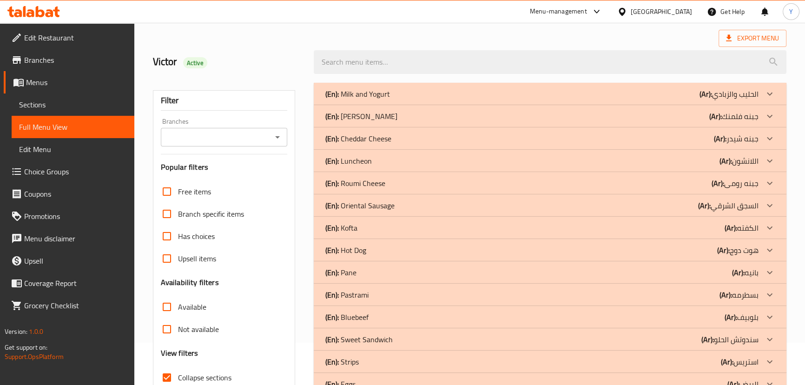
scroll to position [0, 0]
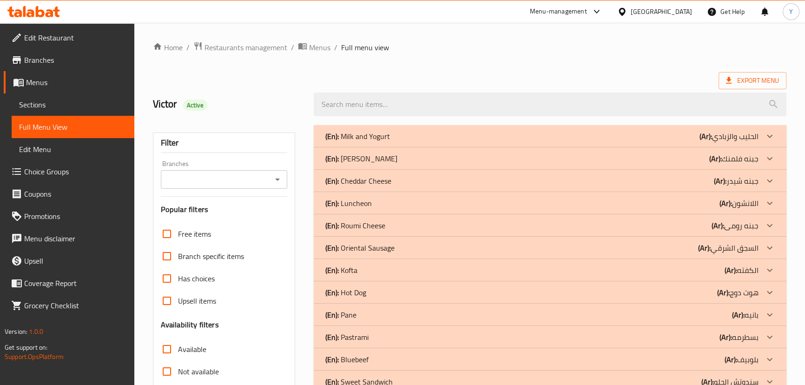
click at [381, 206] on div "(En): Luncheon (Ar): اللانشون" at bounding box center [541, 203] width 433 height 11
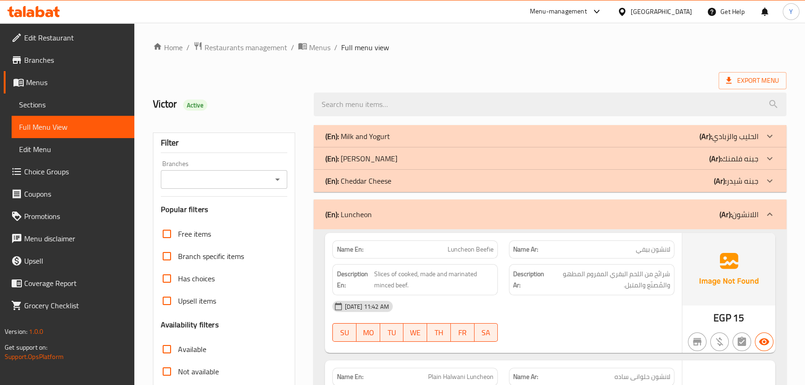
click at [392, 172] on div "(En): Cheddar Cheese (Ar): جبنه شيدر" at bounding box center [550, 181] width 472 height 22
click at [393, 164] on div "(En): [PERSON_NAME] (Ar): جبنه فلمنك" at bounding box center [541, 158] width 433 height 11
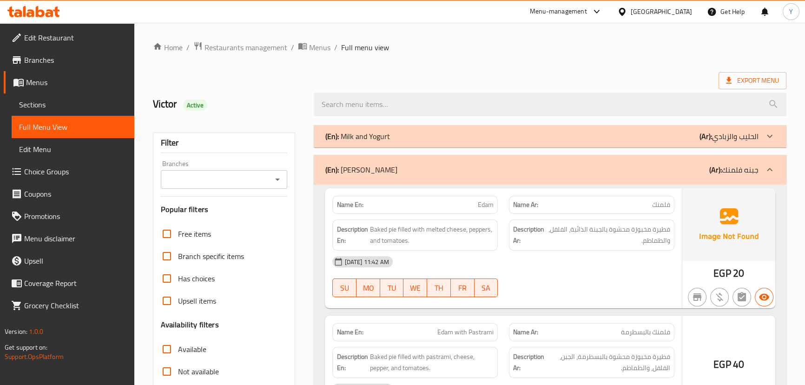
click at [401, 138] on div "(En): Milk and Yogurt (Ar): الحليب والزبادي" at bounding box center [541, 136] width 433 height 11
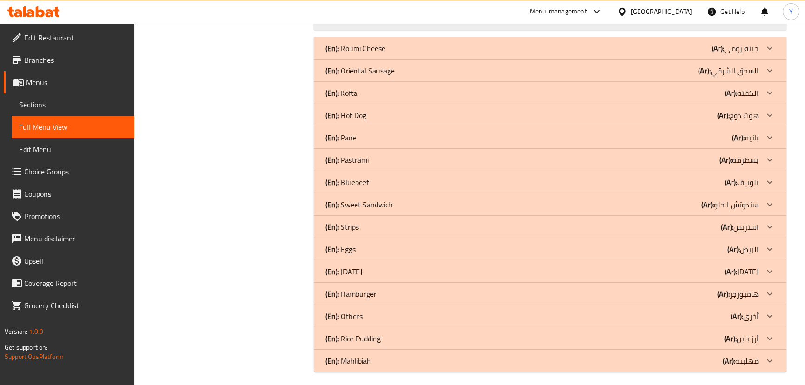
drag, startPoint x: 567, startPoint y: 139, endPoint x: 577, endPoint y: 404, distance: 265.1
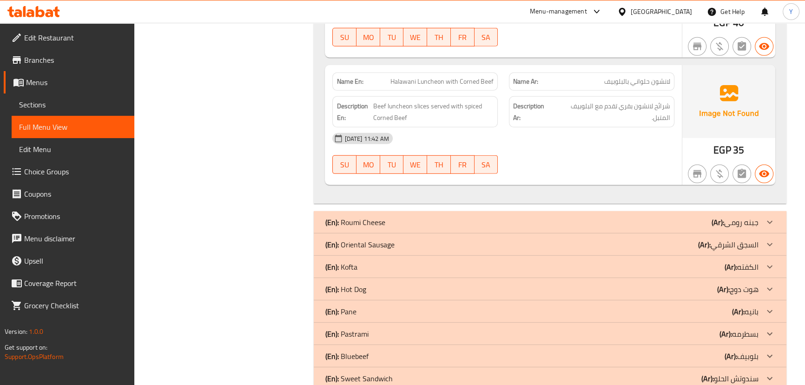
scroll to position [3480, 0]
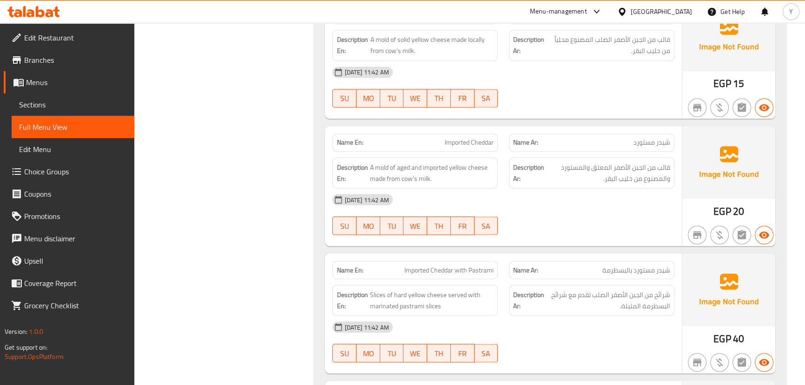
drag, startPoint x: 446, startPoint y: 202, endPoint x: 469, endPoint y: 13, distance: 189.6
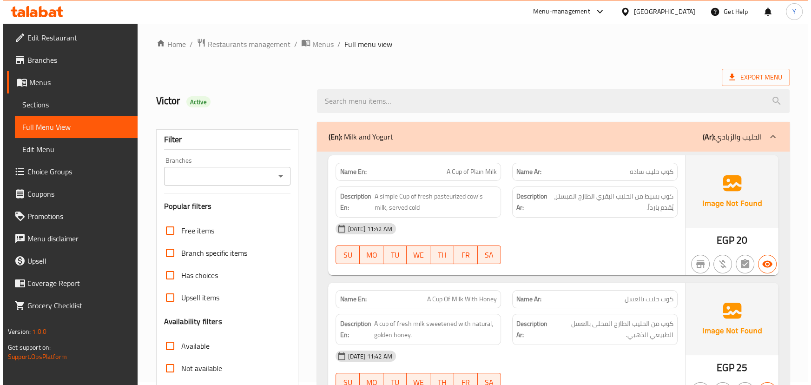
scroll to position [0, 0]
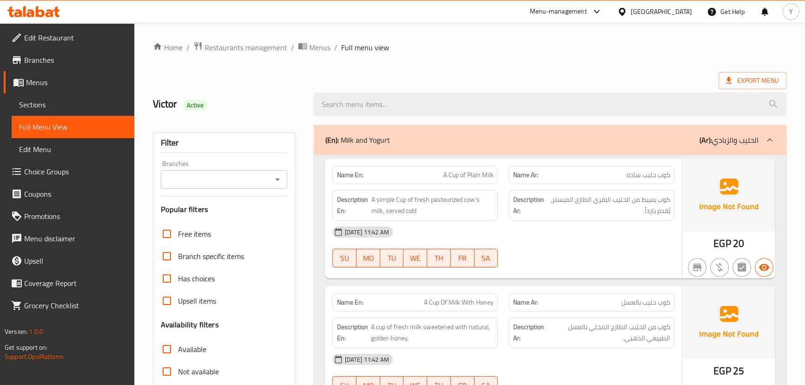
drag, startPoint x: 450, startPoint y: 99, endPoint x: 461, endPoint y: 22, distance: 77.4
drag, startPoint x: 543, startPoint y: 109, endPoint x: 584, endPoint y: -51, distance: 165.5
click at [730, 78] on icon at bounding box center [728, 80] width 9 height 9
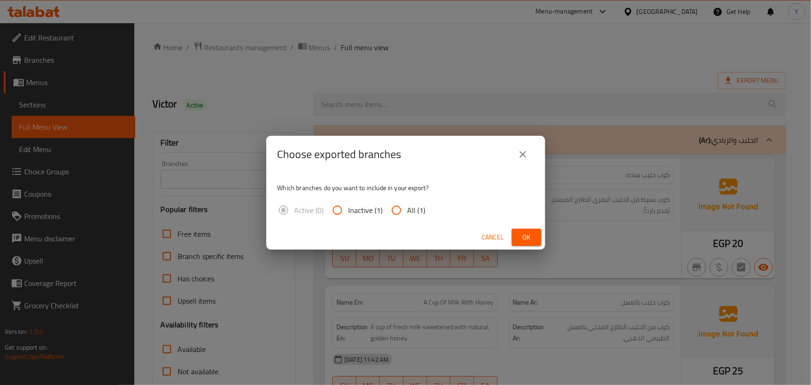
click at [535, 231] on button "Ok" at bounding box center [527, 237] width 30 height 17
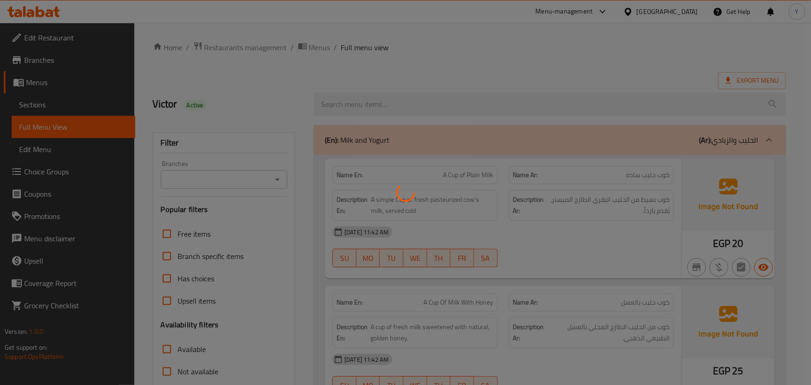
click at [605, 220] on div at bounding box center [405, 192] width 811 height 385
